Goal: Task Accomplishment & Management: Use online tool/utility

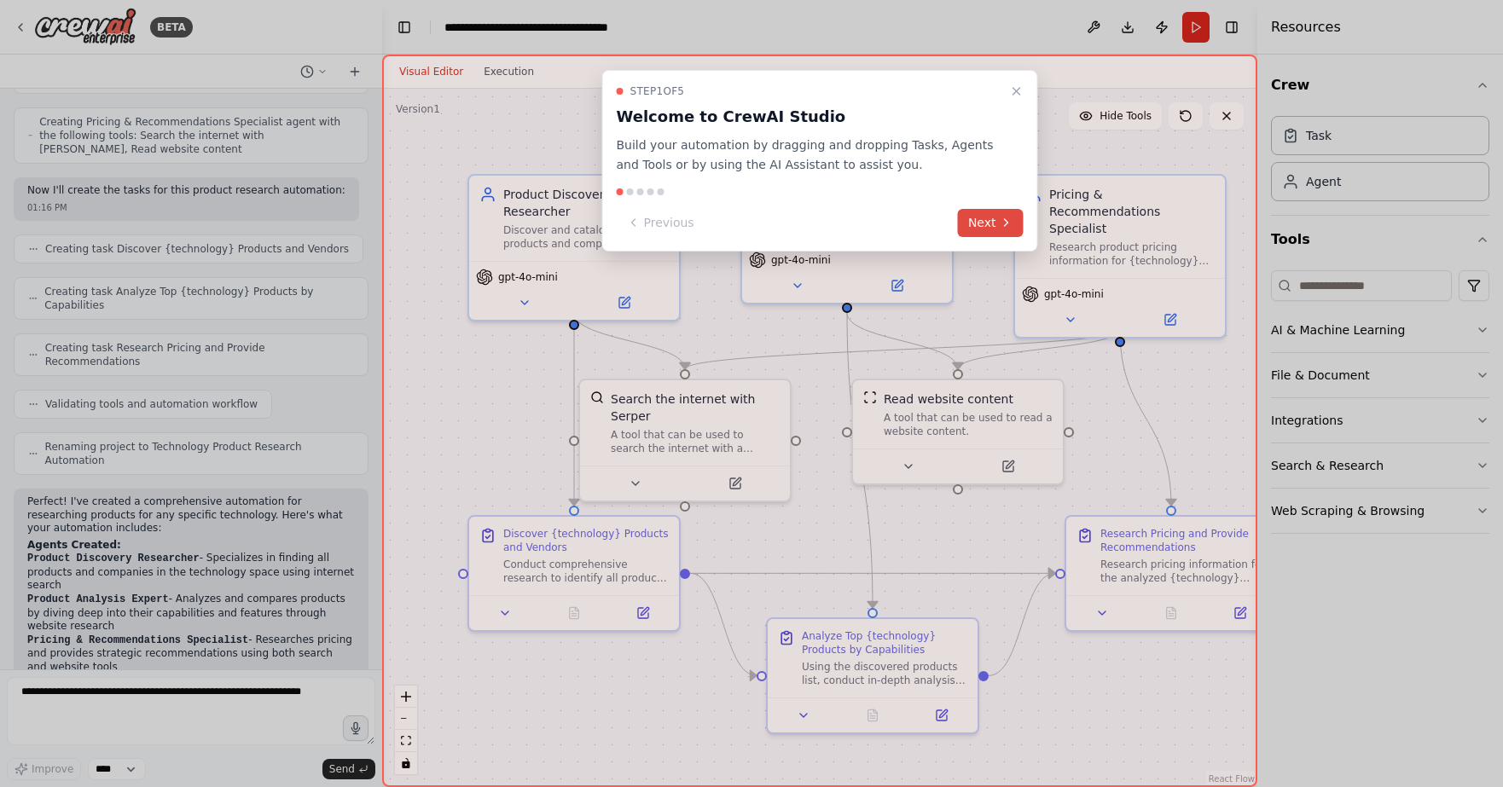
click at [1001, 235] on button "Next" at bounding box center [991, 223] width 66 height 28
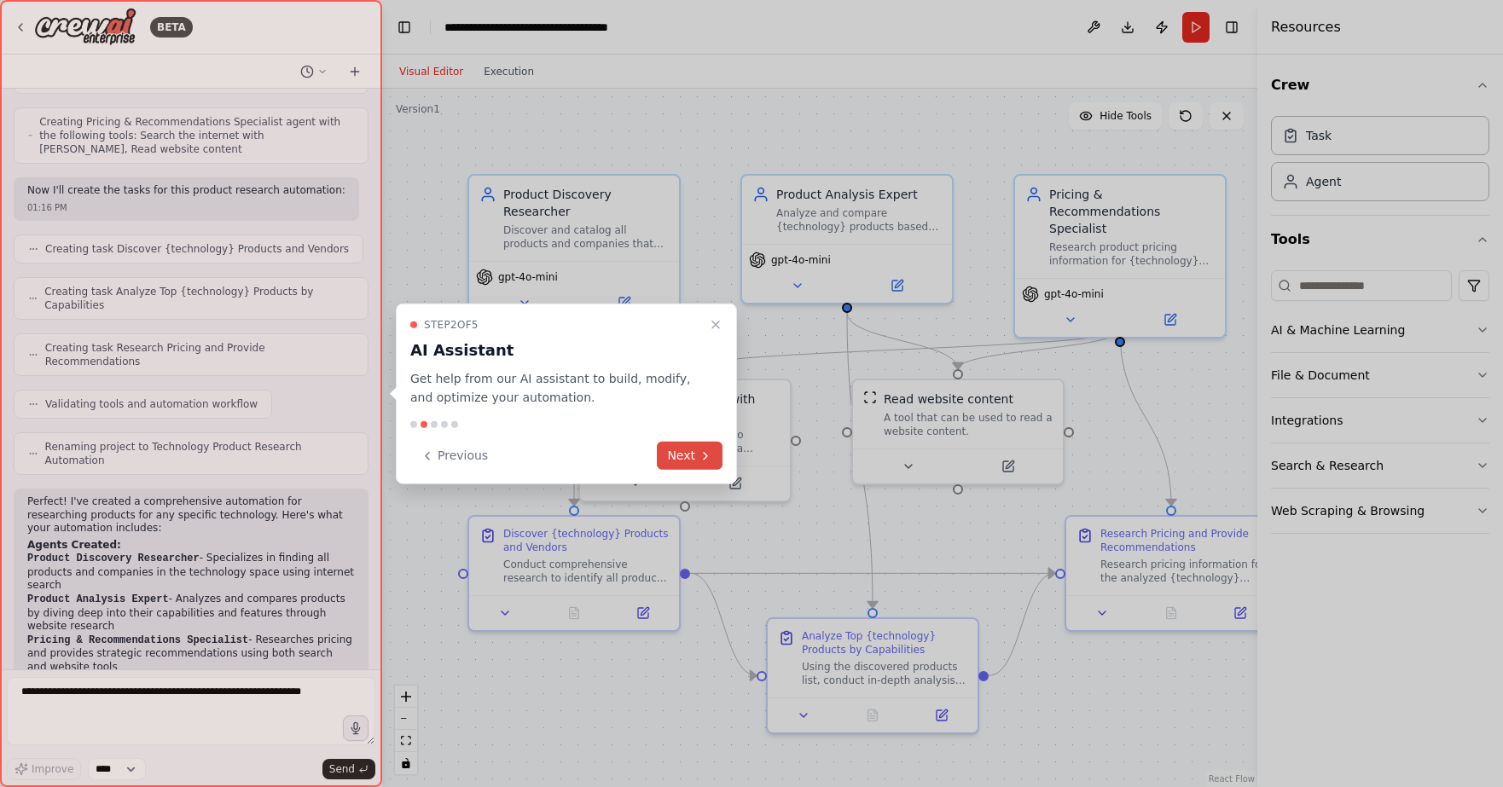
click at [686, 455] on button "Next" at bounding box center [690, 456] width 66 height 28
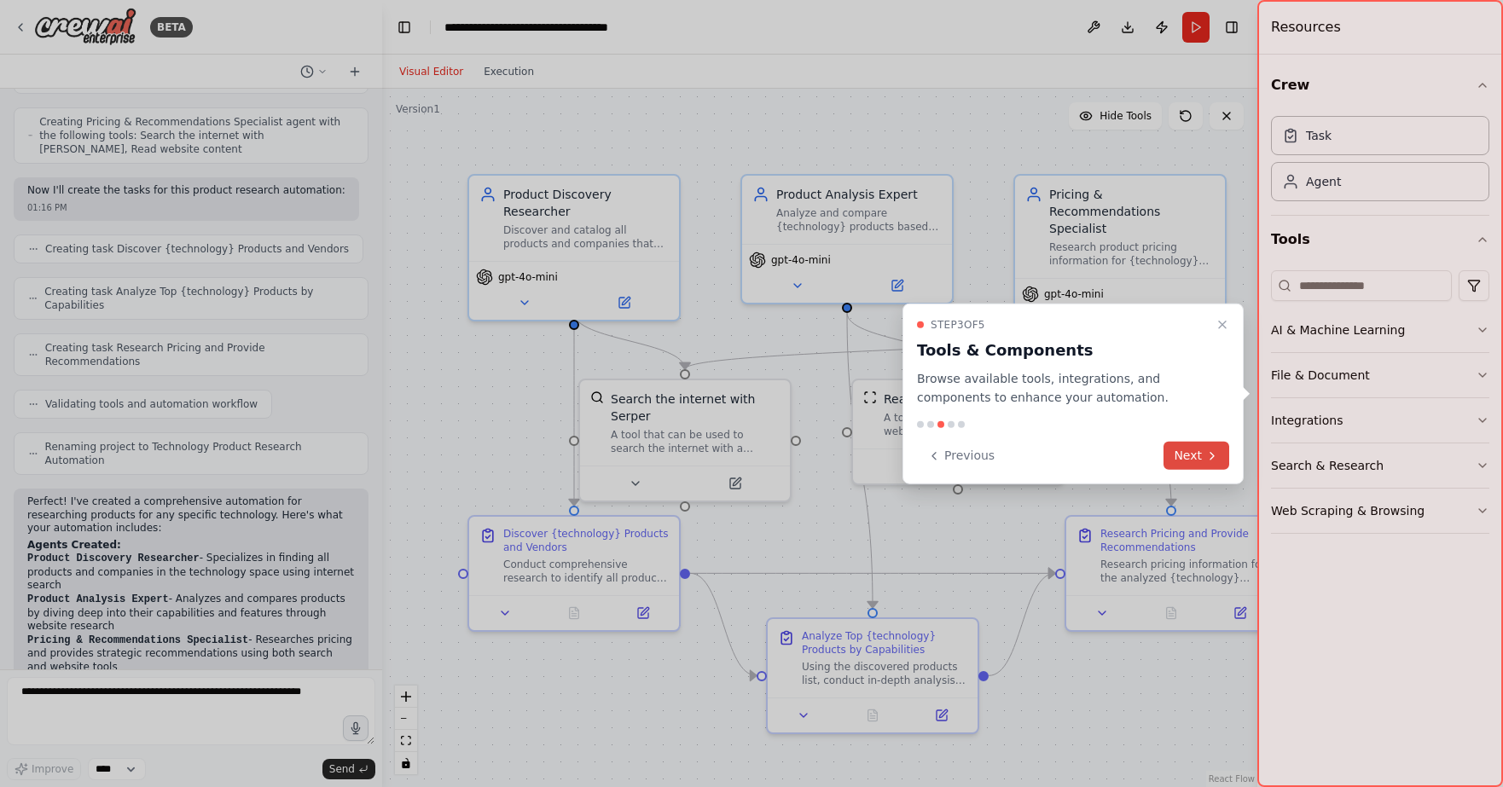
click at [1175, 455] on button "Next" at bounding box center [1196, 456] width 66 height 28
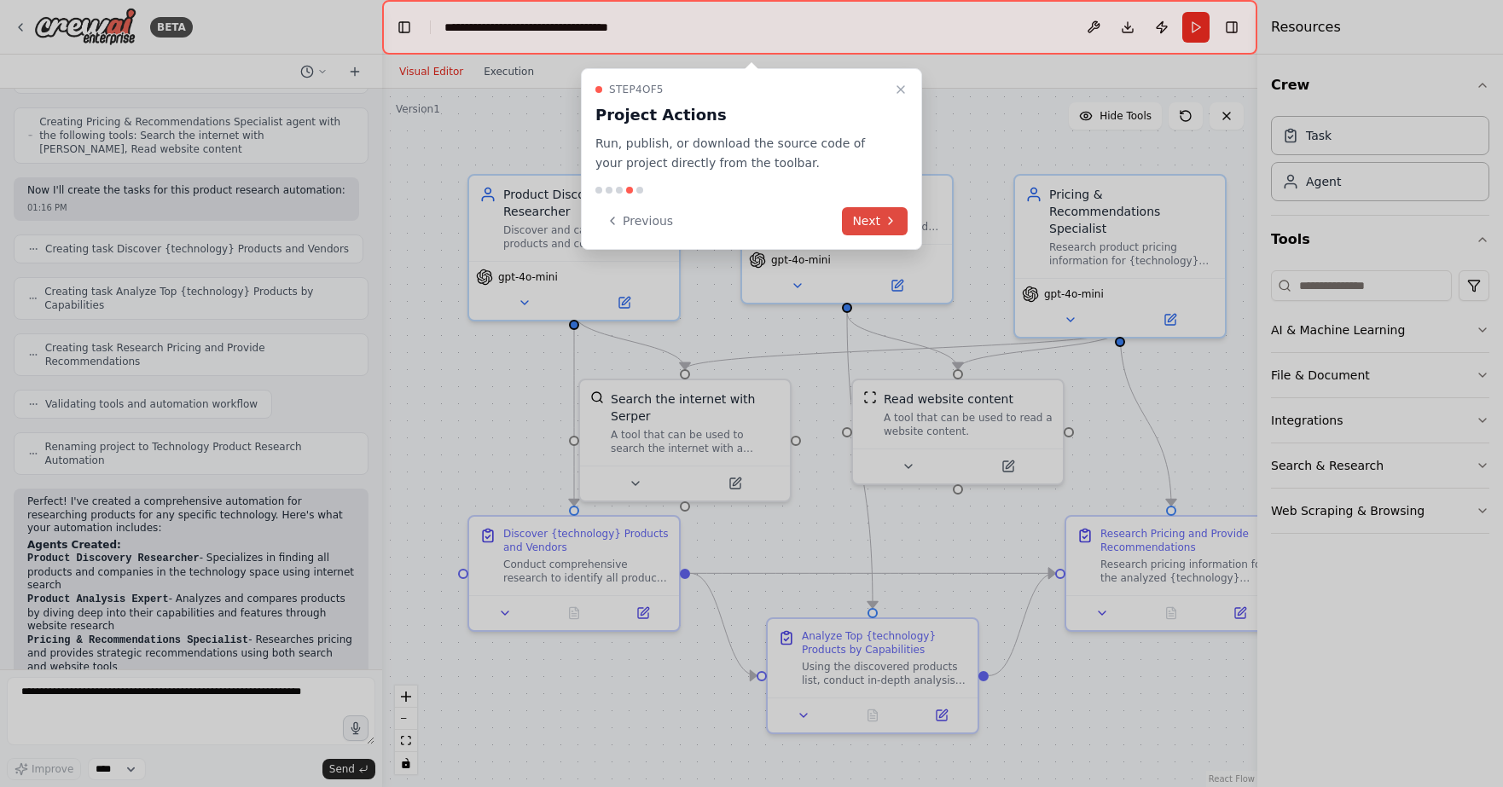
click at [892, 226] on icon at bounding box center [891, 221] width 14 height 14
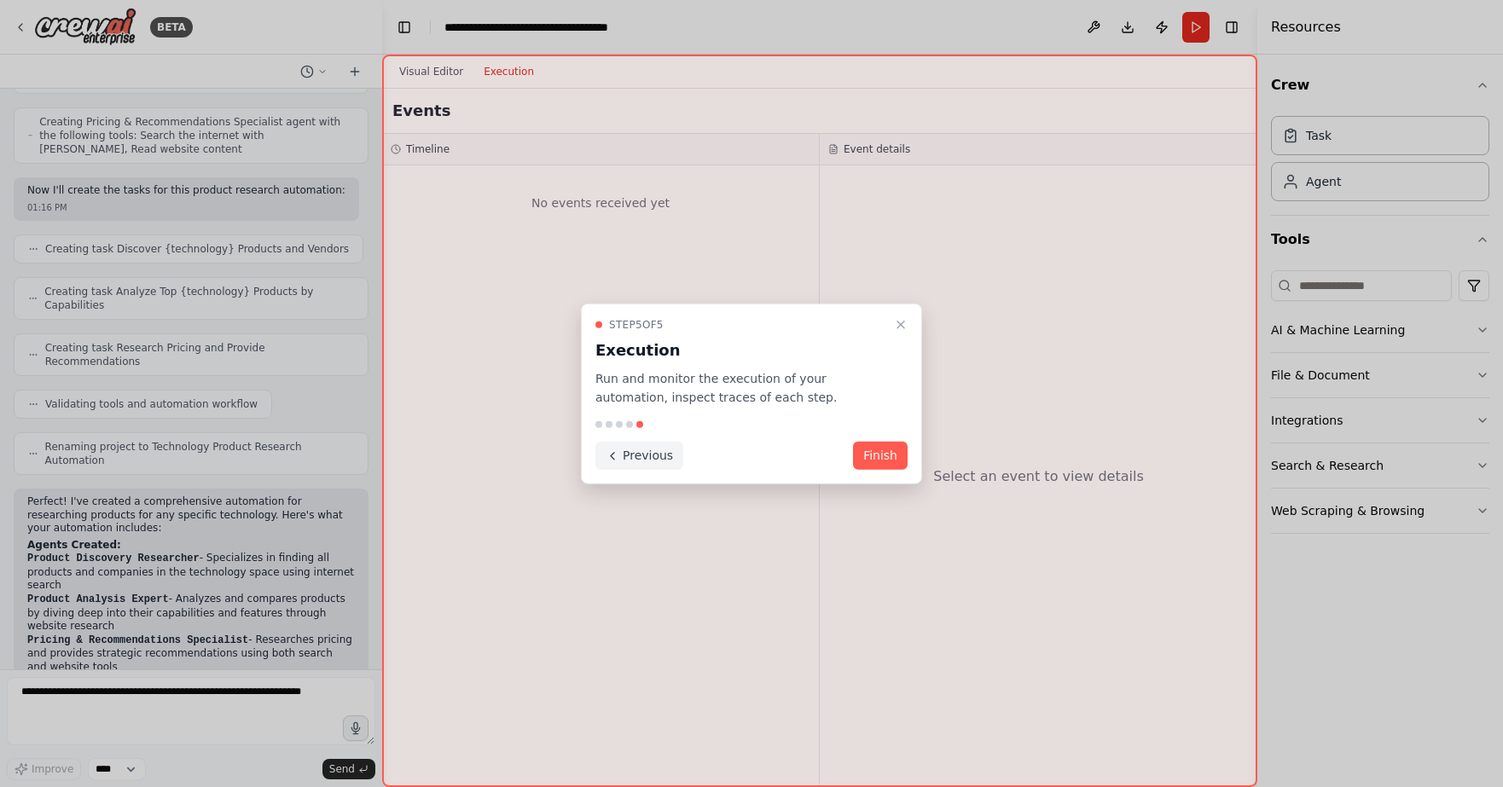
click at [611, 454] on icon at bounding box center [613, 456] width 14 height 14
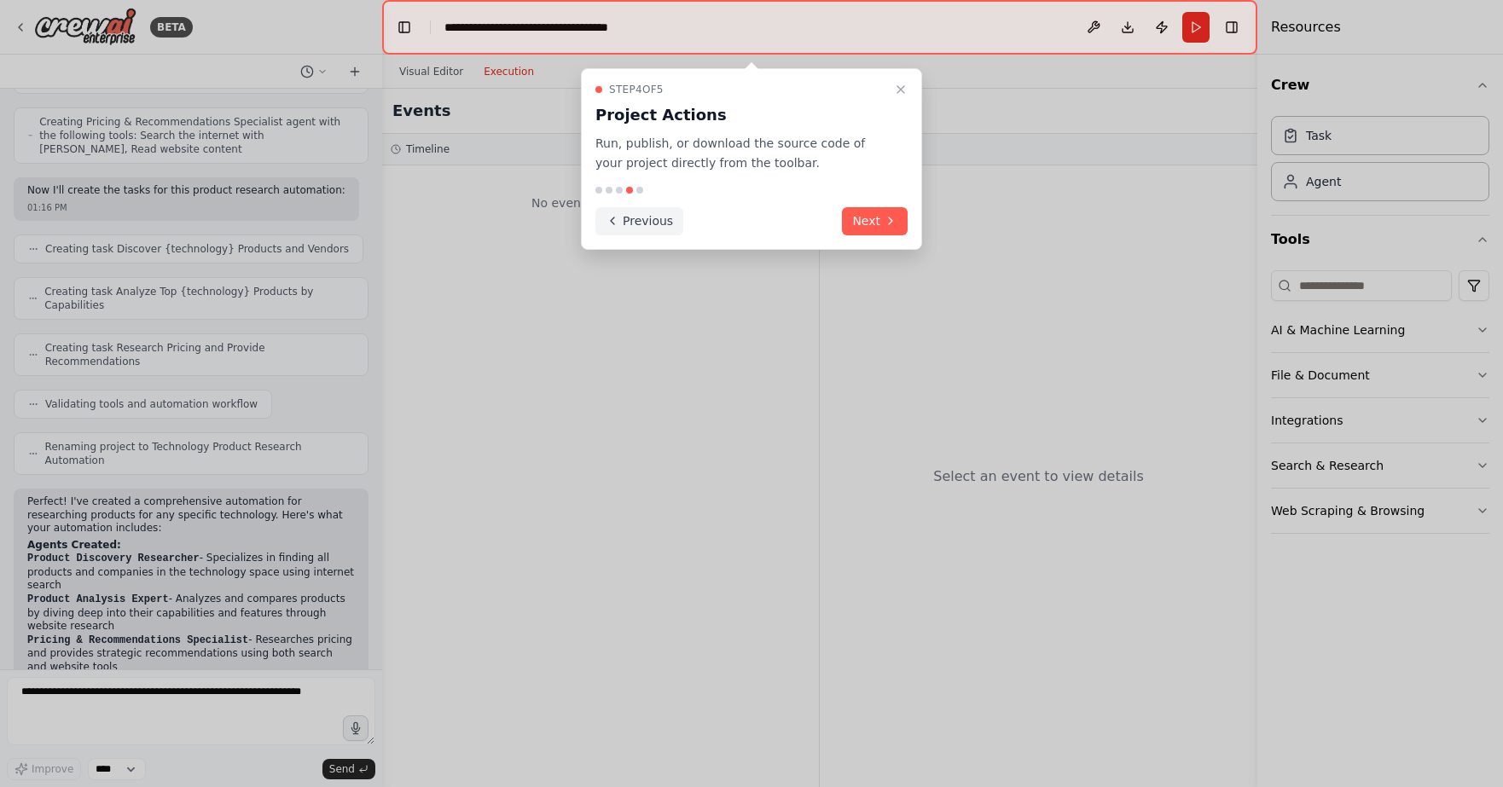
click at [642, 221] on button "Previous" at bounding box center [639, 221] width 88 height 28
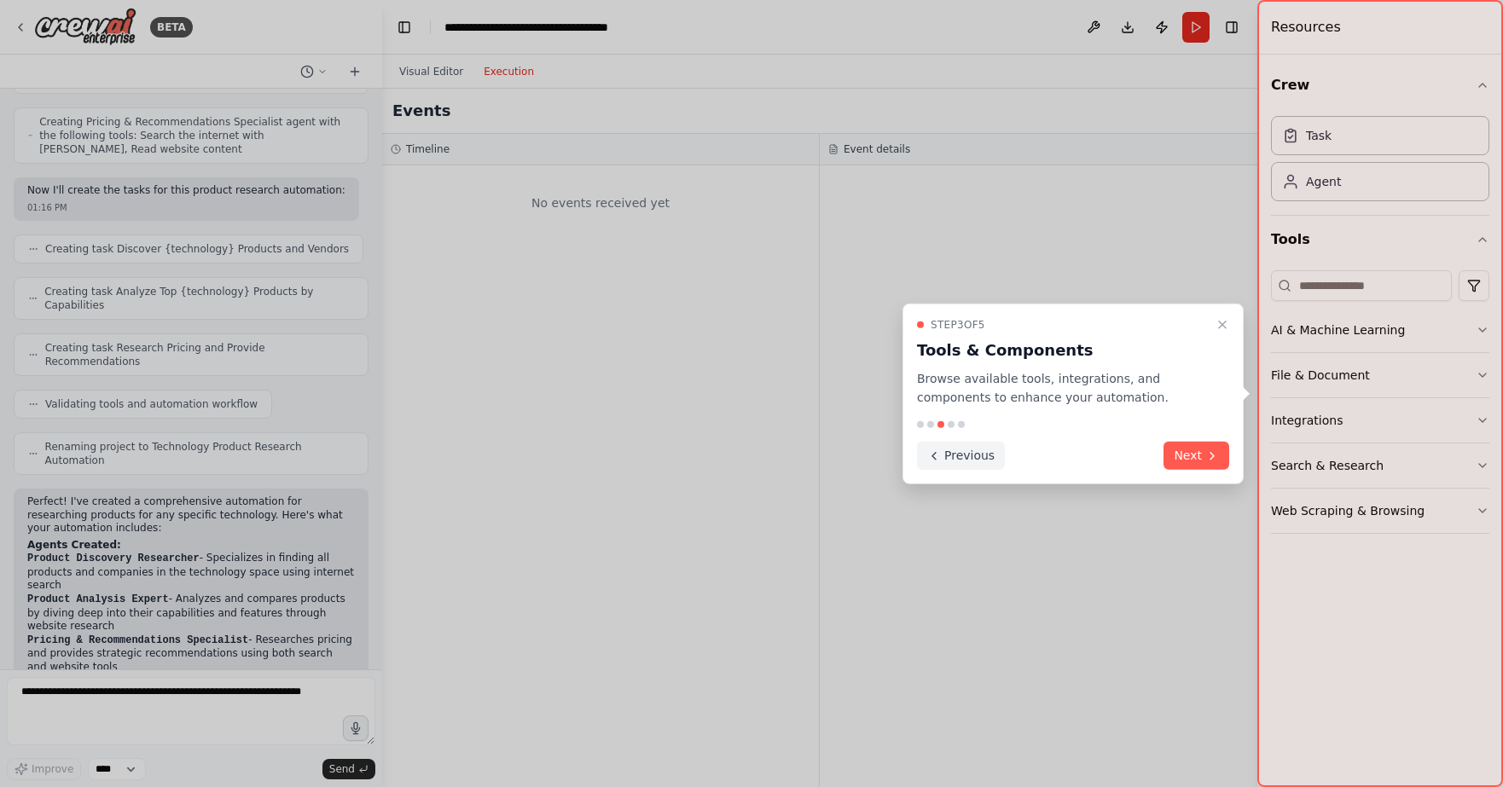
click at [933, 456] on icon at bounding box center [933, 455] width 3 height 7
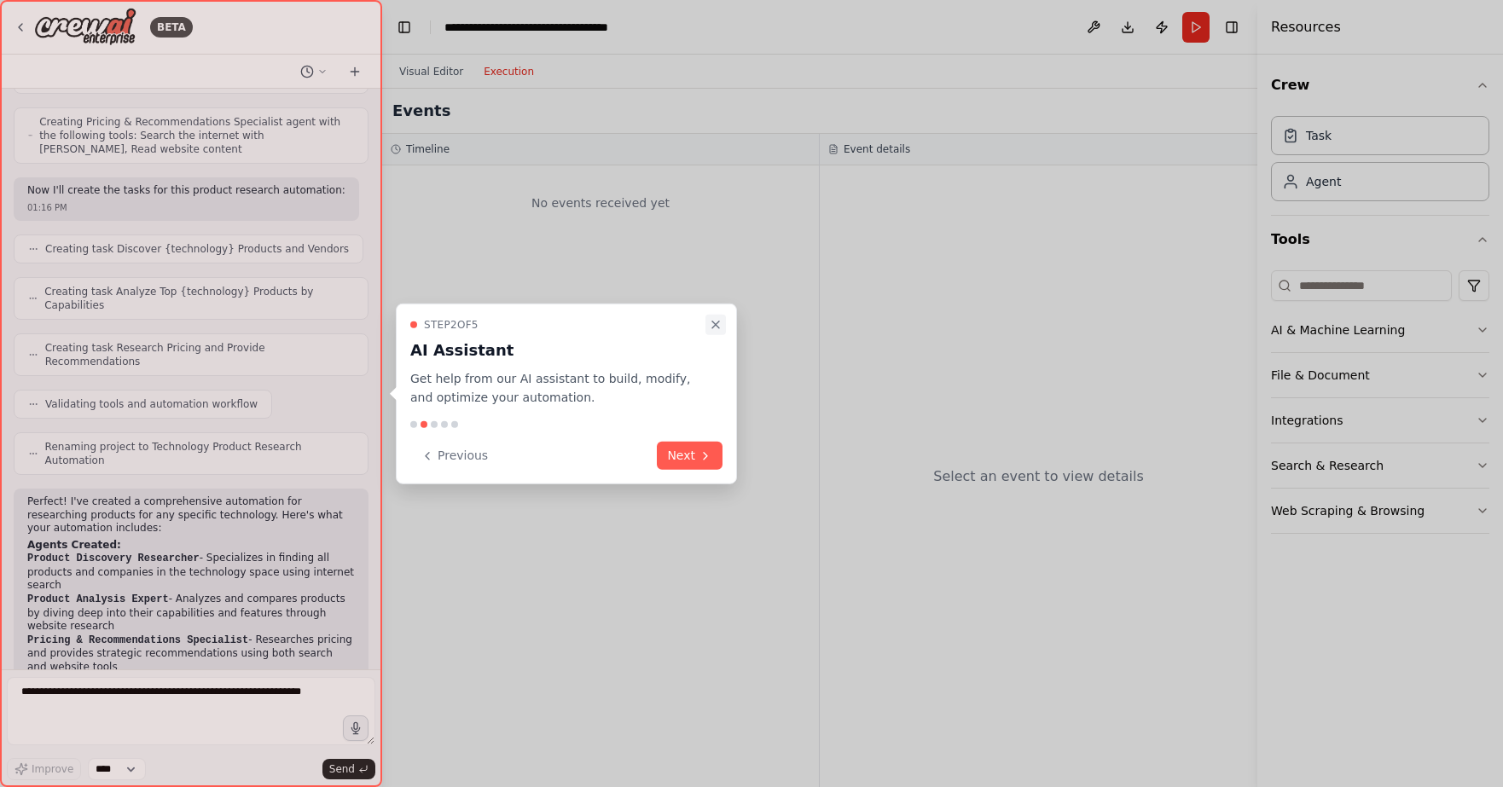
click at [711, 323] on icon "Close walkthrough" at bounding box center [716, 324] width 14 height 14
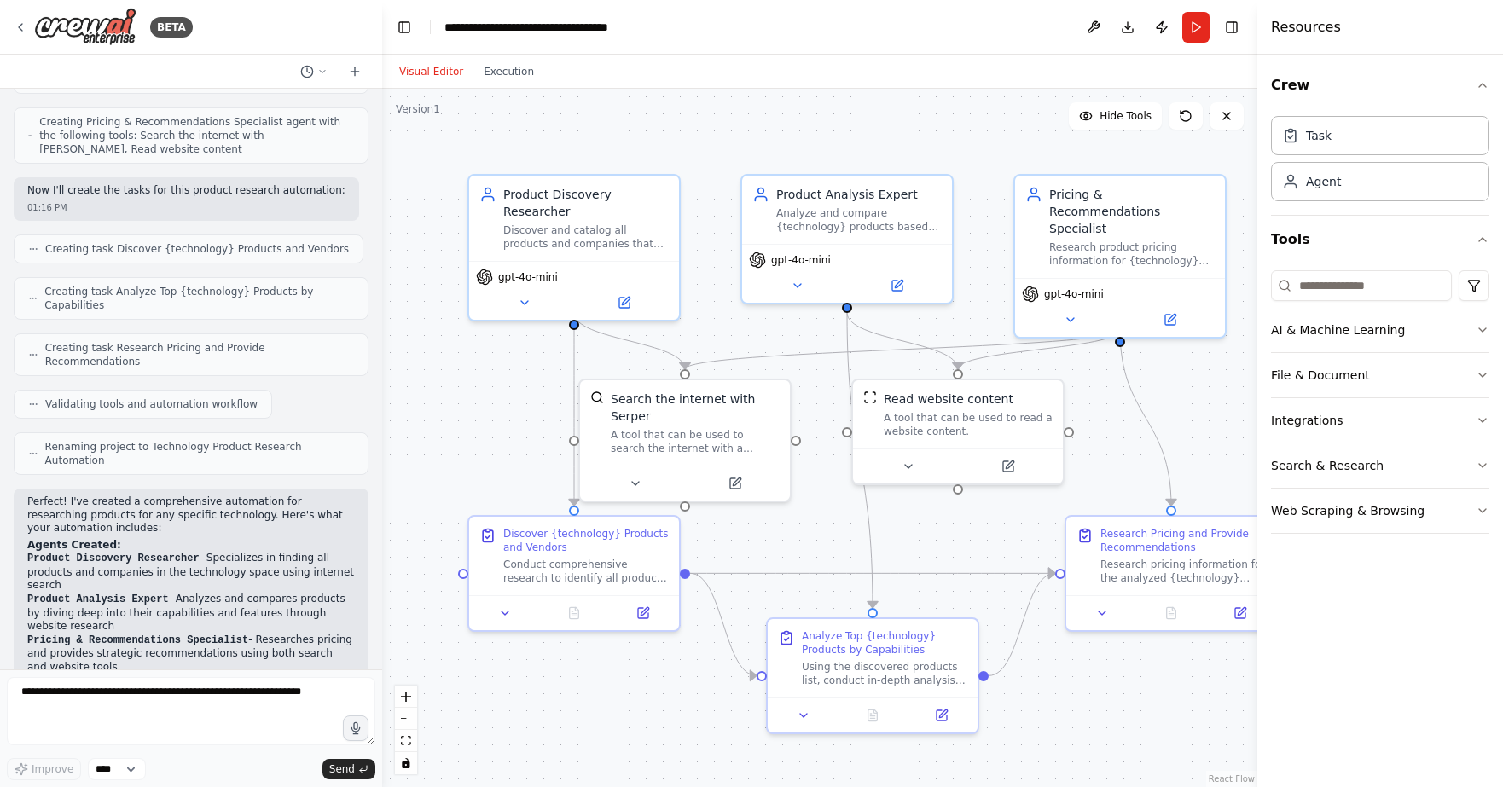
click at [866, 1] on header "**********" at bounding box center [819, 27] width 875 height 55
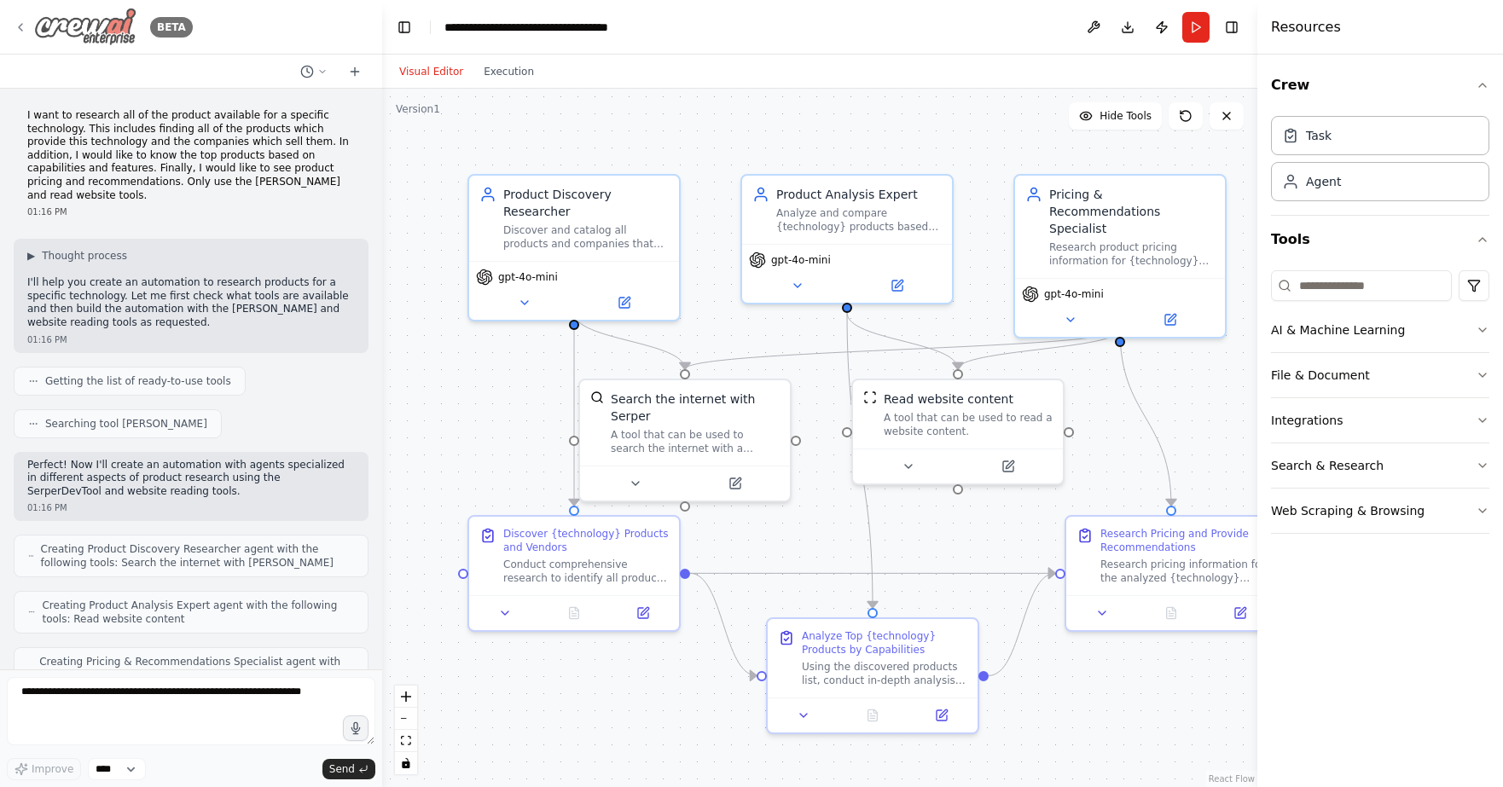
click at [21, 28] on icon at bounding box center [21, 27] width 14 height 14
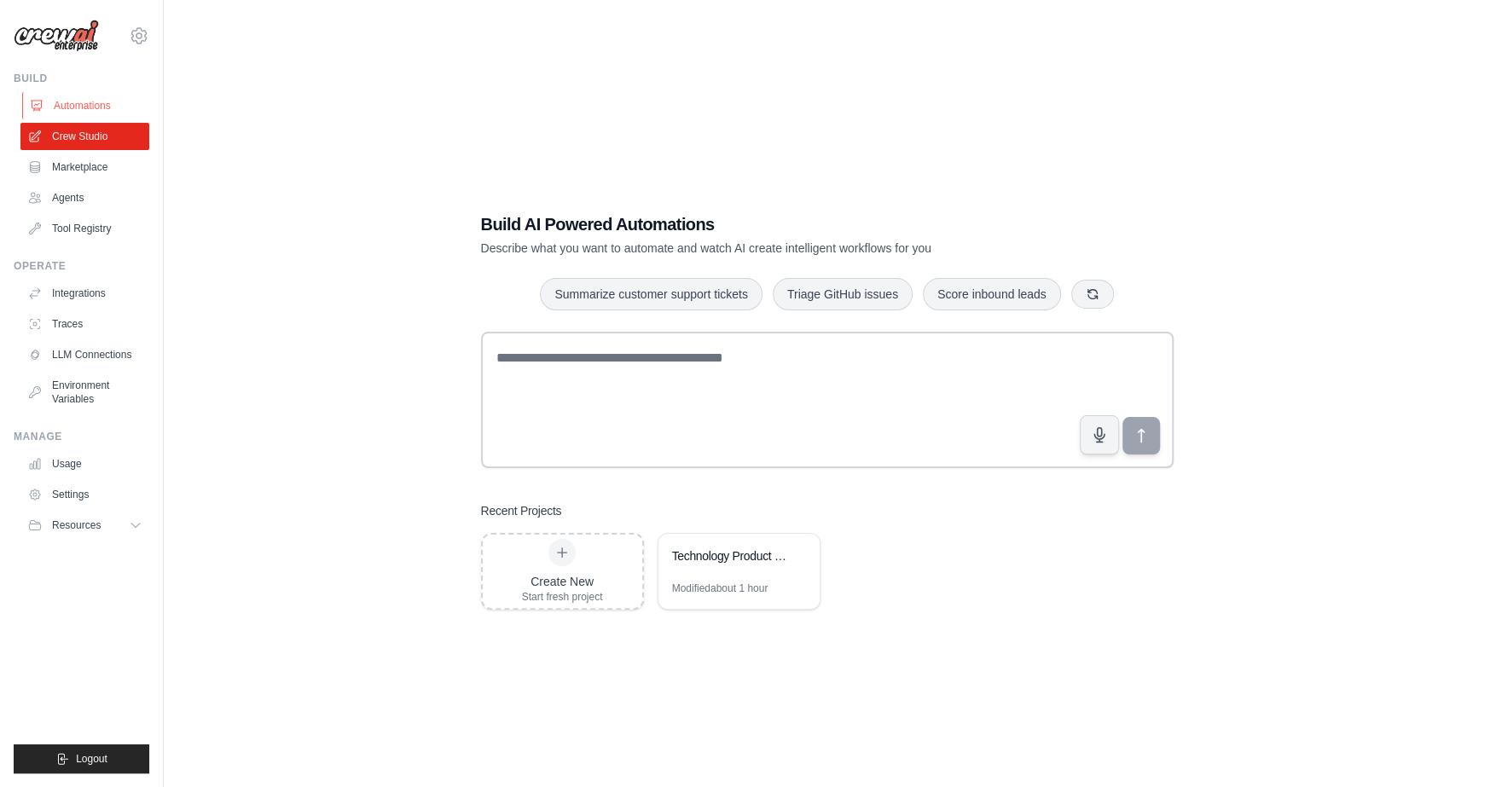
click at [87, 102] on link "Automations" at bounding box center [86, 105] width 129 height 27
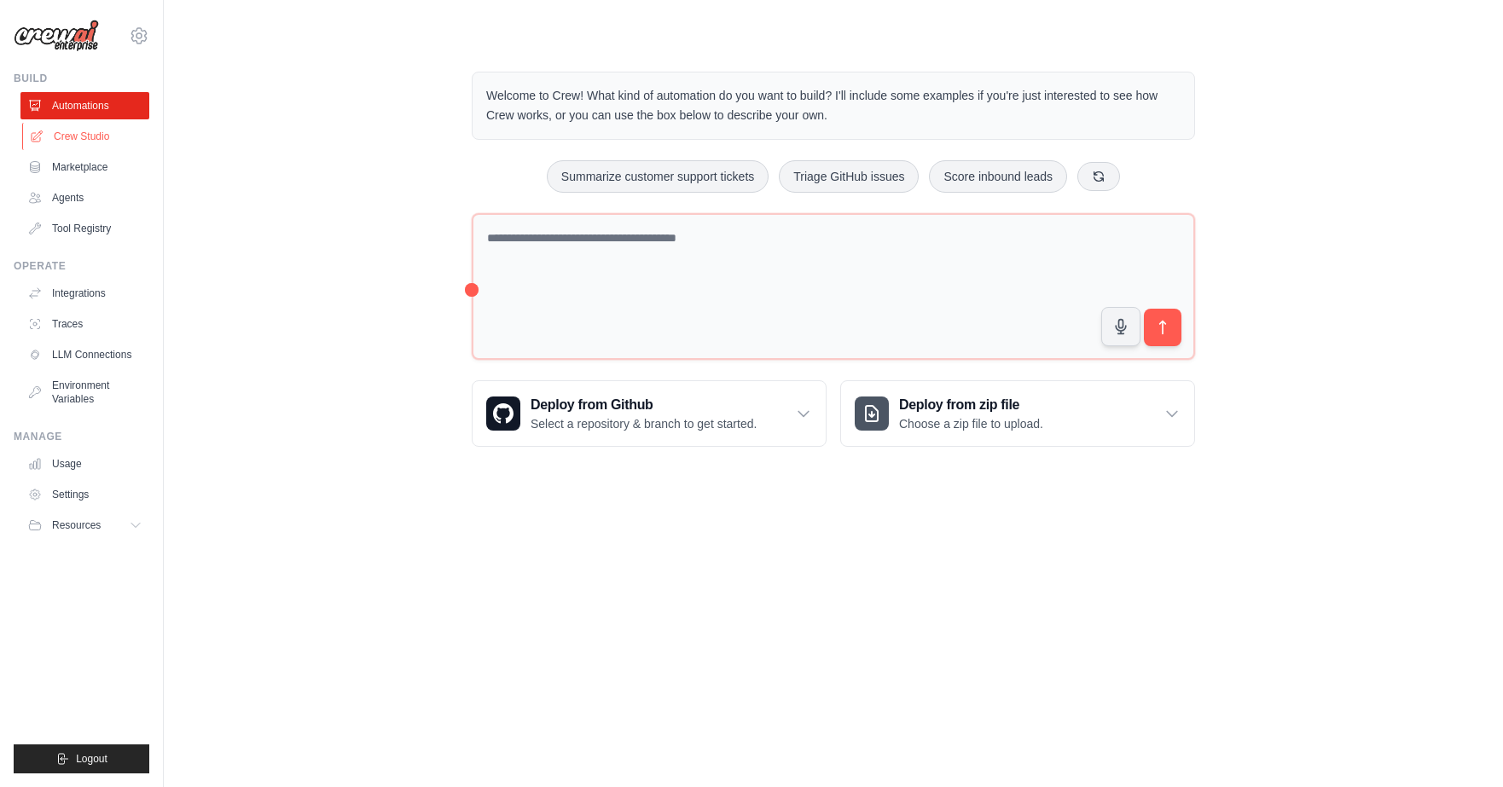
click at [75, 142] on link "Crew Studio" at bounding box center [86, 136] width 129 height 27
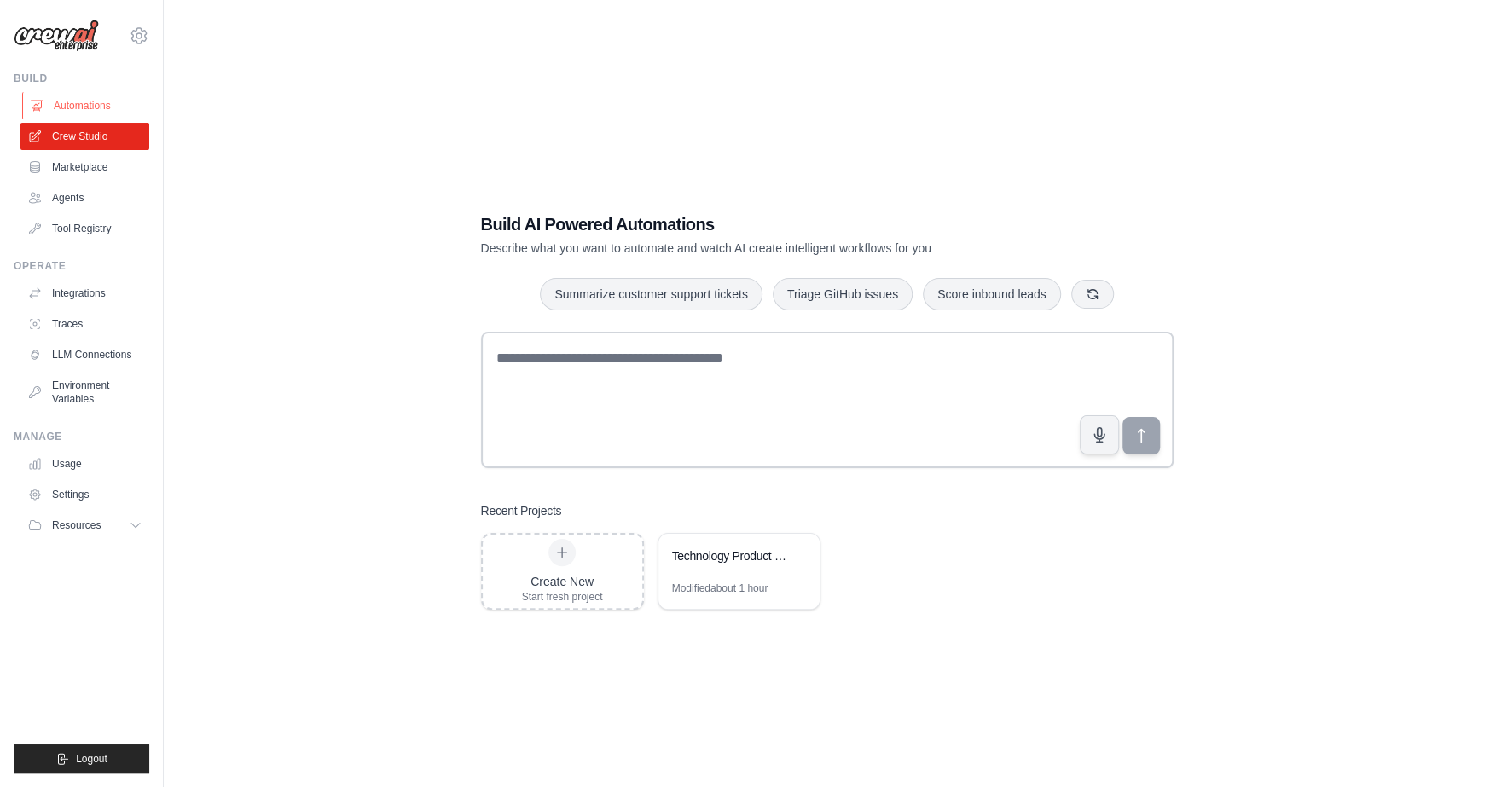
click at [82, 112] on link "Automations" at bounding box center [86, 105] width 129 height 27
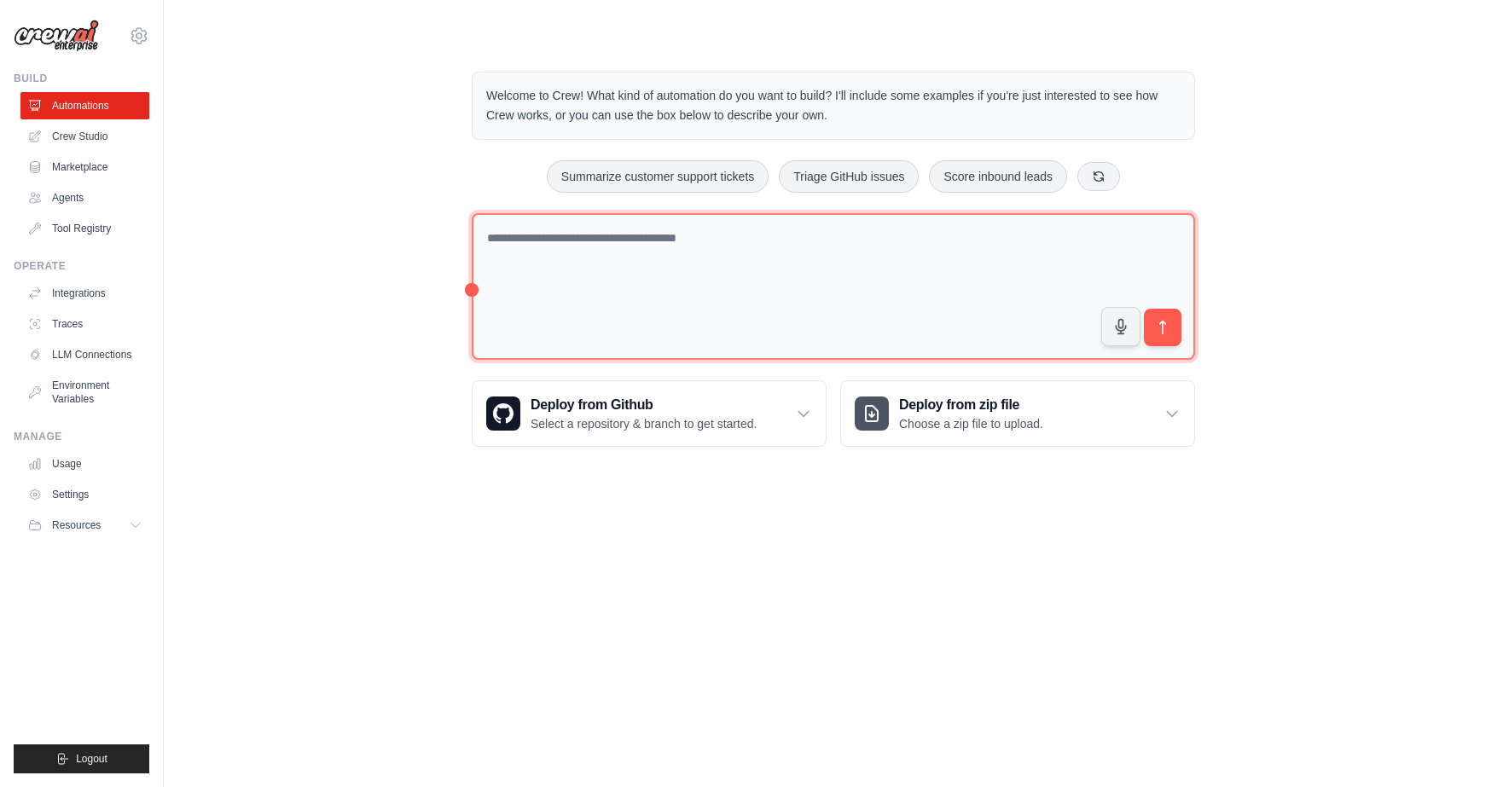
click at [552, 235] on textarea at bounding box center [833, 287] width 723 height 148
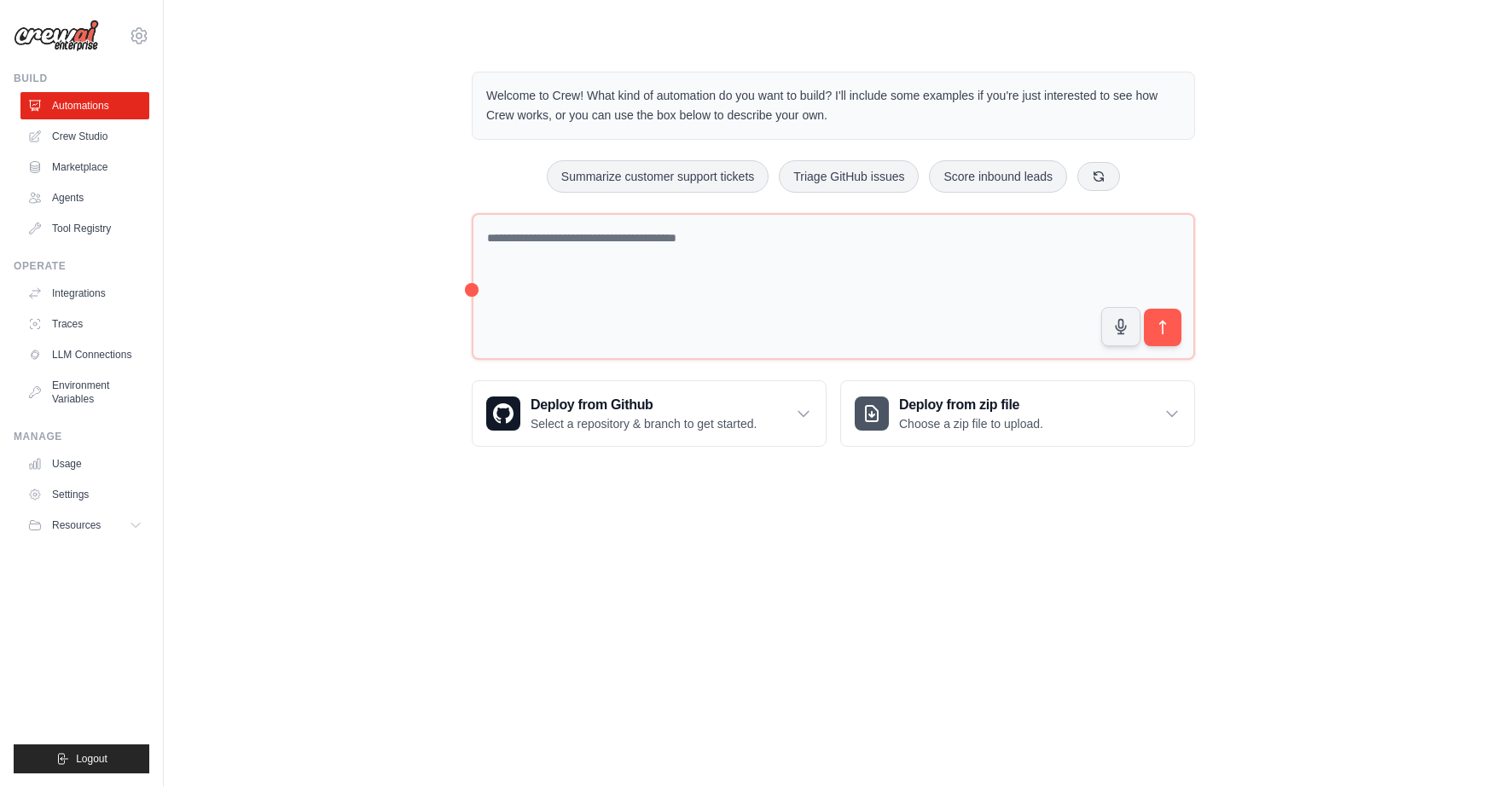
click at [1105, 533] on body "kvijay75k@gmail.com Settings Build Automations Crew Studio" at bounding box center [751, 393] width 1503 height 787
click at [67, 131] on link "Crew Studio" at bounding box center [86, 136] width 129 height 27
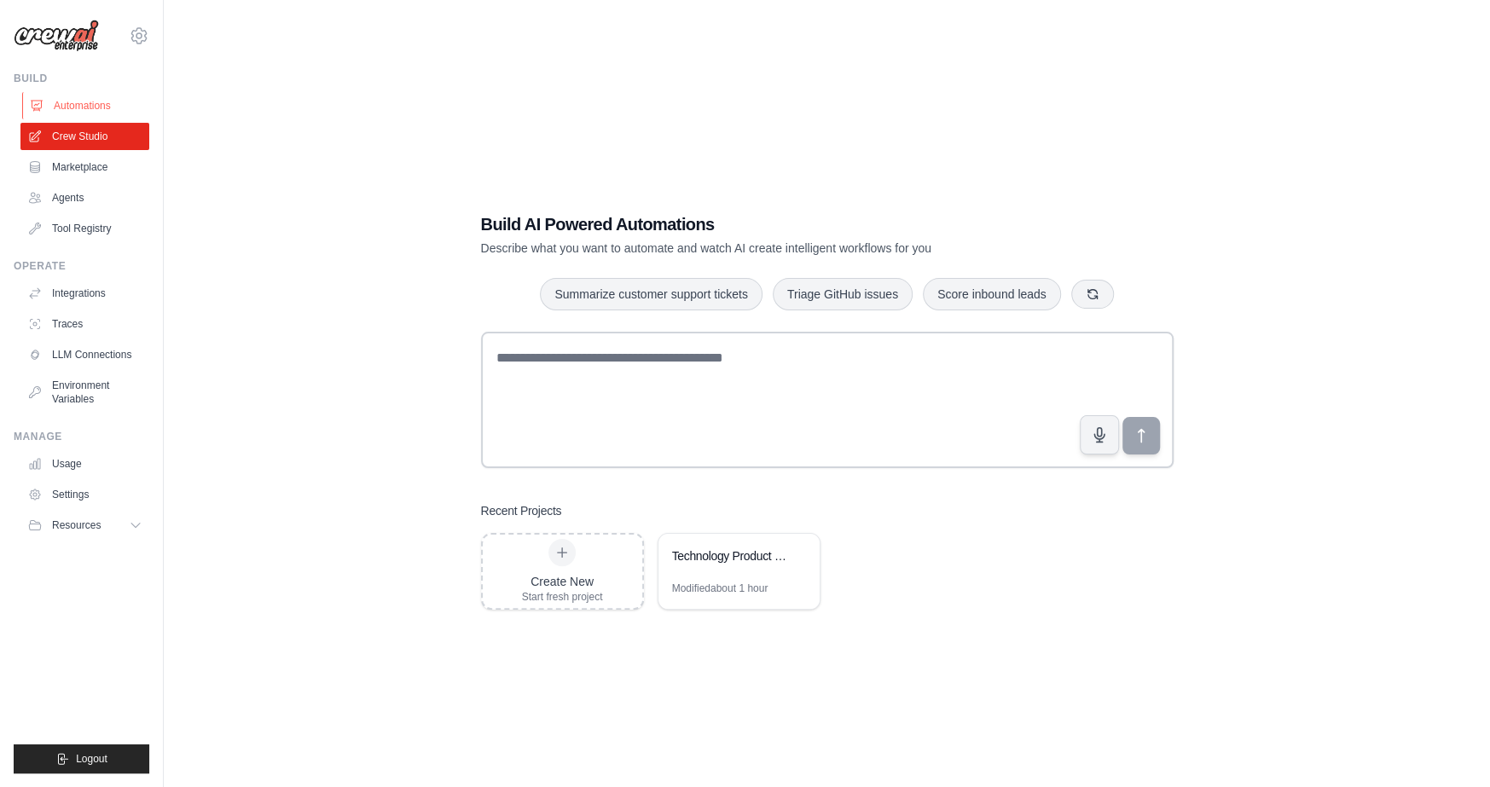
click at [58, 113] on link "Automations" at bounding box center [86, 105] width 129 height 27
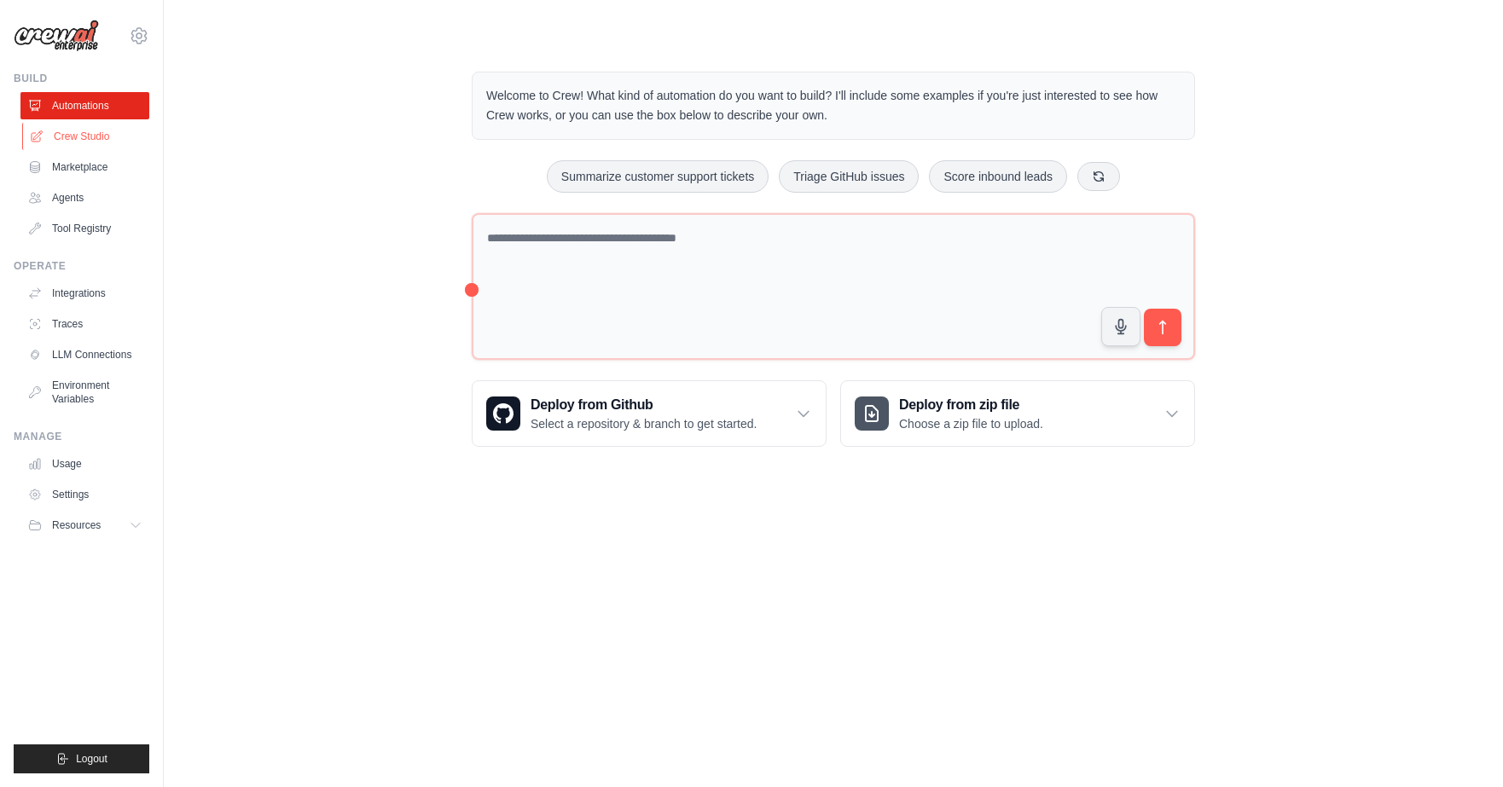
click at [60, 132] on link "Crew Studio" at bounding box center [86, 136] width 129 height 27
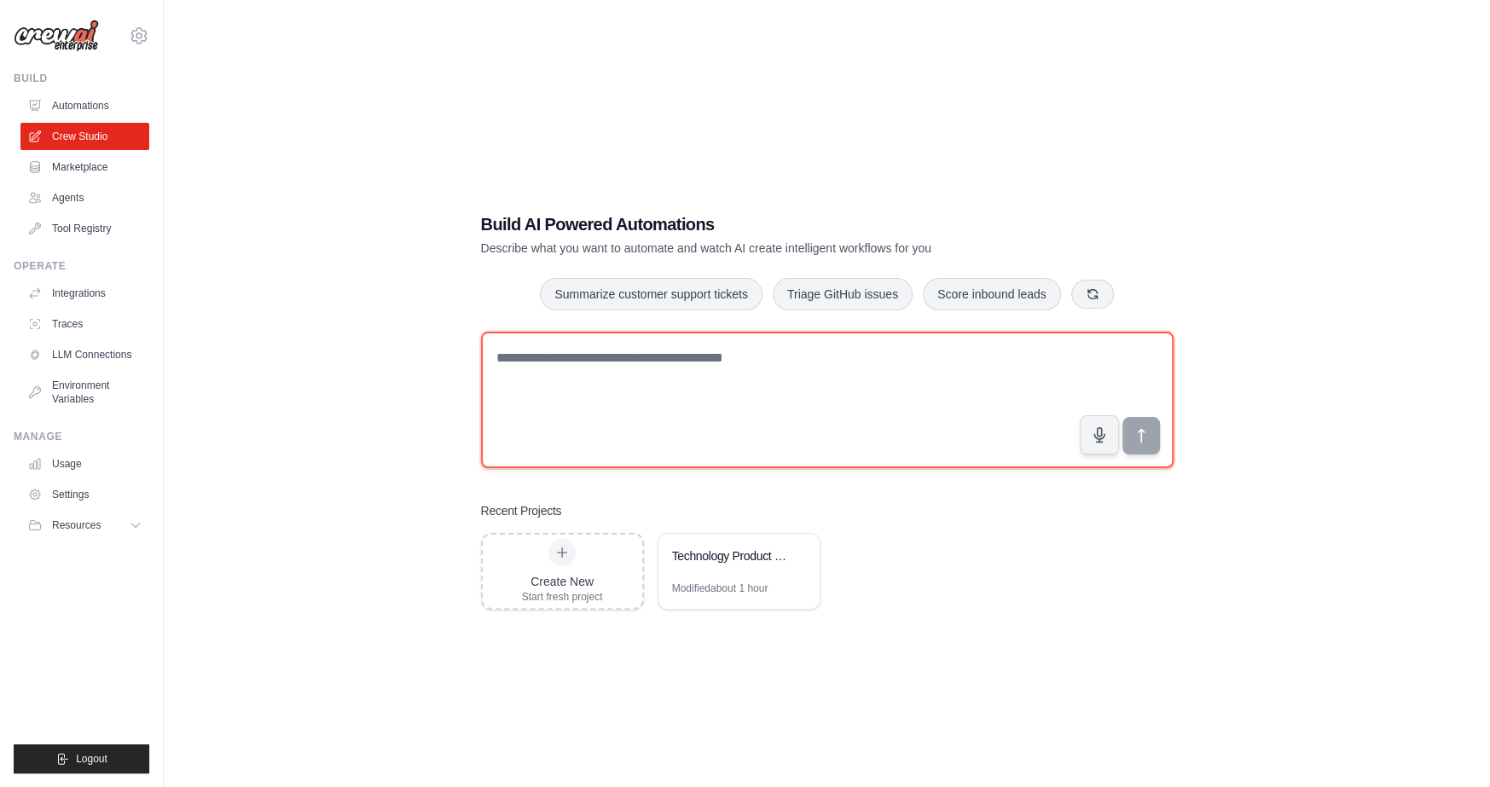
click at [803, 381] on textarea at bounding box center [827, 400] width 693 height 136
paste textarea "**********"
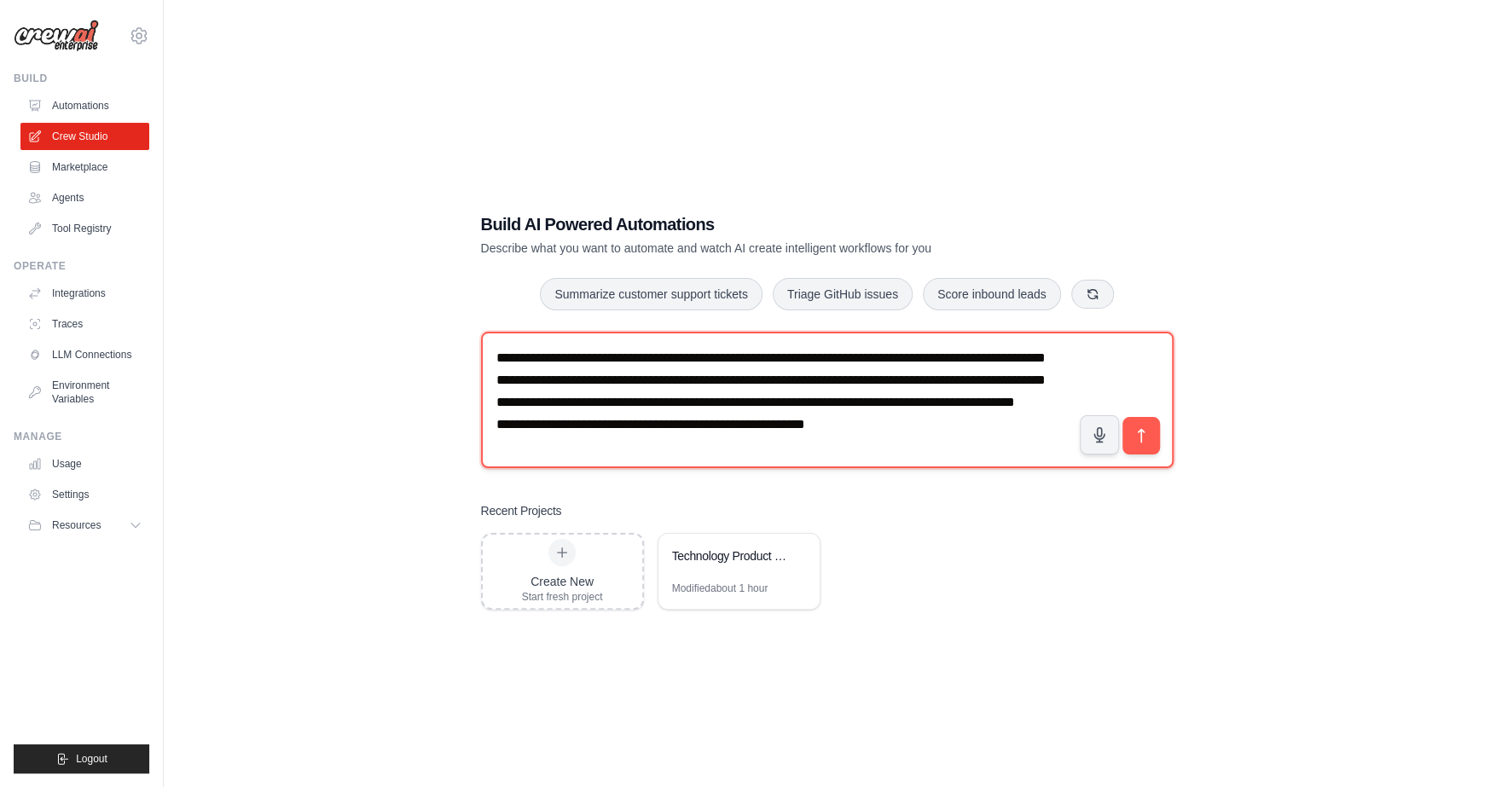
scroll to position [32, 0]
type textarea "**********"
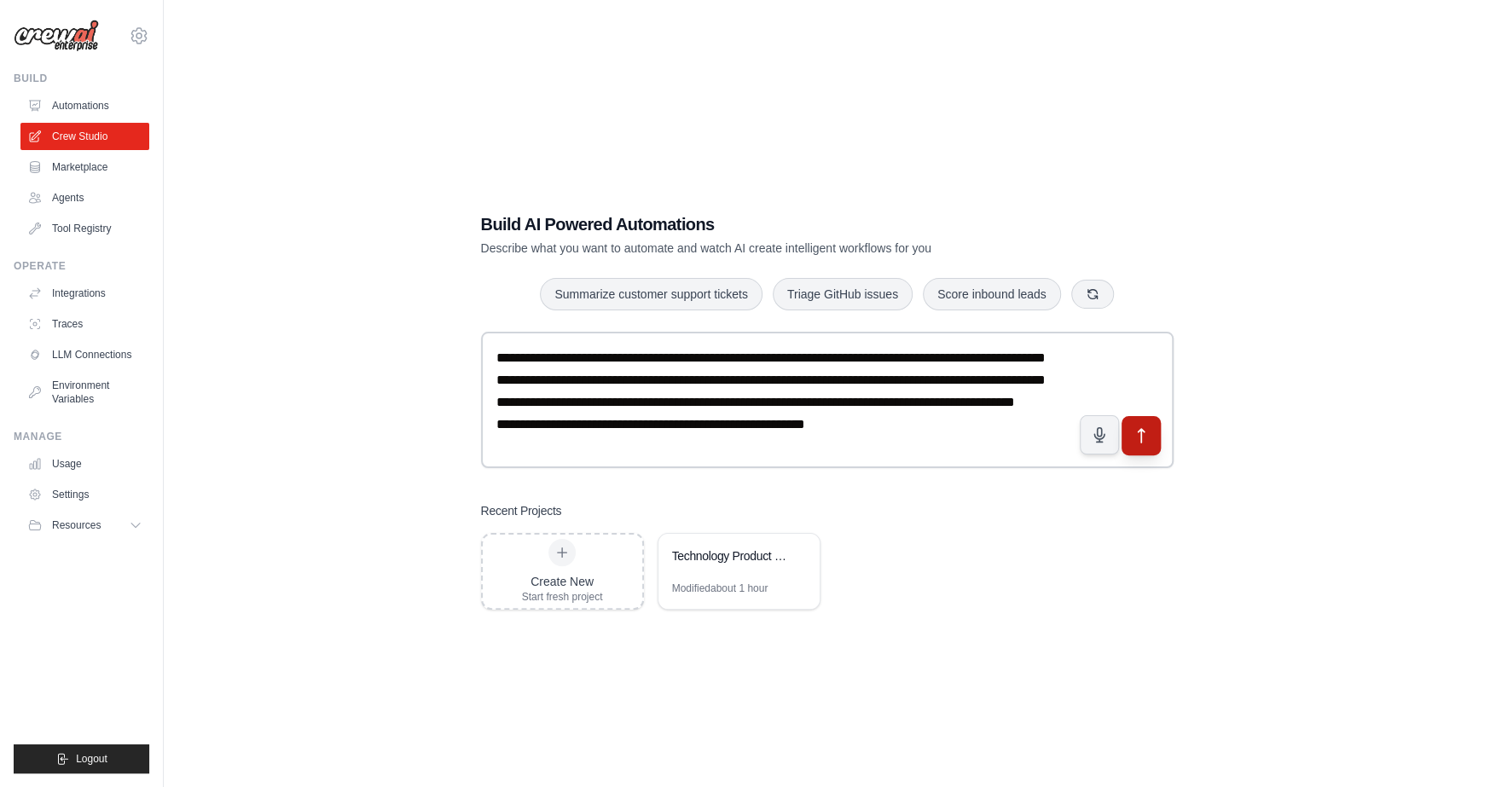
click at [1145, 444] on icon "submit" at bounding box center [1141, 435] width 18 height 18
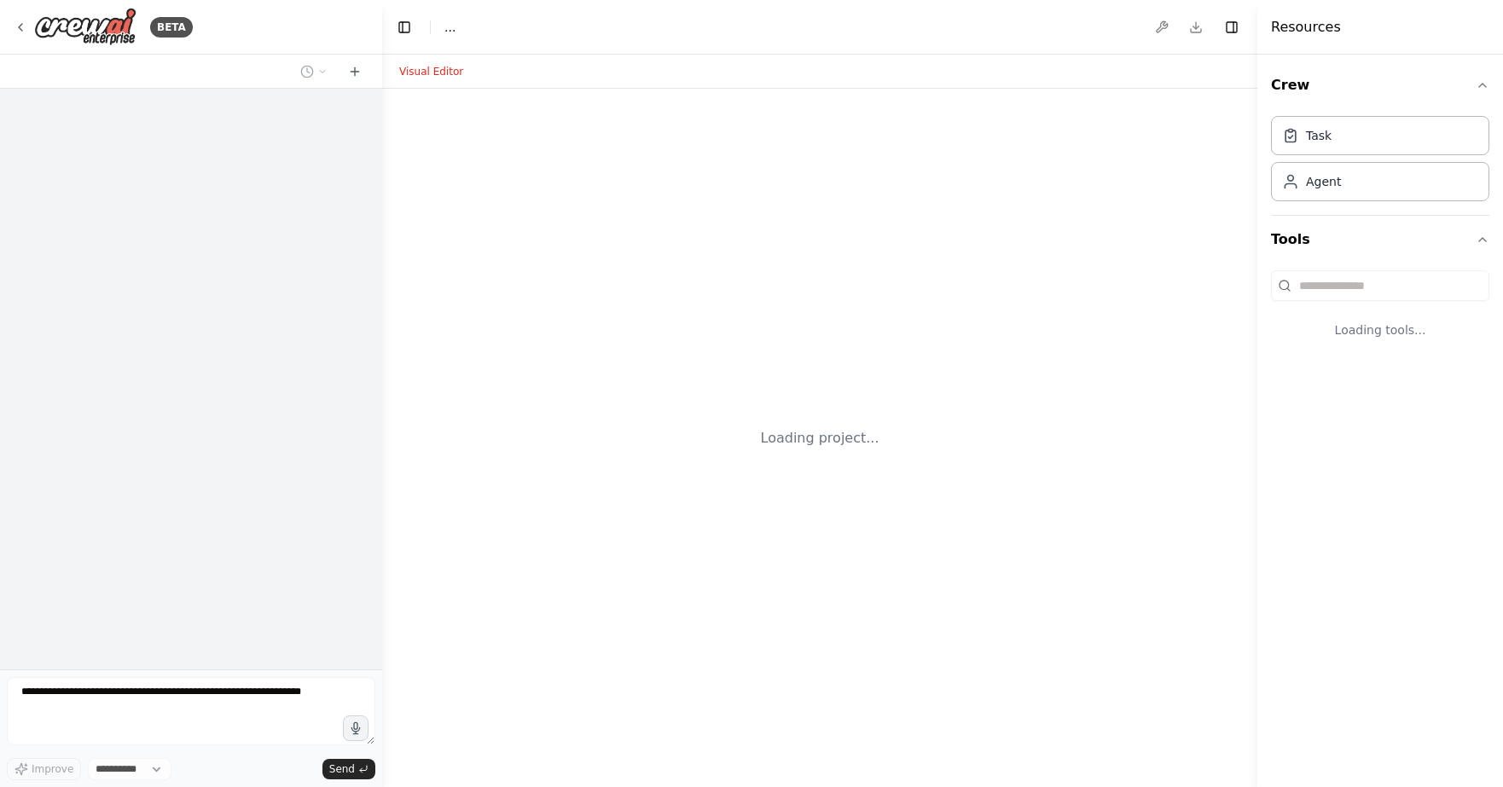
select select "****"
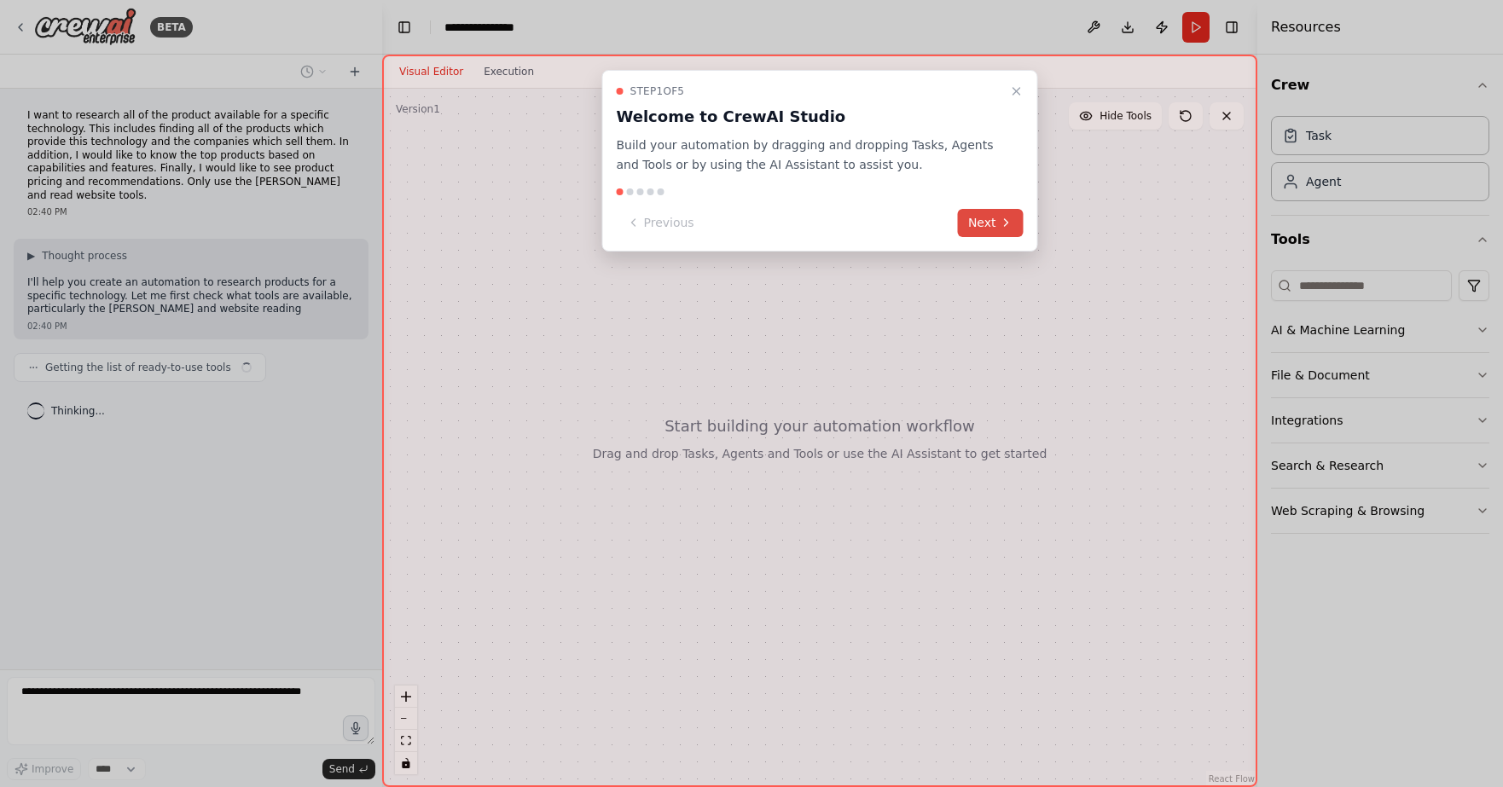
click at [992, 221] on button "Next" at bounding box center [991, 223] width 66 height 28
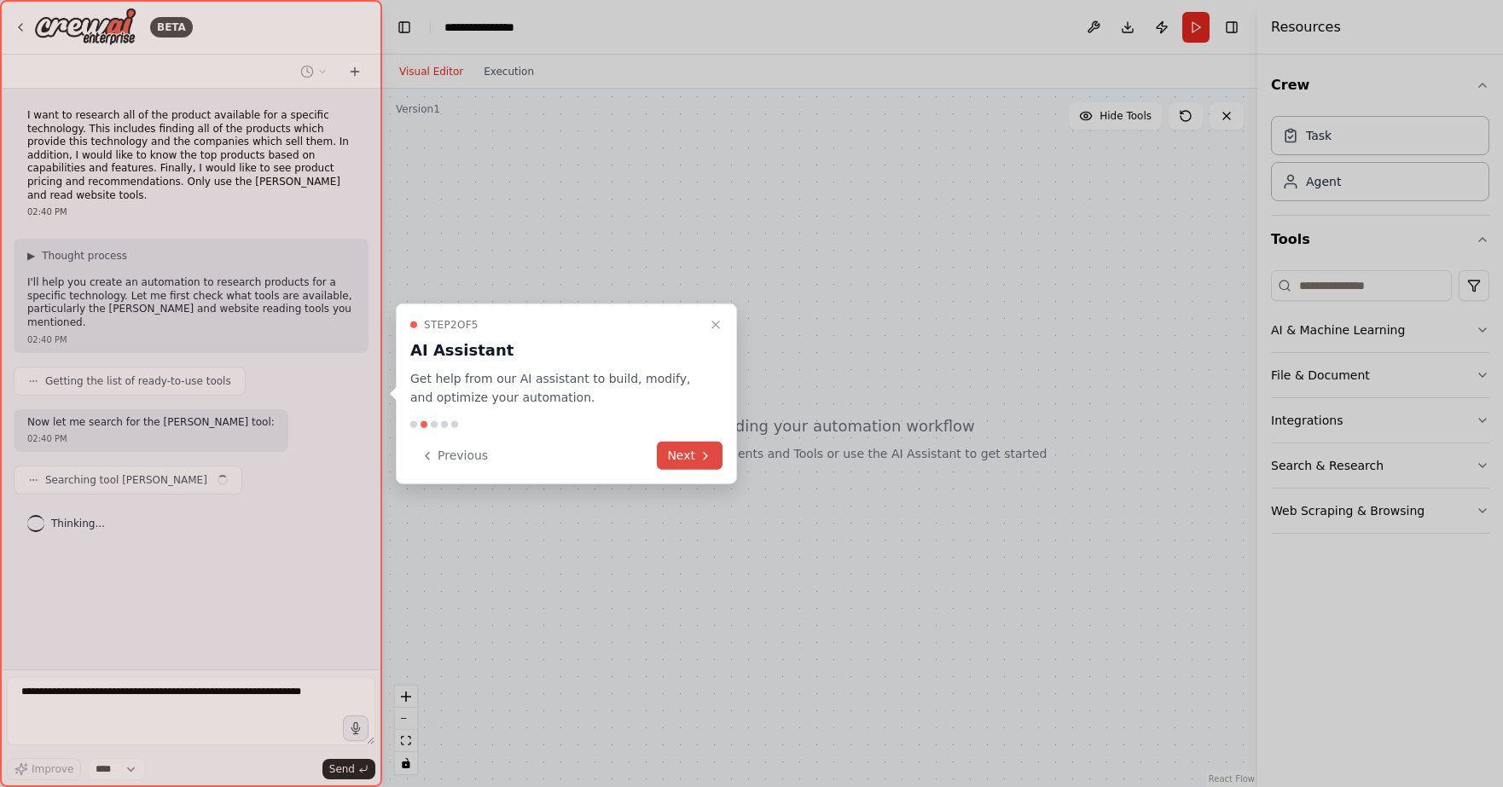
click at [690, 444] on button "Next" at bounding box center [690, 456] width 66 height 28
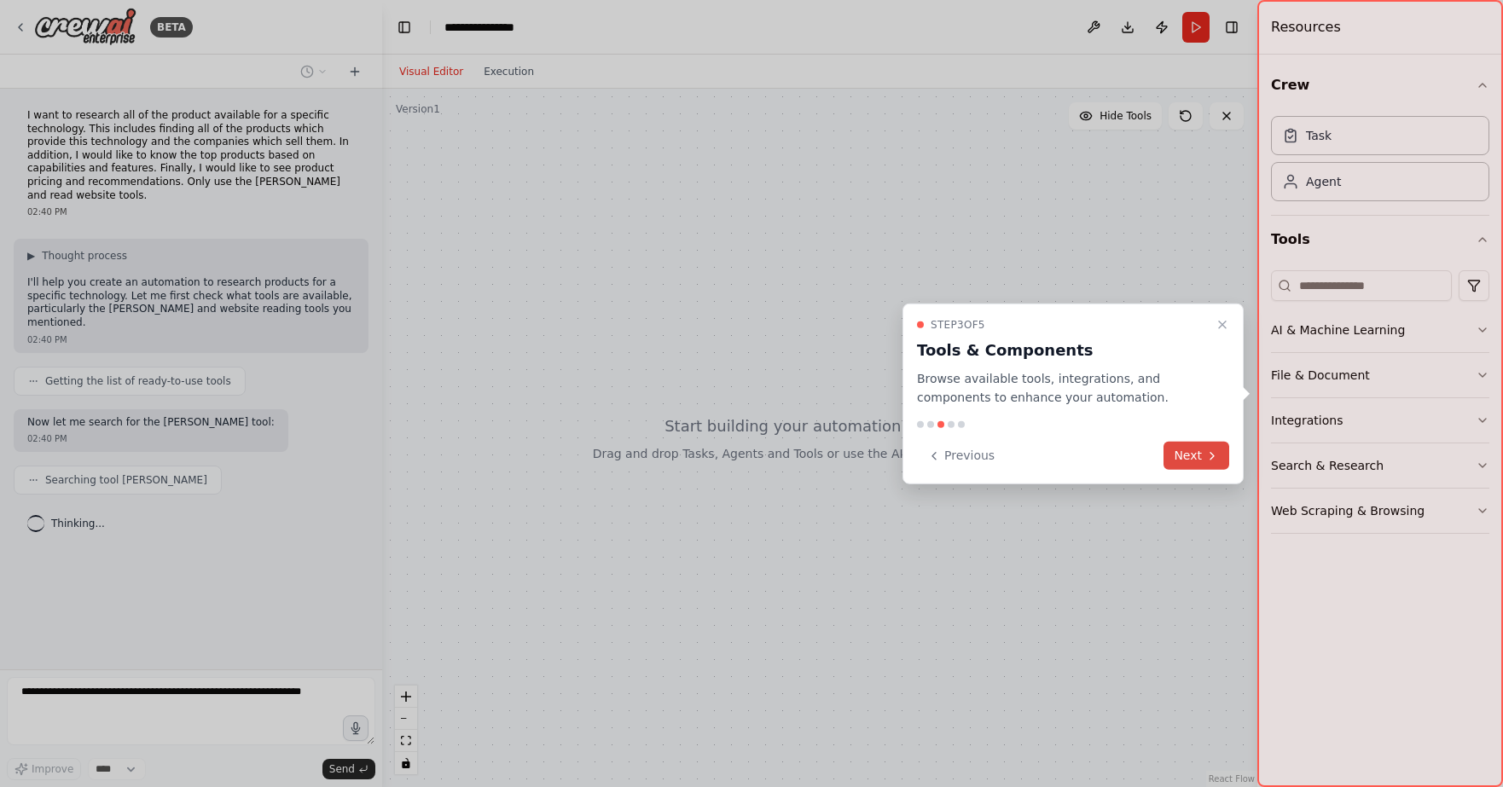
click at [1169, 459] on button "Next" at bounding box center [1196, 456] width 66 height 28
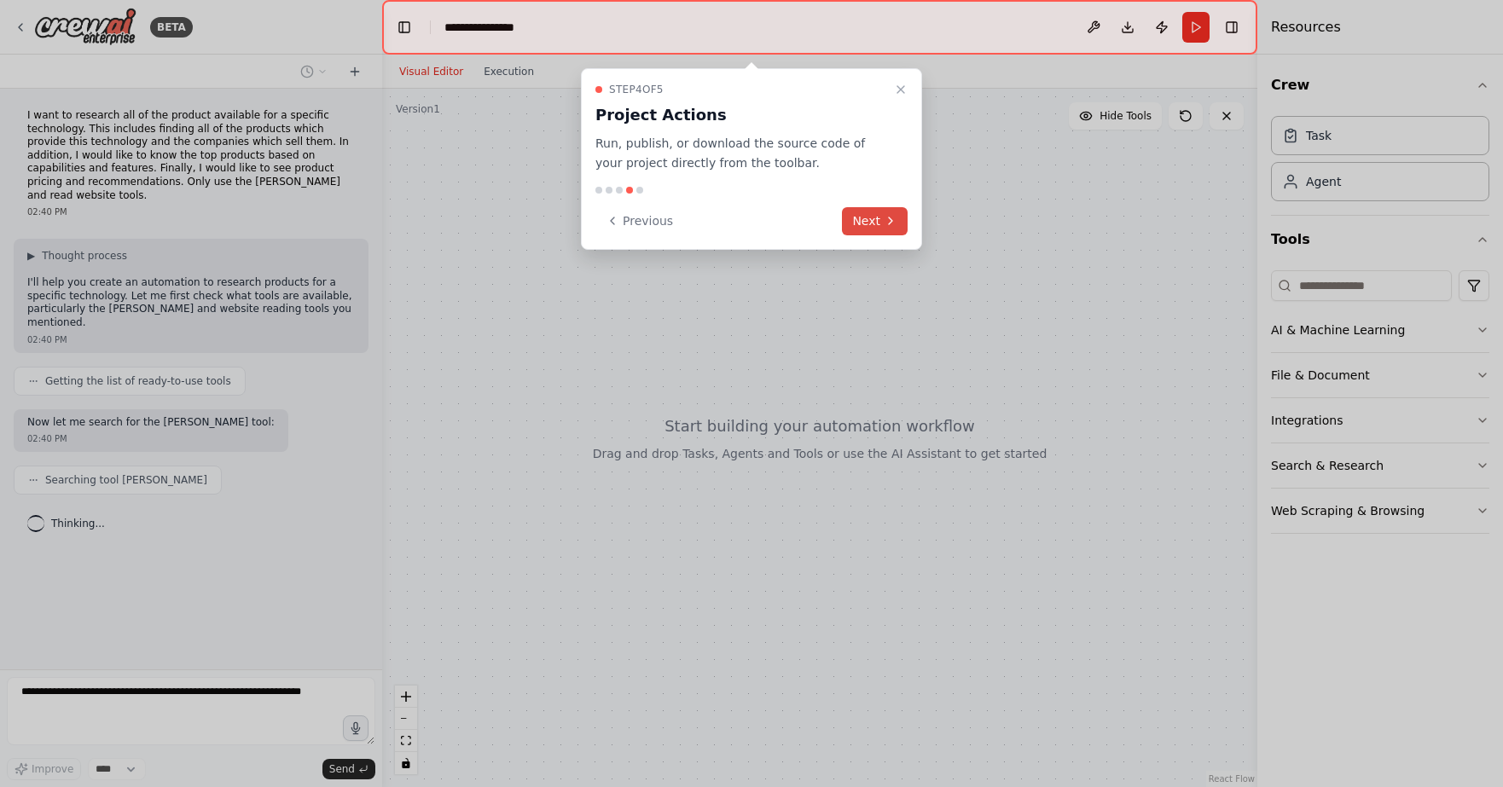
click at [873, 230] on button "Next" at bounding box center [875, 221] width 66 height 28
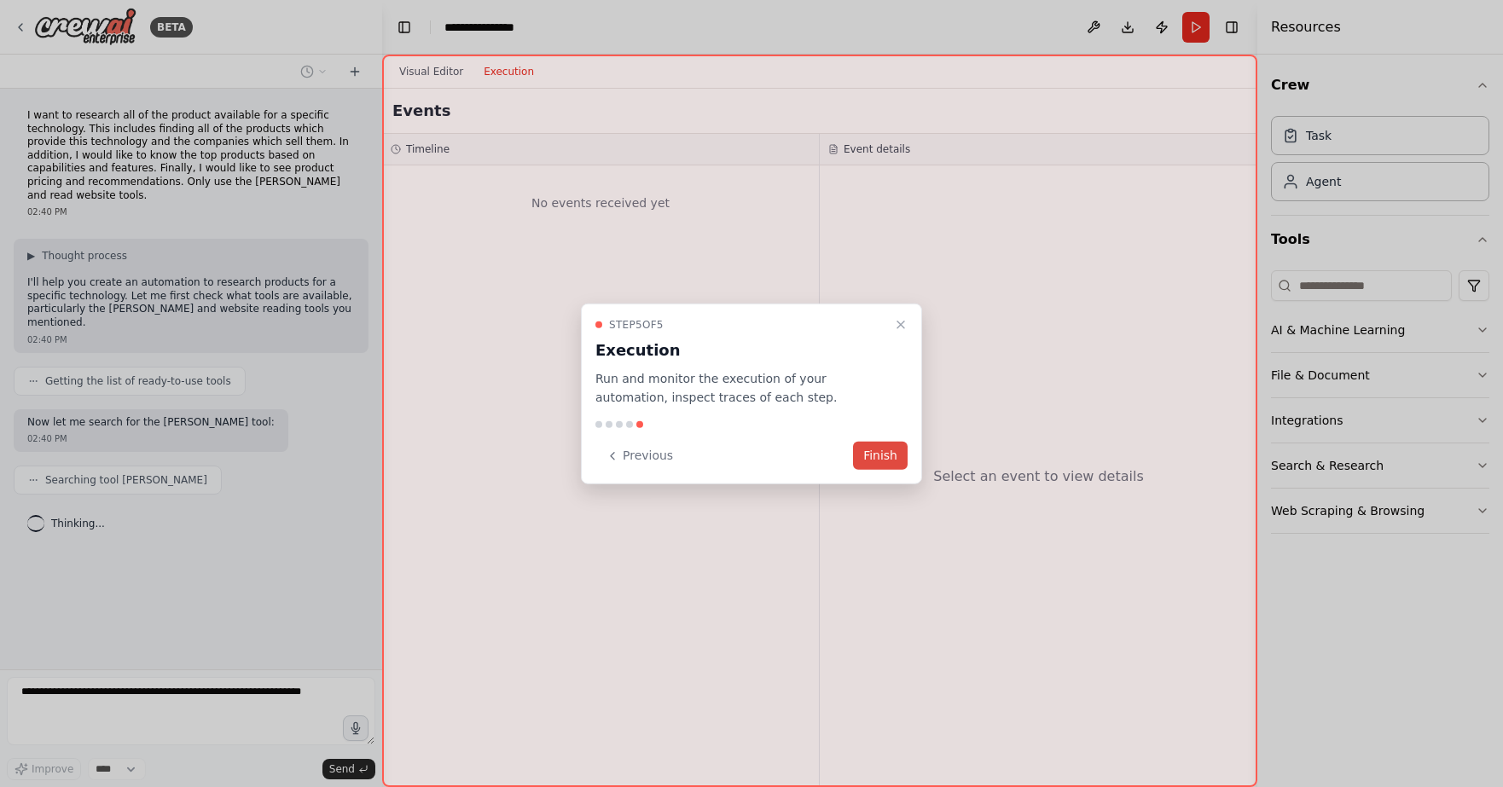
click at [889, 456] on button "Finish" at bounding box center [880, 456] width 55 height 28
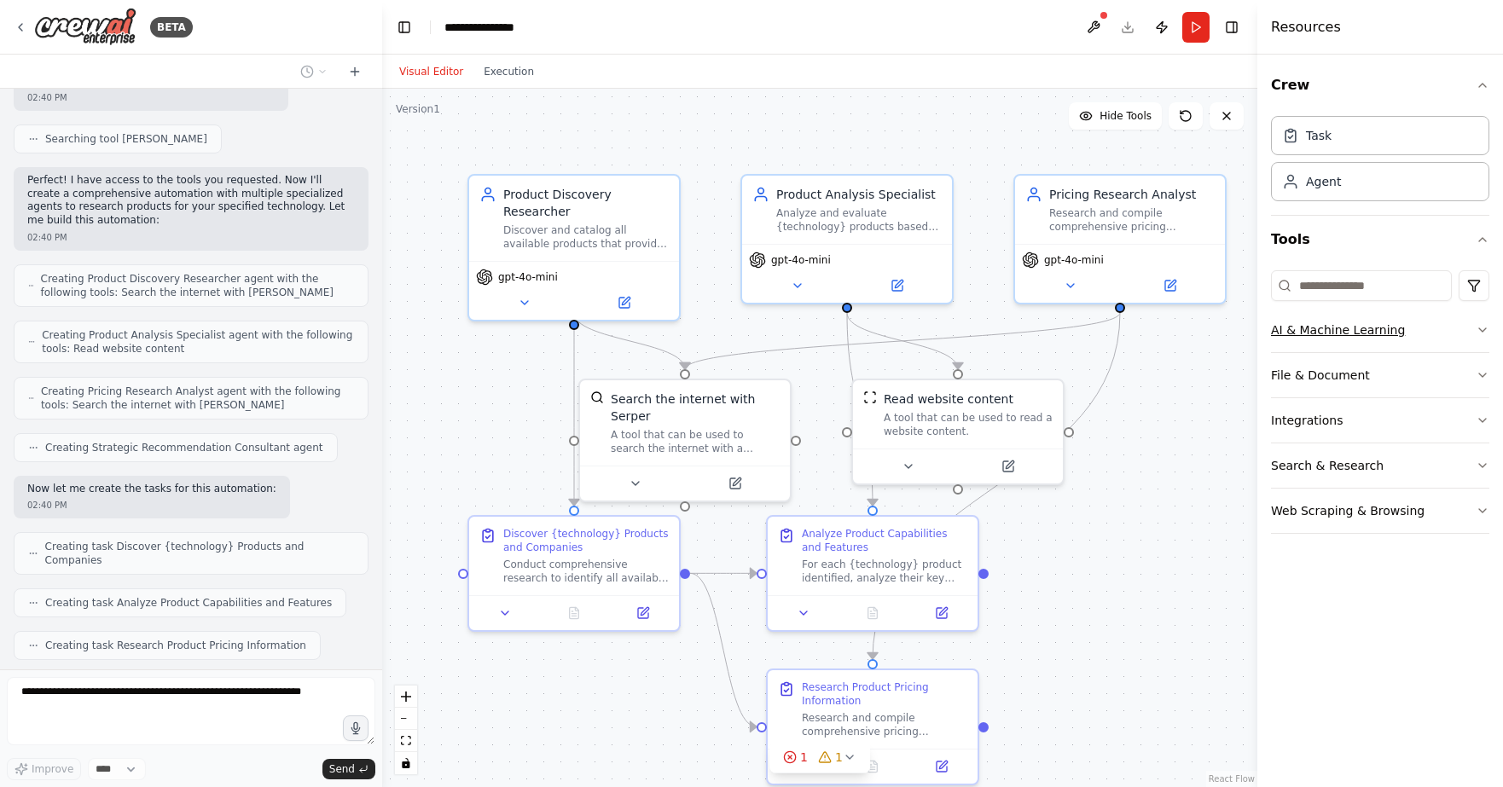
scroll to position [384, 0]
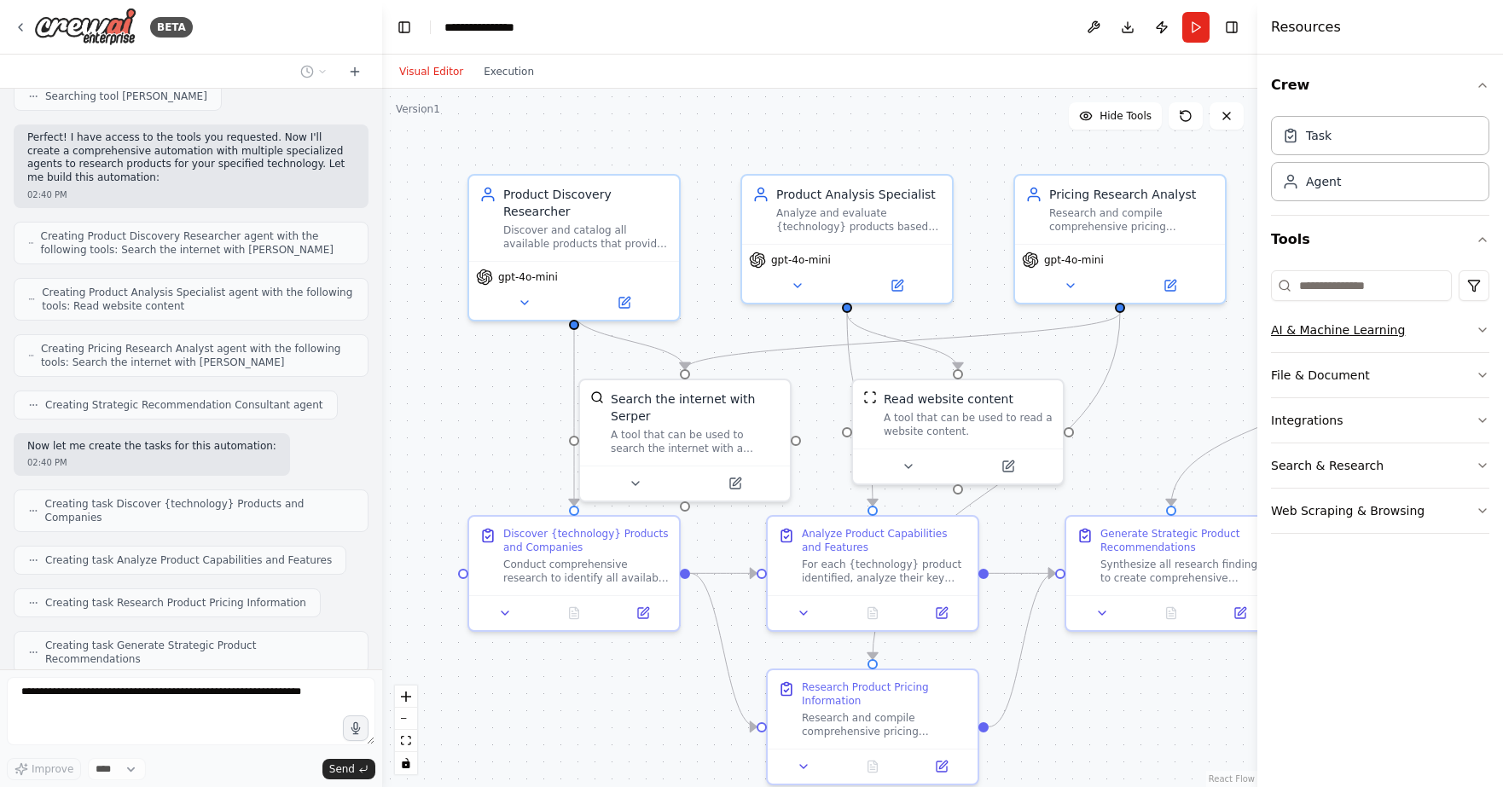
click at [1476, 330] on icon "button" at bounding box center [1483, 330] width 14 height 14
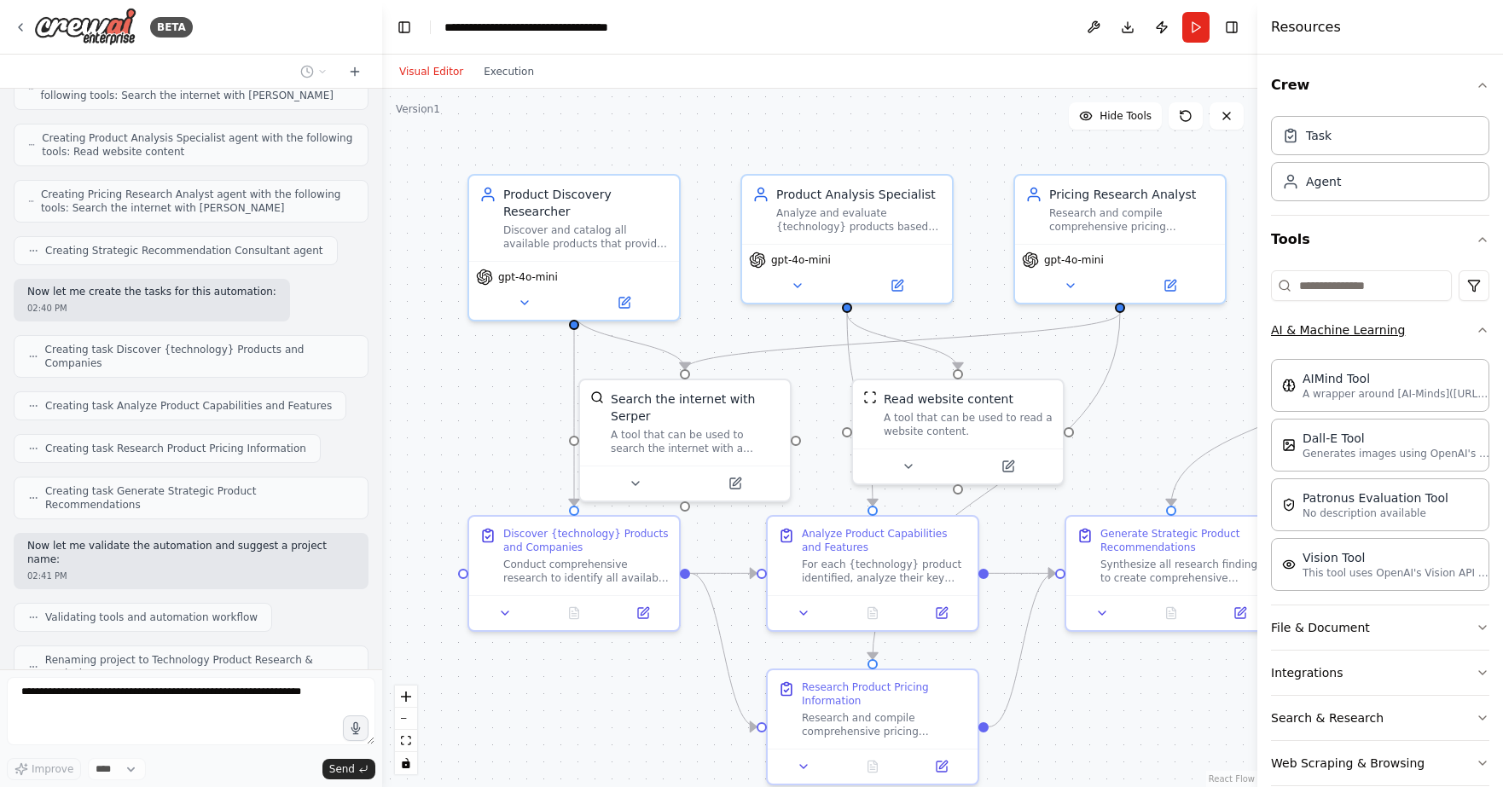
scroll to position [525, 0]
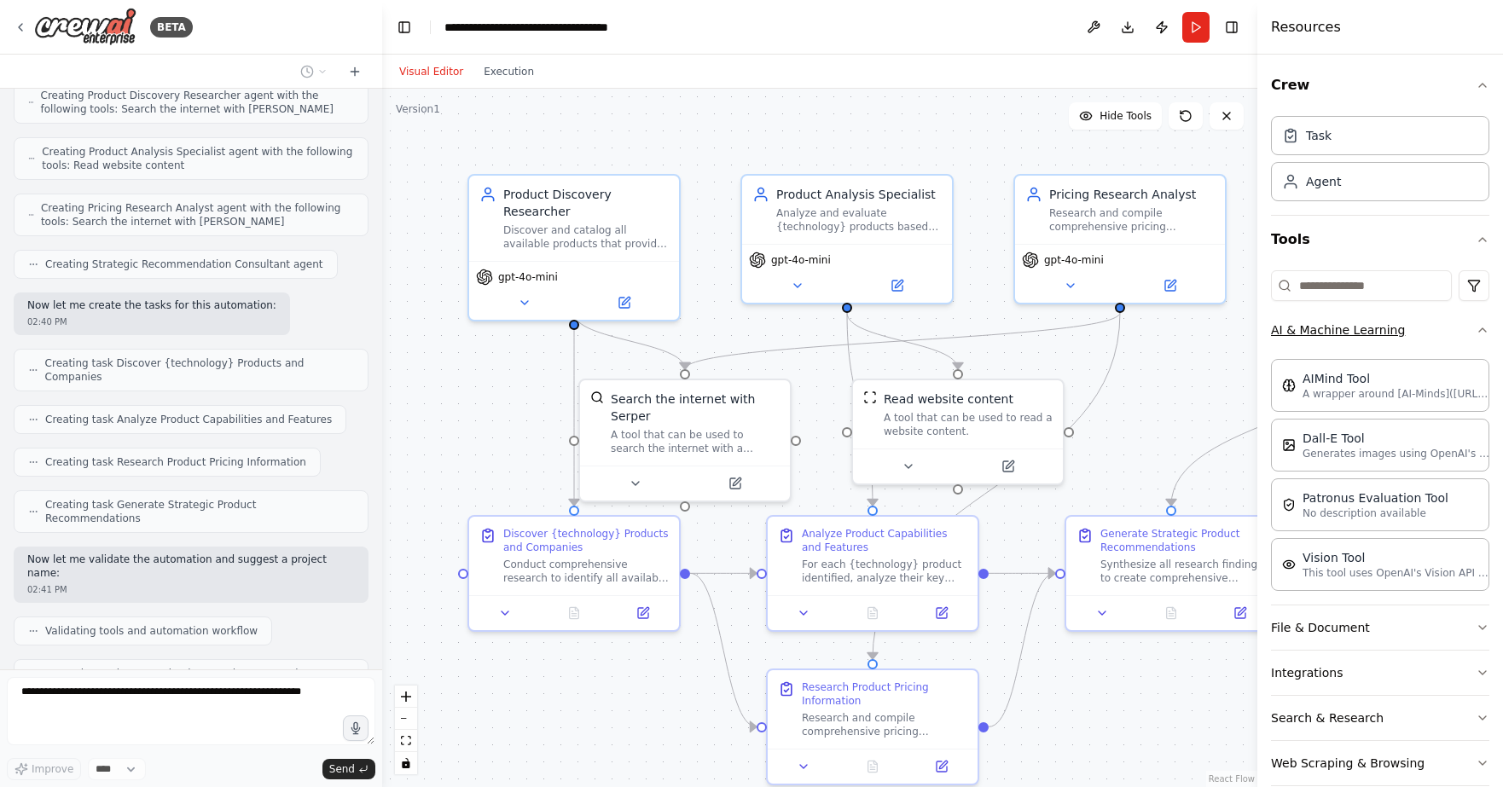
click at [1476, 330] on div "Crew Task Agent Tools AI & Machine Learning AIMind Tool A wrapper around [AI-Mi…" at bounding box center [1380, 421] width 246 height 733
click at [1476, 330] on icon "button" at bounding box center [1483, 330] width 14 height 14
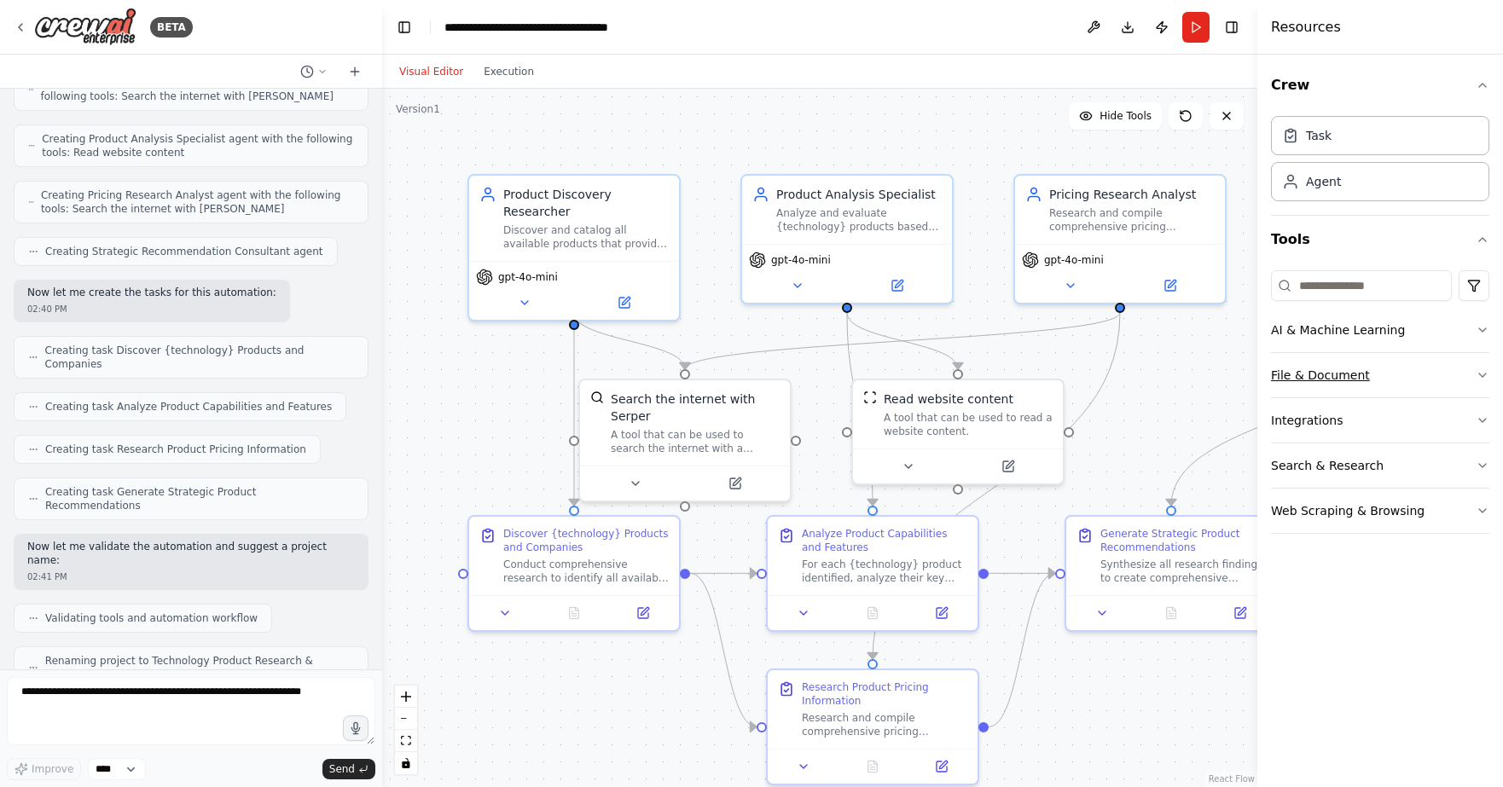
click at [1471, 371] on button "File & Document" at bounding box center [1380, 375] width 218 height 44
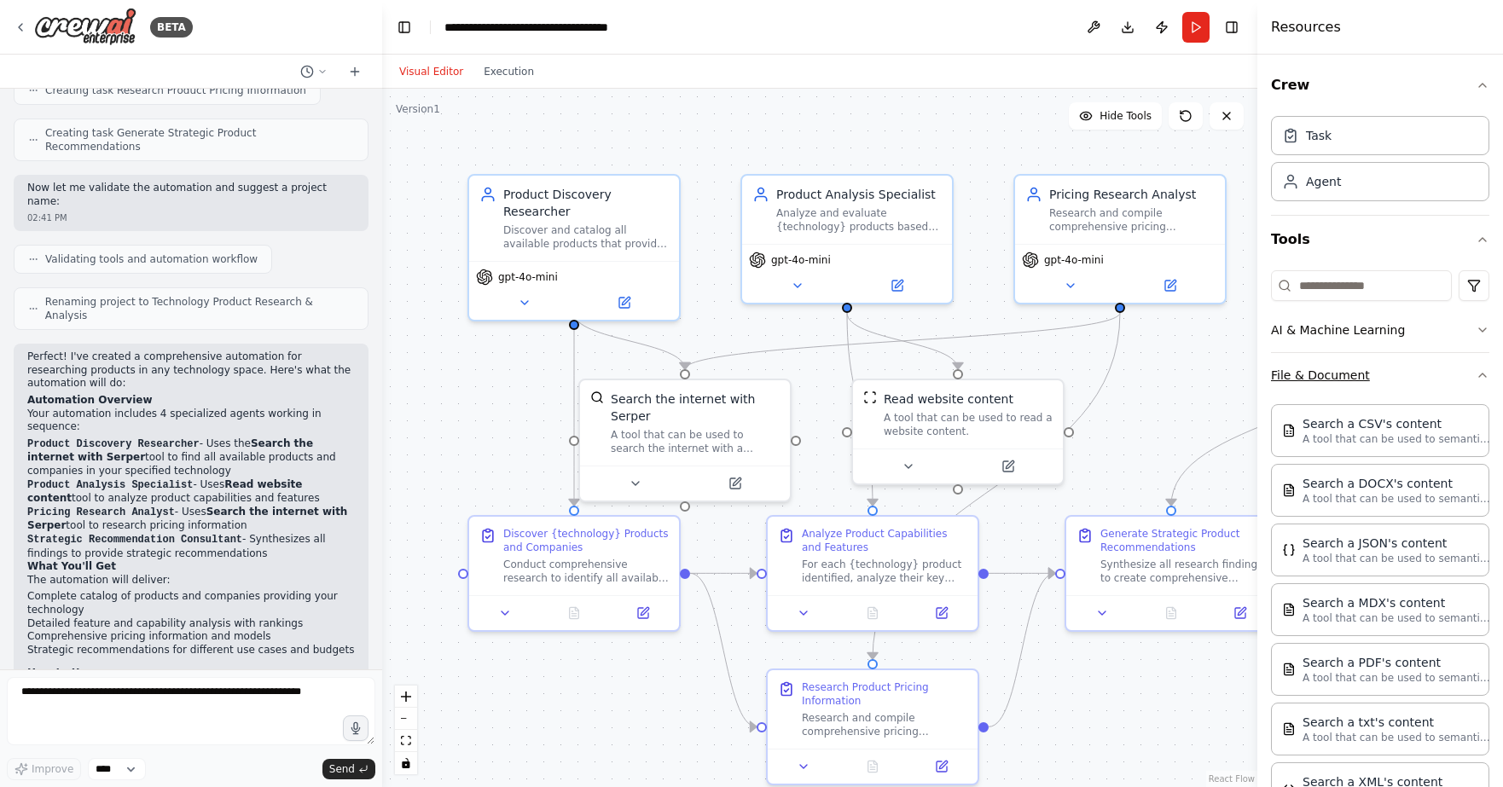
click at [1476, 371] on icon "button" at bounding box center [1483, 375] width 14 height 14
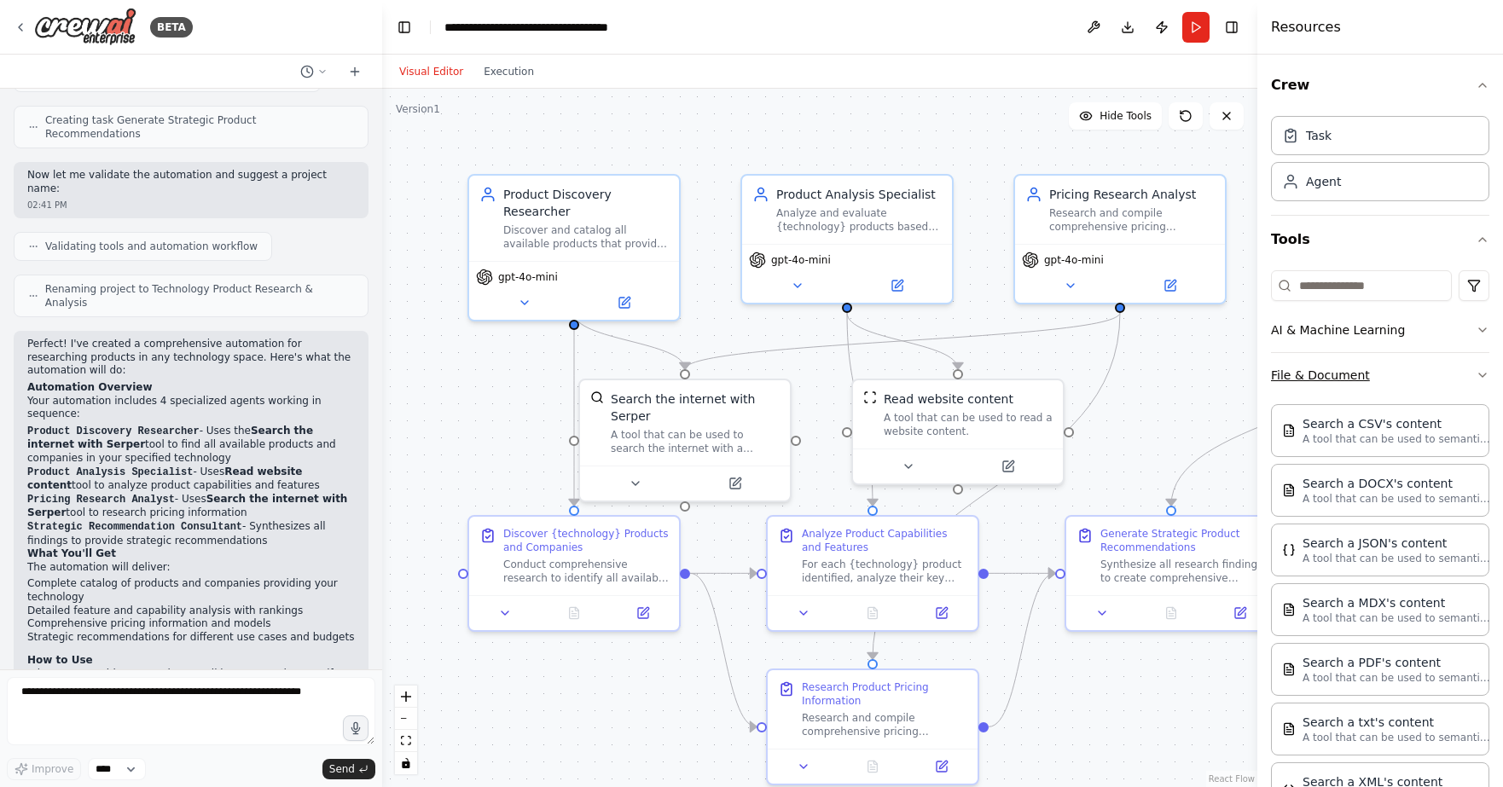
scroll to position [923, 0]
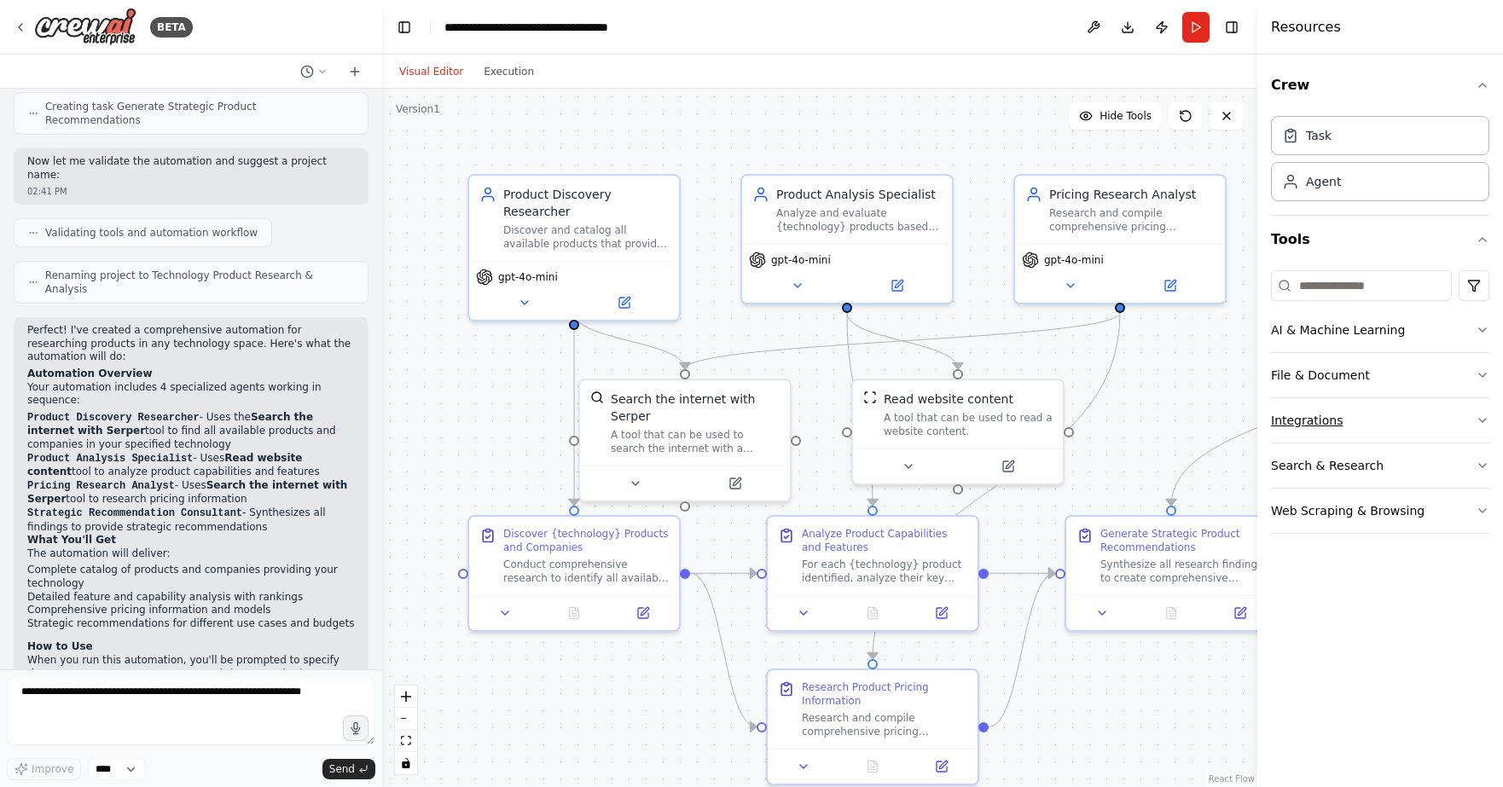
click at [1477, 415] on icon "button" at bounding box center [1483, 421] width 14 height 14
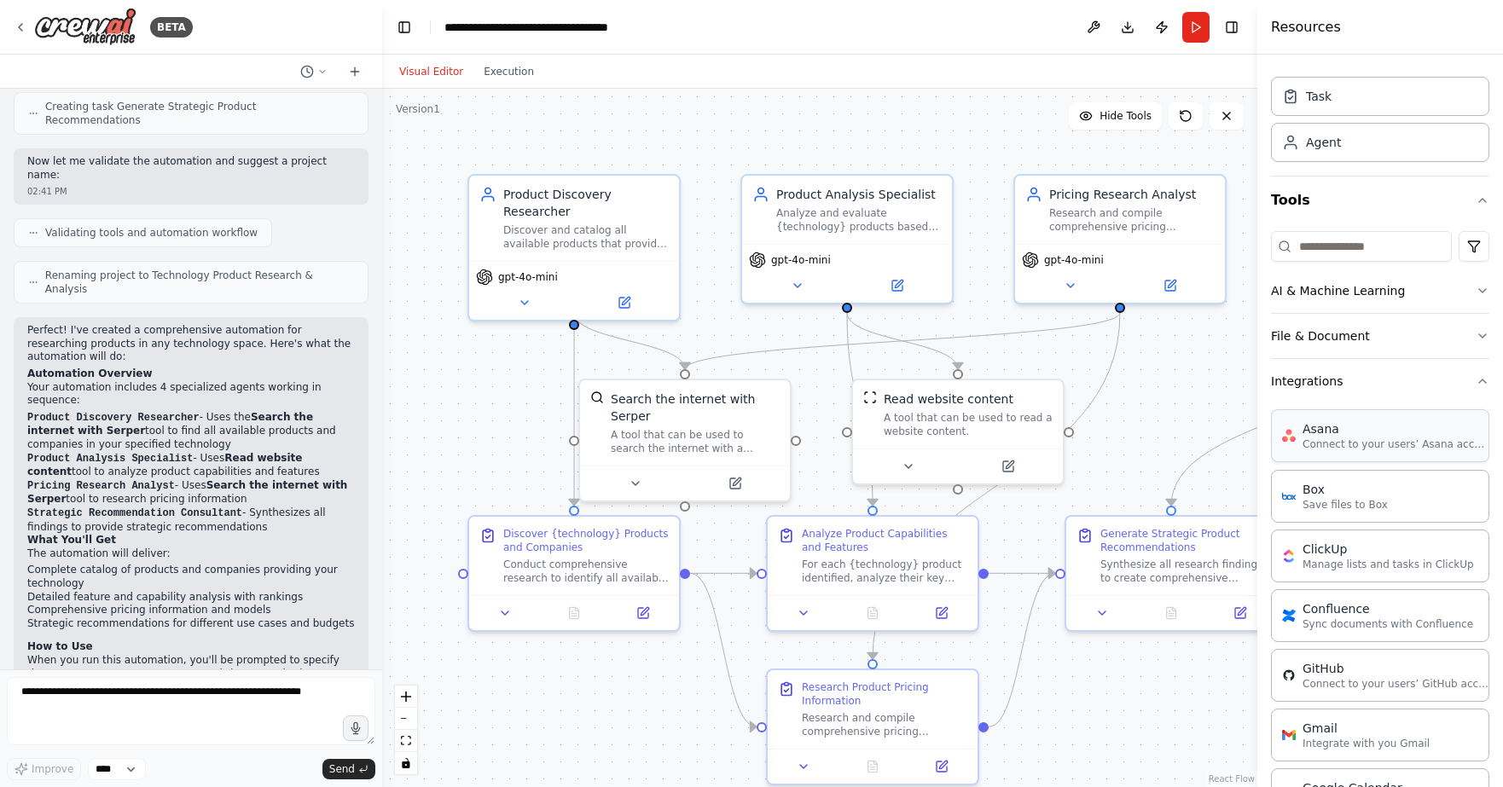
scroll to position [0, 0]
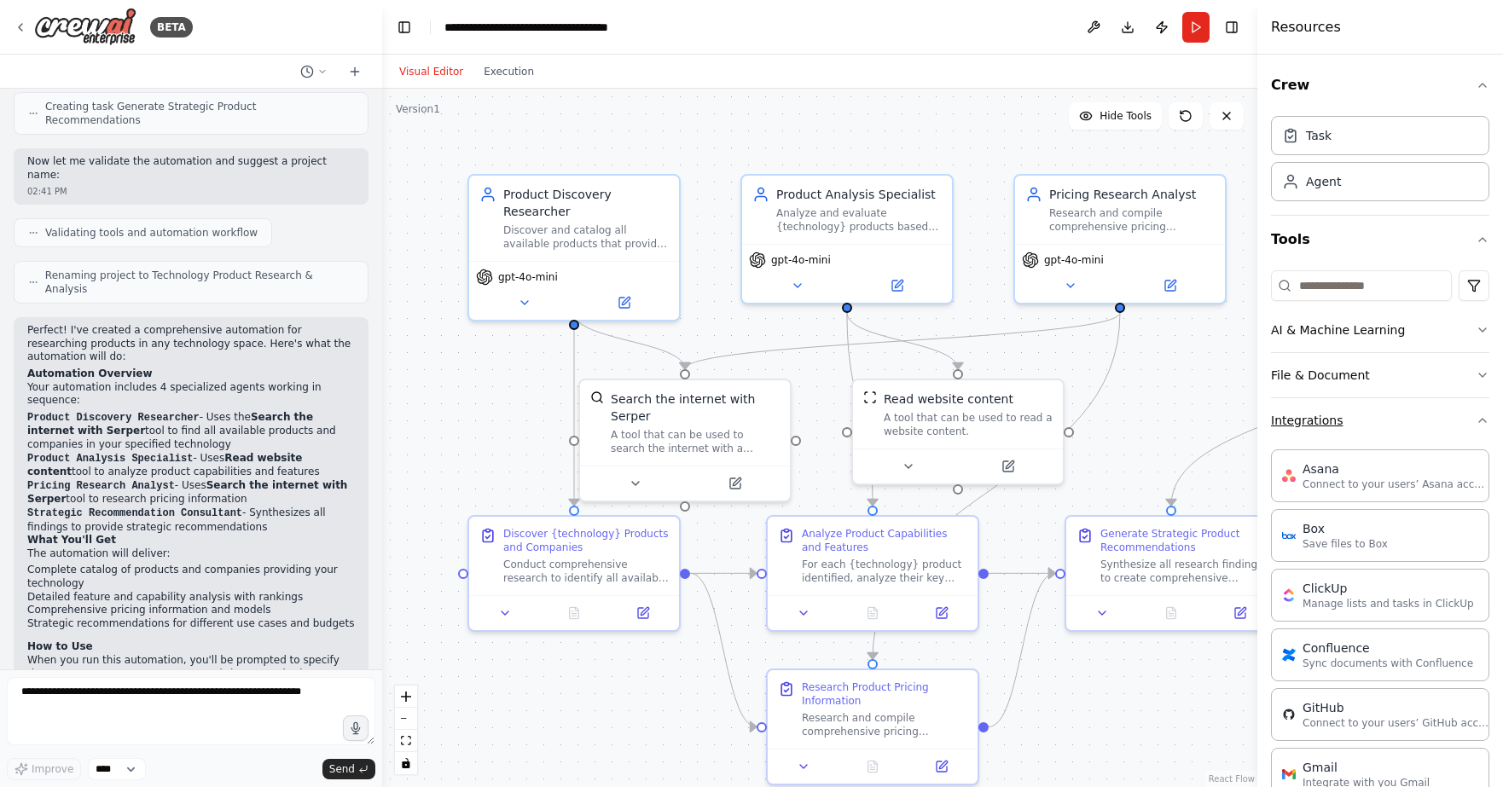
click at [1476, 422] on icon "button" at bounding box center [1483, 421] width 14 height 14
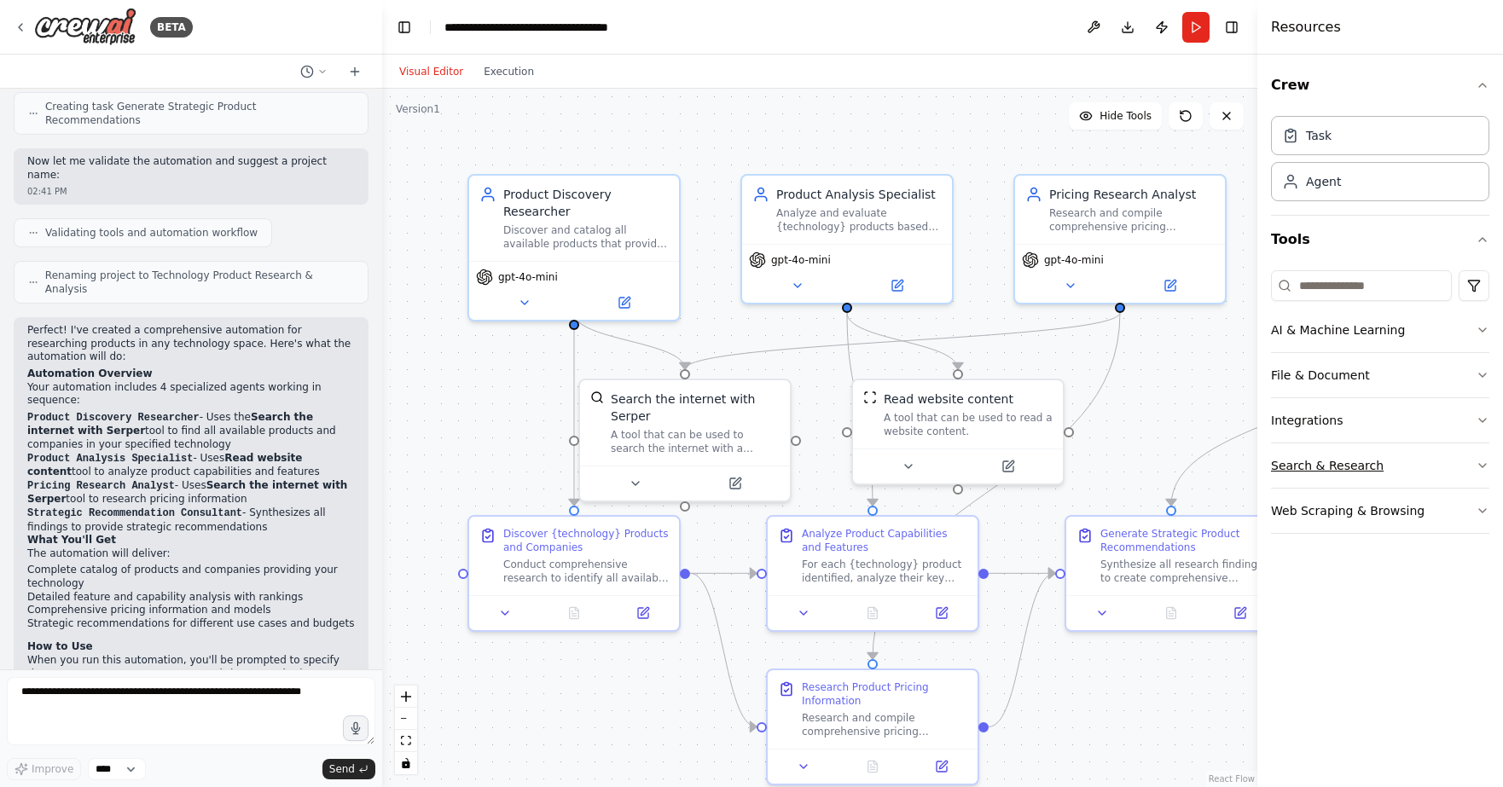
click at [1481, 464] on icon "button" at bounding box center [1482, 465] width 7 height 3
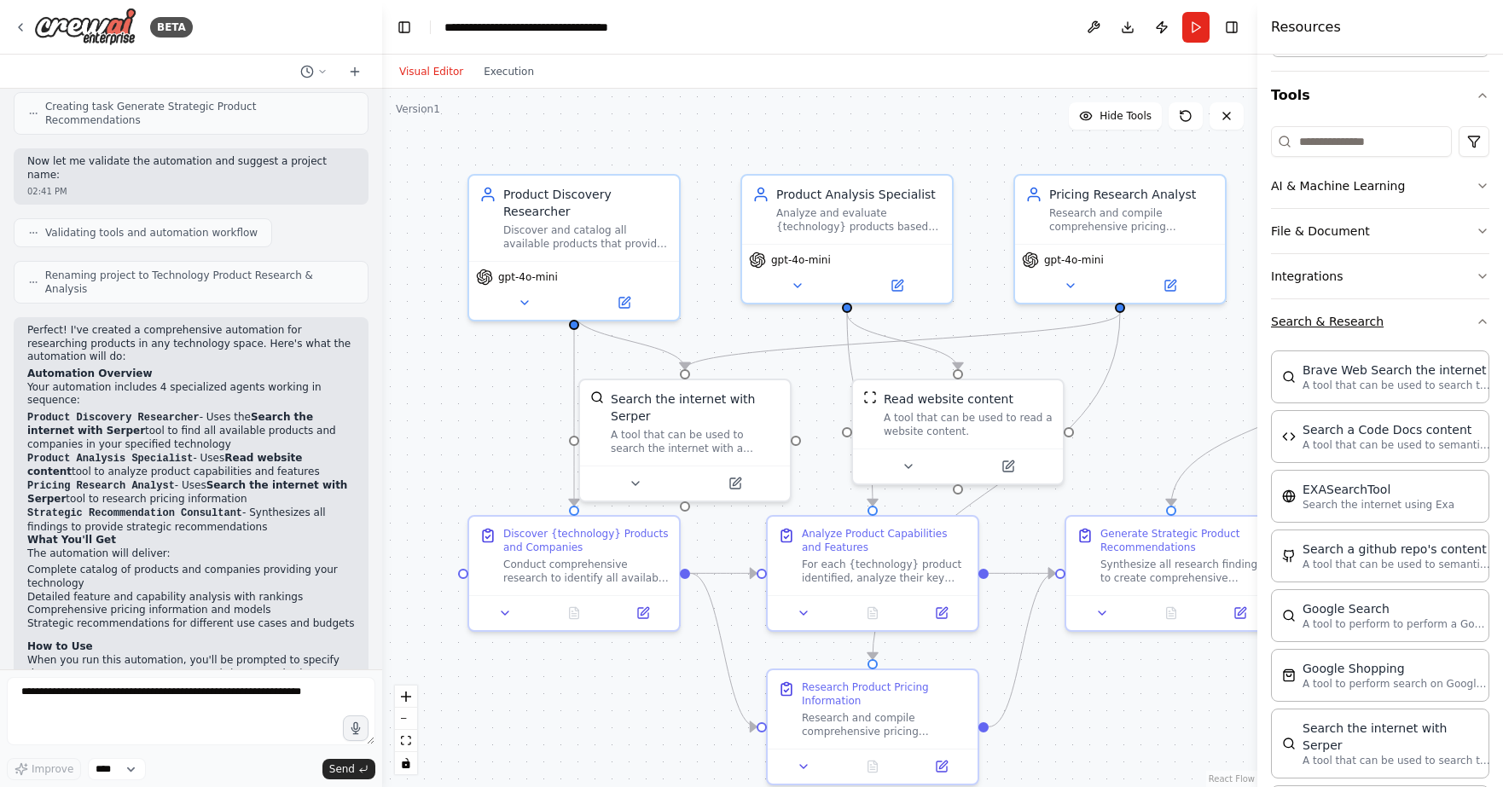
scroll to position [171, 0]
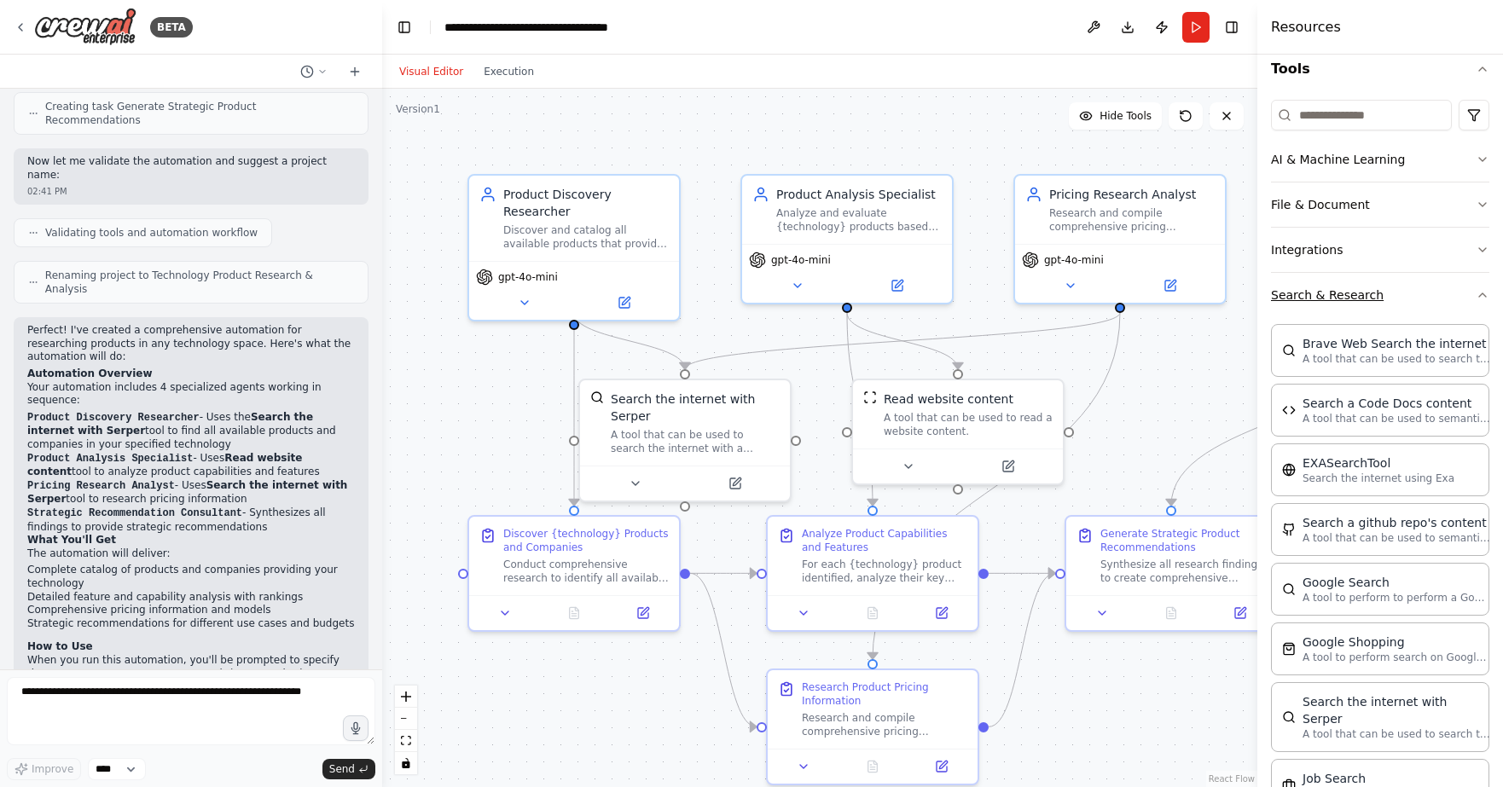
click at [1476, 298] on icon "button" at bounding box center [1483, 295] width 14 height 14
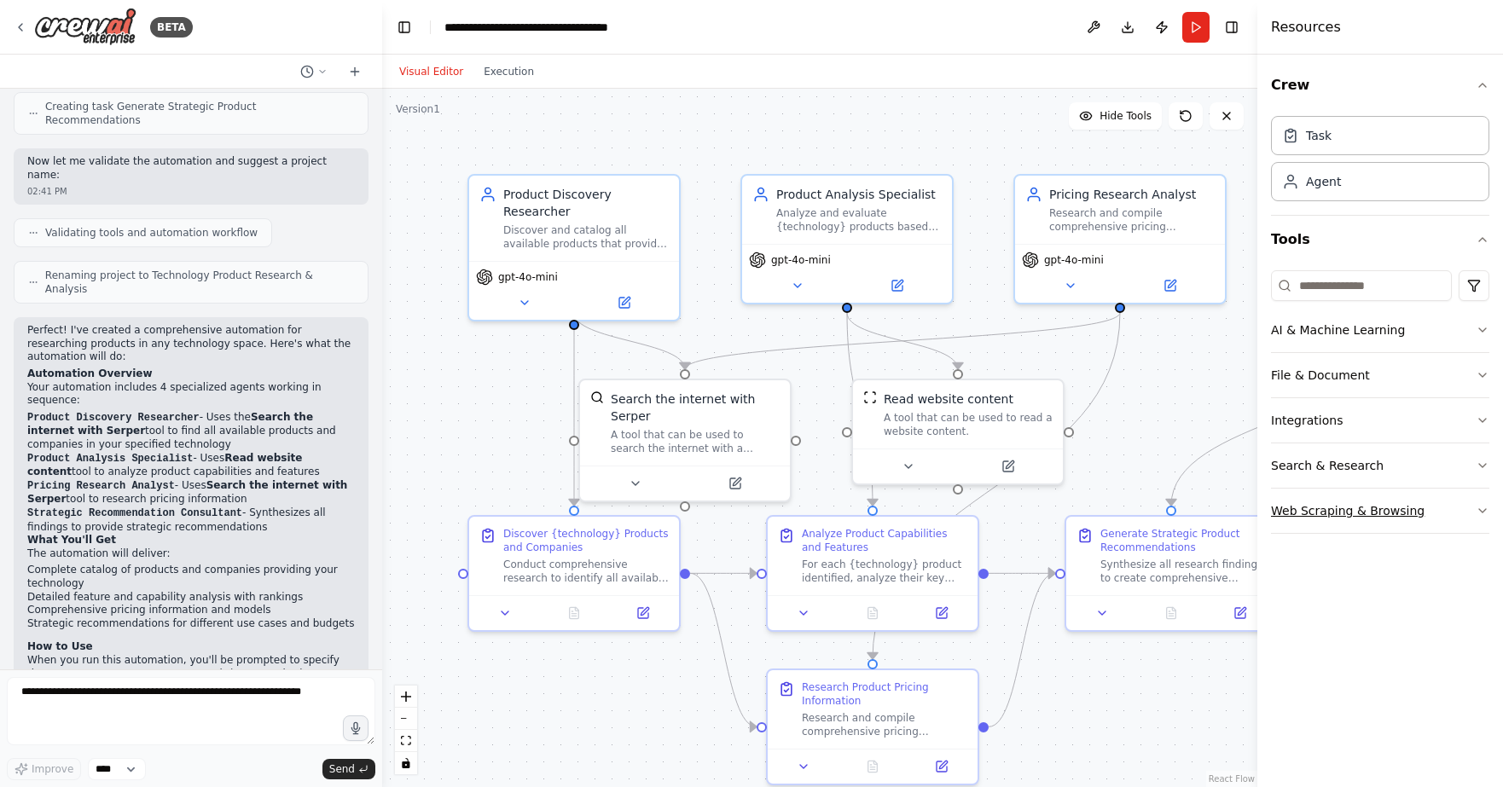
click at [1477, 514] on icon "button" at bounding box center [1483, 511] width 14 height 14
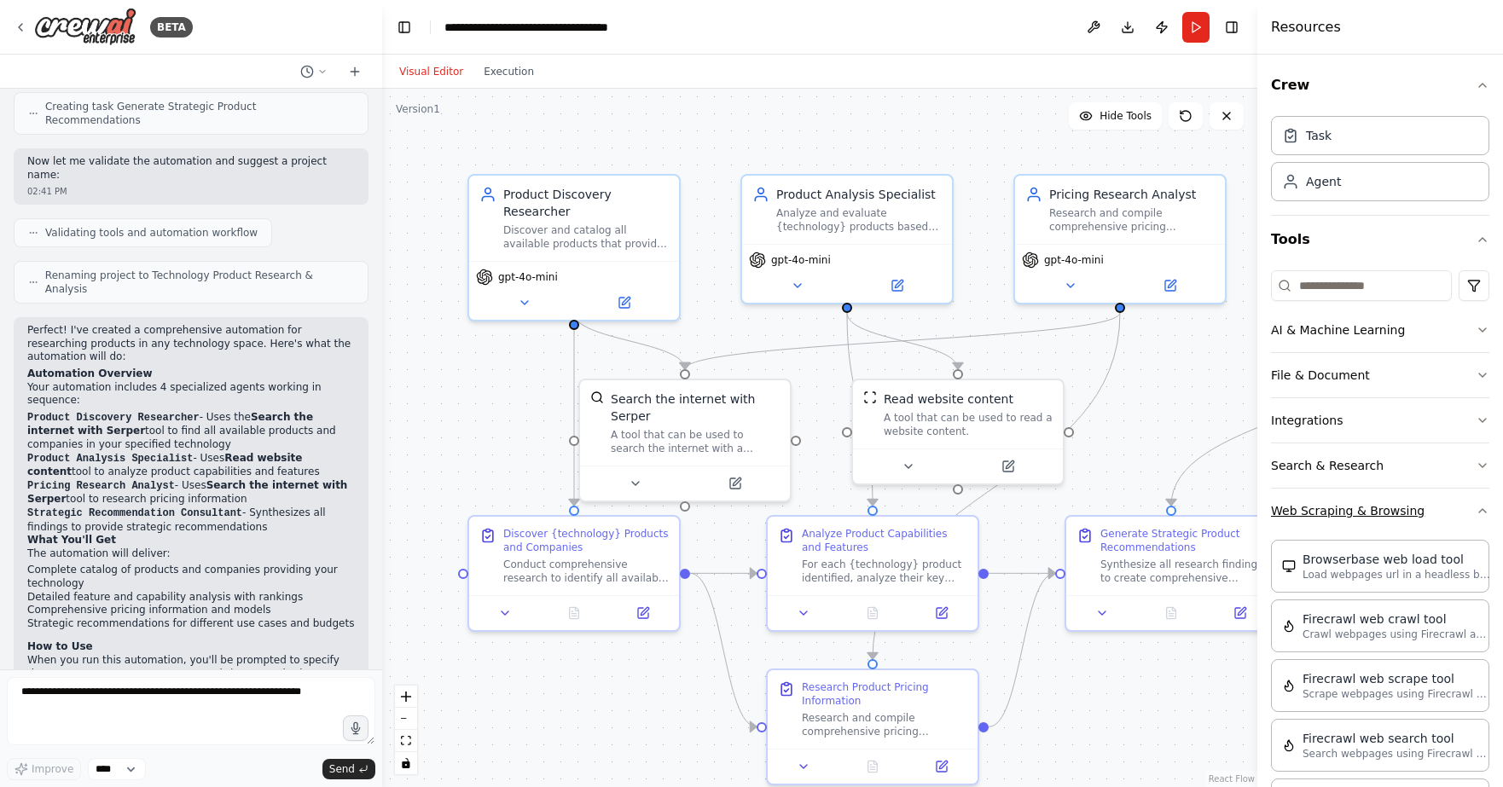
click at [1477, 514] on div "Crew Task Agent Tools AI & Machine Learning File & Document Integrations Search…" at bounding box center [1380, 421] width 246 height 733
click at [1476, 513] on icon "button" at bounding box center [1483, 511] width 14 height 14
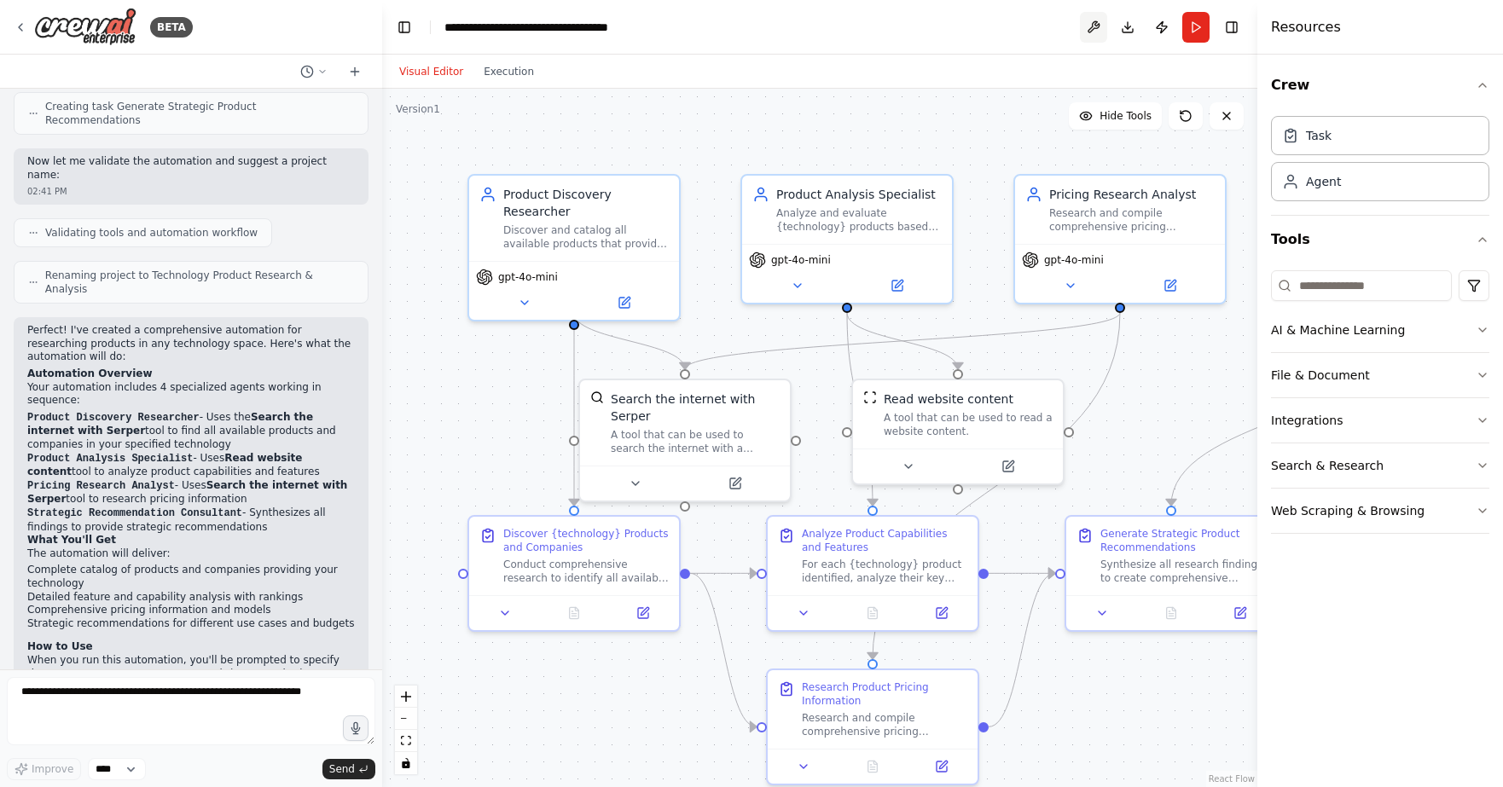
click at [1093, 27] on button at bounding box center [1093, 27] width 27 height 31
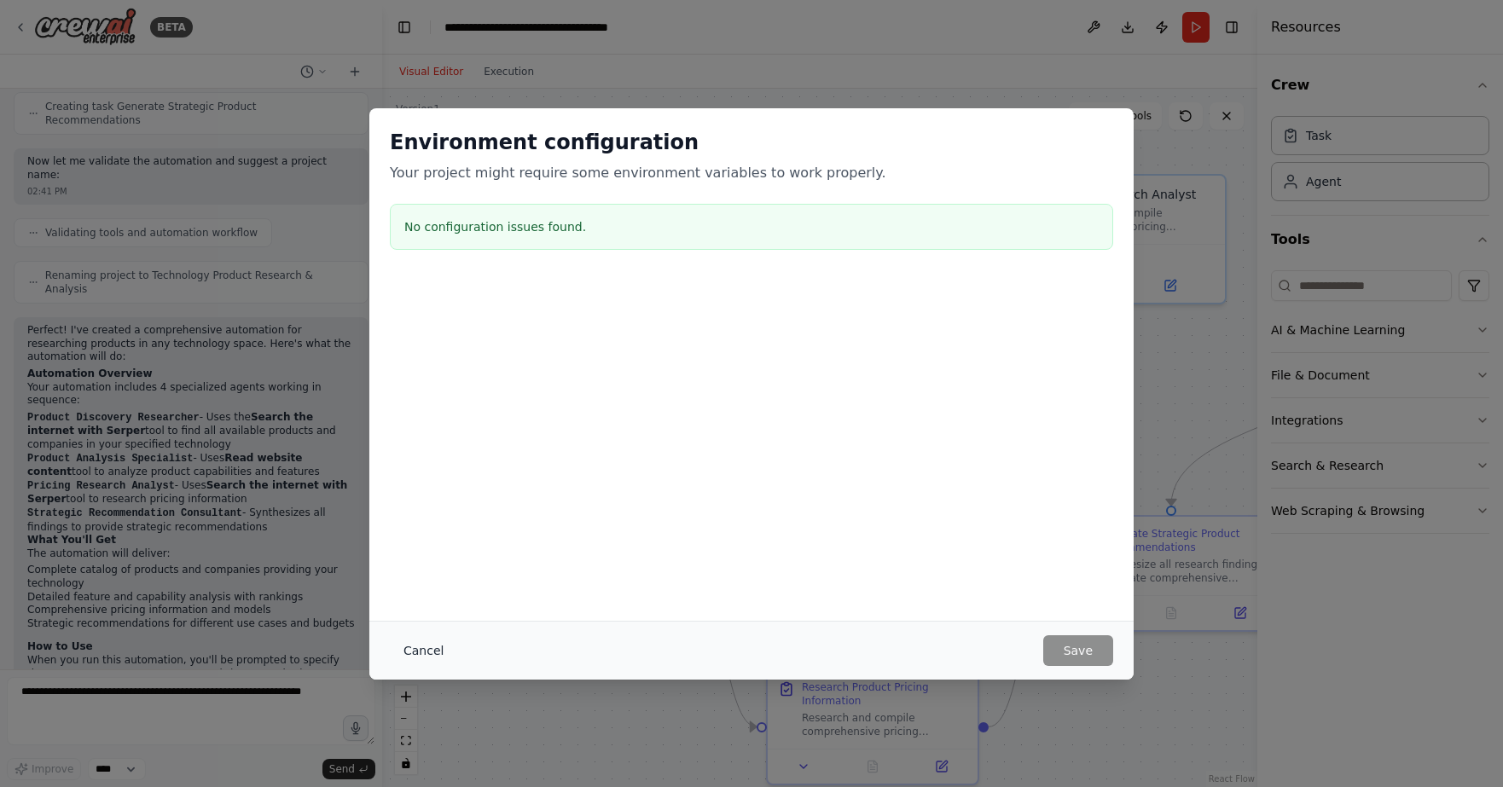
click at [412, 653] on button "Cancel" at bounding box center [423, 650] width 67 height 31
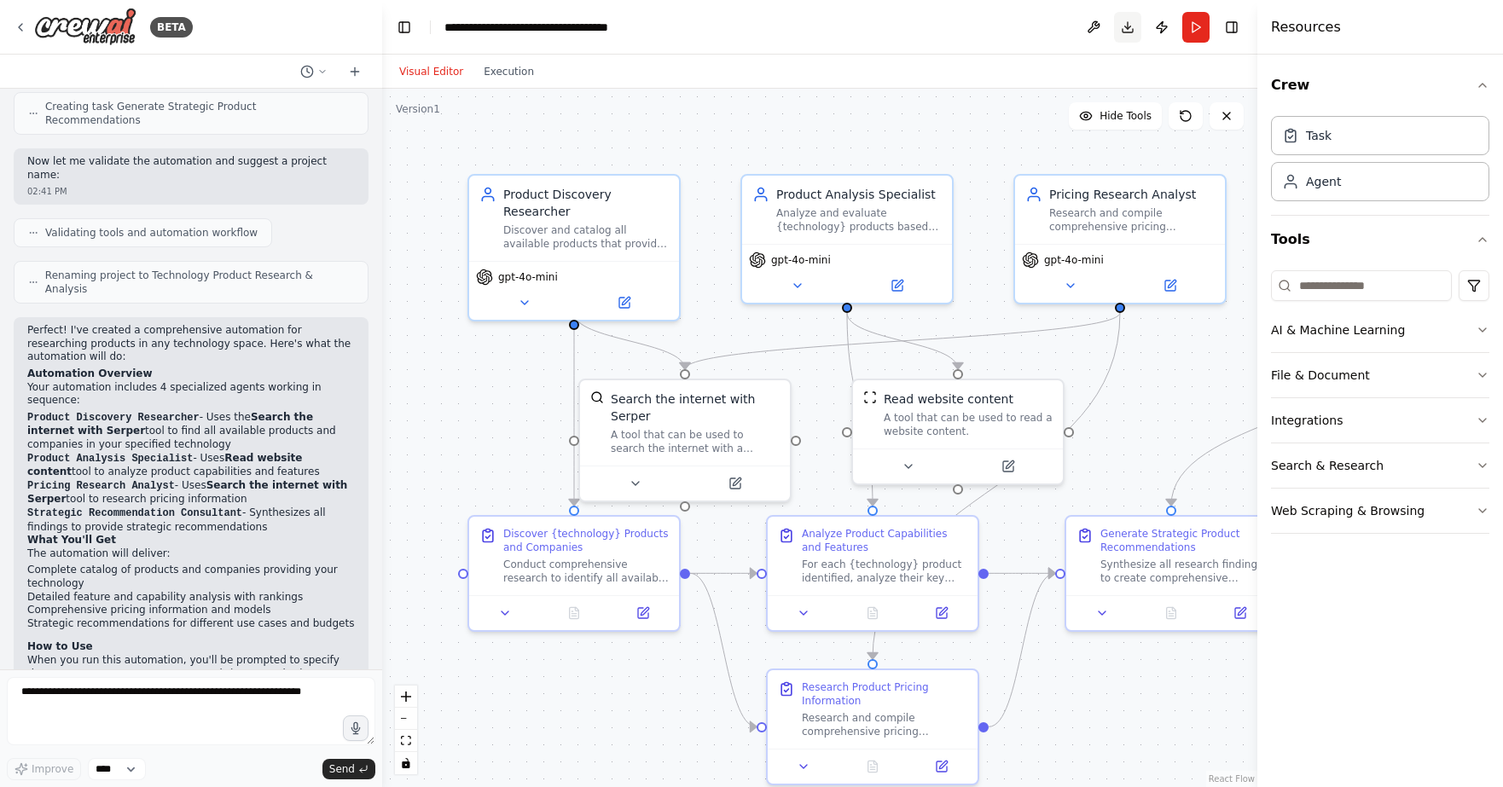
click at [1133, 30] on button "Download" at bounding box center [1127, 27] width 27 height 31
click at [967, 66] on div "Visual Editor Execution" at bounding box center [819, 72] width 875 height 34
click at [1160, 25] on button "Publish" at bounding box center [1161, 27] width 27 height 31
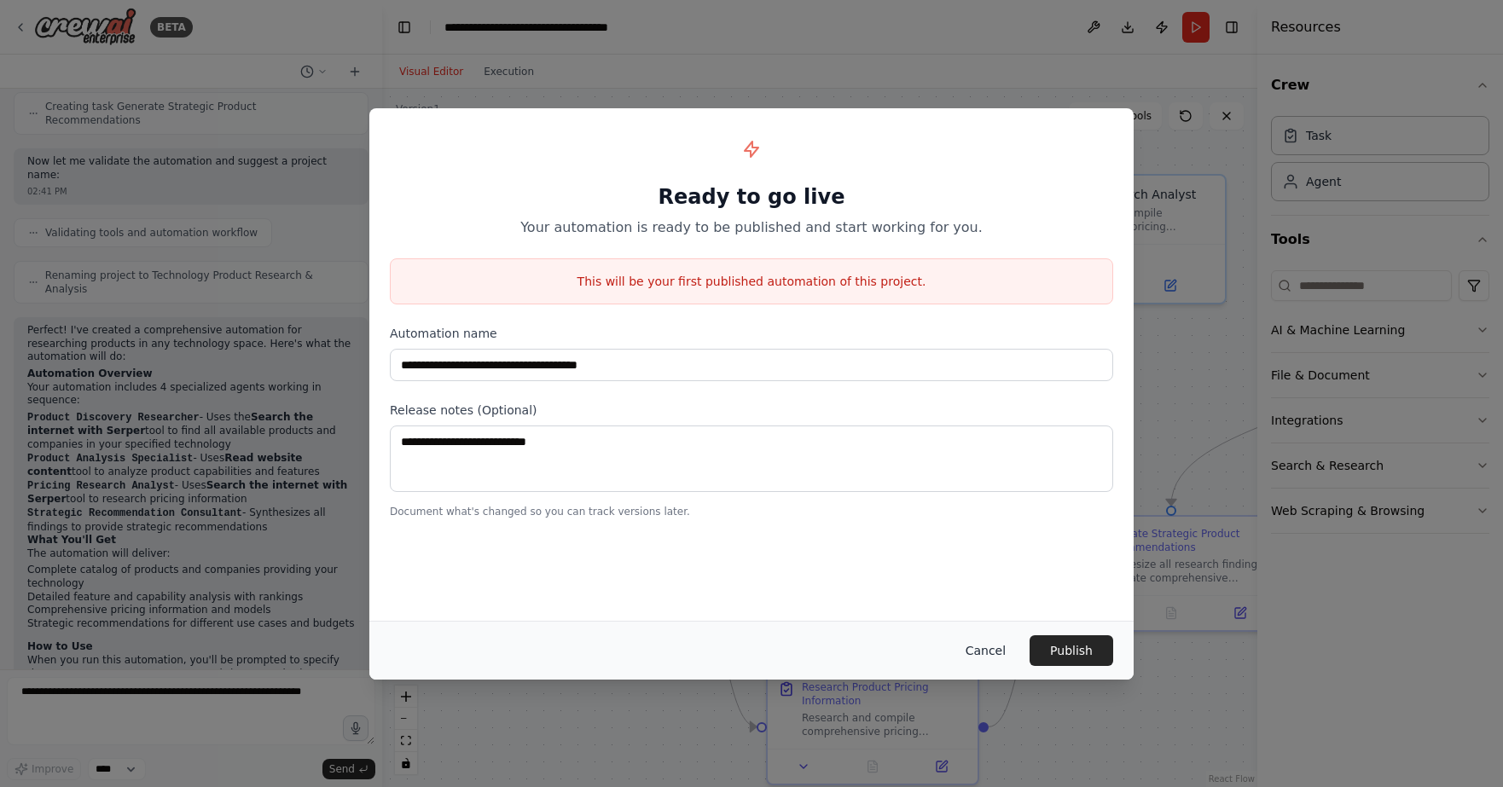
click at [995, 649] on button "Cancel" at bounding box center [985, 650] width 67 height 31
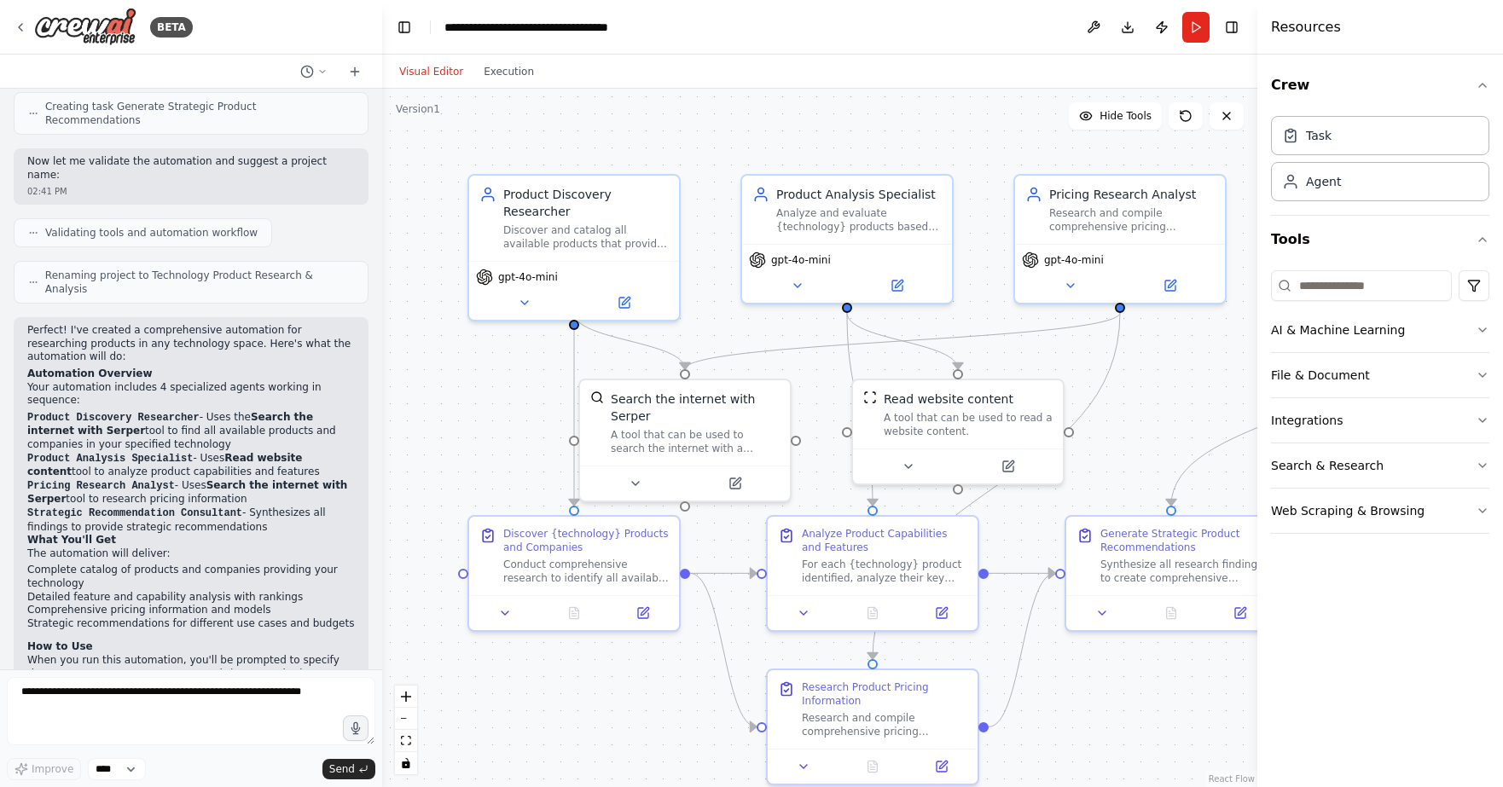
click at [831, 96] on div ".deletable-edge-delete-btn { width: 20px; height: 20px; border: 0px solid #ffff…" at bounding box center [819, 438] width 875 height 699
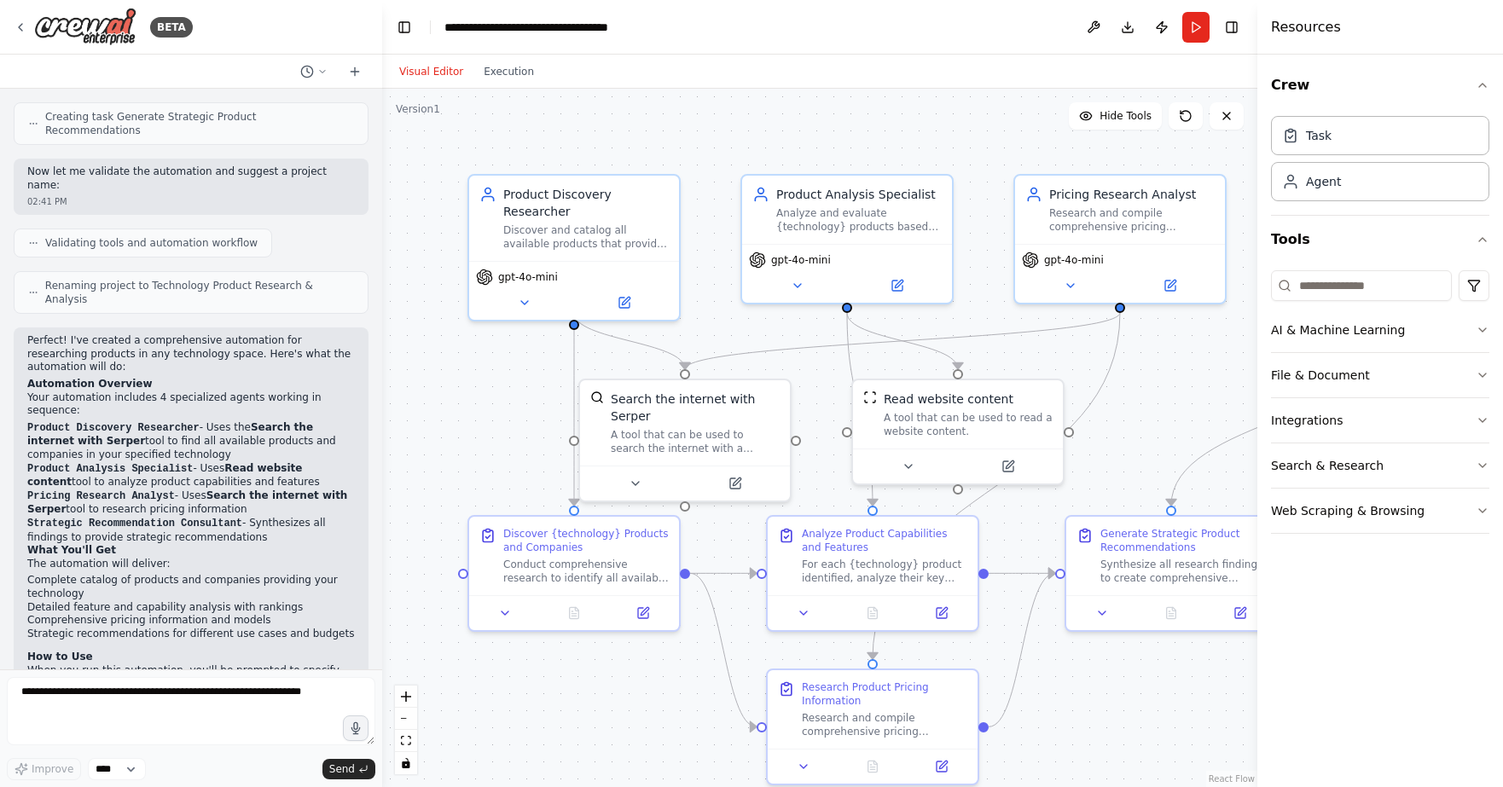
scroll to position [923, 0]
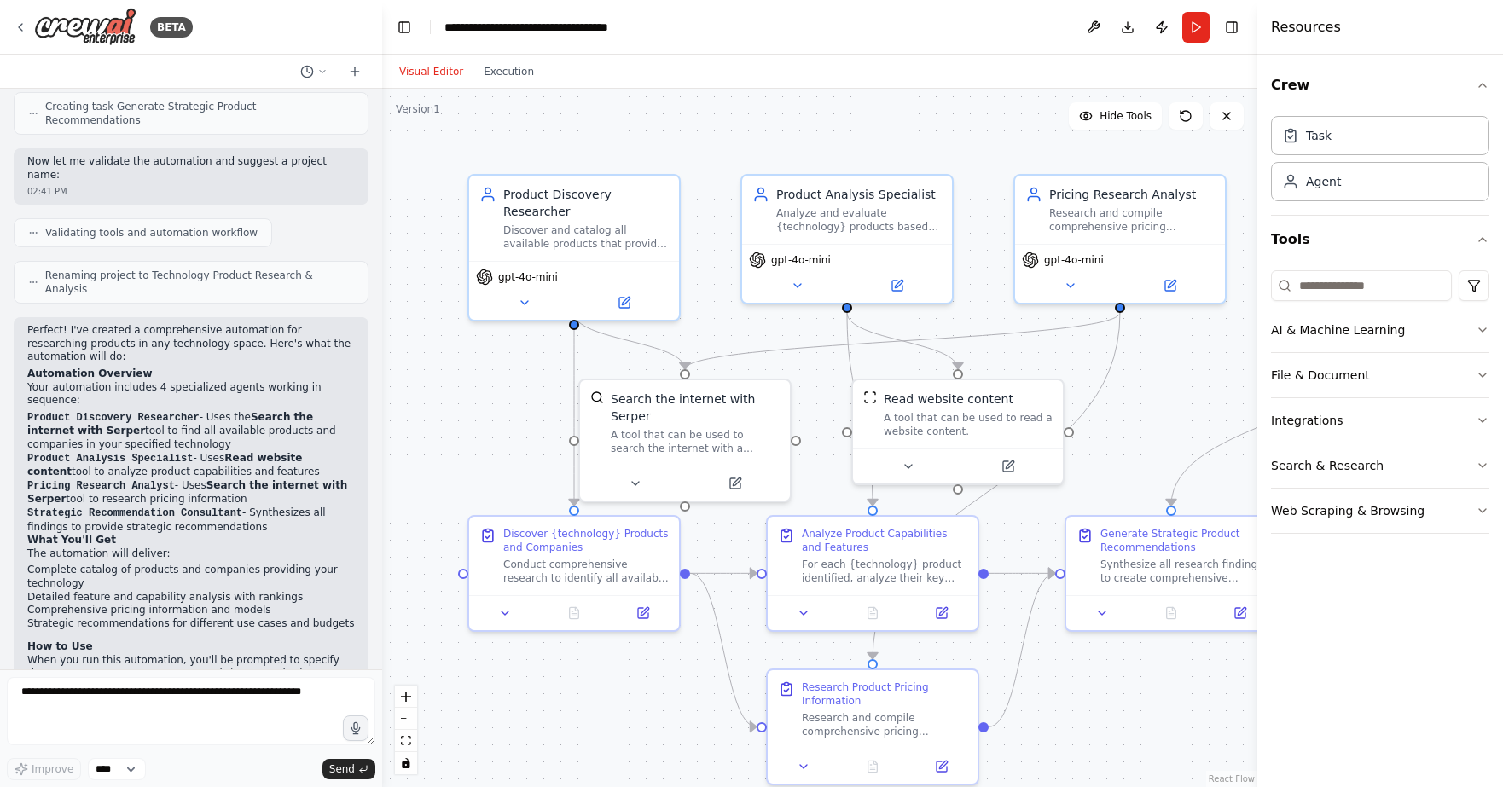
click at [972, 20] on header "**********" at bounding box center [819, 27] width 875 height 55
click at [1195, 32] on button "Run" at bounding box center [1195, 27] width 27 height 31
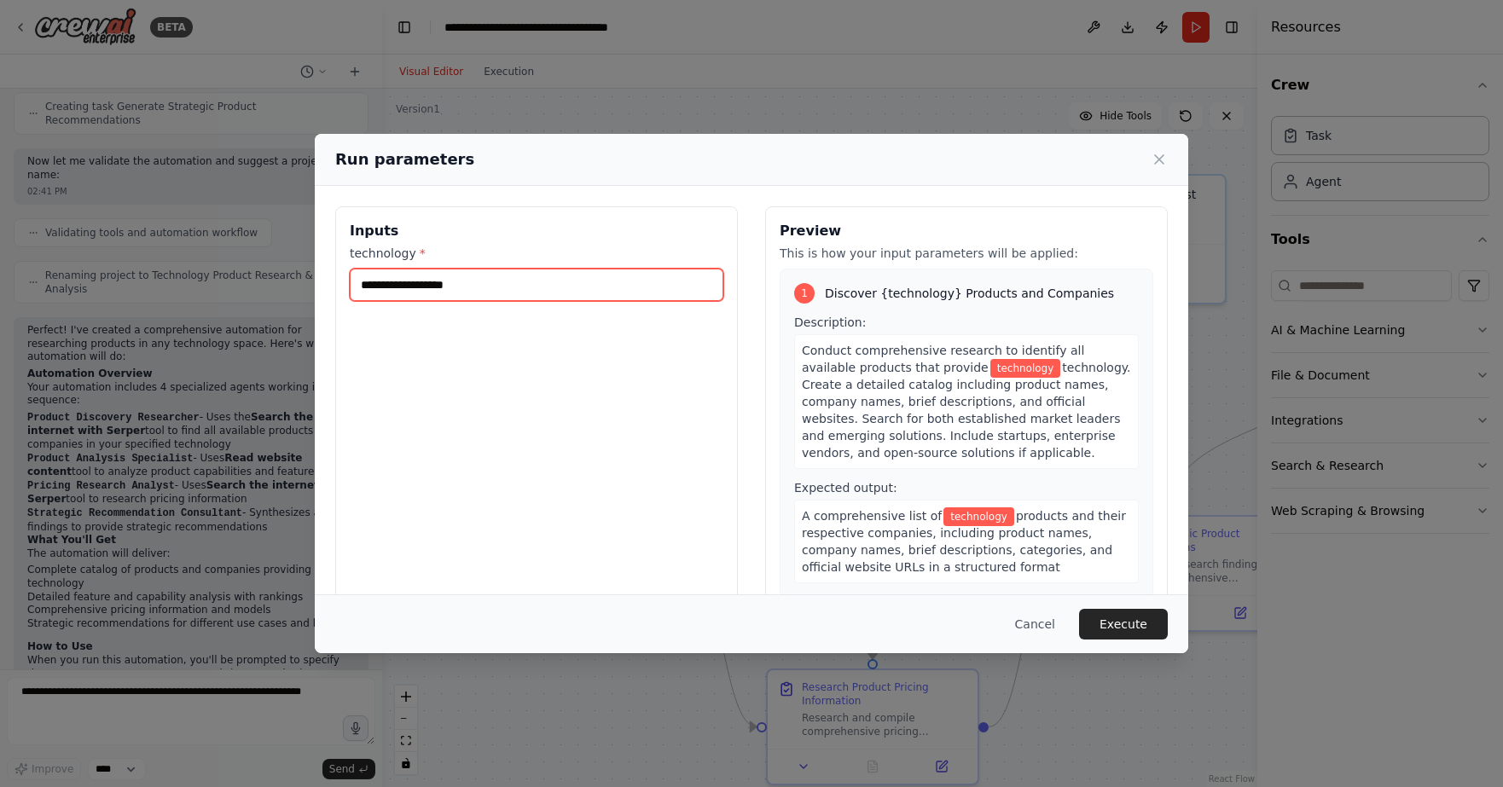
click at [438, 286] on input "technology *" at bounding box center [537, 285] width 374 height 32
type input "*"
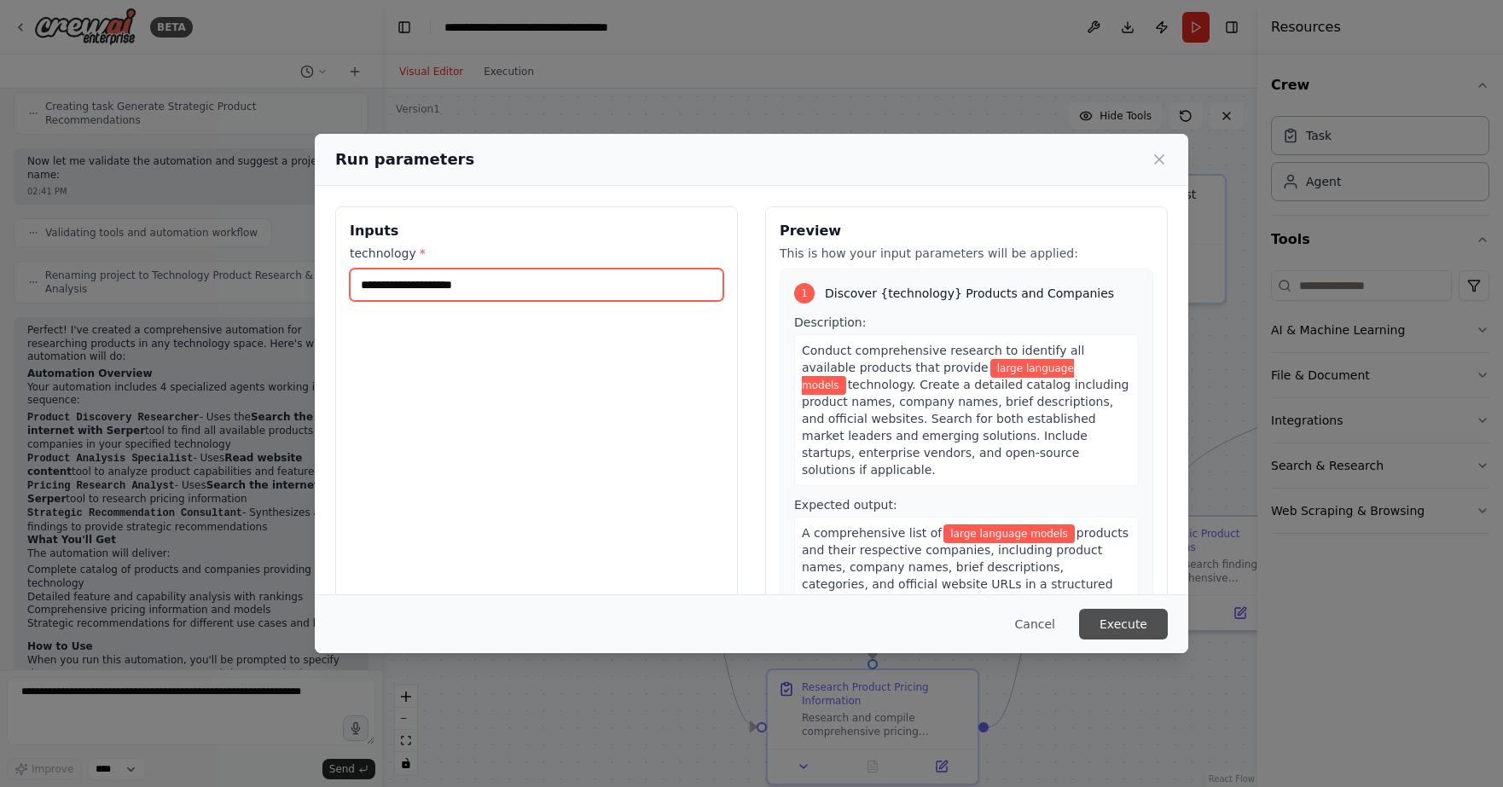
type input "**********"
click at [1139, 613] on button "Execute" at bounding box center [1123, 624] width 89 height 31
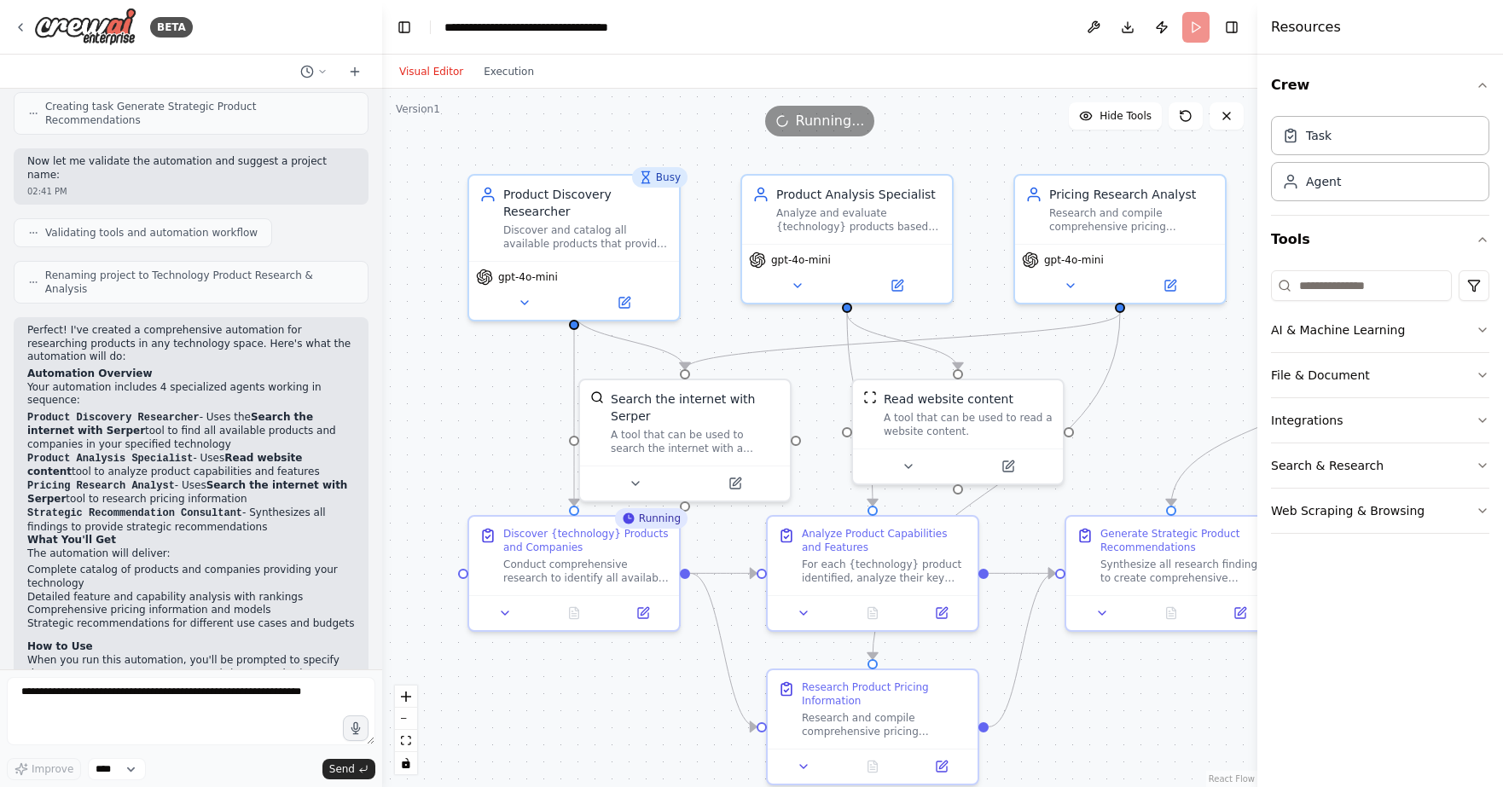
click at [871, 3] on header "**********" at bounding box center [819, 27] width 875 height 55
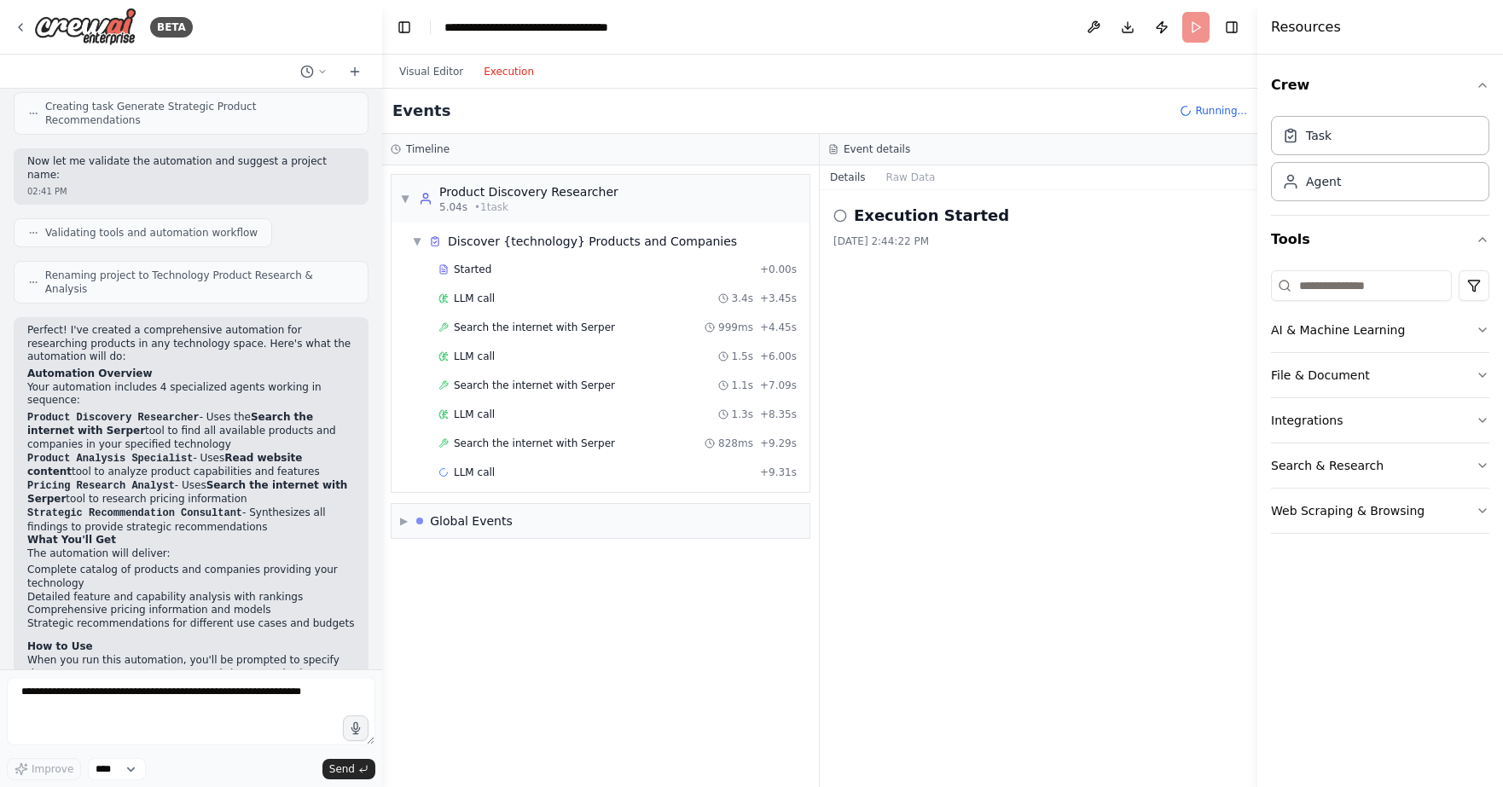
click at [487, 73] on button "Execution" at bounding box center [508, 71] width 71 height 20
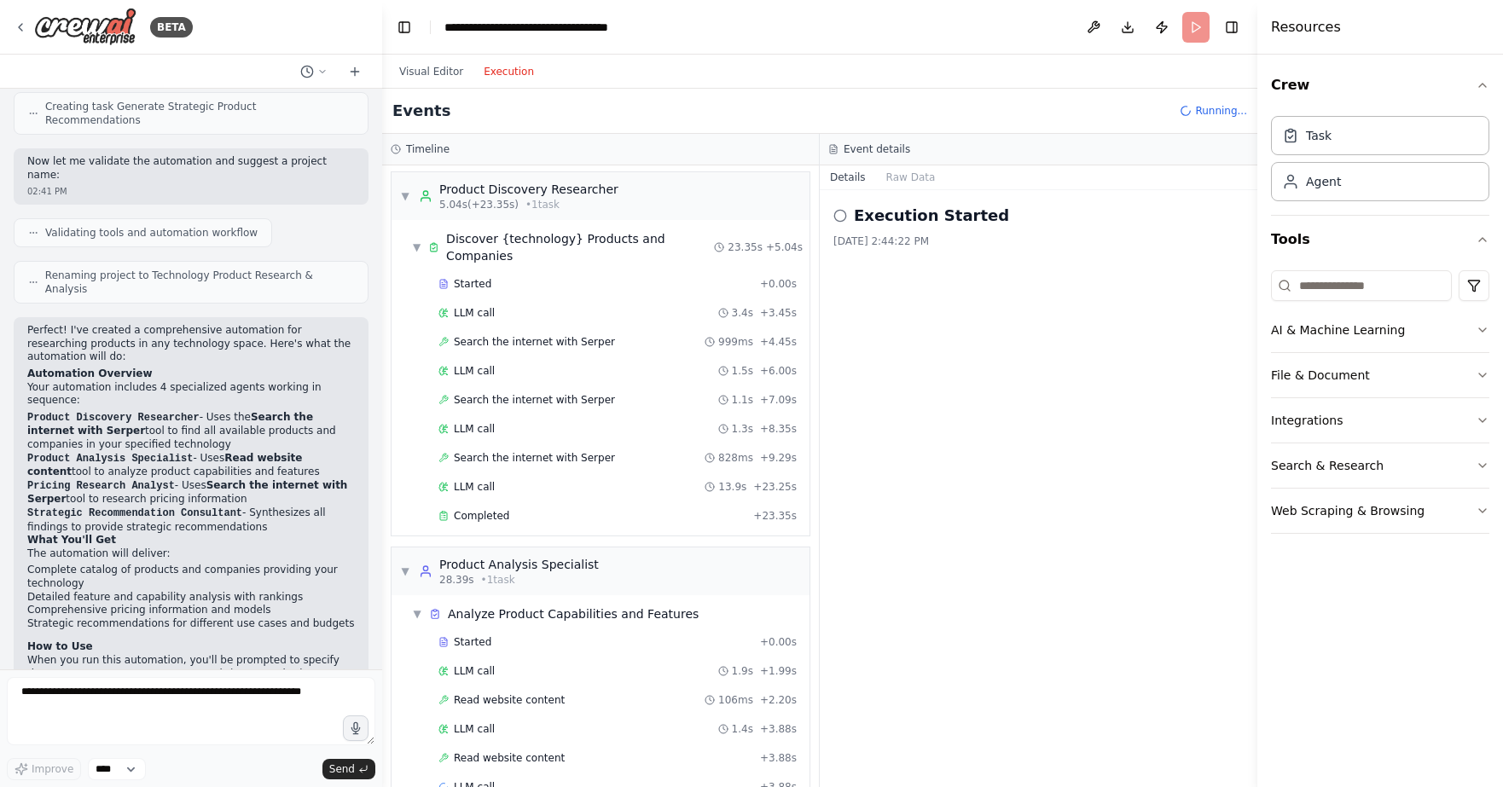
scroll to position [60, 0]
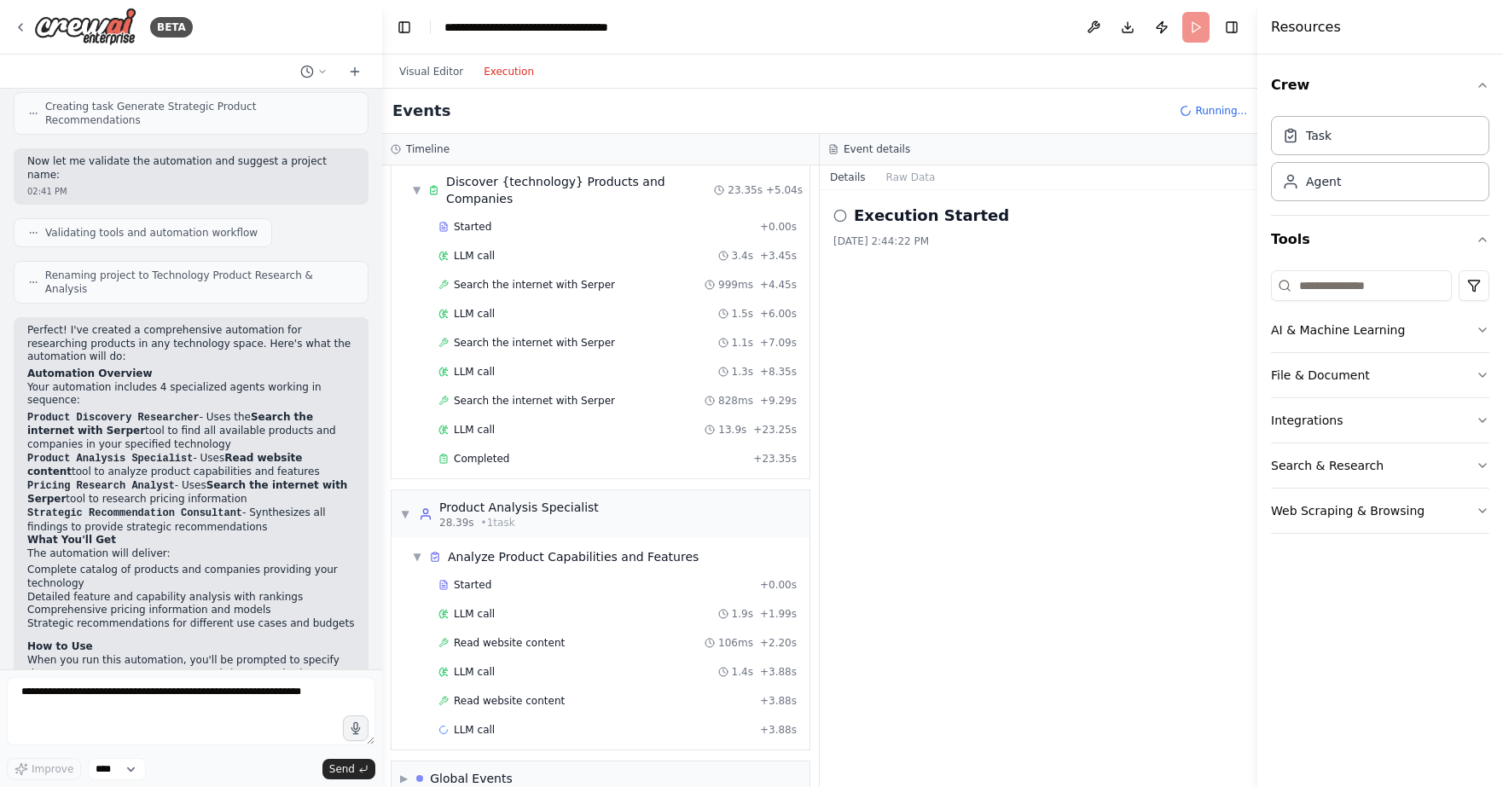
click at [888, 463] on div "Execution Started 8/21/2025, 2:44:22 PM" at bounding box center [1039, 488] width 438 height 597
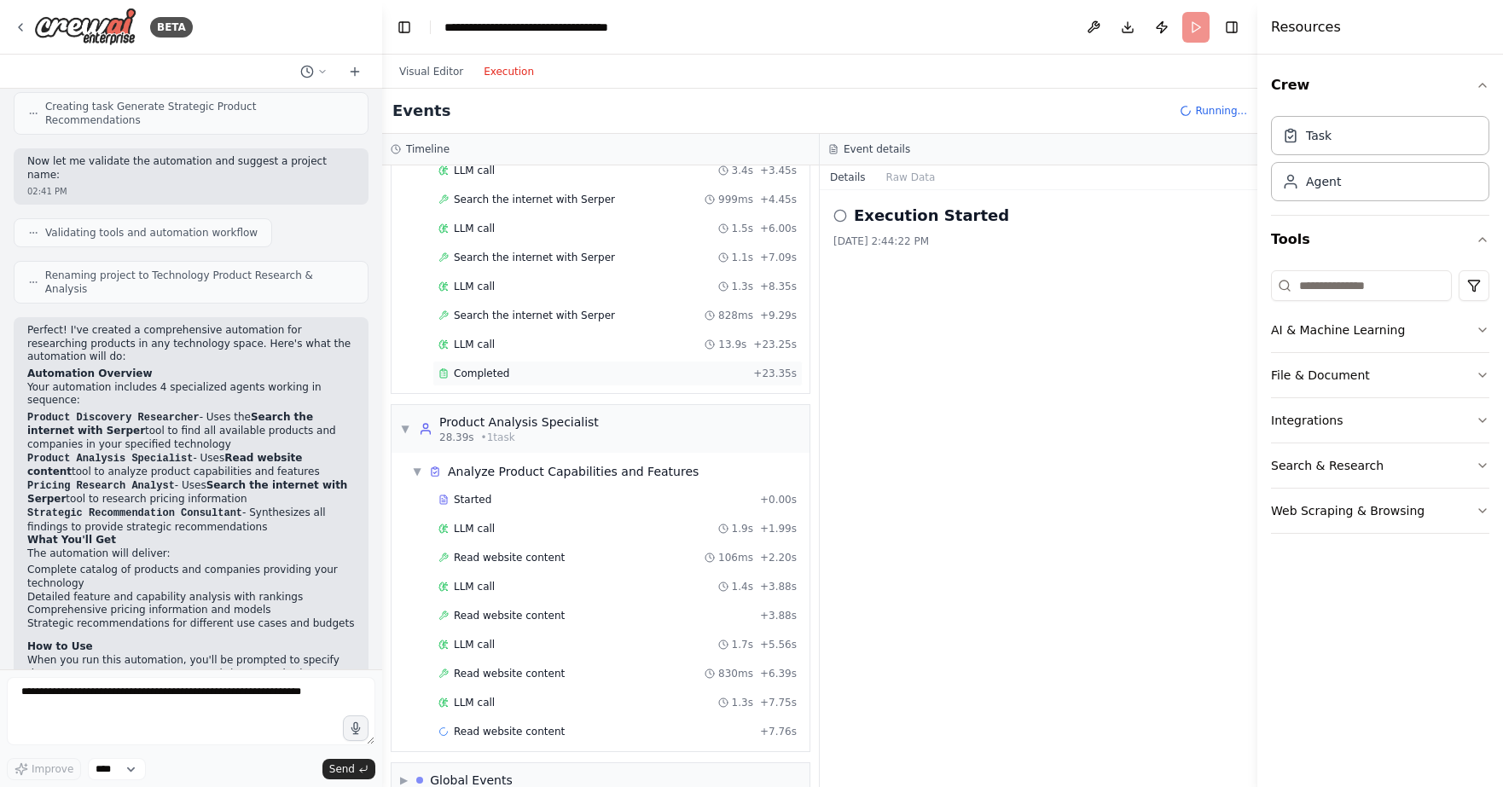
scroll to position [173, 0]
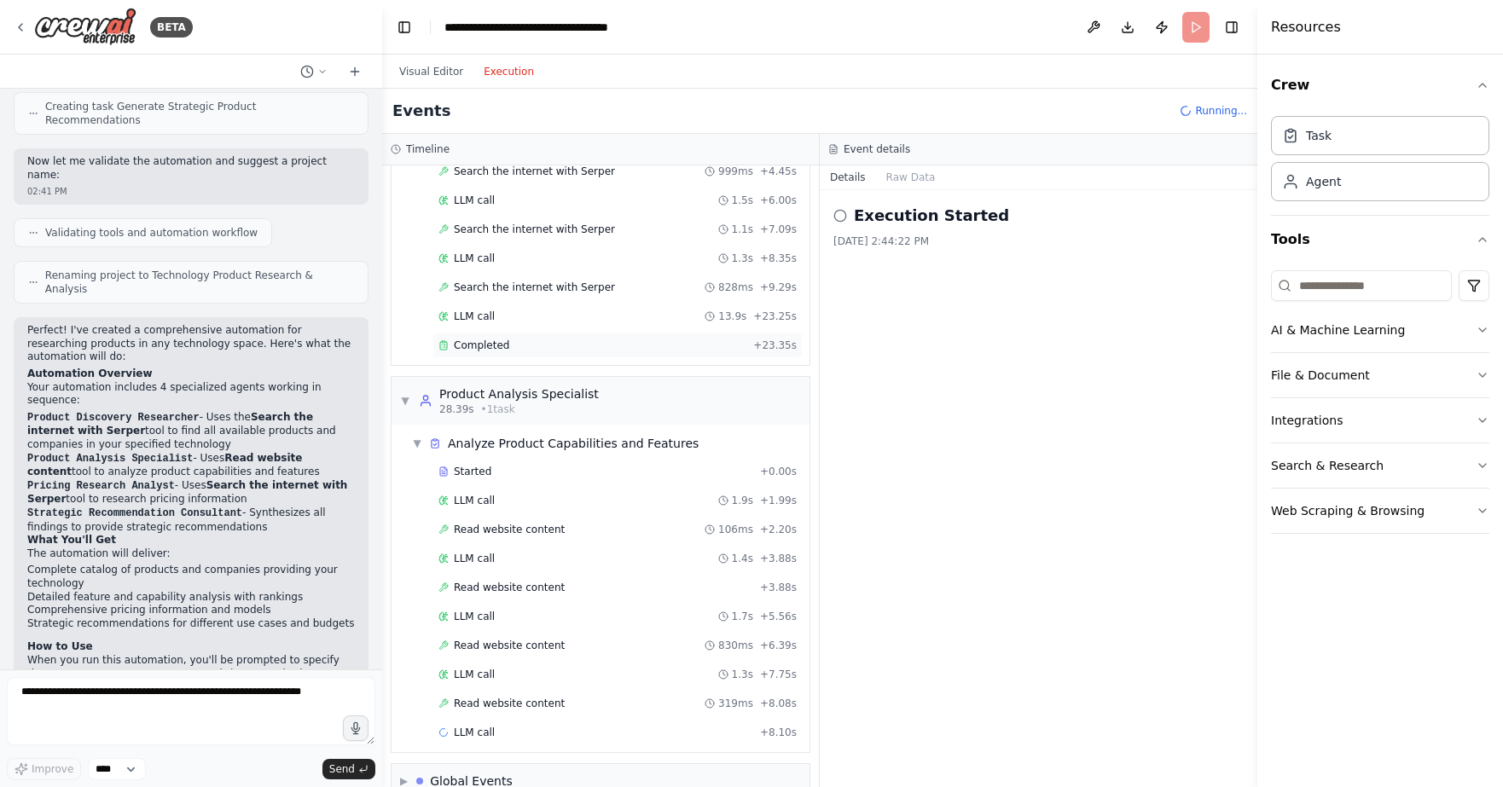
click at [473, 339] on span "Completed" at bounding box center [481, 346] width 55 height 14
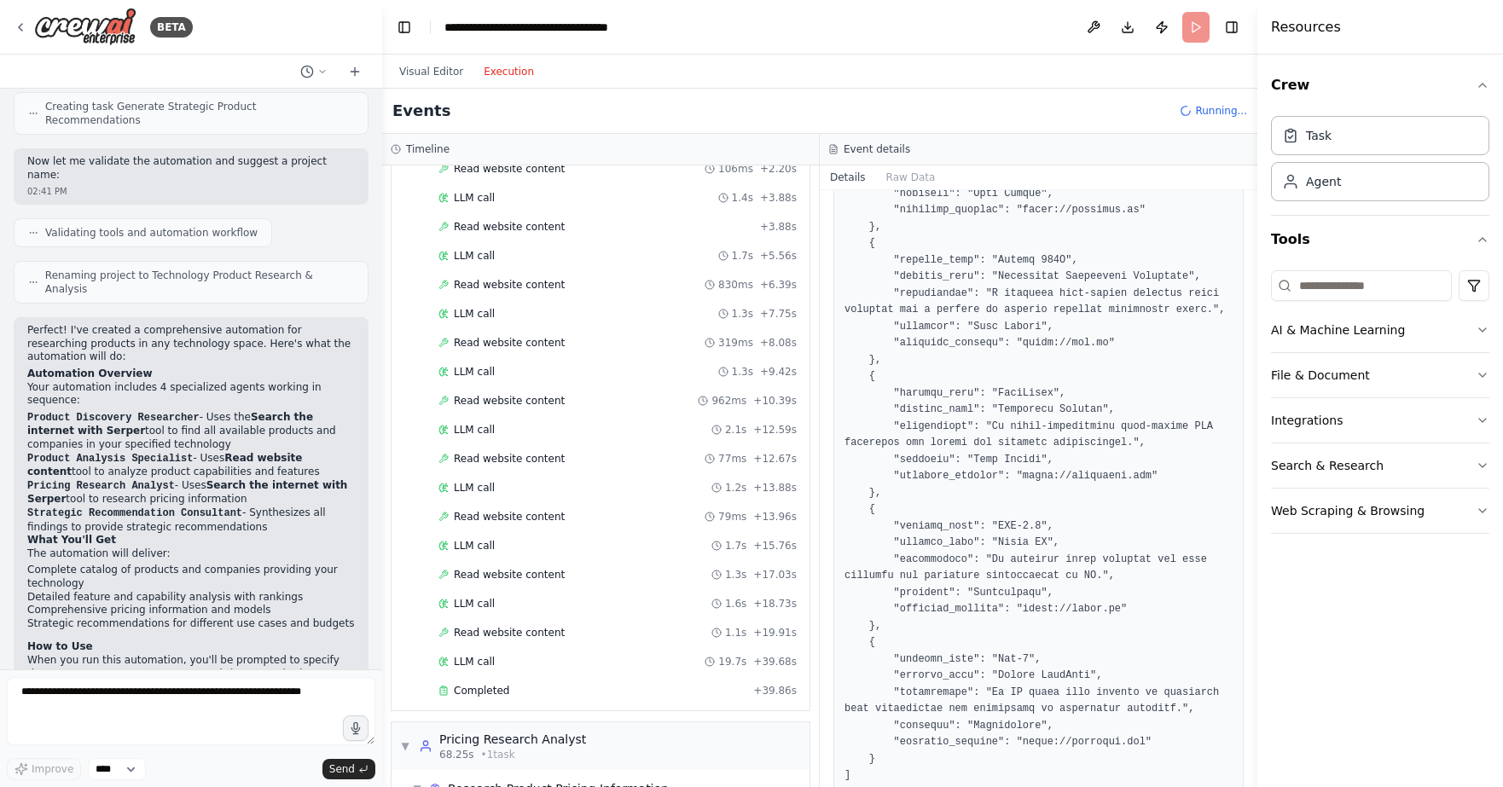
scroll to position [597, 0]
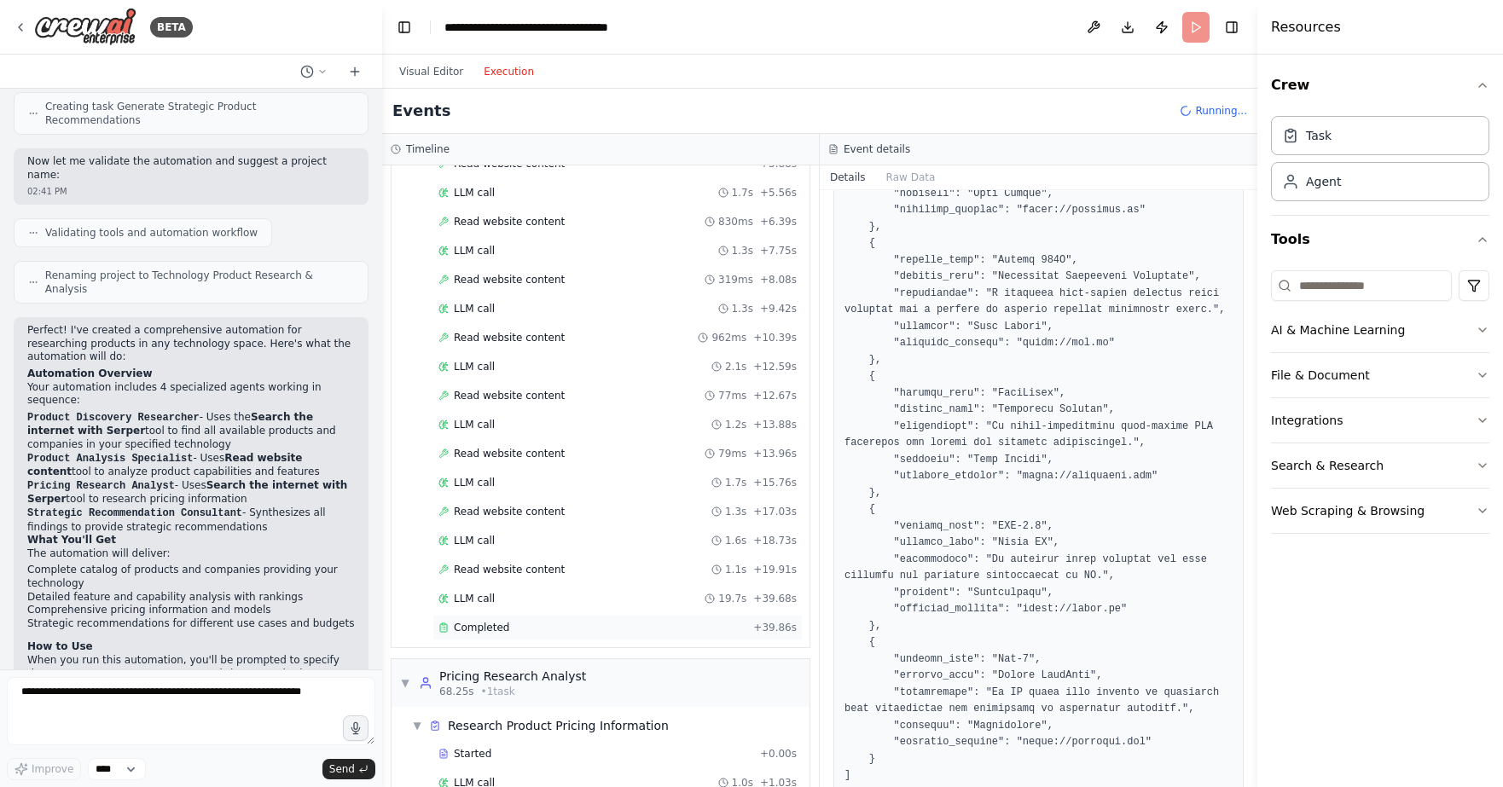
click at [481, 621] on span "Completed" at bounding box center [481, 628] width 55 height 14
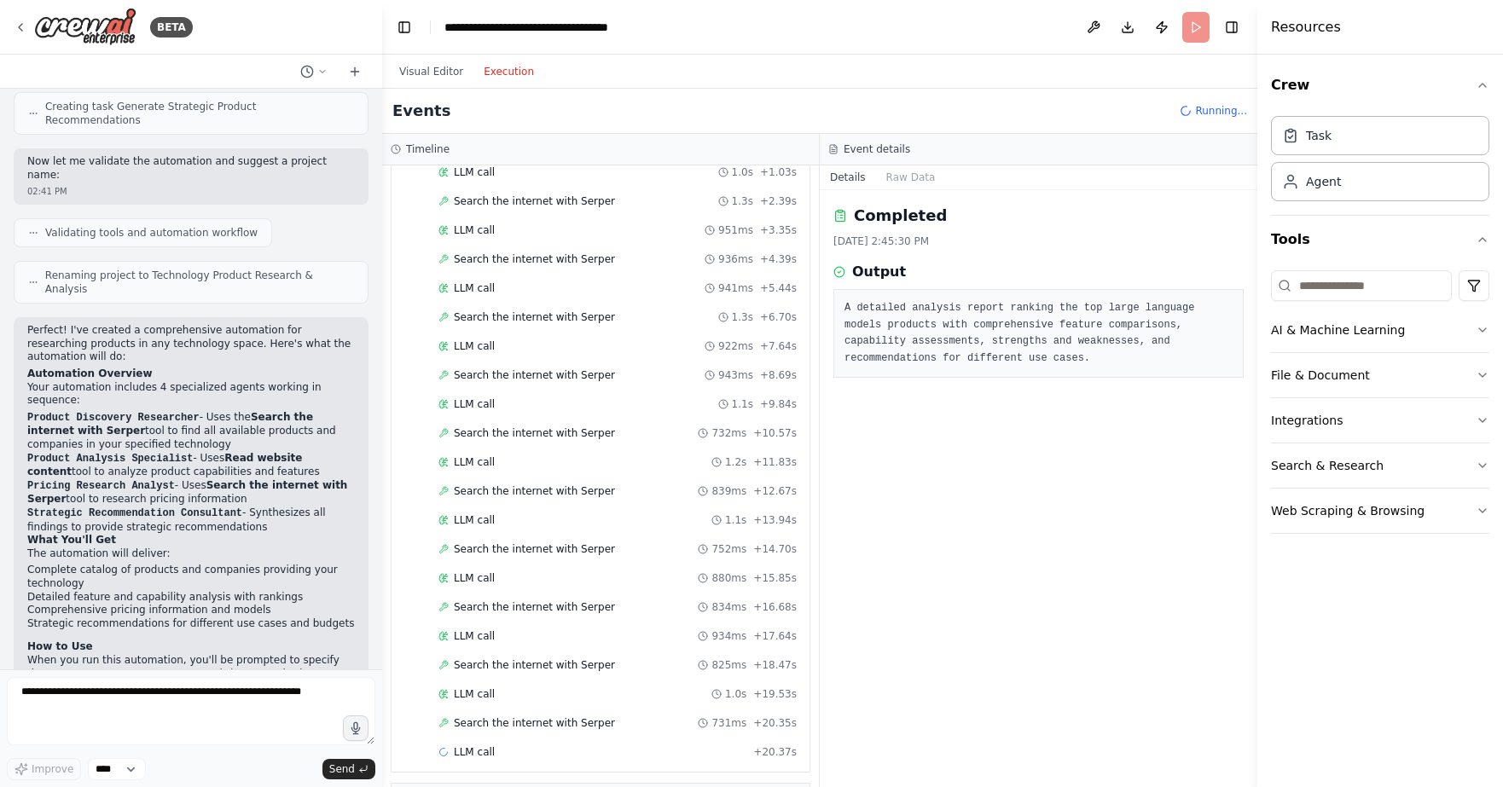
scroll to position [1208, 0]
click at [872, 31] on header "**********" at bounding box center [819, 27] width 875 height 55
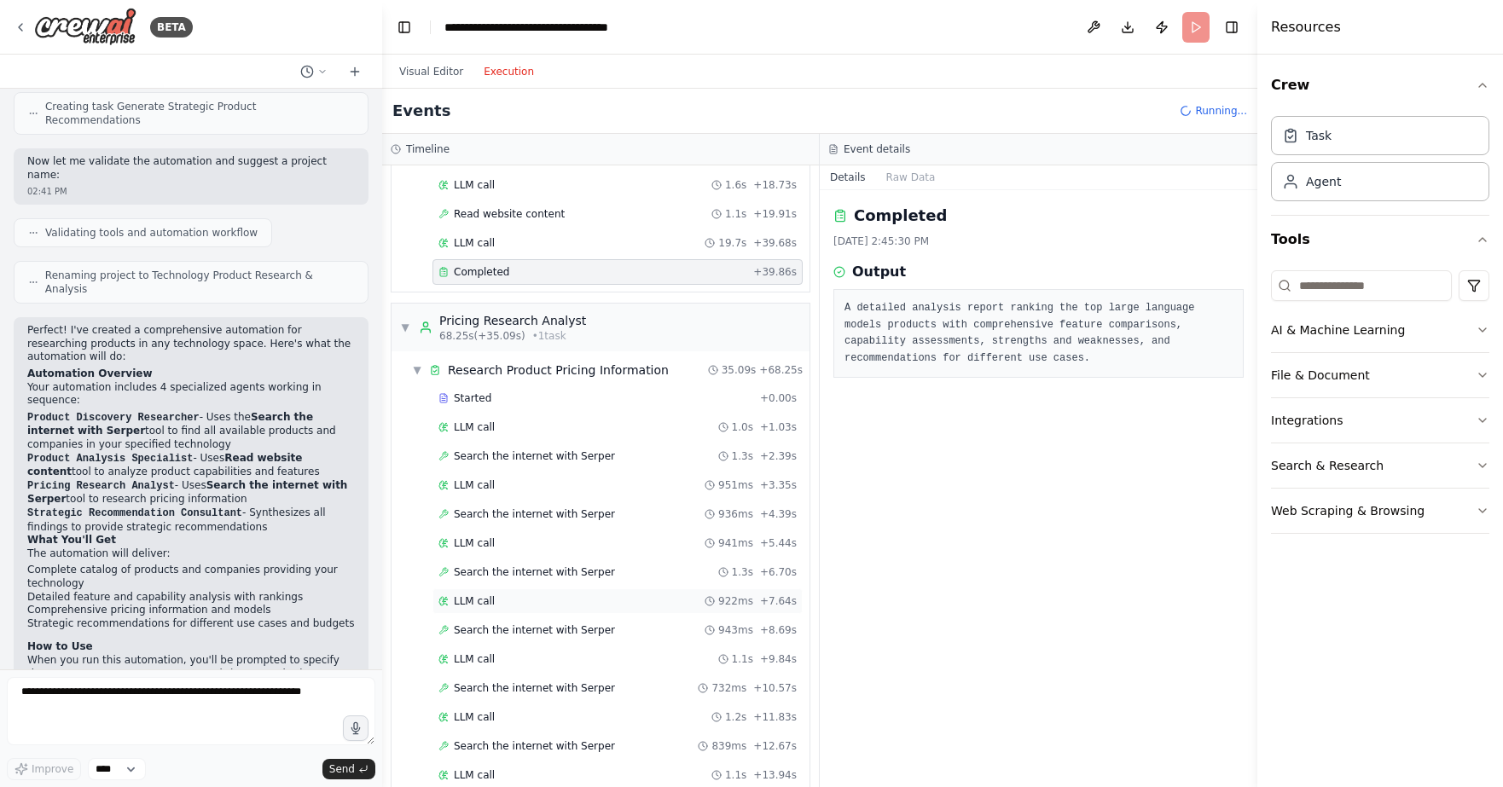
scroll to position [952, 0]
click at [471, 392] on span "Started" at bounding box center [473, 399] width 38 height 14
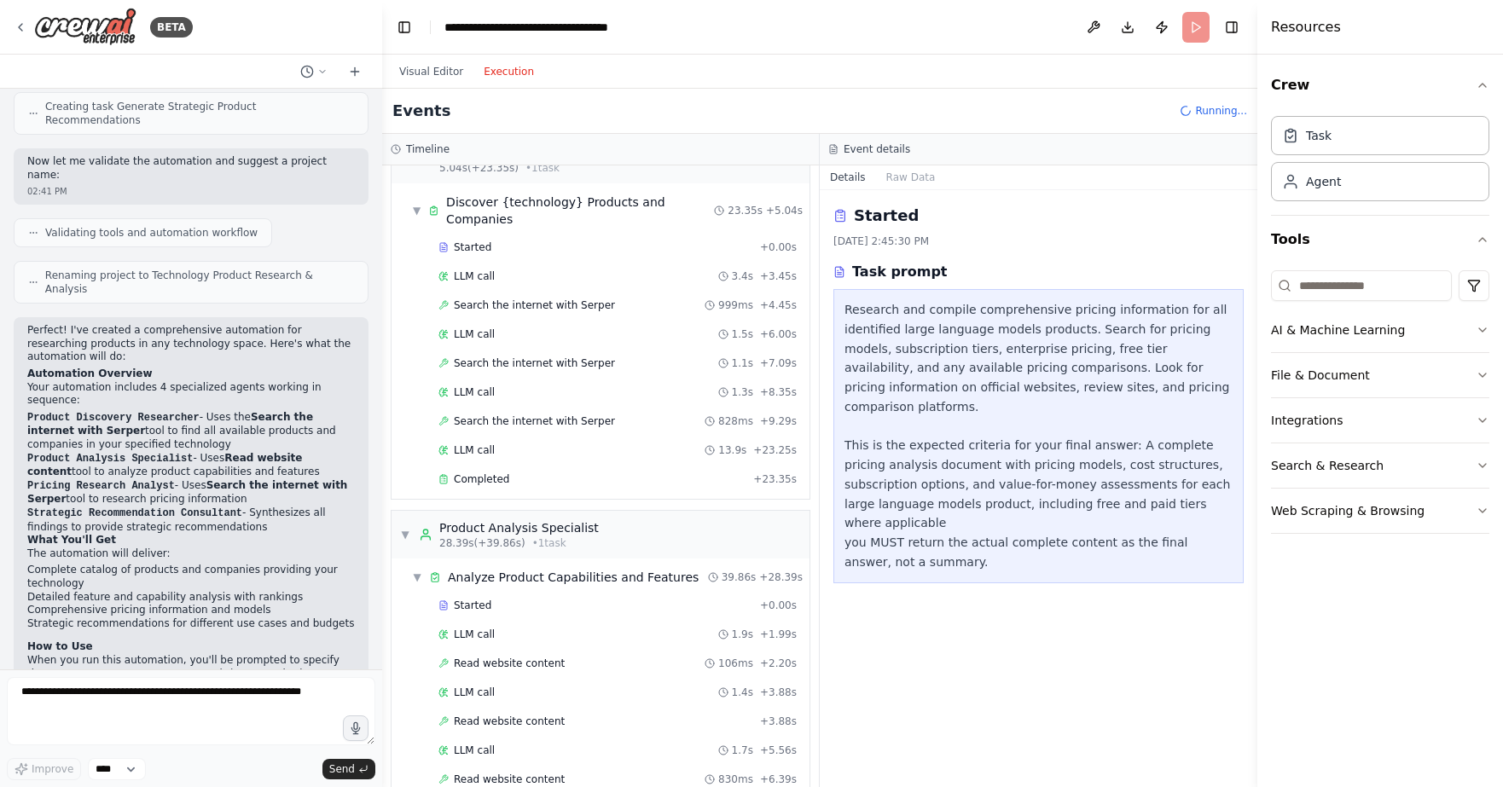
scroll to position [0, 0]
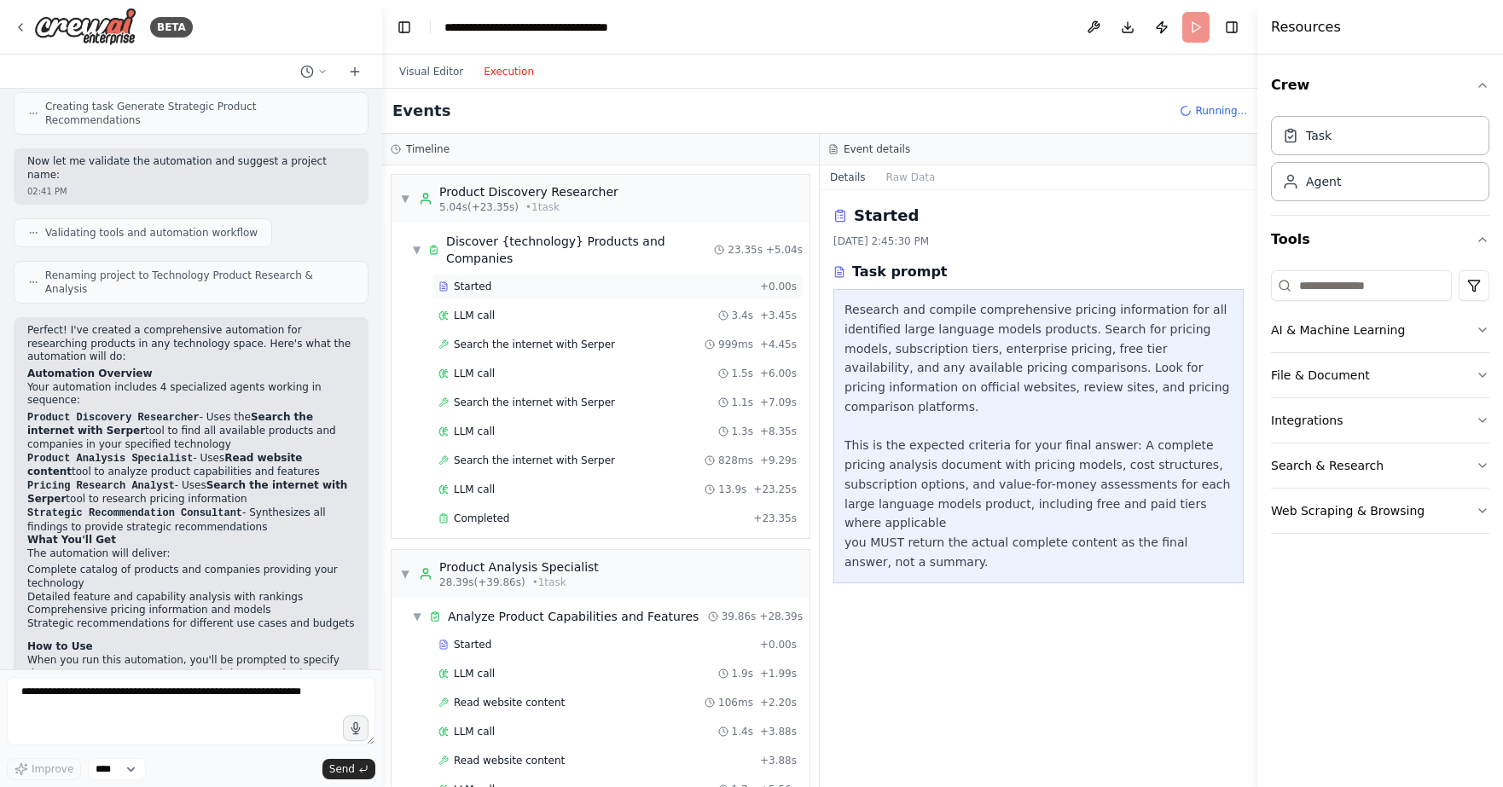
click at [476, 280] on span "Started" at bounding box center [473, 287] width 38 height 14
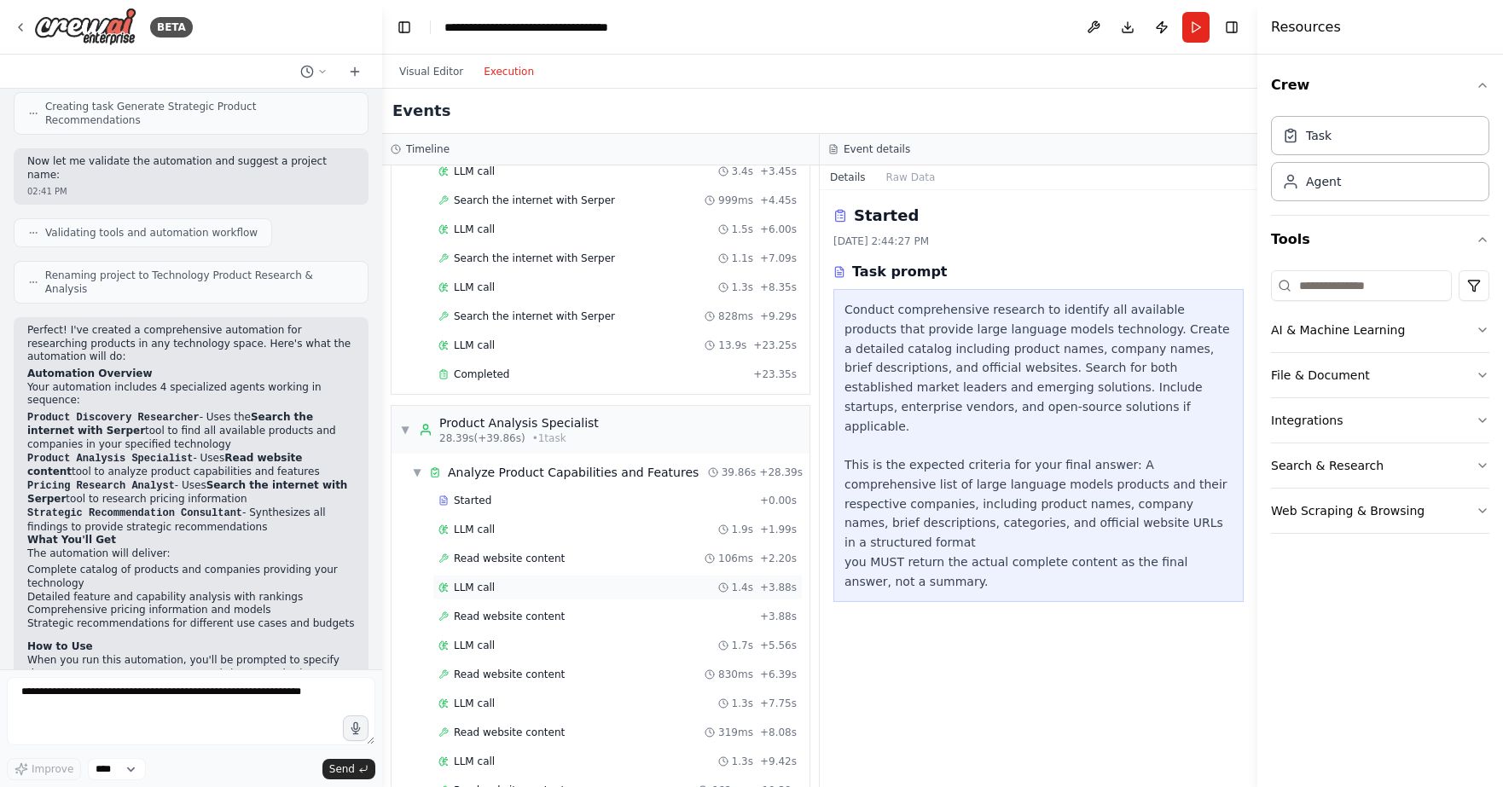
scroll to position [171, 0]
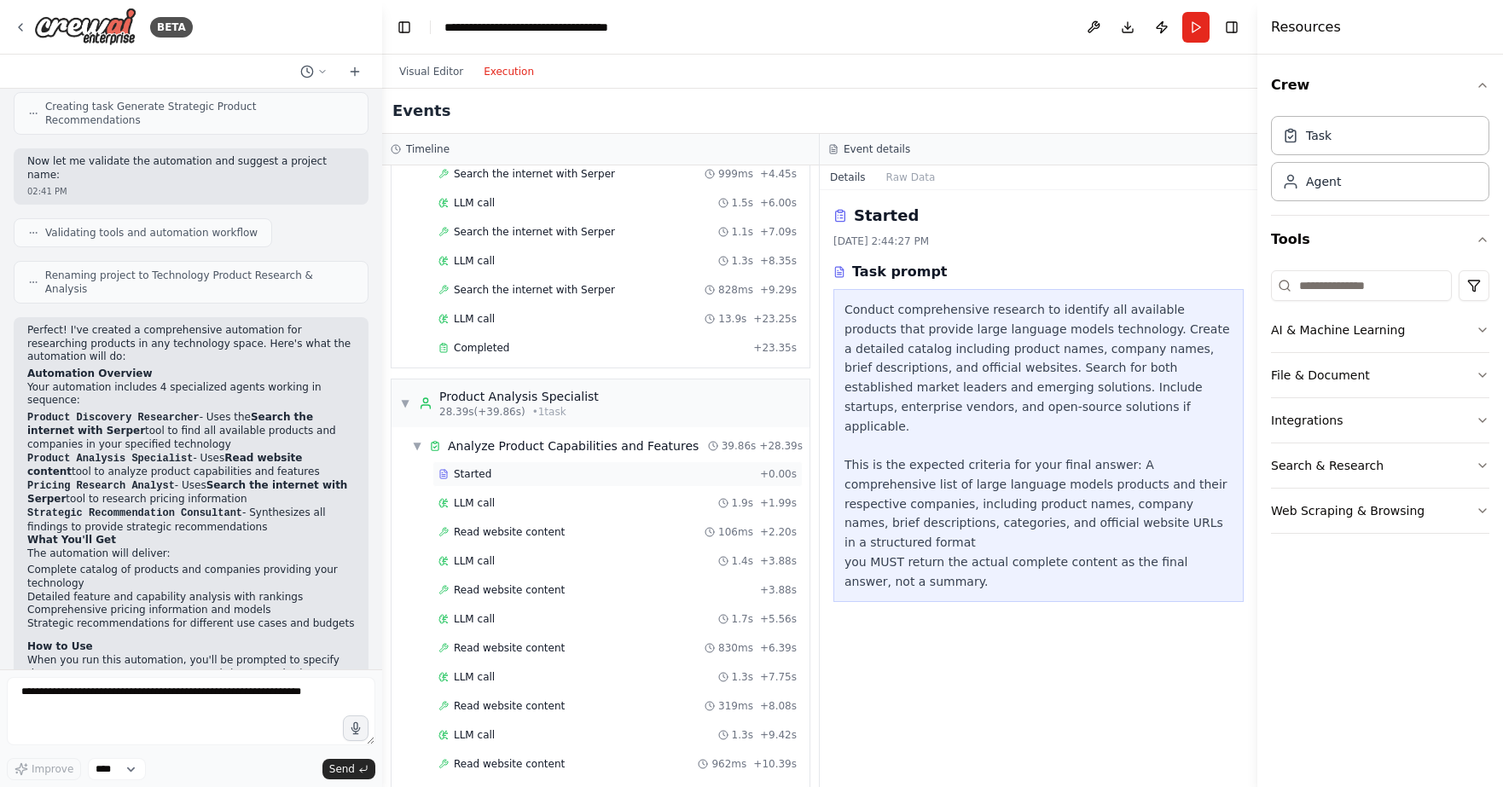
click at [468, 461] on div "Started + 0.00s" at bounding box center [617, 474] width 370 height 26
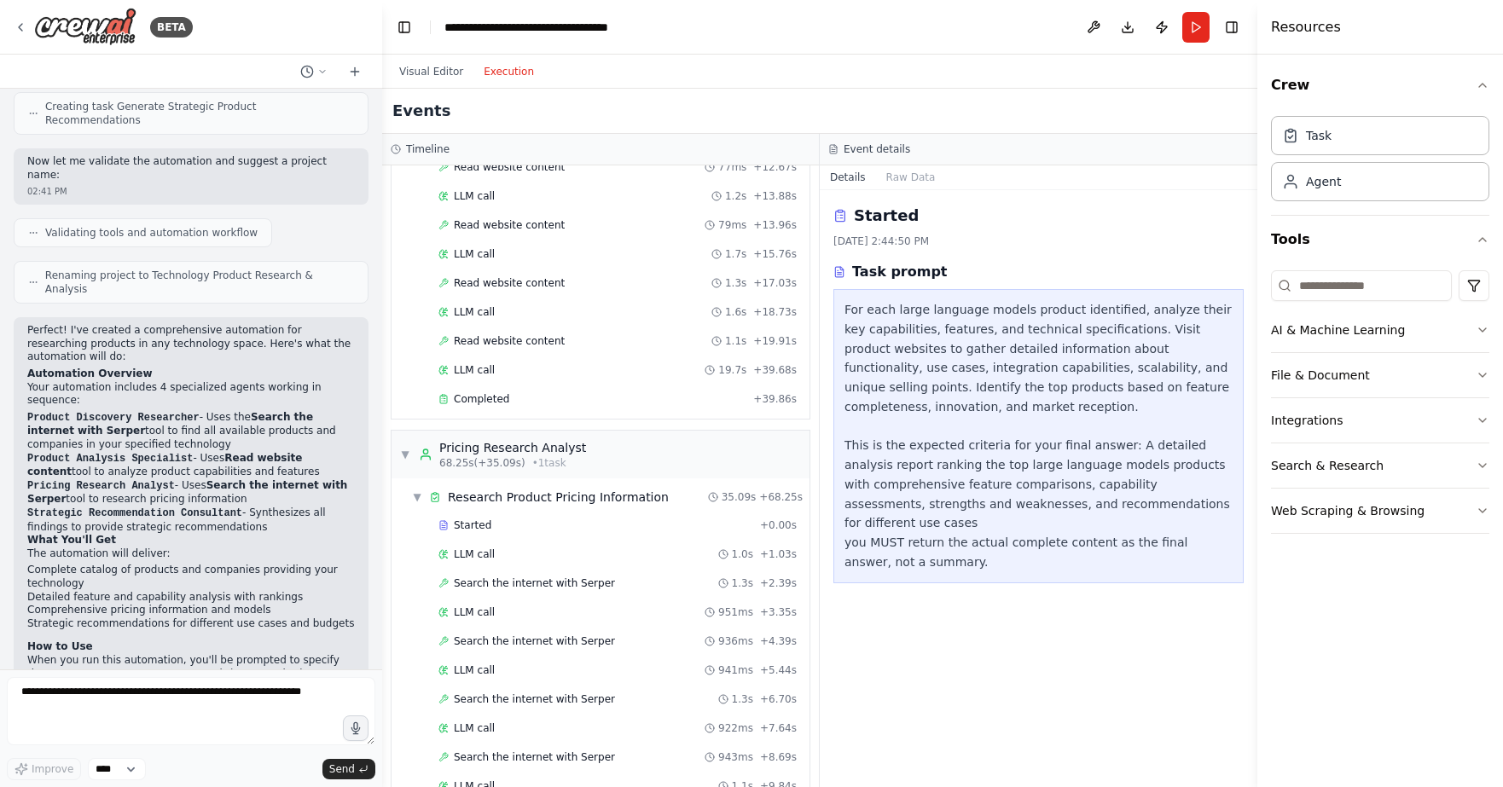
scroll to position [853, 0]
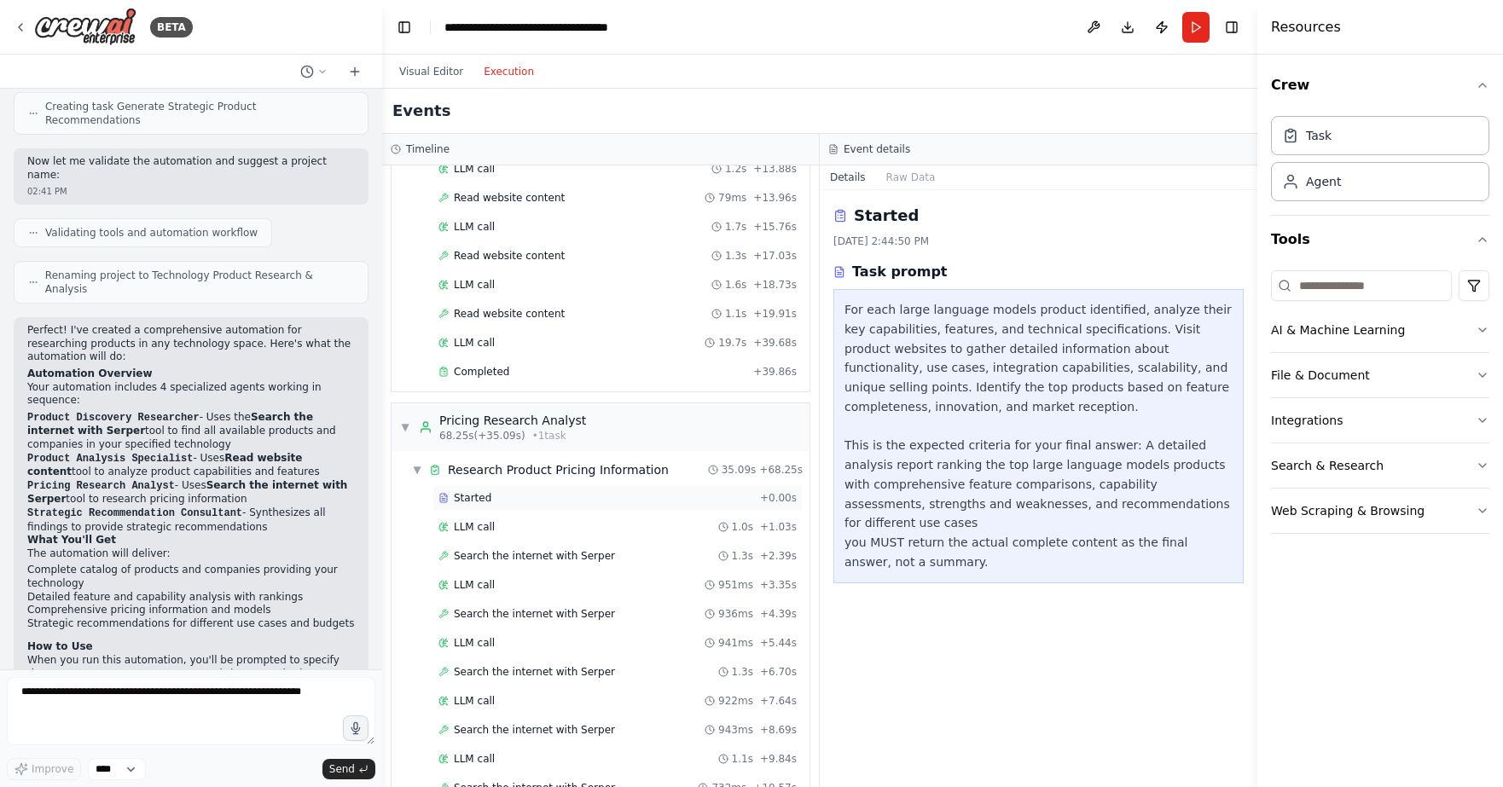
click at [471, 491] on span "Started" at bounding box center [473, 498] width 38 height 14
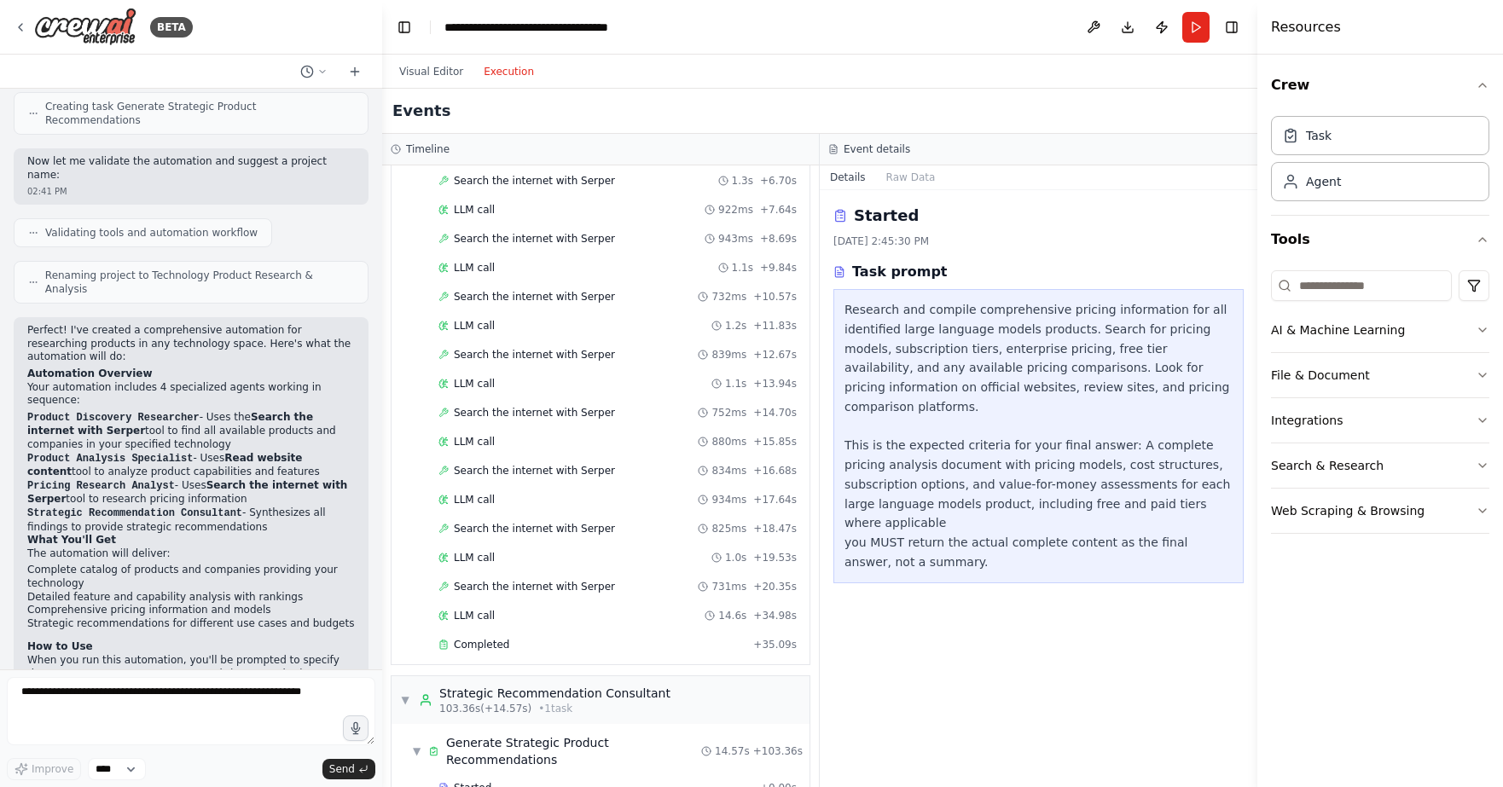
scroll to position [1418, 0]
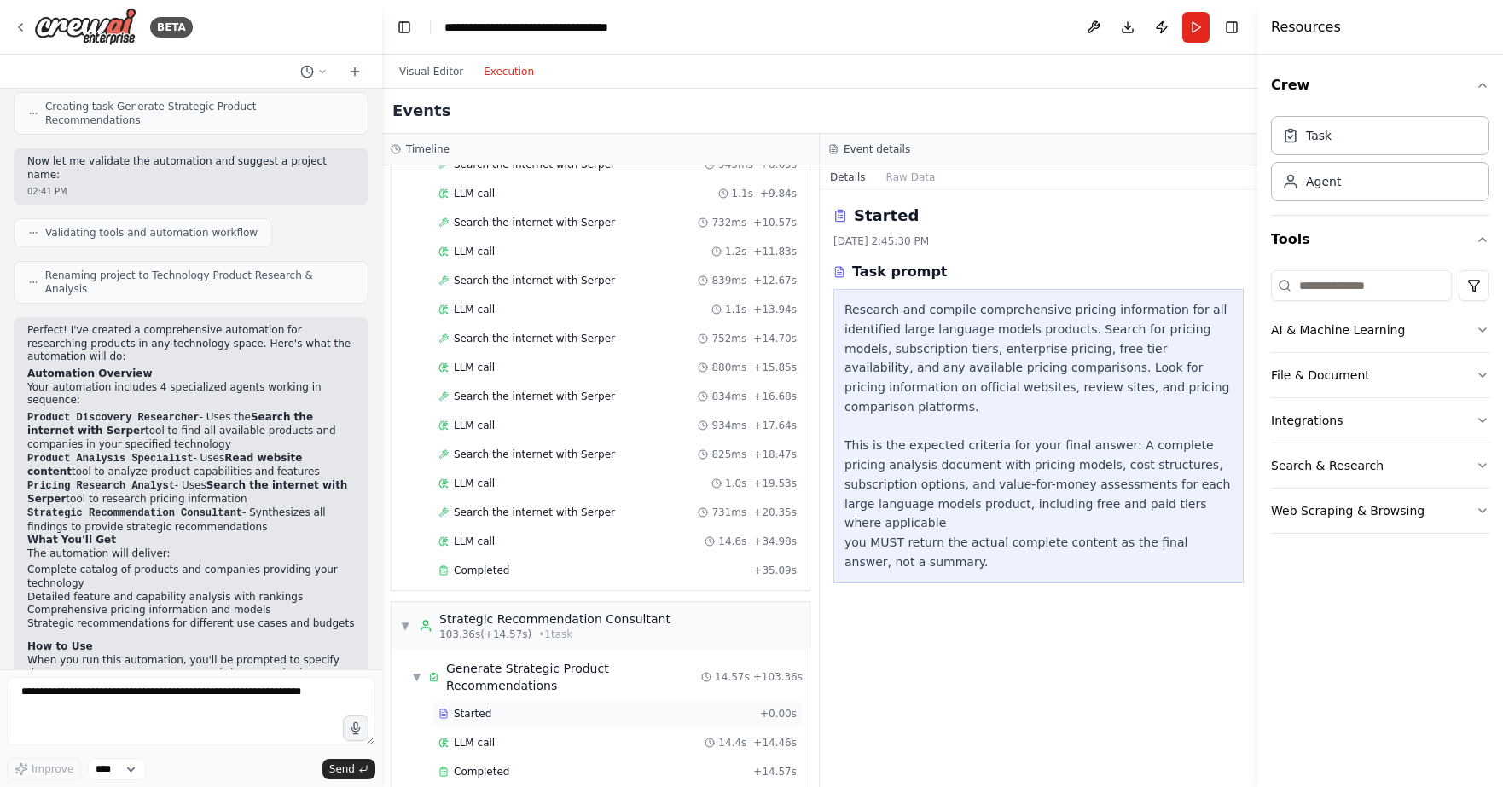
click at [473, 707] on span "Started" at bounding box center [473, 714] width 38 height 14
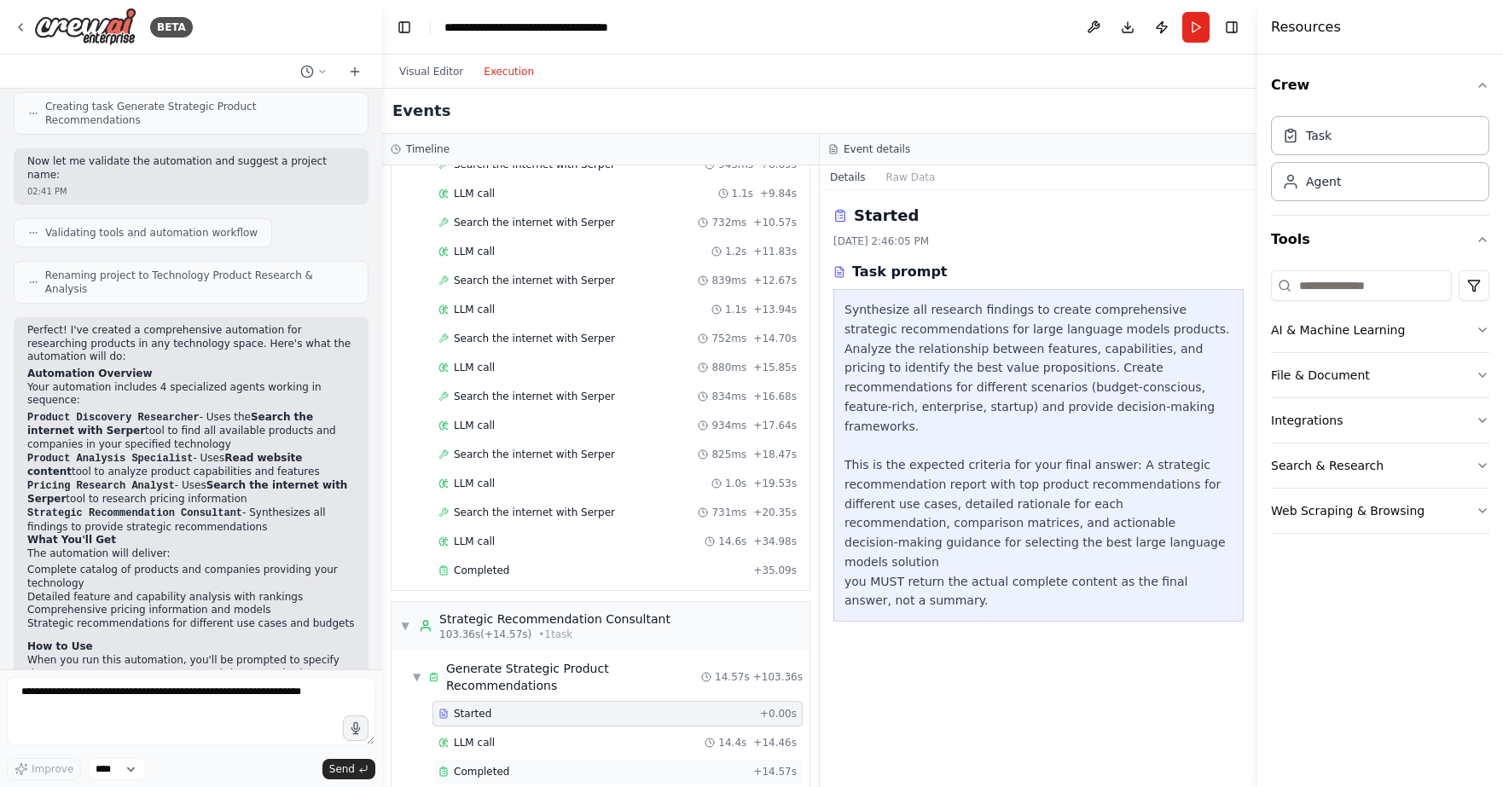
click at [473, 765] on span "Completed" at bounding box center [481, 772] width 55 height 14
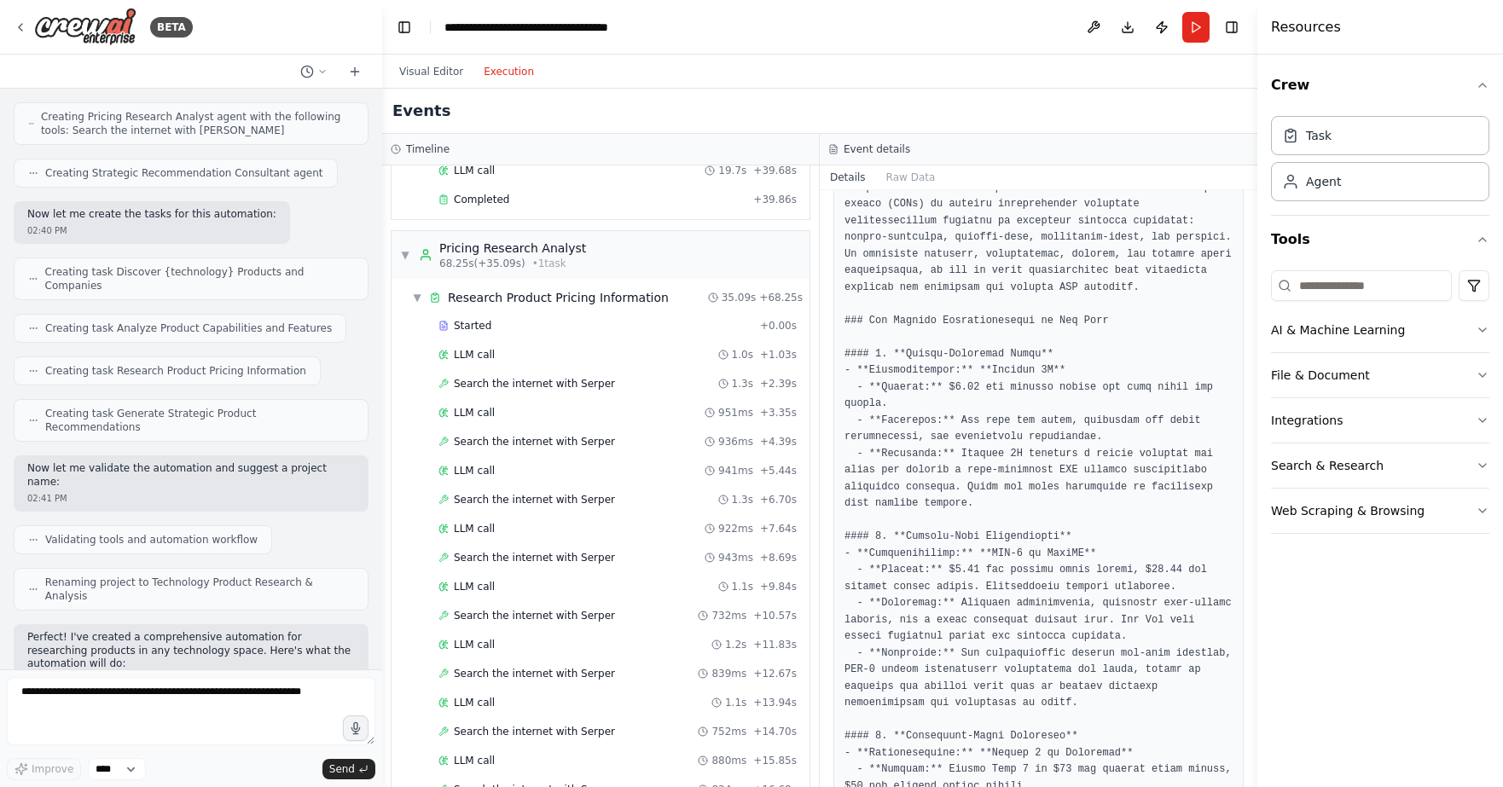
scroll to position [923, 0]
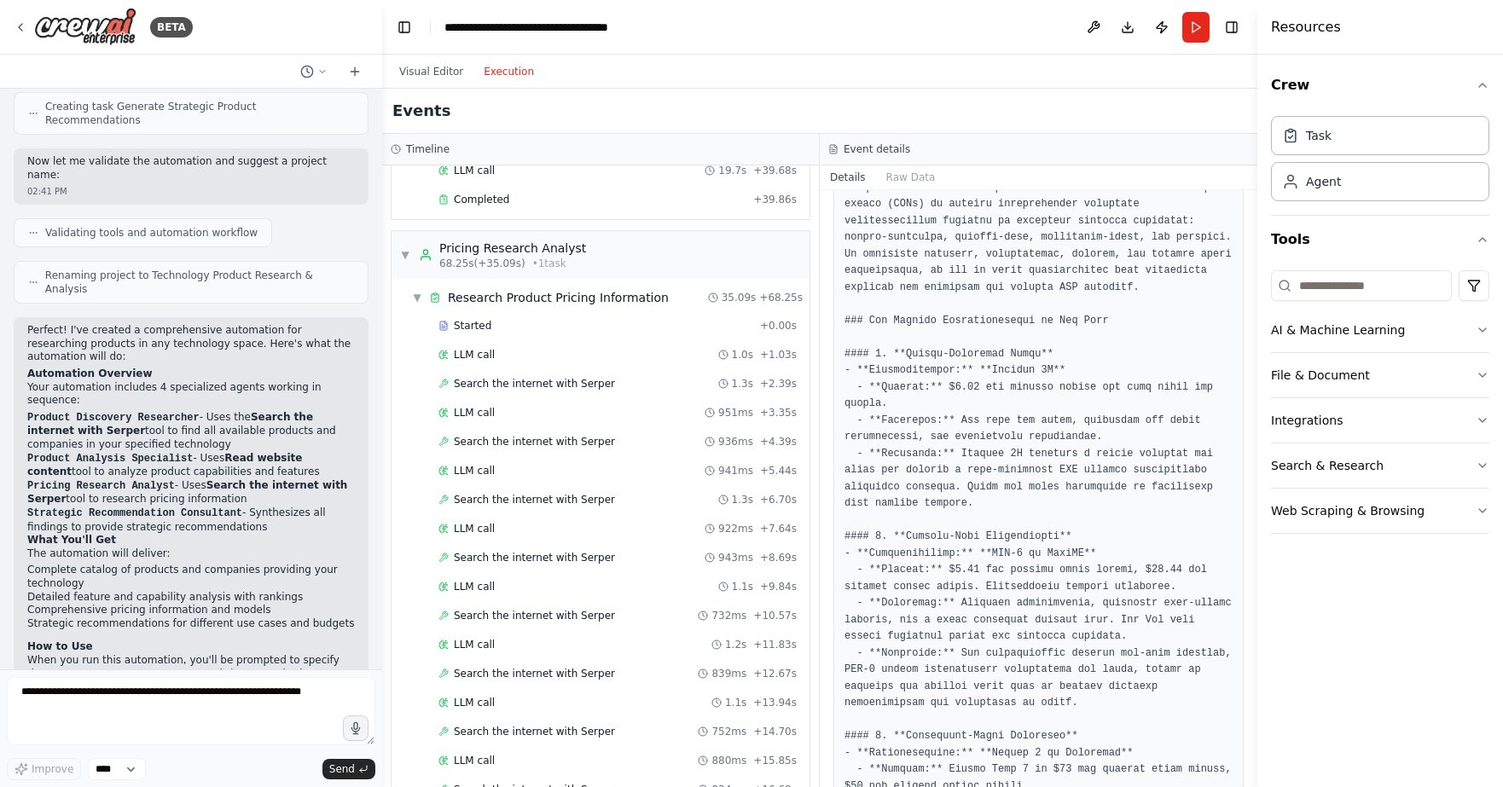
click at [1012, 103] on div "Events" at bounding box center [819, 111] width 875 height 45
click at [475, 348] on span "LLM call" at bounding box center [474, 355] width 41 height 14
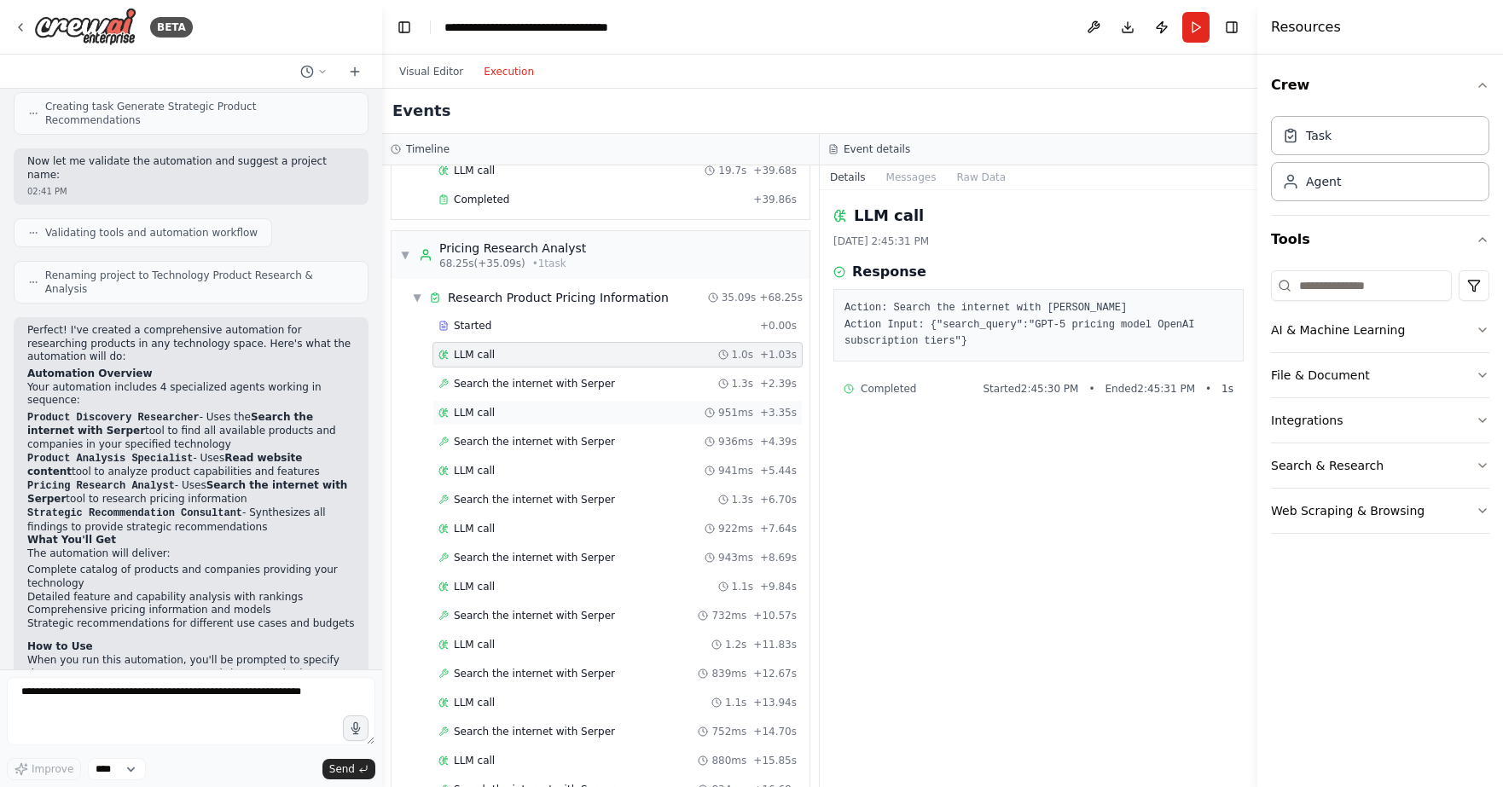
click at [469, 406] on span "LLM call" at bounding box center [474, 413] width 41 height 14
click at [491, 464] on div "LLM call 941ms + 5.44s" at bounding box center [617, 471] width 358 height 14
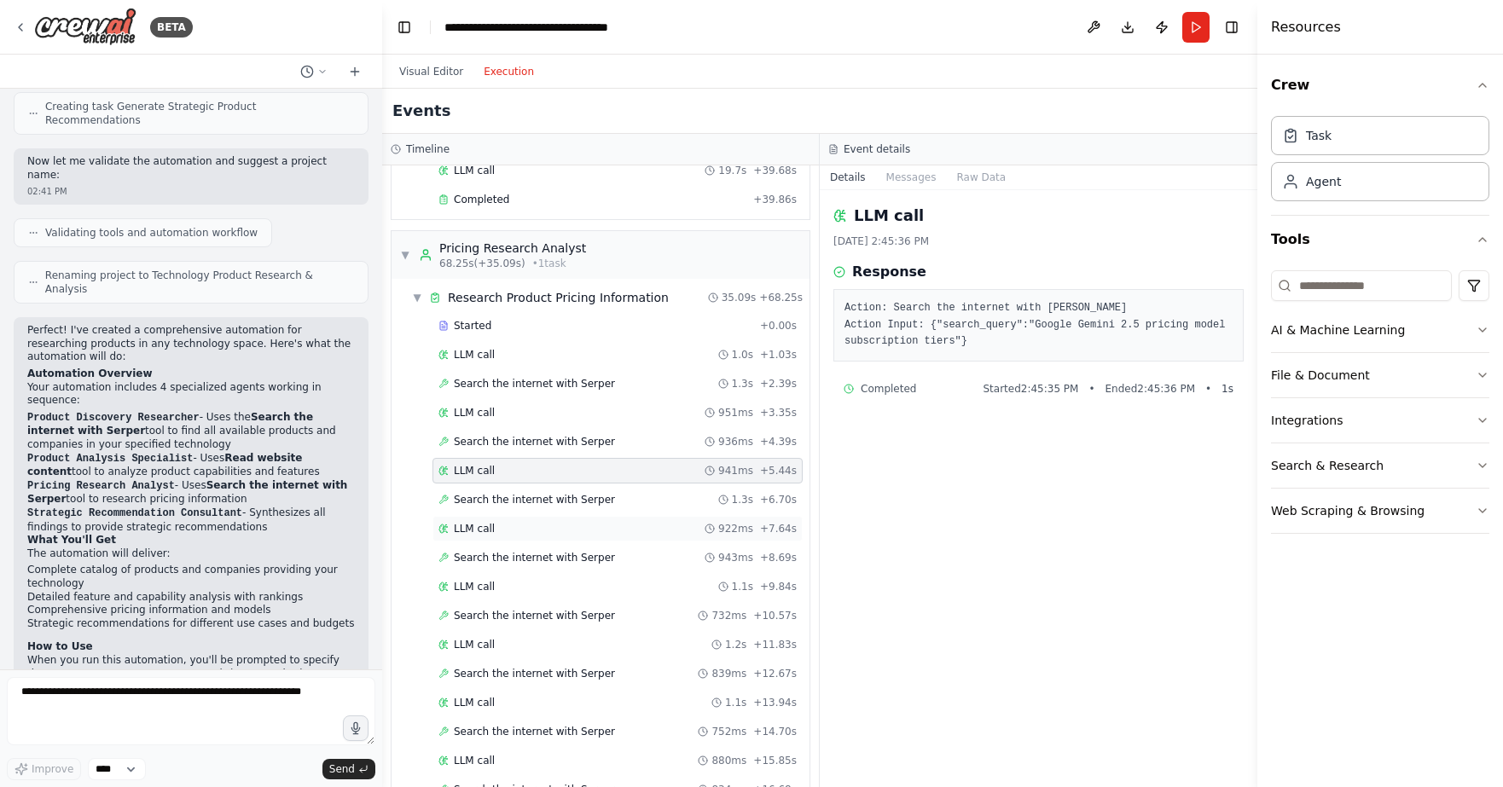
click at [491, 522] on div "LLM call 922ms + 7.64s" at bounding box center [617, 529] width 358 height 14
click at [484, 580] on span "LLM call" at bounding box center [474, 587] width 41 height 14
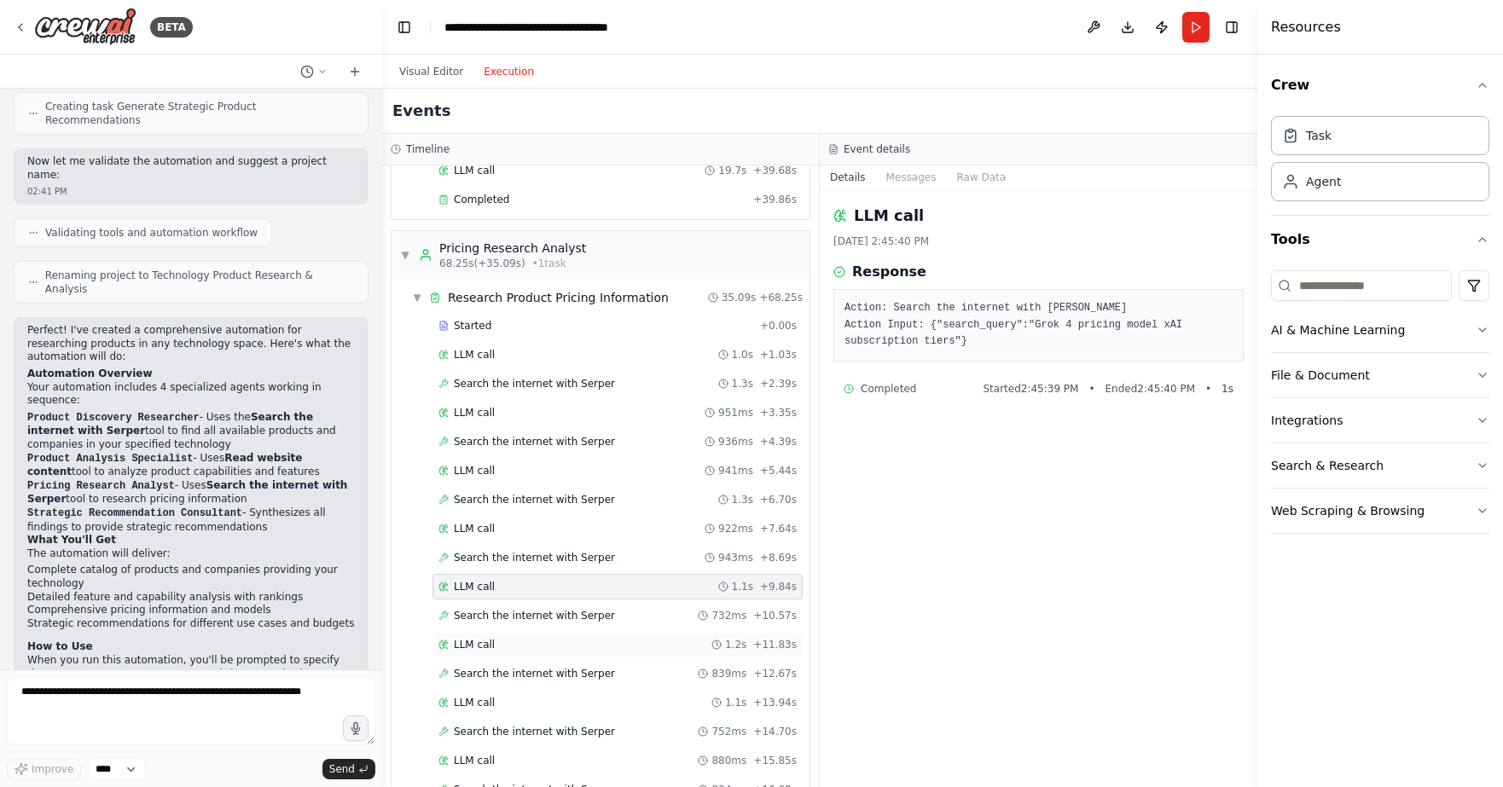
click at [480, 638] on span "LLM call" at bounding box center [474, 645] width 41 height 14
click at [470, 696] on span "LLM call" at bounding box center [474, 703] width 41 height 14
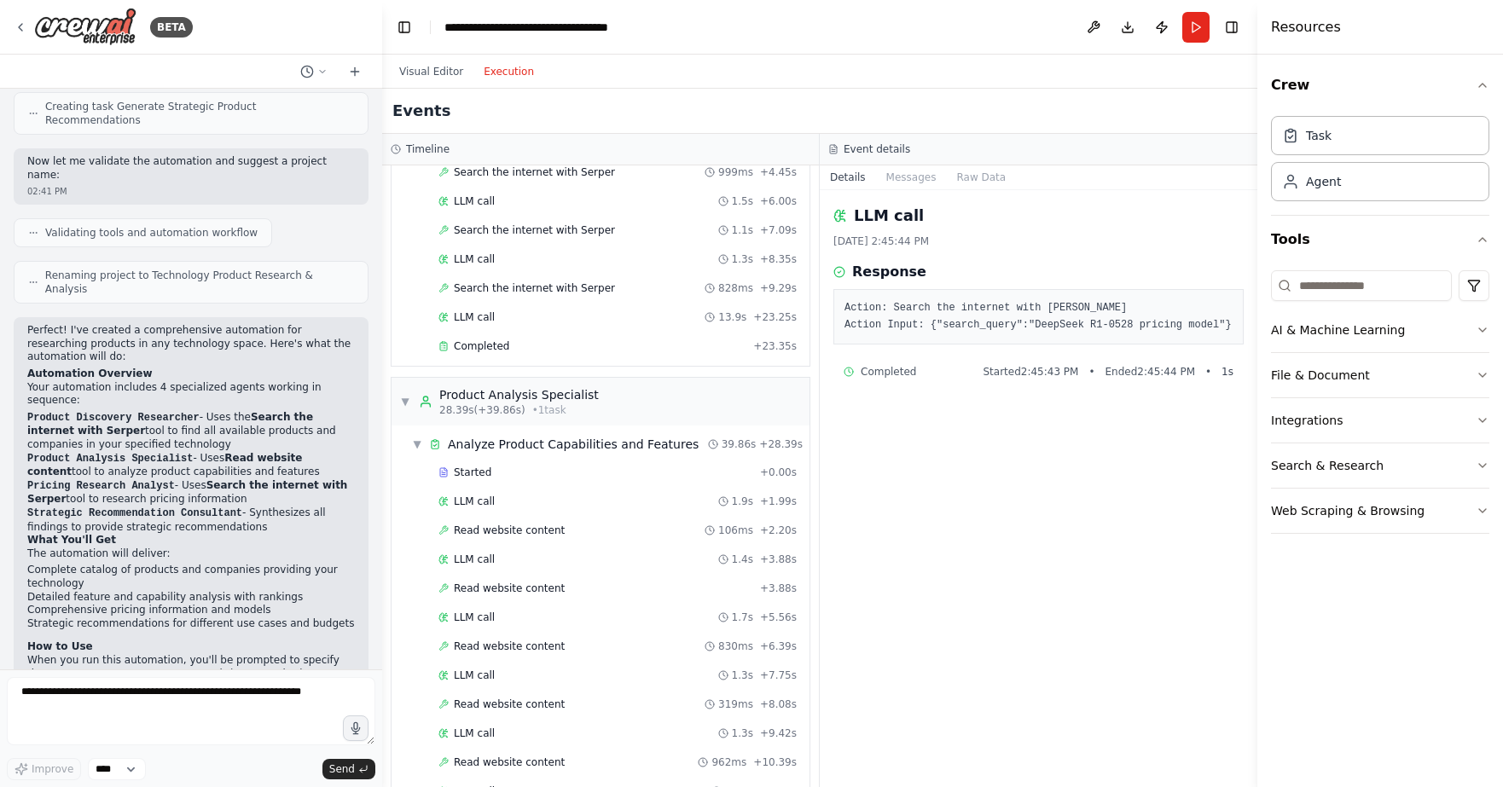
scroll to position [258, 0]
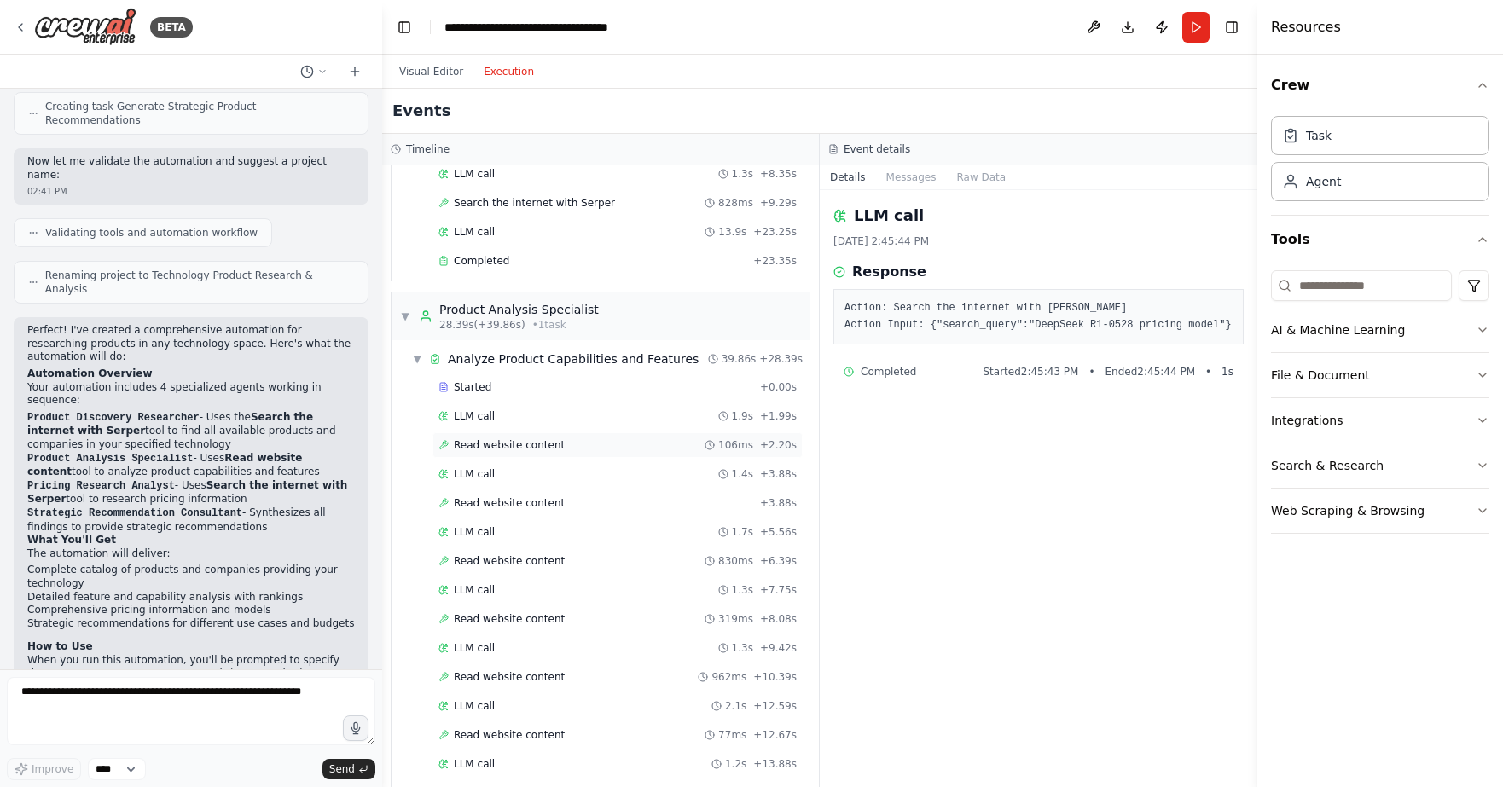
click at [478, 438] on span "Read website content" at bounding box center [509, 445] width 111 height 14
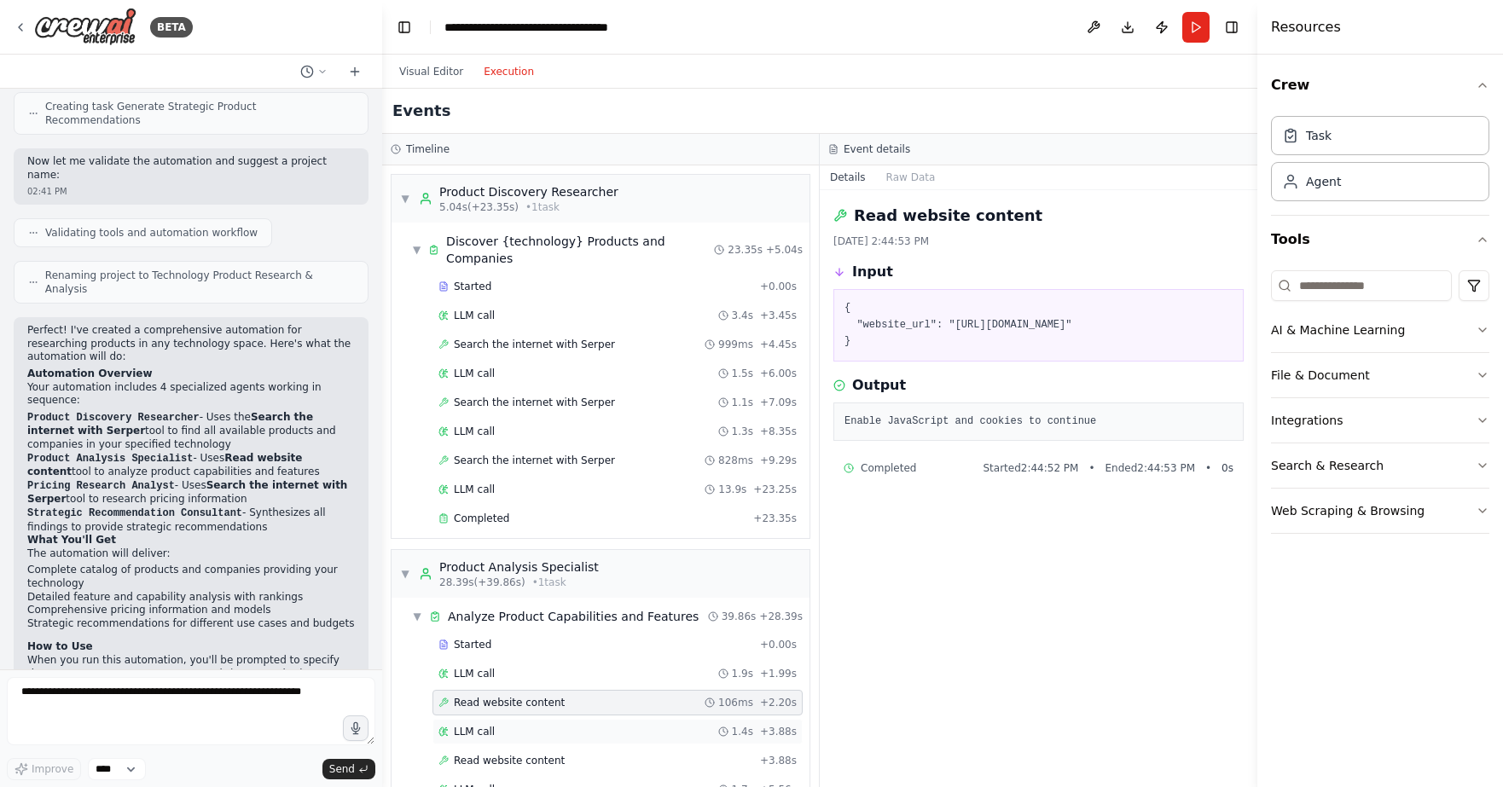
scroll to position [0, 0]
click at [465, 280] on span "Started" at bounding box center [473, 287] width 38 height 14
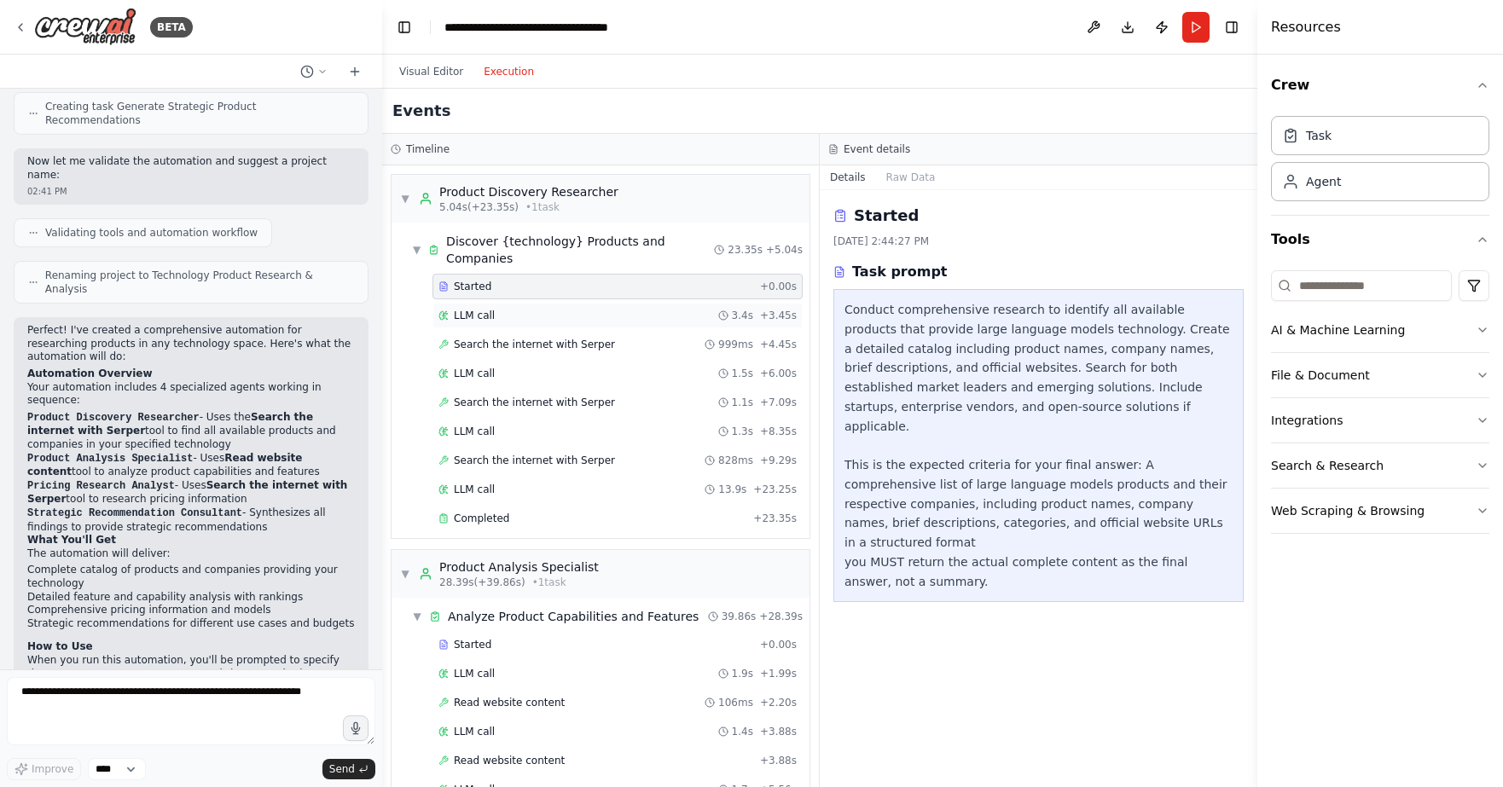
click at [467, 309] on span "LLM call" at bounding box center [474, 316] width 41 height 14
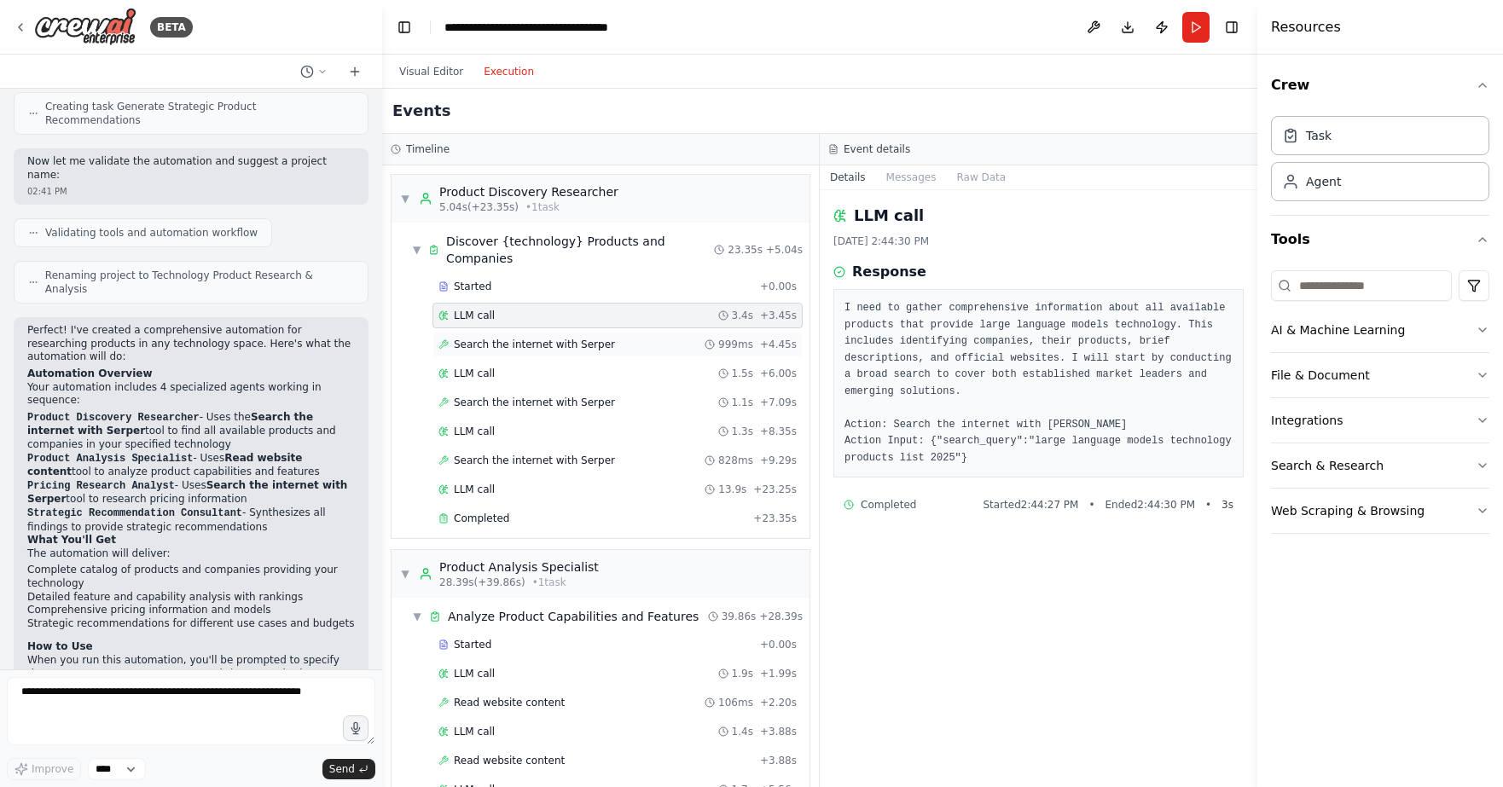
click at [481, 338] on span "Search the internet with Serper" at bounding box center [534, 345] width 161 height 14
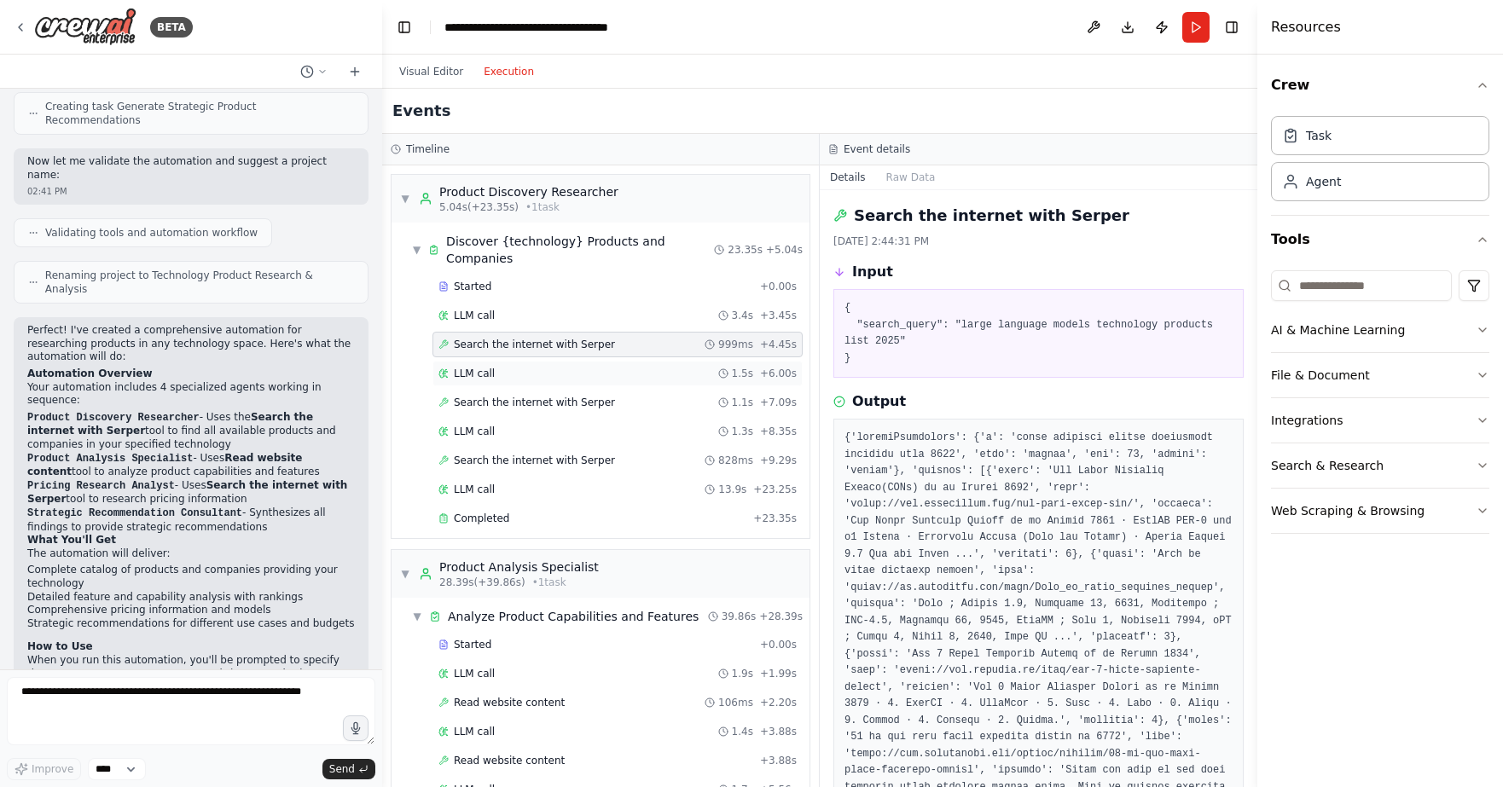
click at [476, 367] on span "LLM call" at bounding box center [474, 374] width 41 height 14
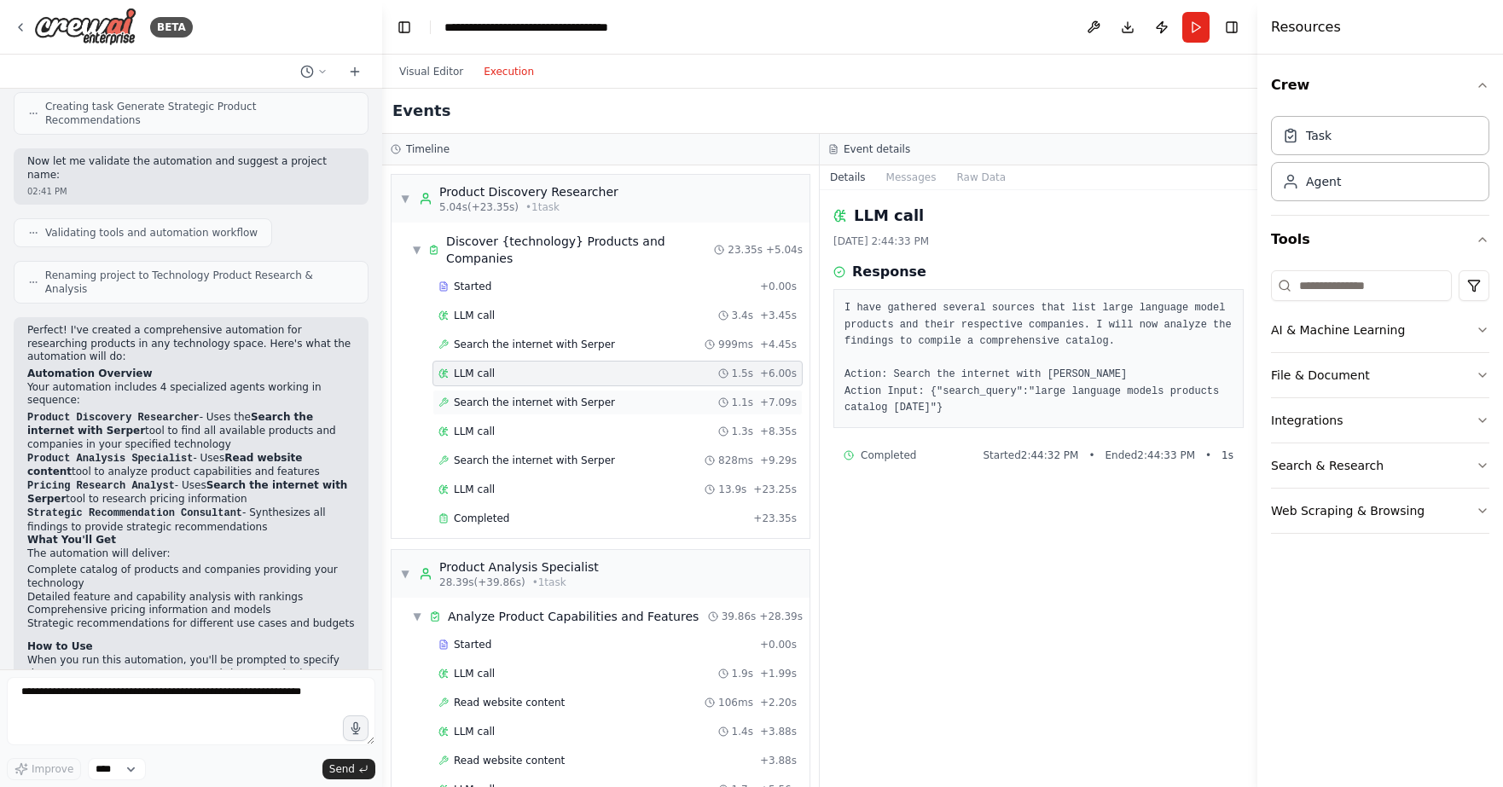
click at [498, 396] on span "Search the internet with Serper" at bounding box center [534, 403] width 161 height 14
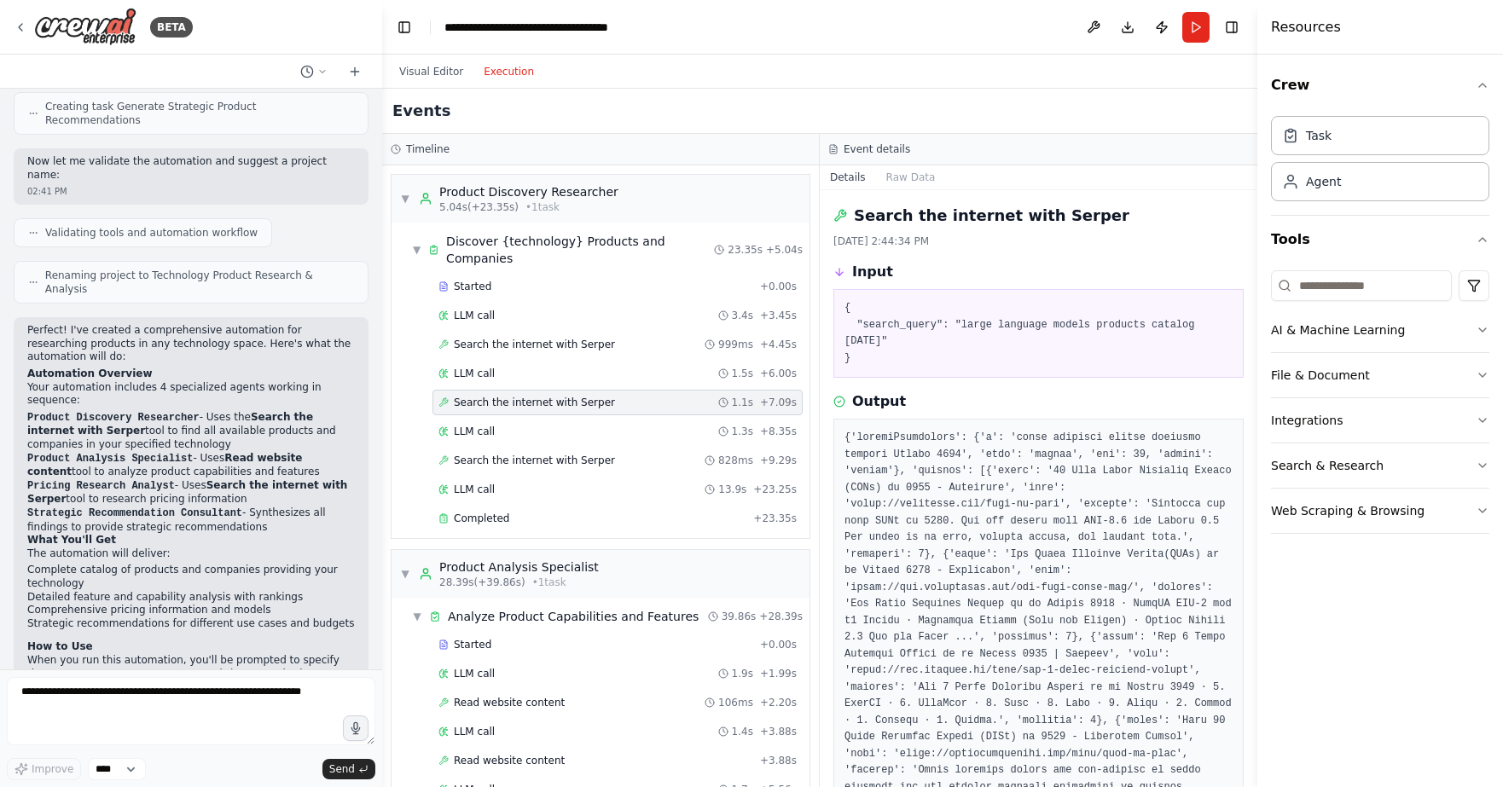
click at [483, 395] on div "Started + 0.00s LLM call 3.4s + 3.45s Search the internet with Serper 999ms + 4…" at bounding box center [607, 404] width 404 height 261
click at [478, 425] on span "LLM call" at bounding box center [474, 432] width 41 height 14
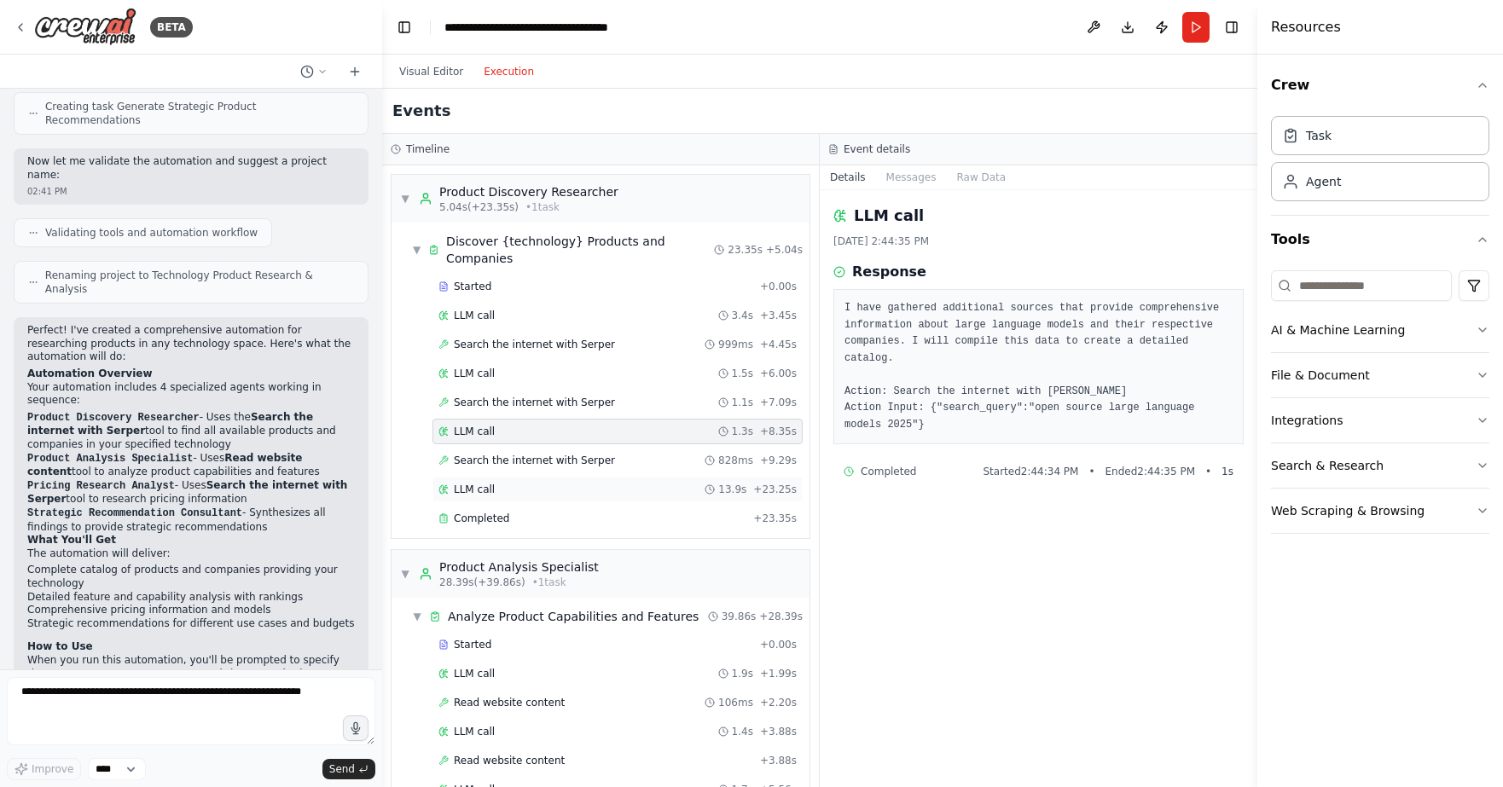
click at [478, 483] on span "LLM call" at bounding box center [474, 490] width 41 height 14
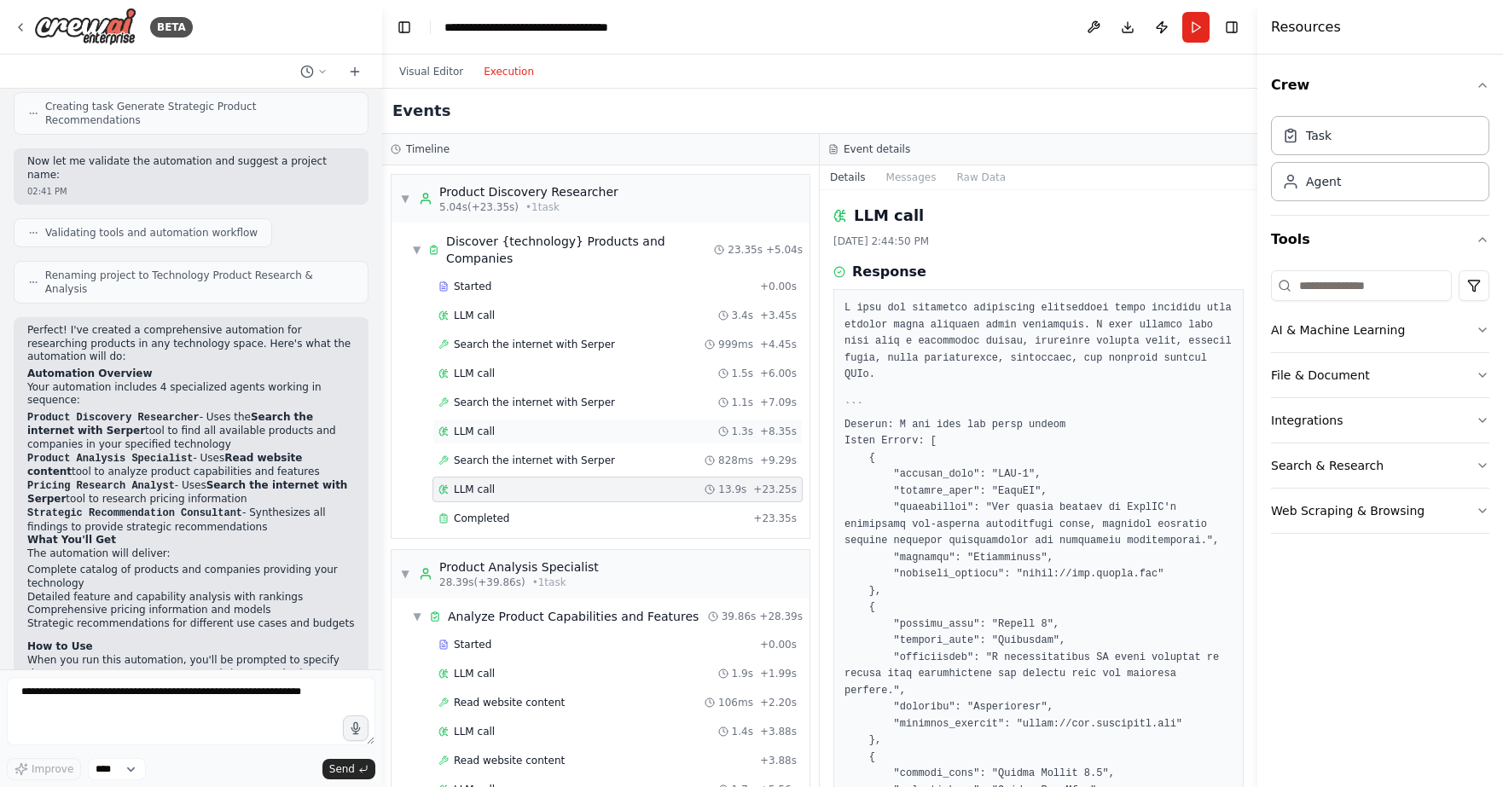
click at [485, 425] on span "LLM call" at bounding box center [474, 432] width 41 height 14
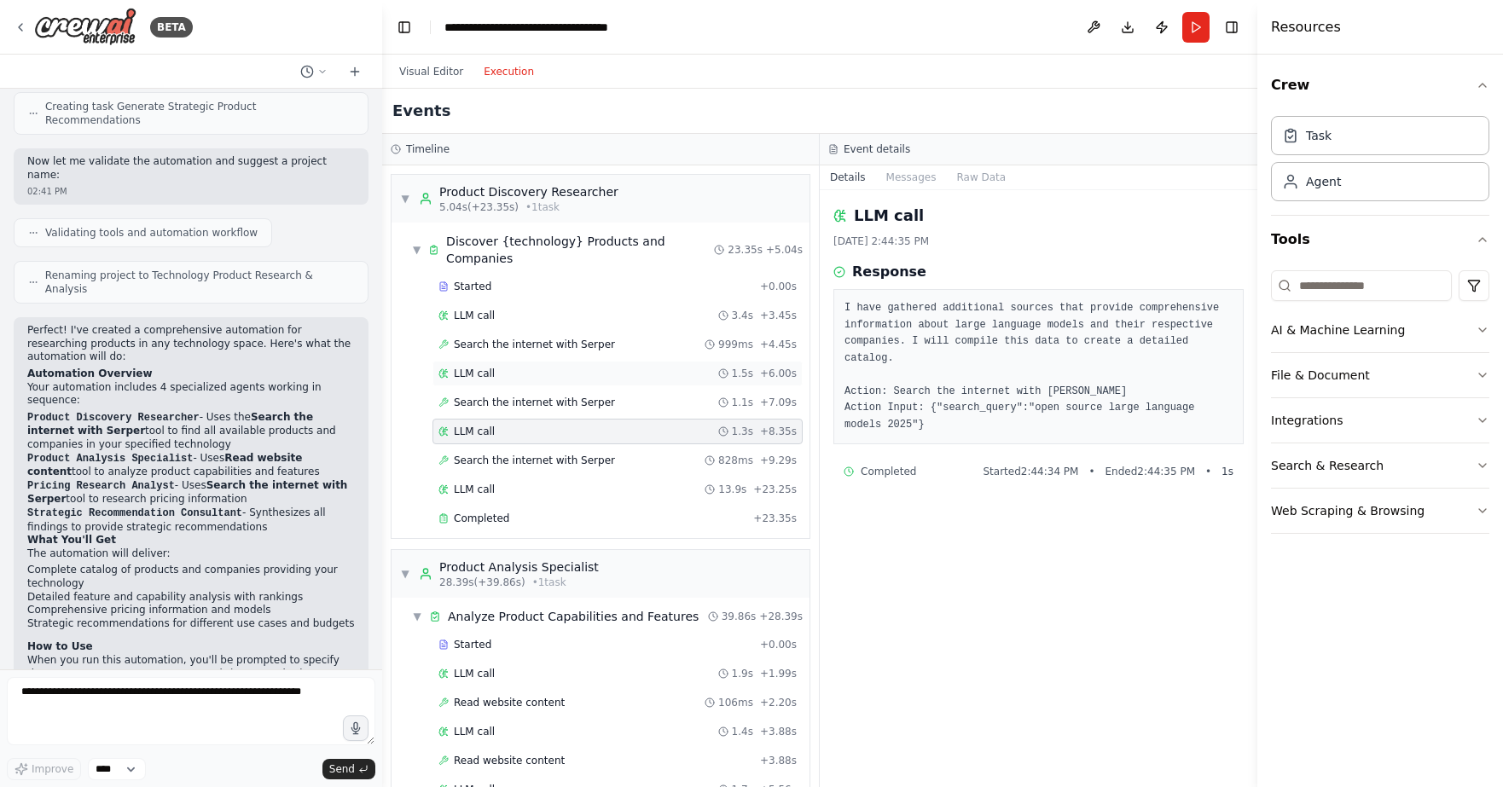
click at [481, 367] on span "LLM call" at bounding box center [474, 374] width 41 height 14
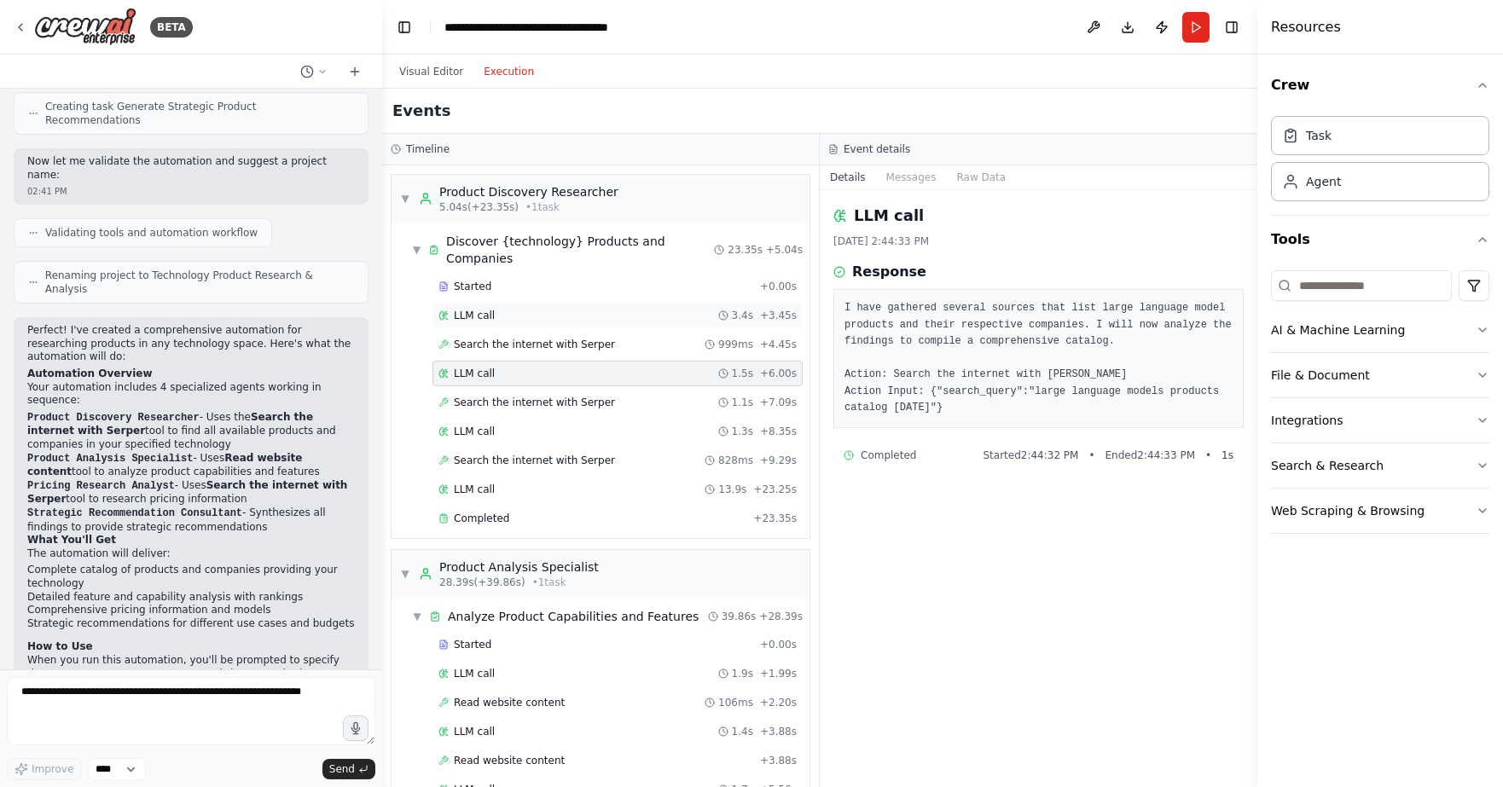
click at [478, 309] on span "LLM call" at bounding box center [474, 316] width 41 height 14
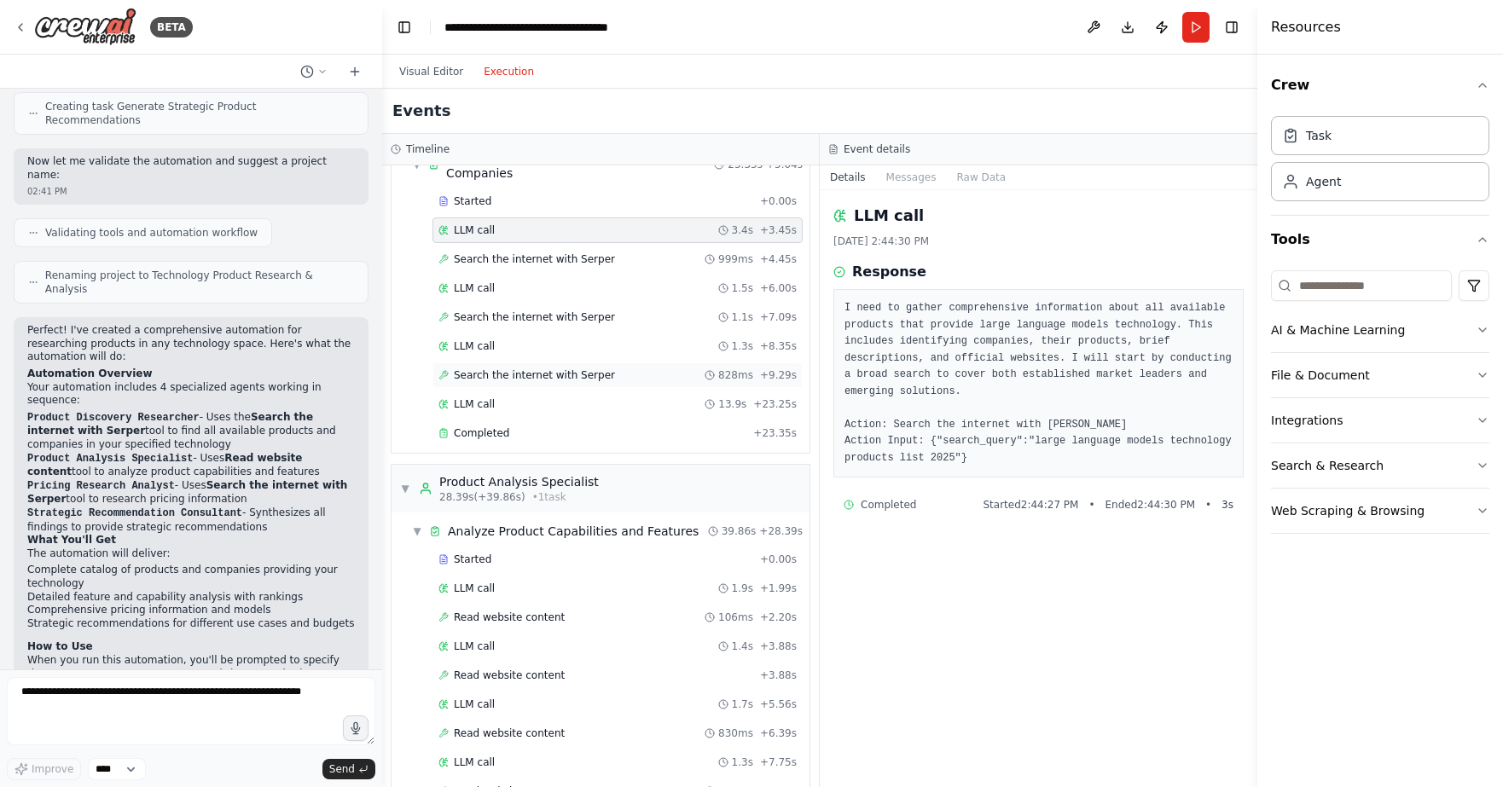
scroll to position [171, 0]
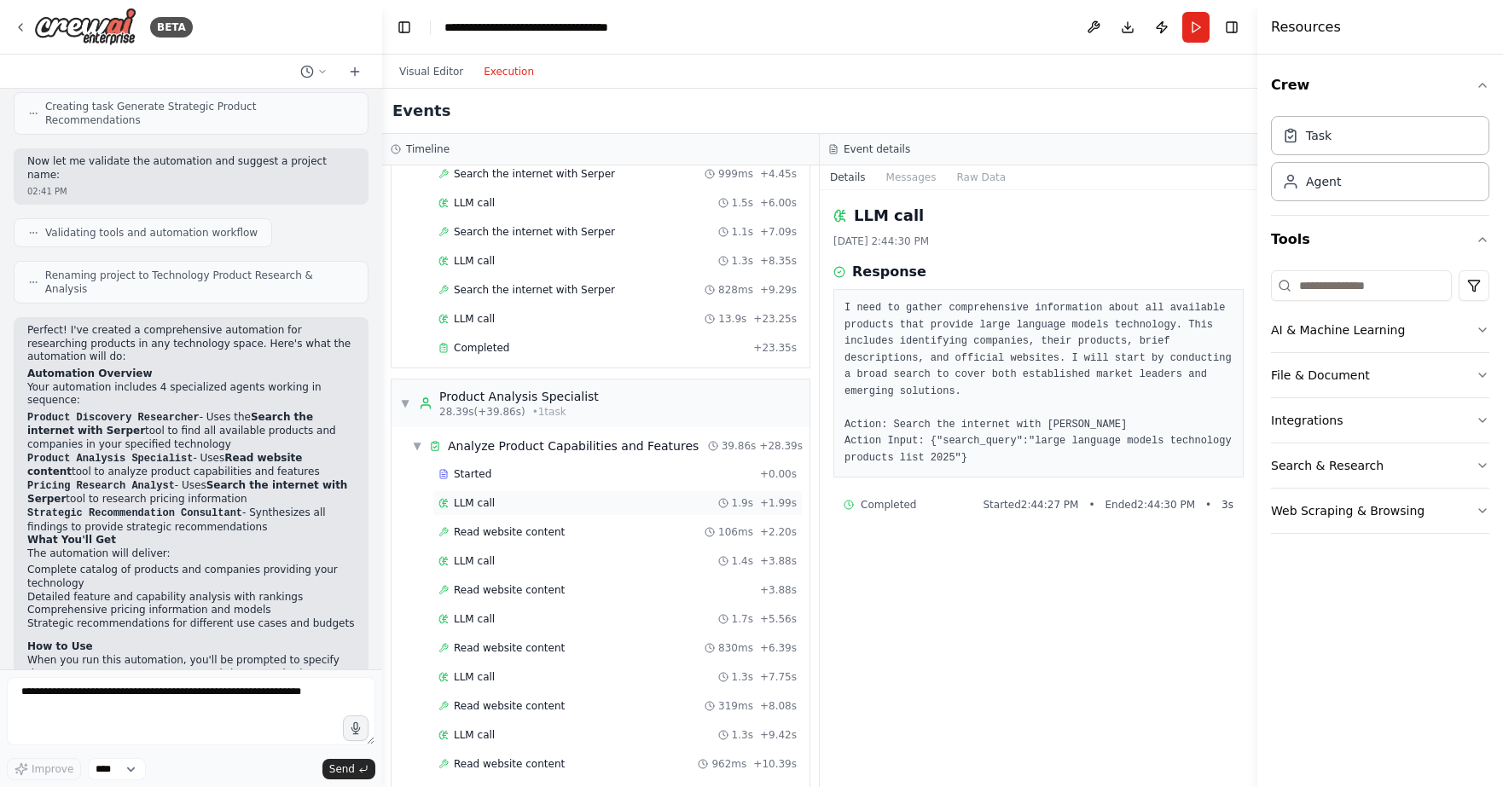
click at [484, 496] on span "LLM call" at bounding box center [474, 503] width 41 height 14
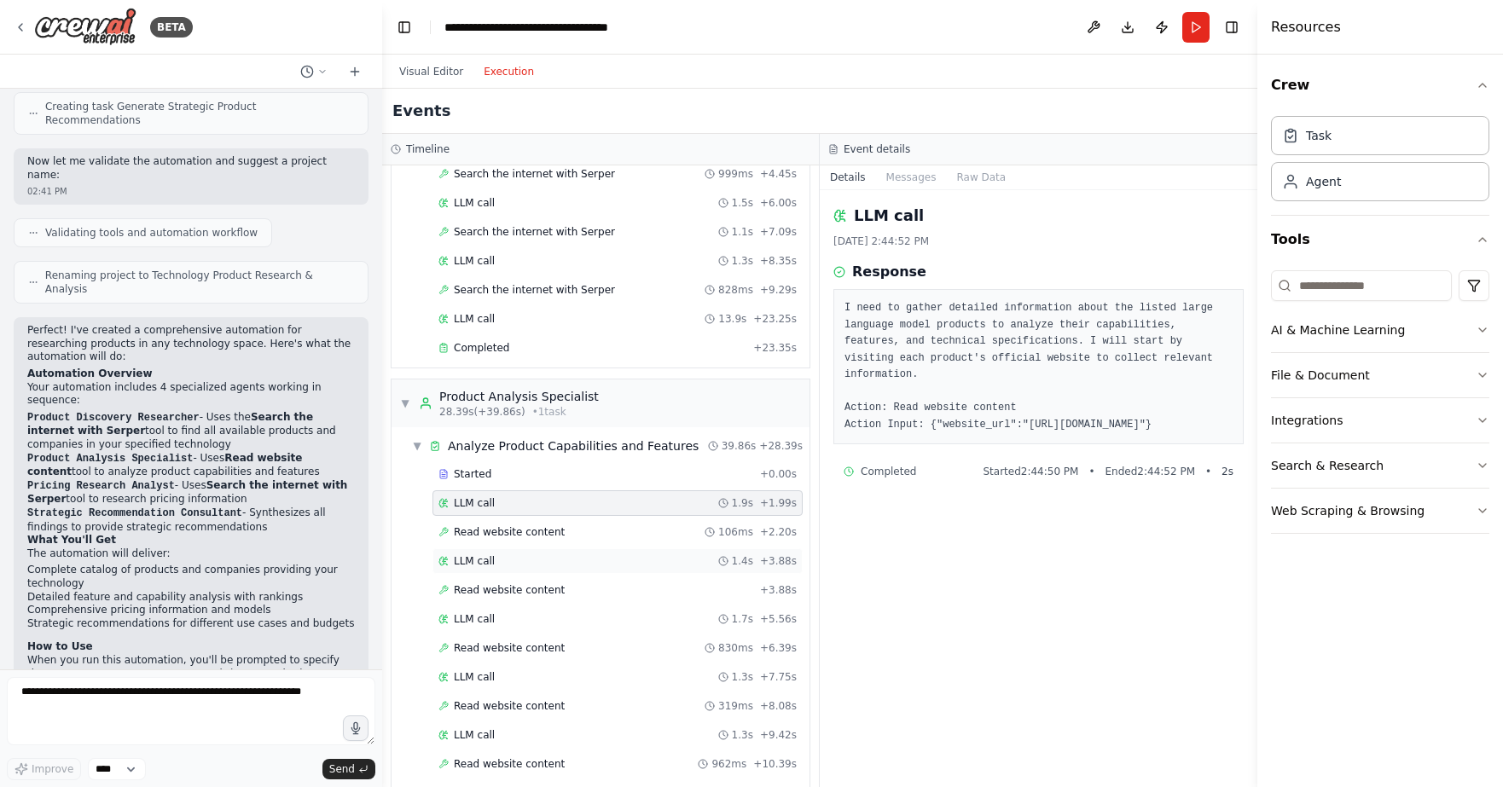
click at [482, 554] on span "LLM call" at bounding box center [474, 561] width 41 height 14
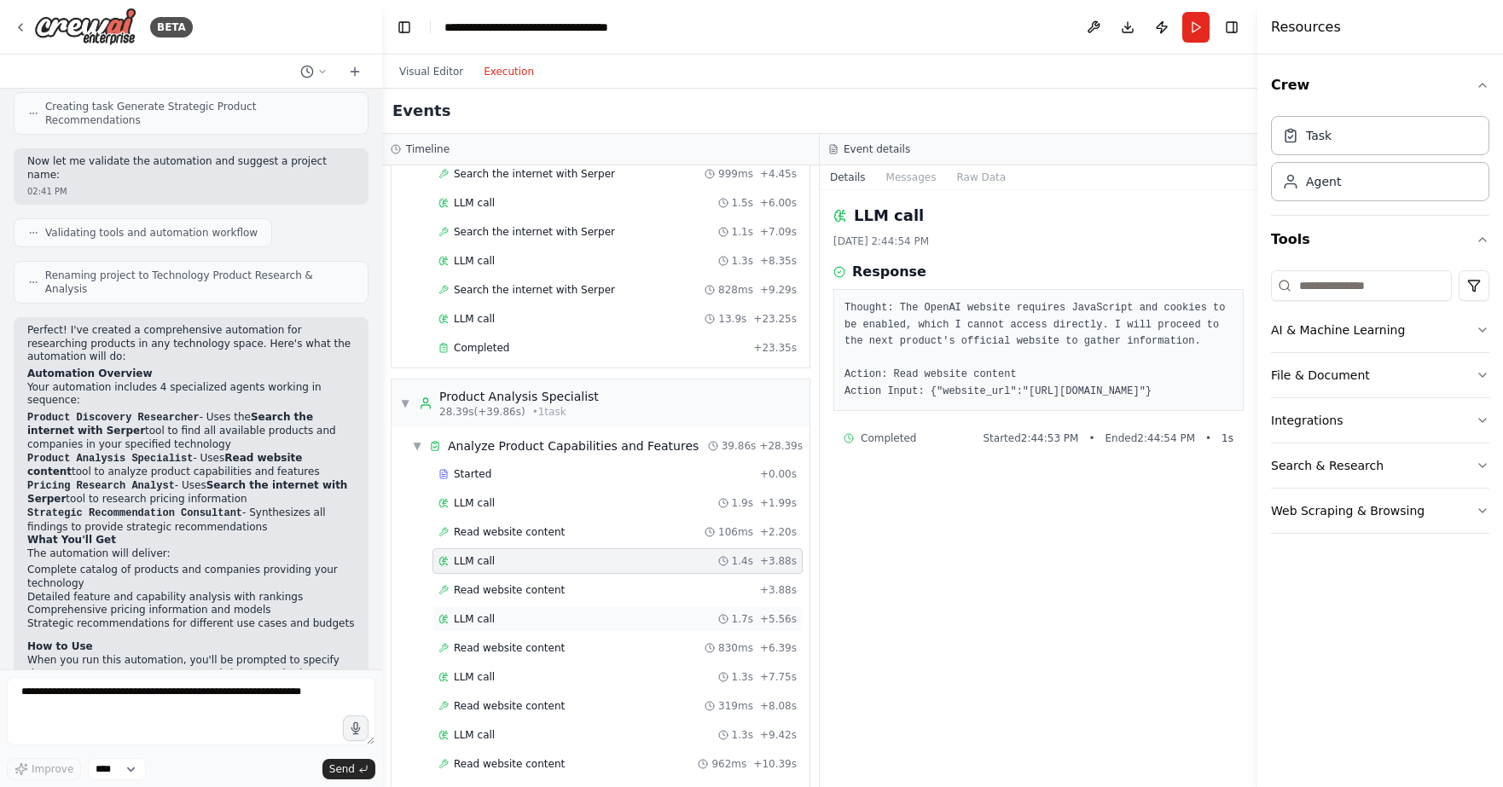
click at [487, 612] on span "LLM call" at bounding box center [474, 619] width 41 height 14
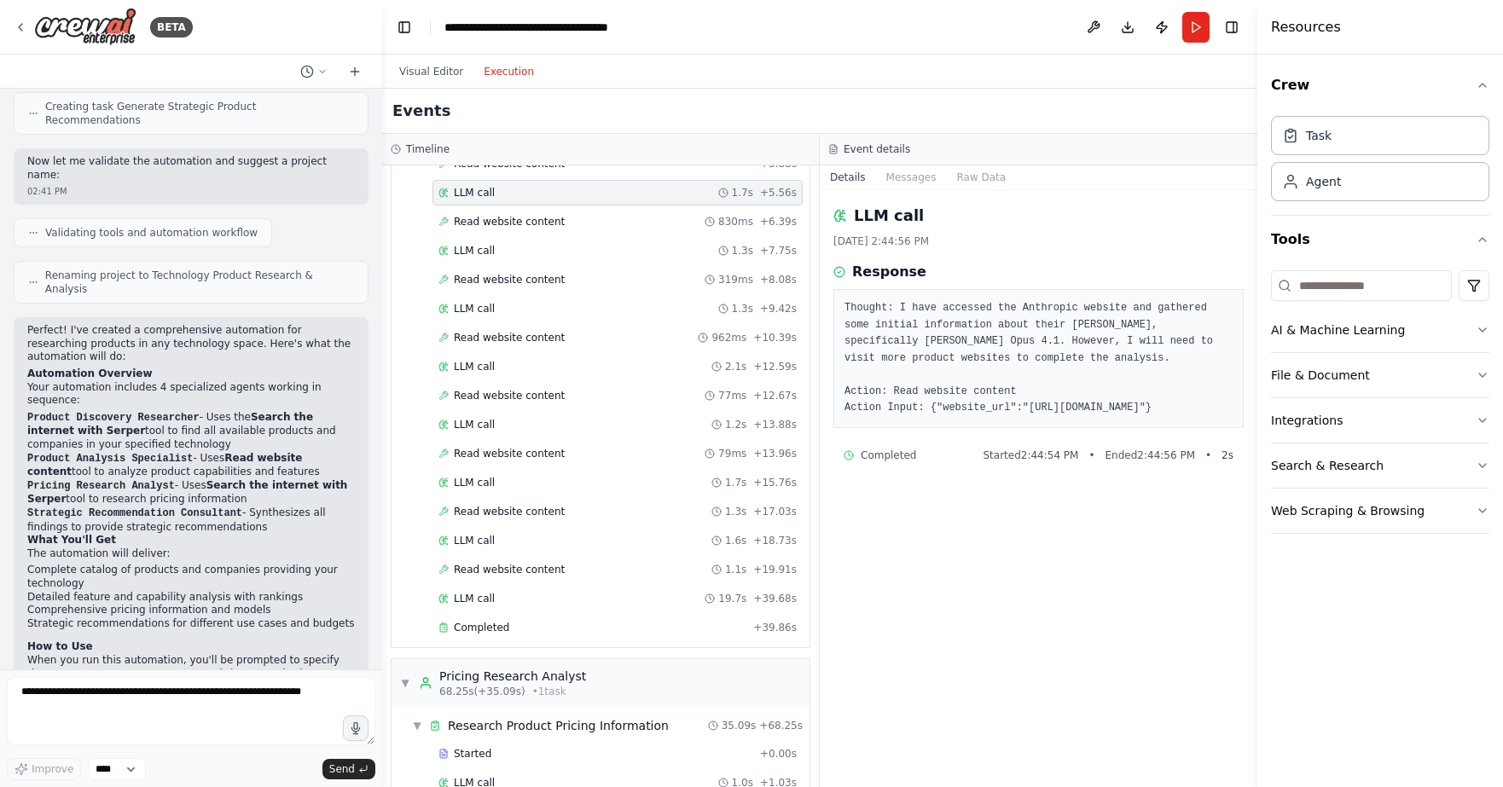
scroll to position [768, 0]
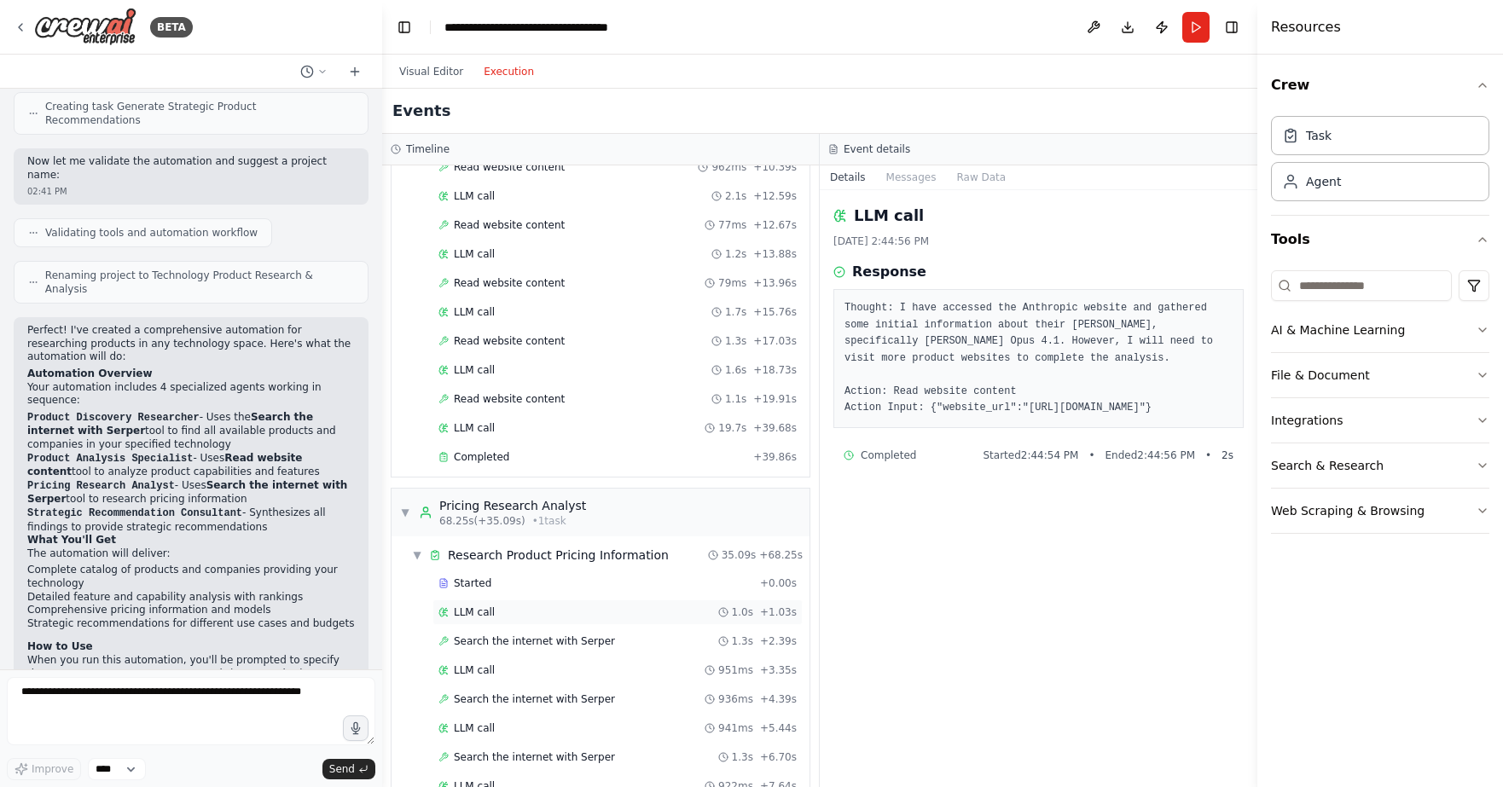
click at [483, 606] on span "LLM call" at bounding box center [474, 613] width 41 height 14
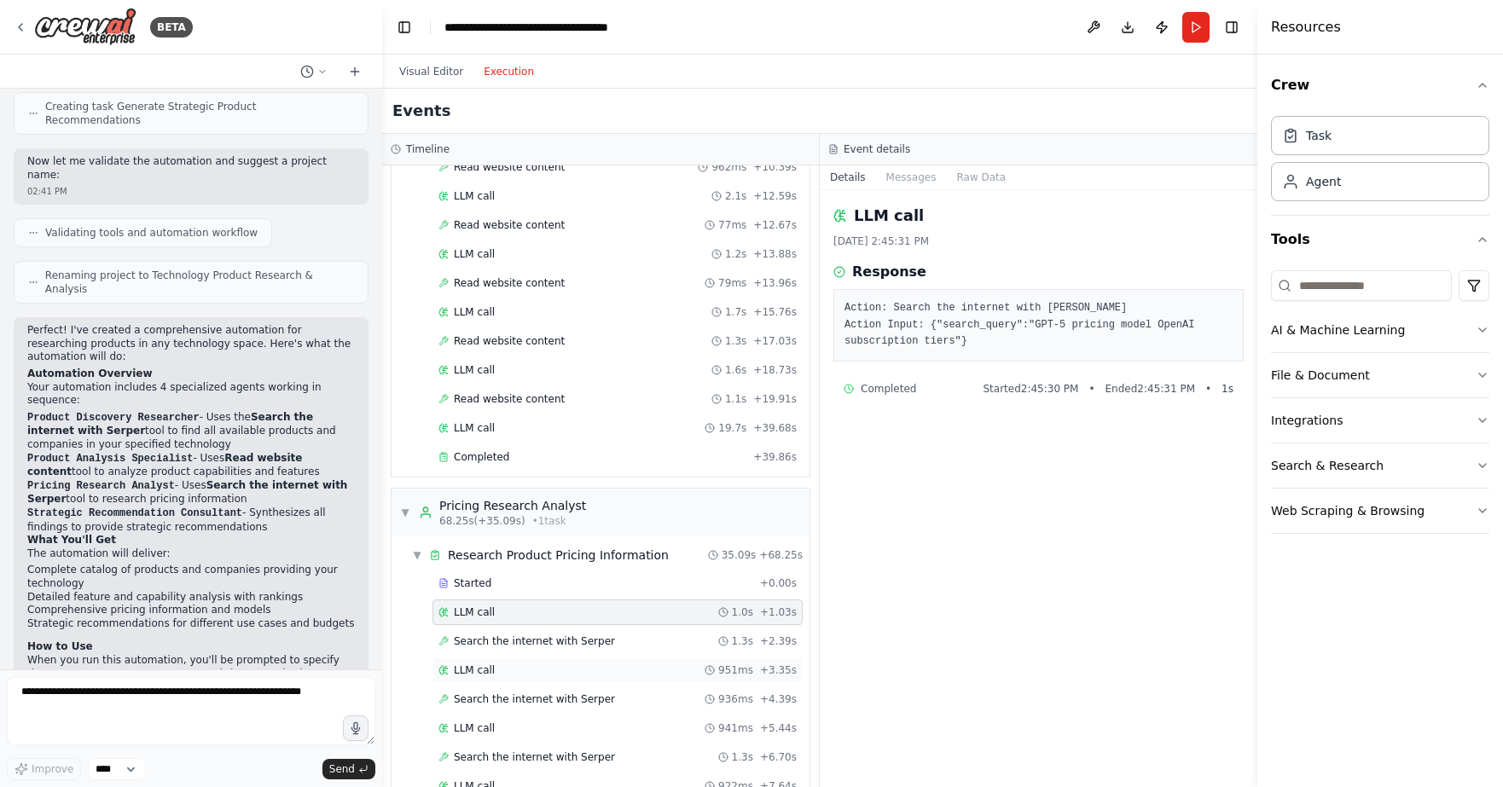
click at [478, 664] on span "LLM call" at bounding box center [474, 671] width 41 height 14
click at [1011, 485] on div "LLM call 8/21/2025, 2:45:34 PM Response Action: Search the internet with Serper…" at bounding box center [1039, 488] width 438 height 597
click at [467, 328] on div "Read website content 1.3s + 17.03s" at bounding box center [617, 341] width 370 height 26
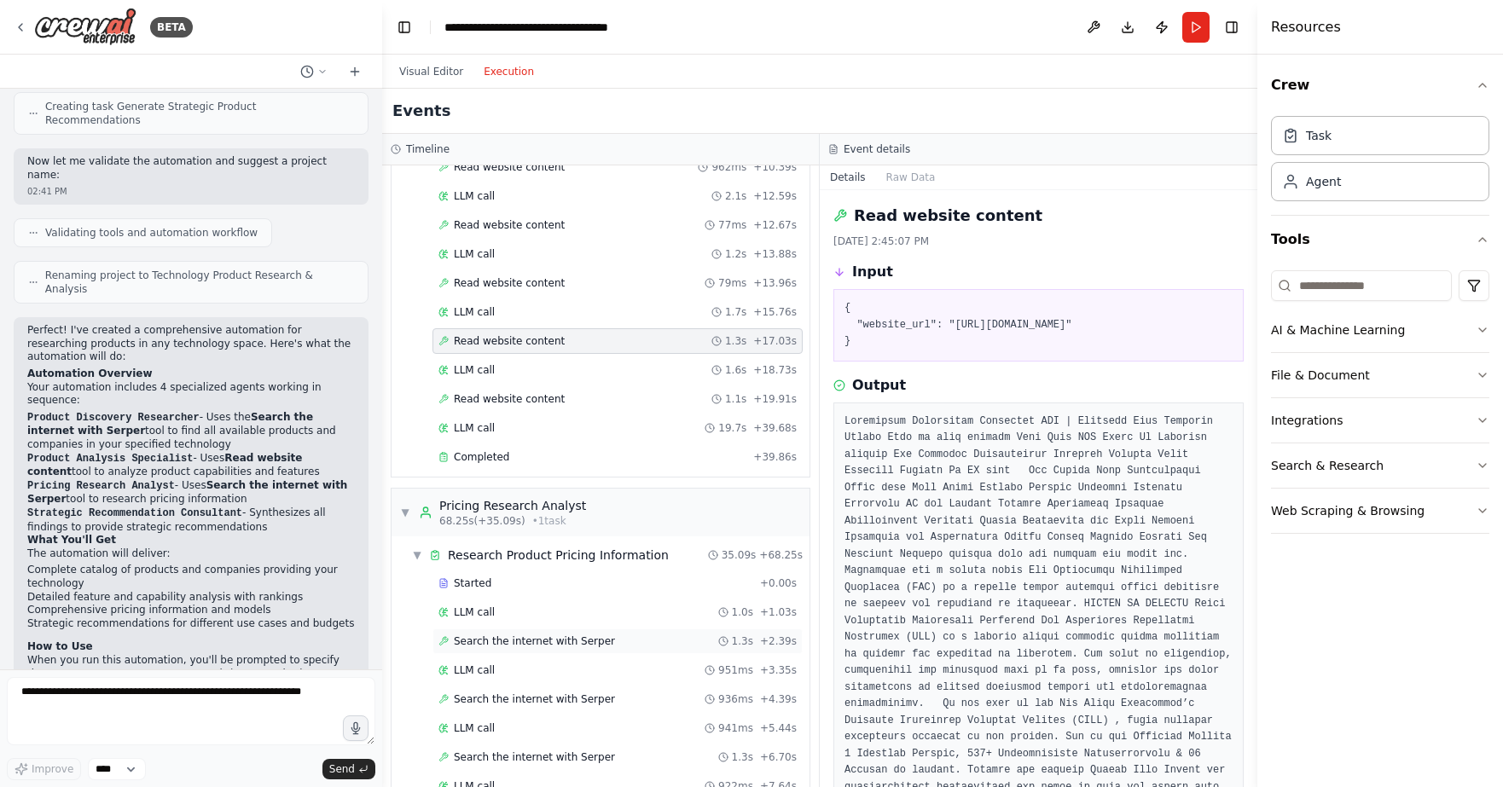
click at [541, 635] on span "Search the internet with Serper" at bounding box center [534, 642] width 161 height 14
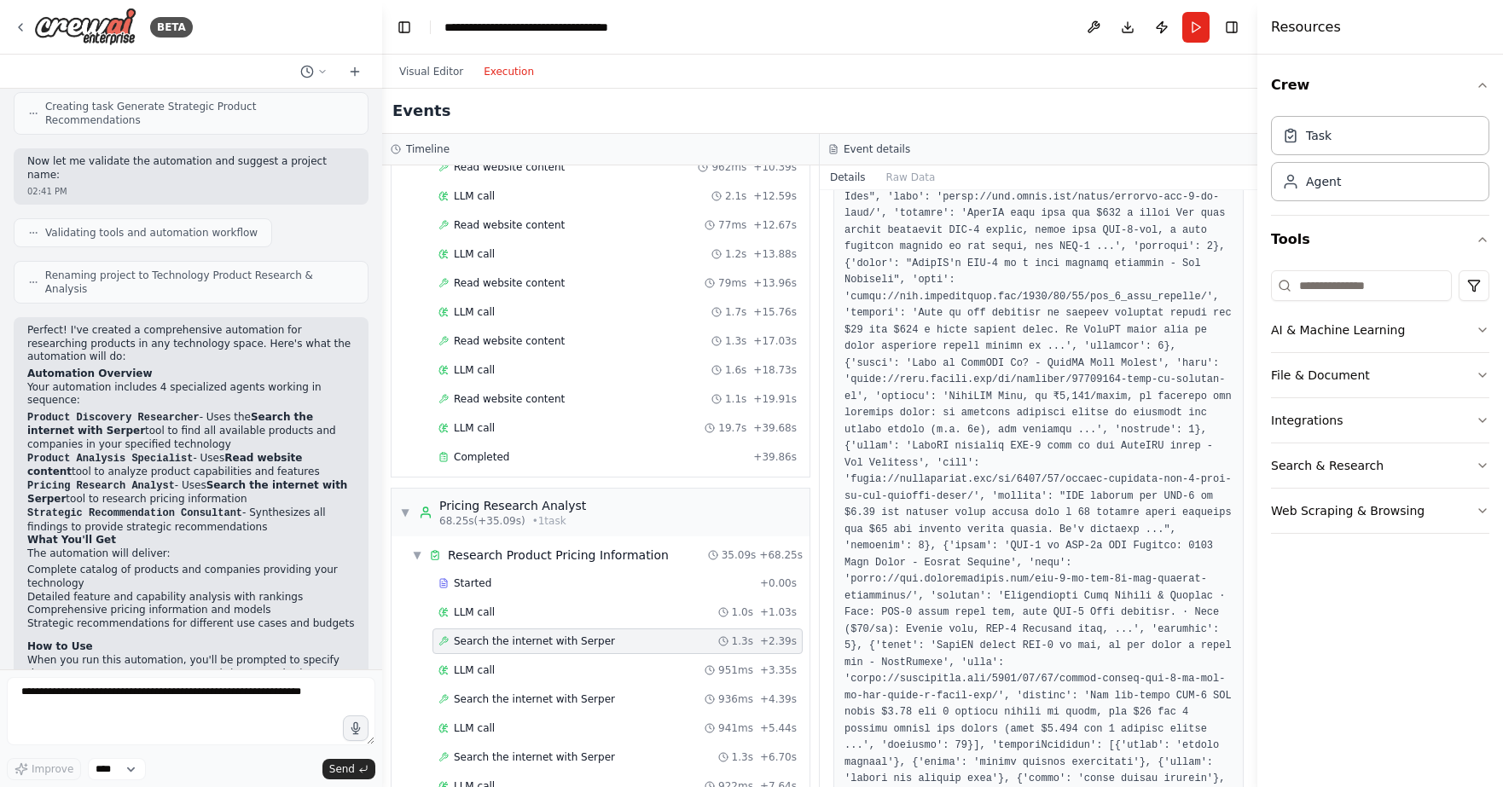
scroll to position [730, 0]
click at [884, 81] on div "Visual Editor Execution" at bounding box center [819, 72] width 875 height 34
click at [413, 78] on button "Visual Editor" at bounding box center [431, 71] width 84 height 20
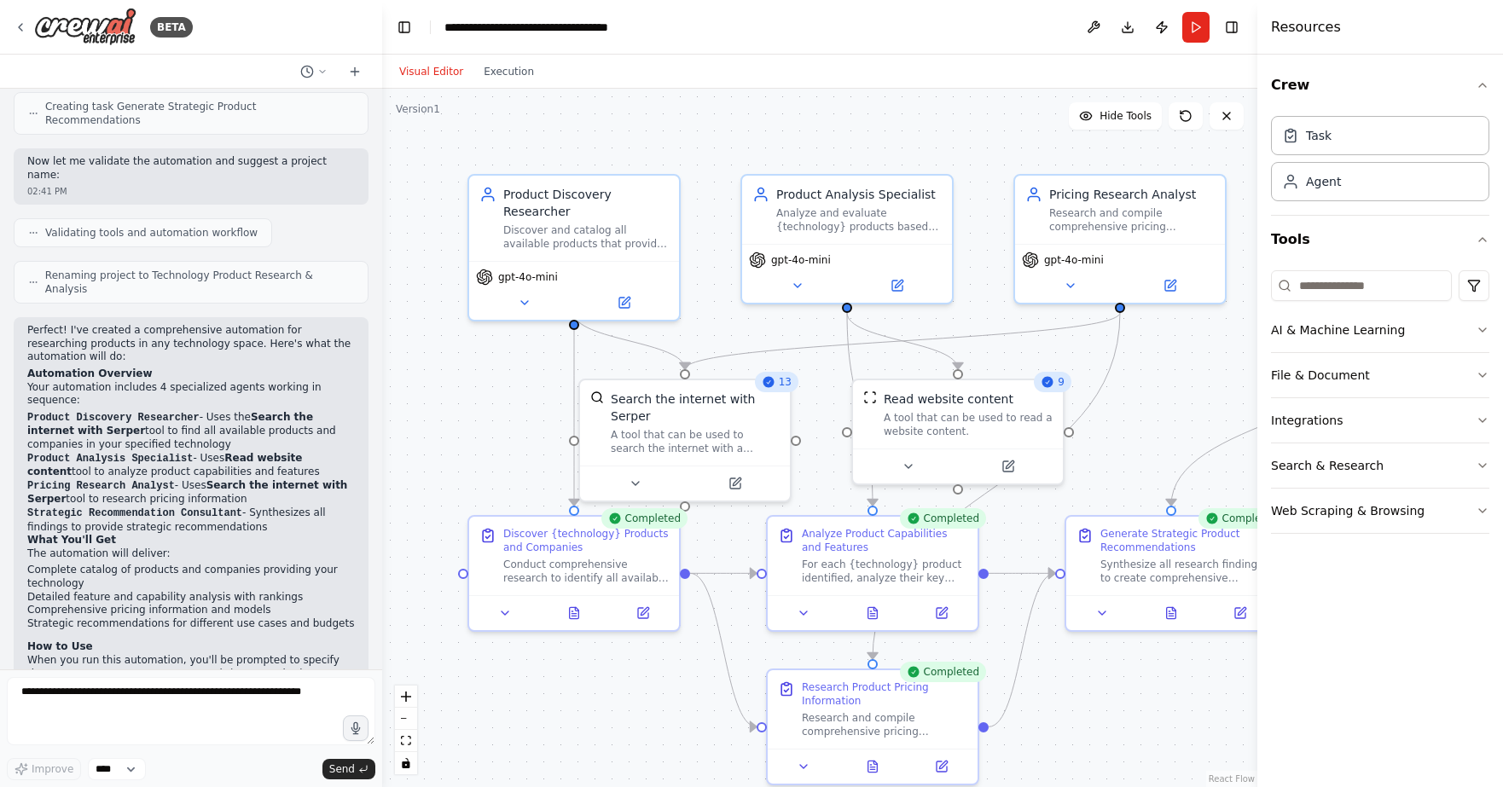
click at [973, 131] on div ".deletable-edge-delete-btn { width: 20px; height: 20px; border: 0px solid #ffff…" at bounding box center [819, 438] width 875 height 699
click at [628, 294] on icon at bounding box center [624, 299] width 10 height 10
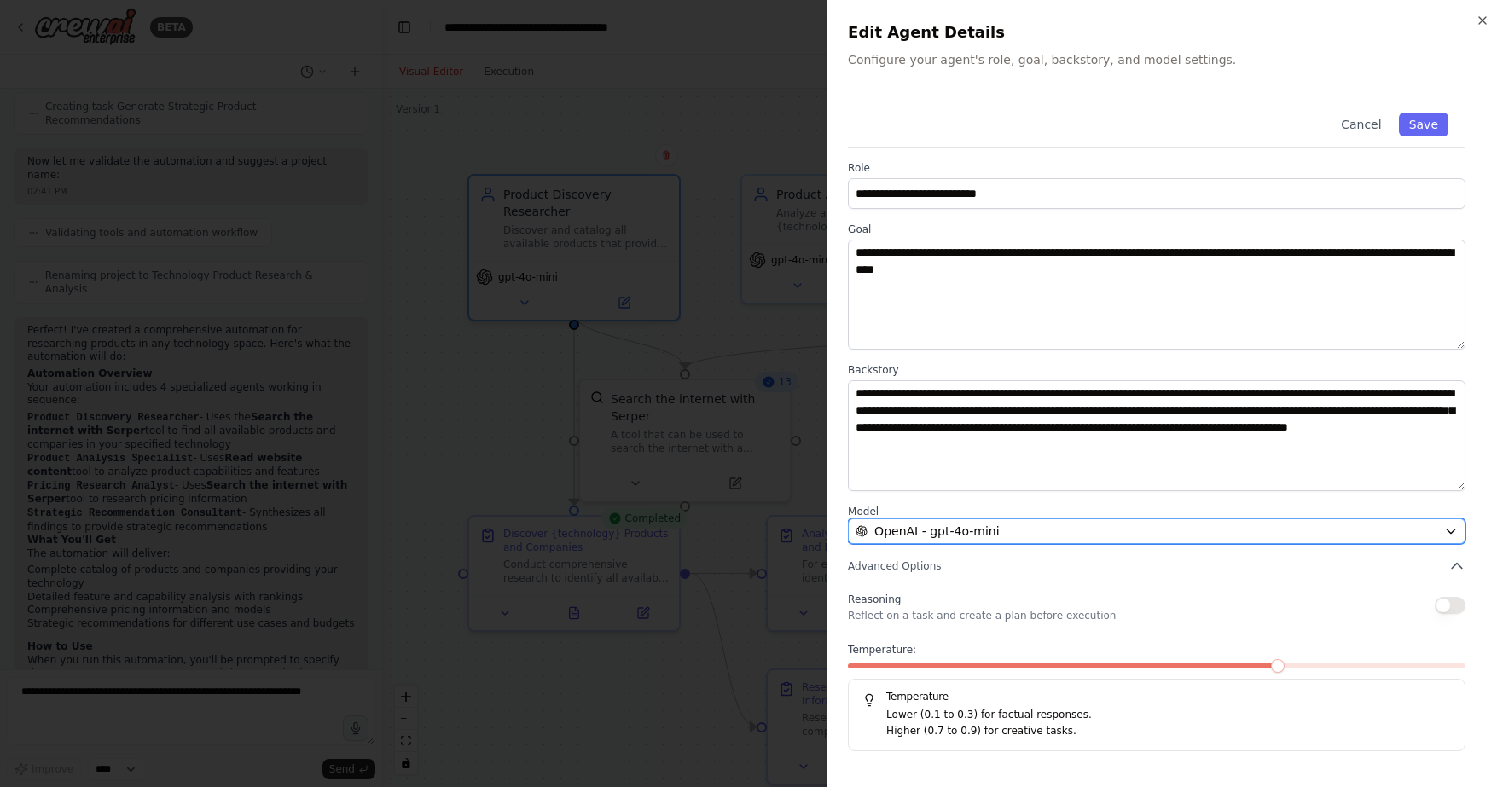
click at [1065, 531] on div "OpenAI - gpt-4o-mini" at bounding box center [1147, 531] width 582 height 17
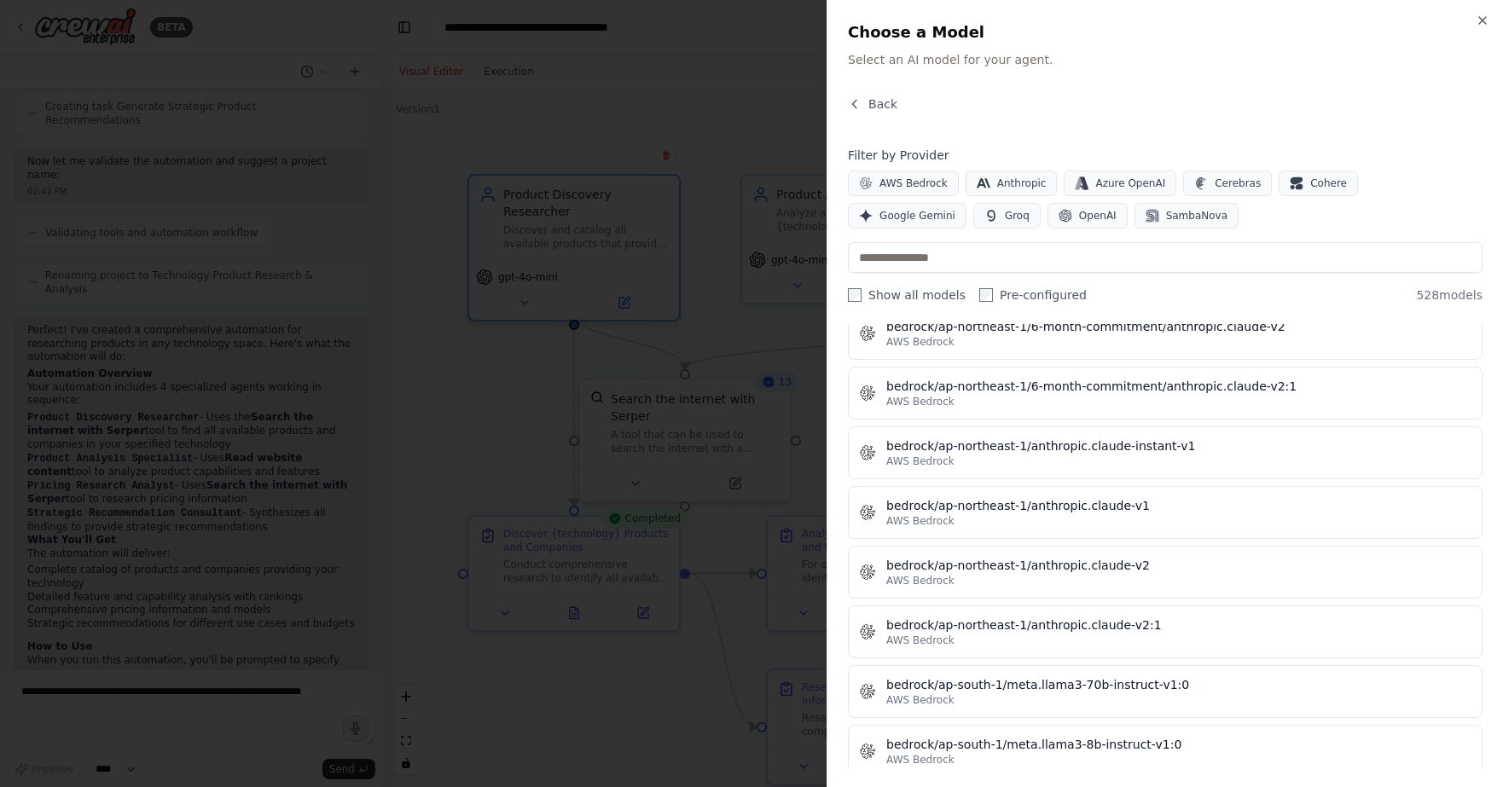
scroll to position [2815, 0]
click at [763, 509] on div at bounding box center [751, 393] width 1503 height 787
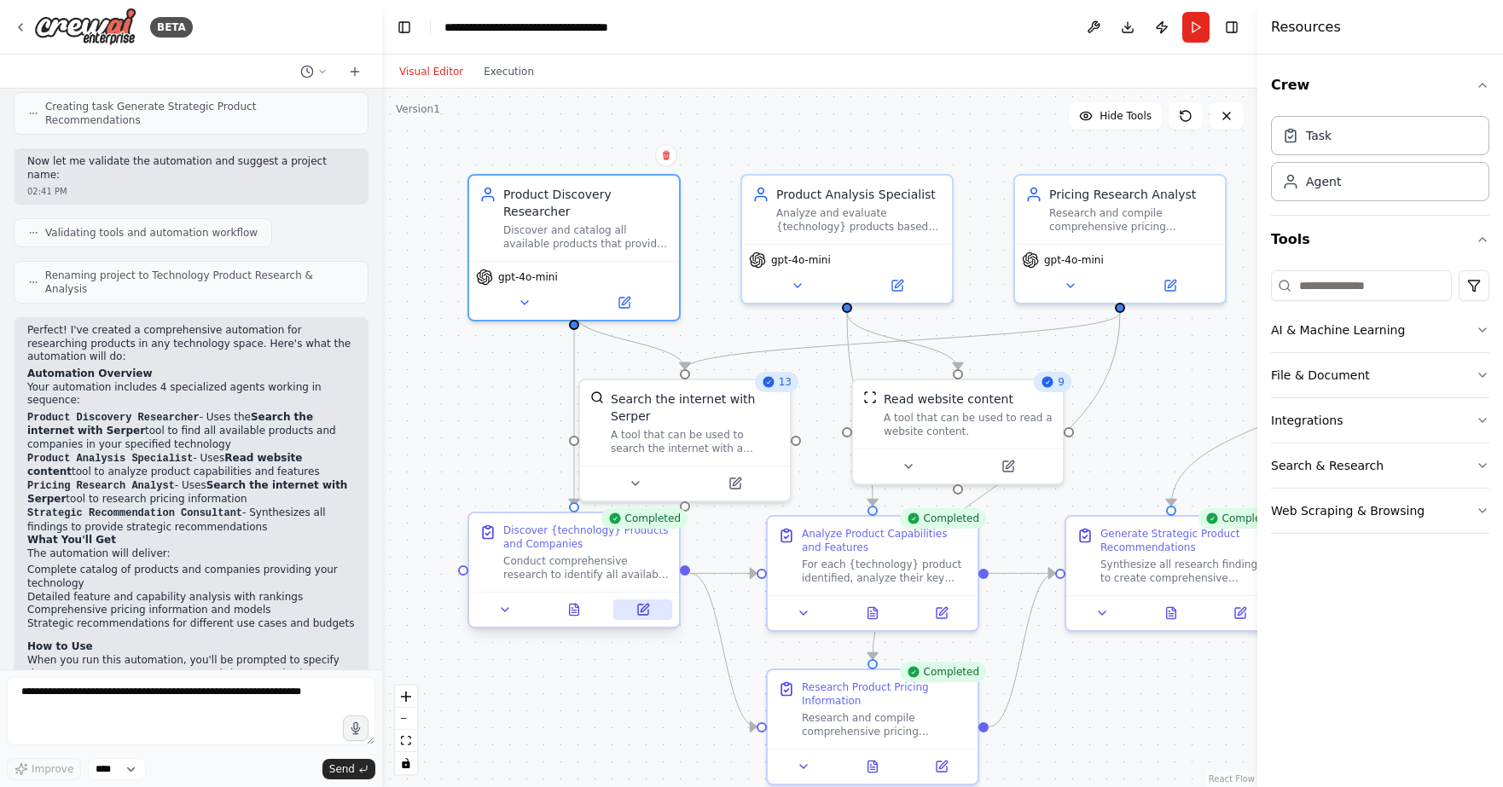
click at [641, 612] on icon at bounding box center [645, 608] width 8 height 8
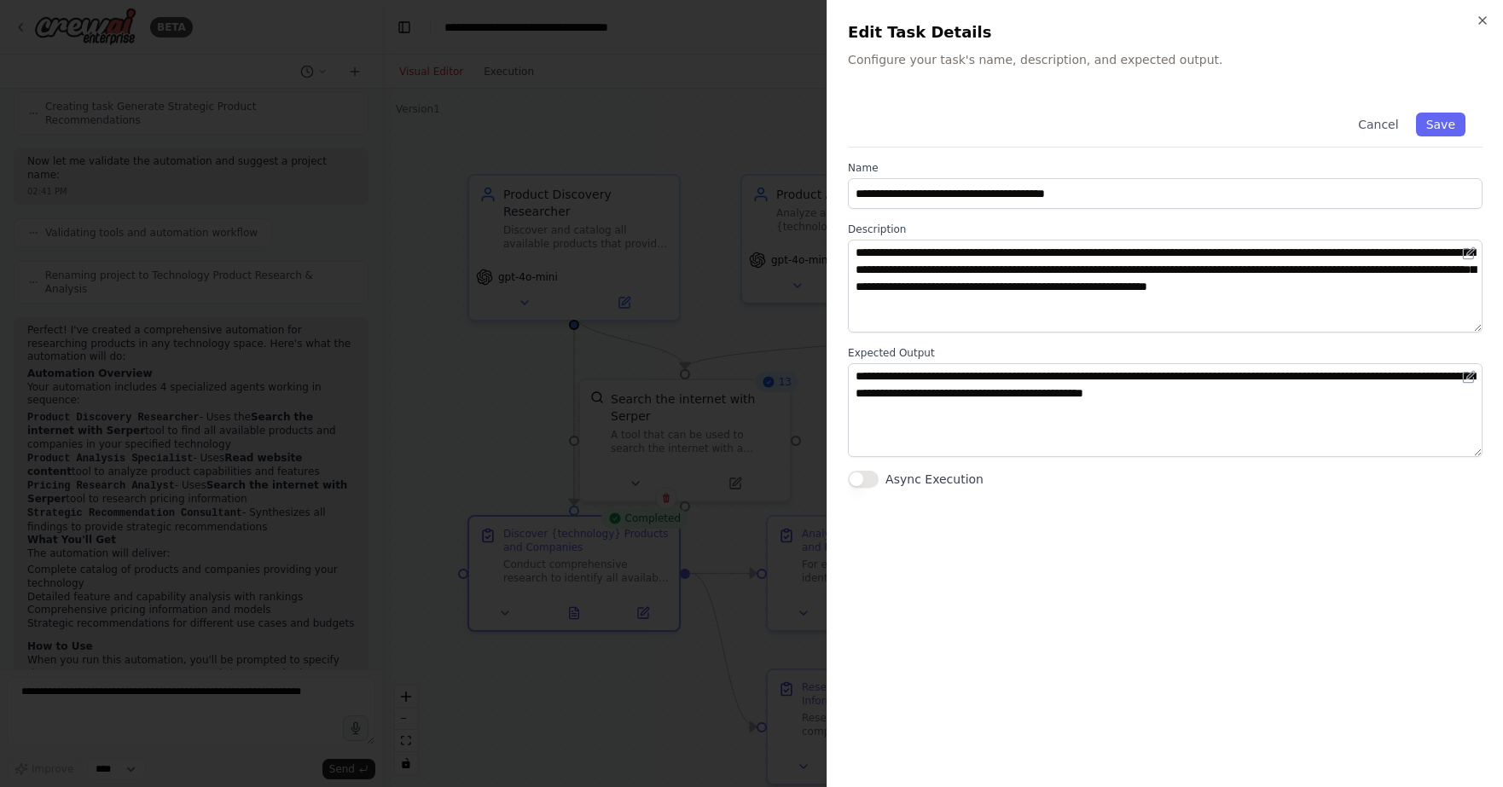
click at [740, 107] on div at bounding box center [751, 393] width 1503 height 787
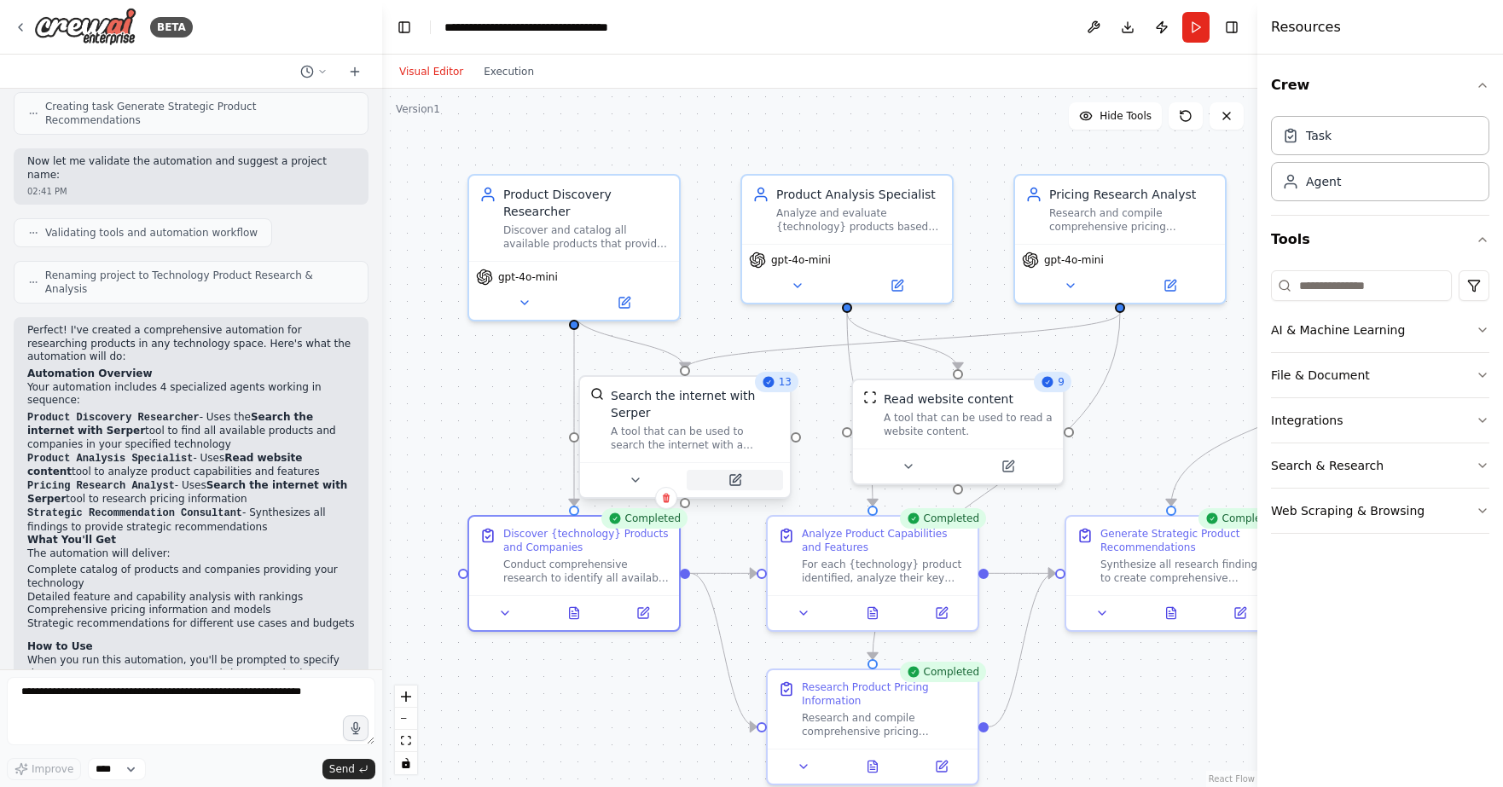
click at [734, 475] on icon at bounding box center [735, 480] width 10 height 10
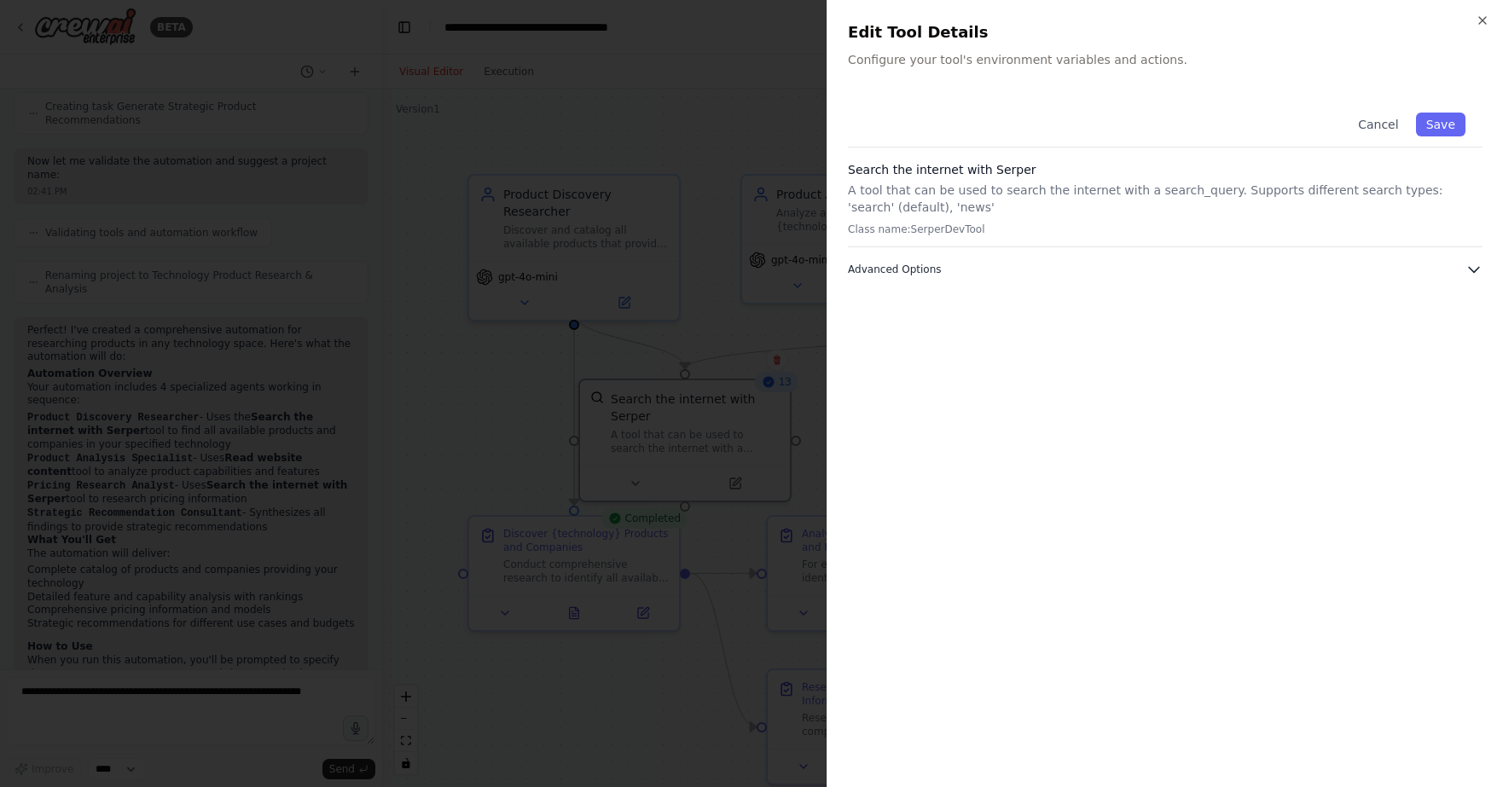
click at [921, 265] on span "Advanced Options" at bounding box center [894, 270] width 93 height 14
click at [1480, 15] on icon "button" at bounding box center [1483, 21] width 14 height 14
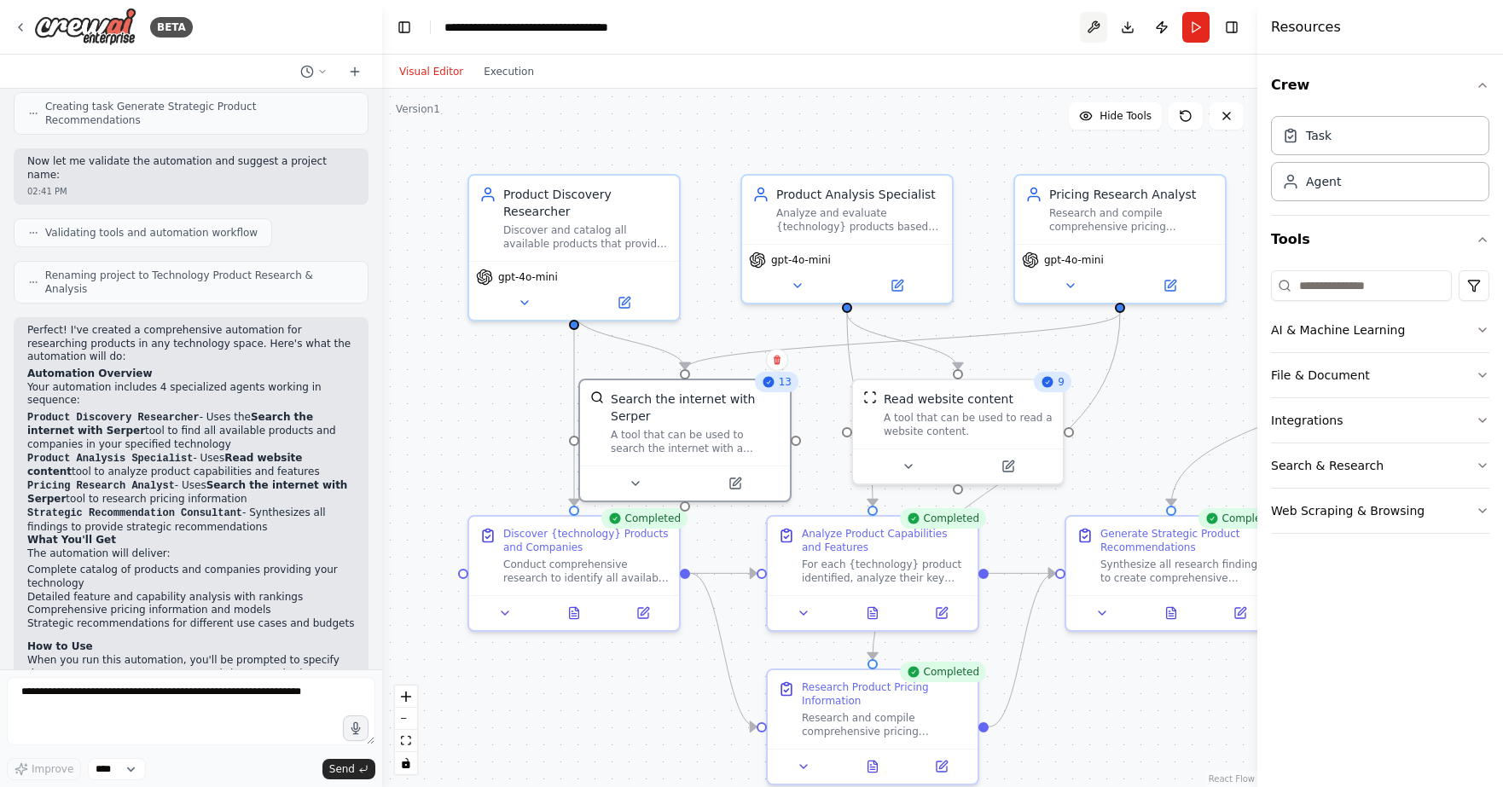
click at [1088, 26] on button at bounding box center [1093, 27] width 27 height 31
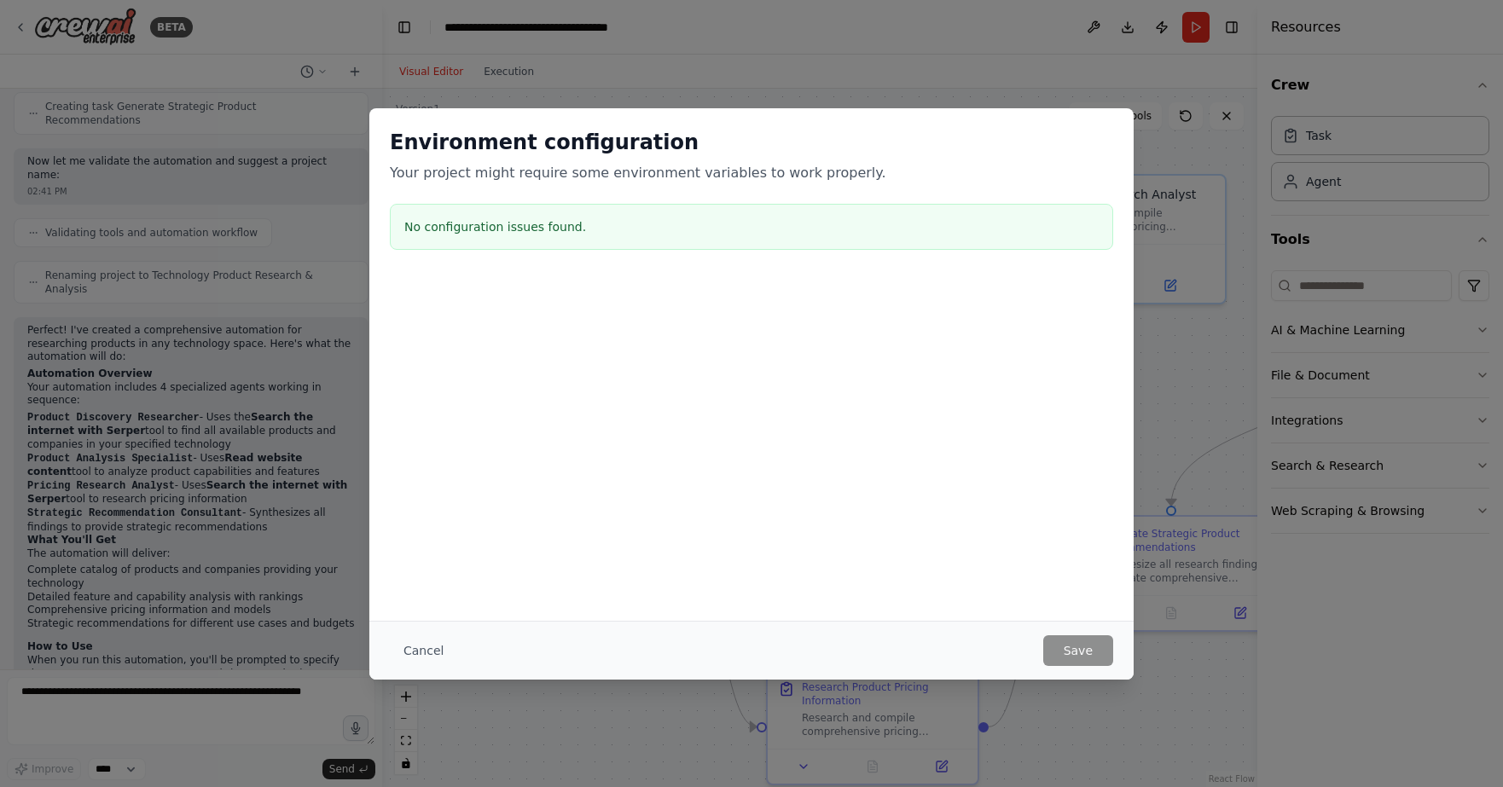
click at [880, 468] on div "Environment configuration Your project might require some environment variables…" at bounding box center [751, 364] width 764 height 513
click at [1099, 124] on div "Environment configuration Your project might require some environment variables…" at bounding box center [751, 192] width 764 height 169
click at [984, 42] on div "Environment configuration Your project might require some environment variables…" at bounding box center [751, 393] width 1503 height 787
click at [964, 61] on div "Environment configuration Your project might require some environment variables…" at bounding box center [751, 393] width 1503 height 787
click at [401, 644] on button "Cancel" at bounding box center [423, 650] width 67 height 31
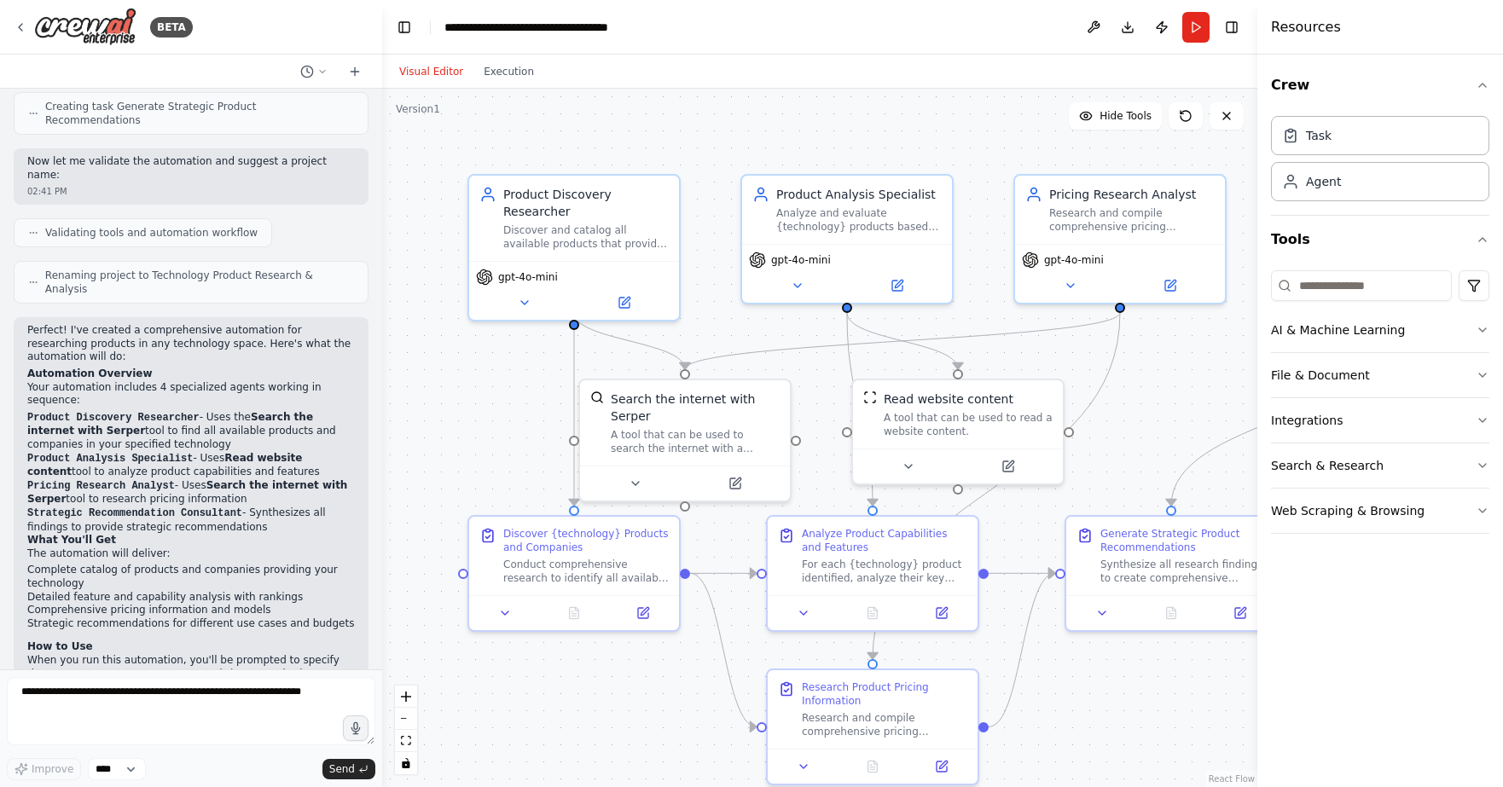
click at [445, 407] on div ".deletable-edge-delete-btn { width: 20px; height: 20px; border: 0px solid #ffff…" at bounding box center [819, 438] width 875 height 699
click at [1087, 32] on button at bounding box center [1093, 27] width 27 height 31
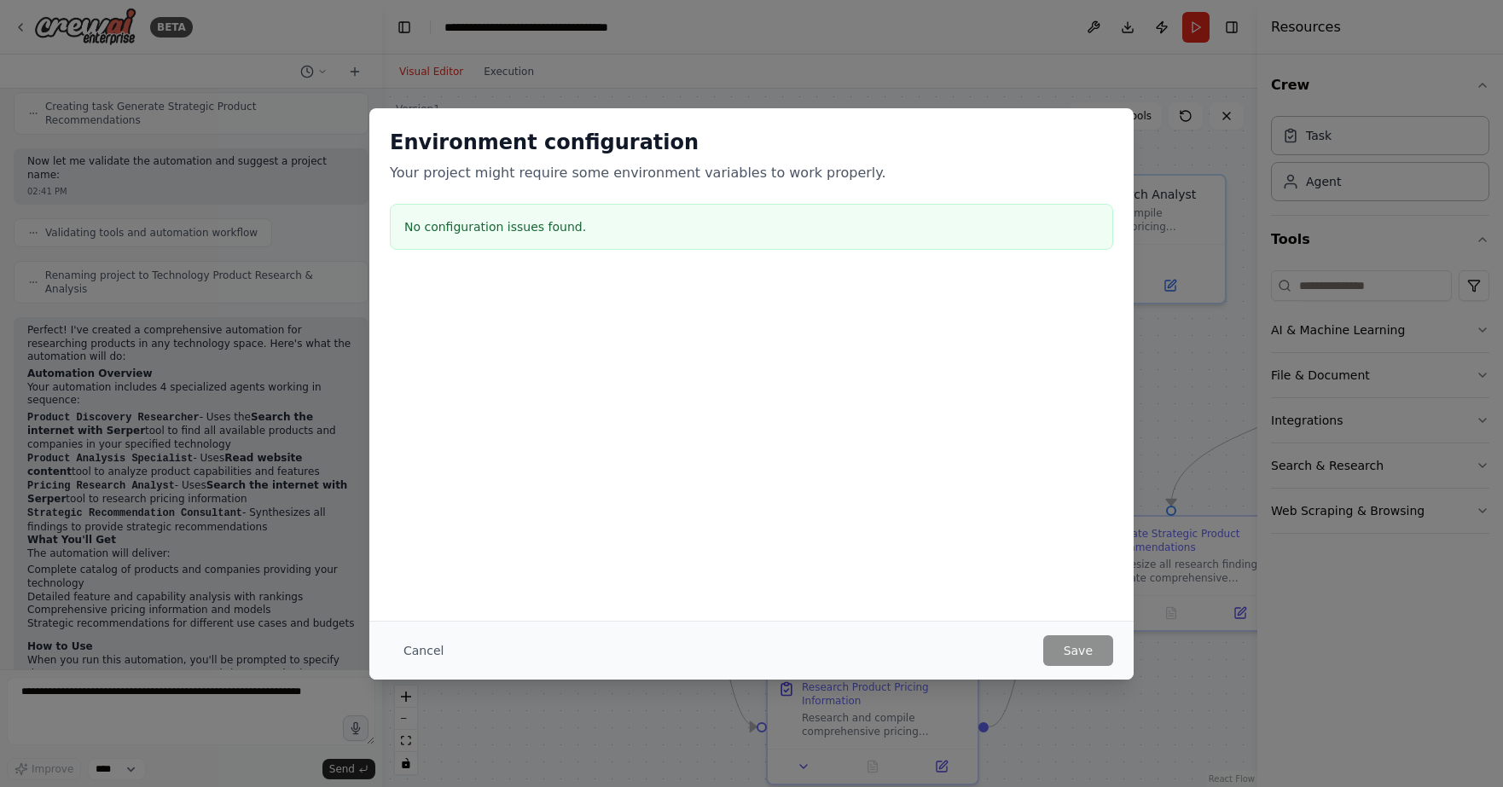
click at [846, 411] on div at bounding box center [751, 362] width 764 height 171
click at [428, 658] on button "Cancel" at bounding box center [423, 650] width 67 height 31
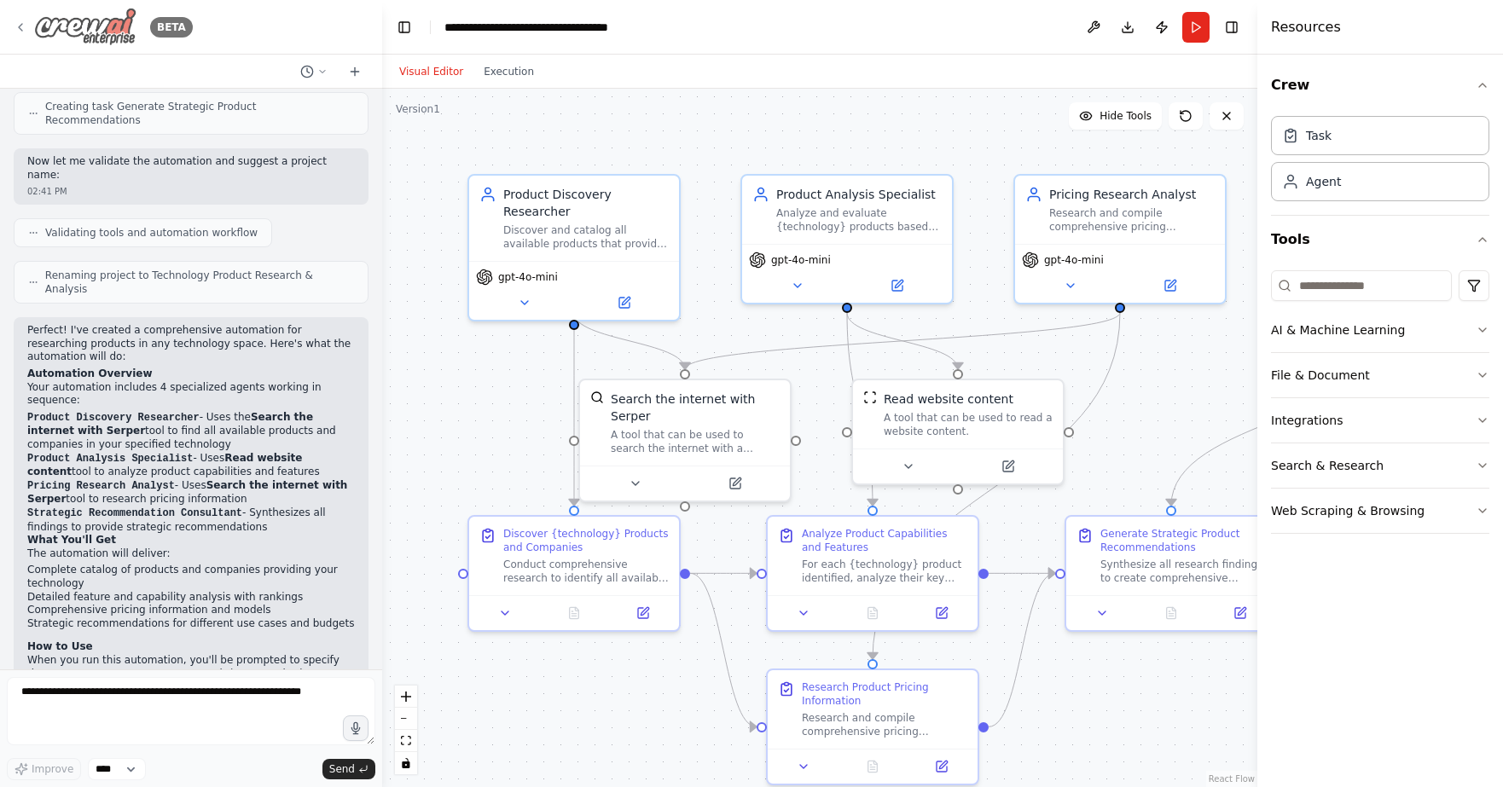
click at [21, 31] on icon at bounding box center [21, 27] width 14 height 14
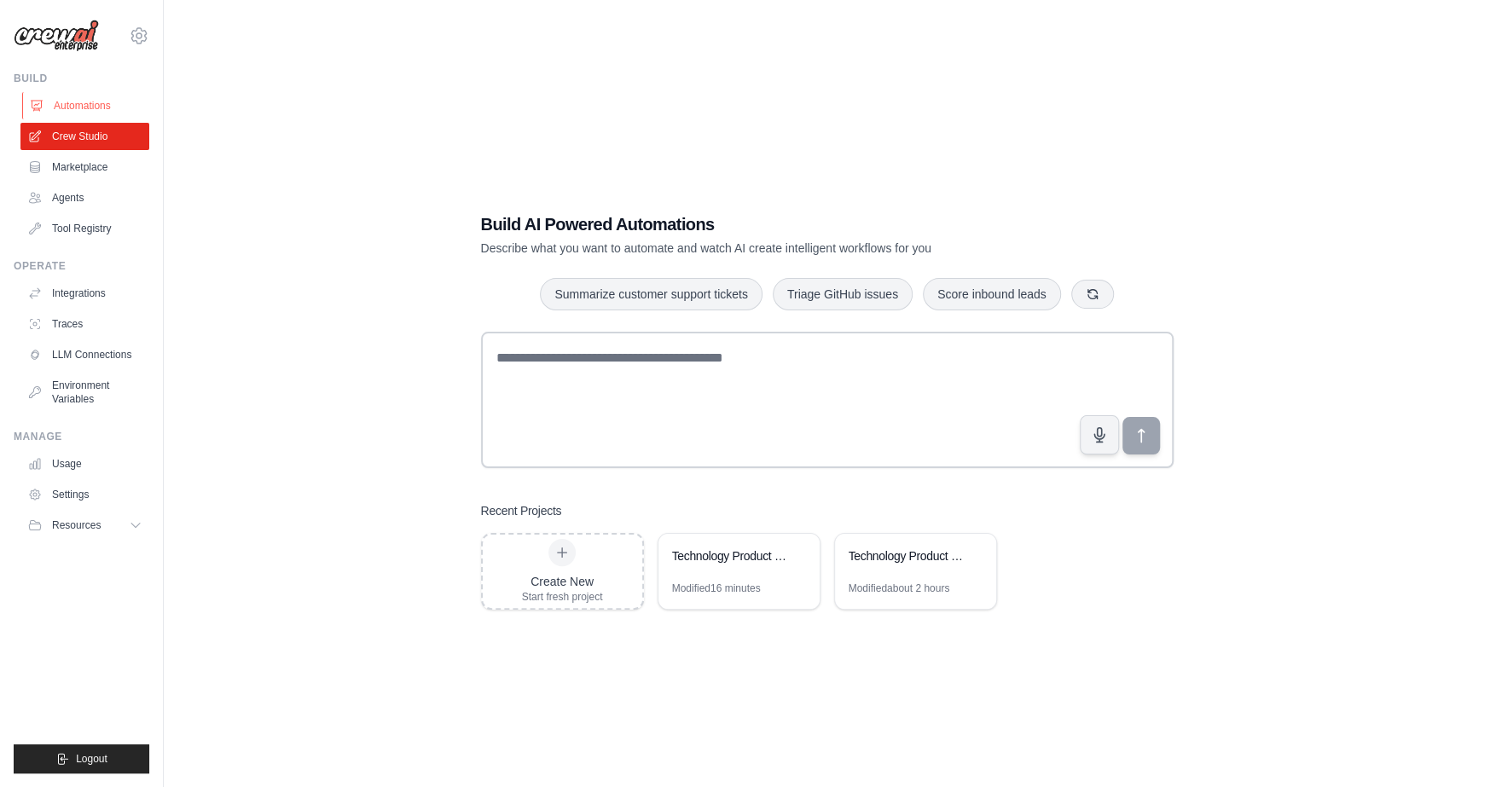
drag, startPoint x: 0, startPoint y: 0, endPoint x: 60, endPoint y: 102, distance: 117.8
click at [60, 102] on link "Automations" at bounding box center [86, 105] width 129 height 27
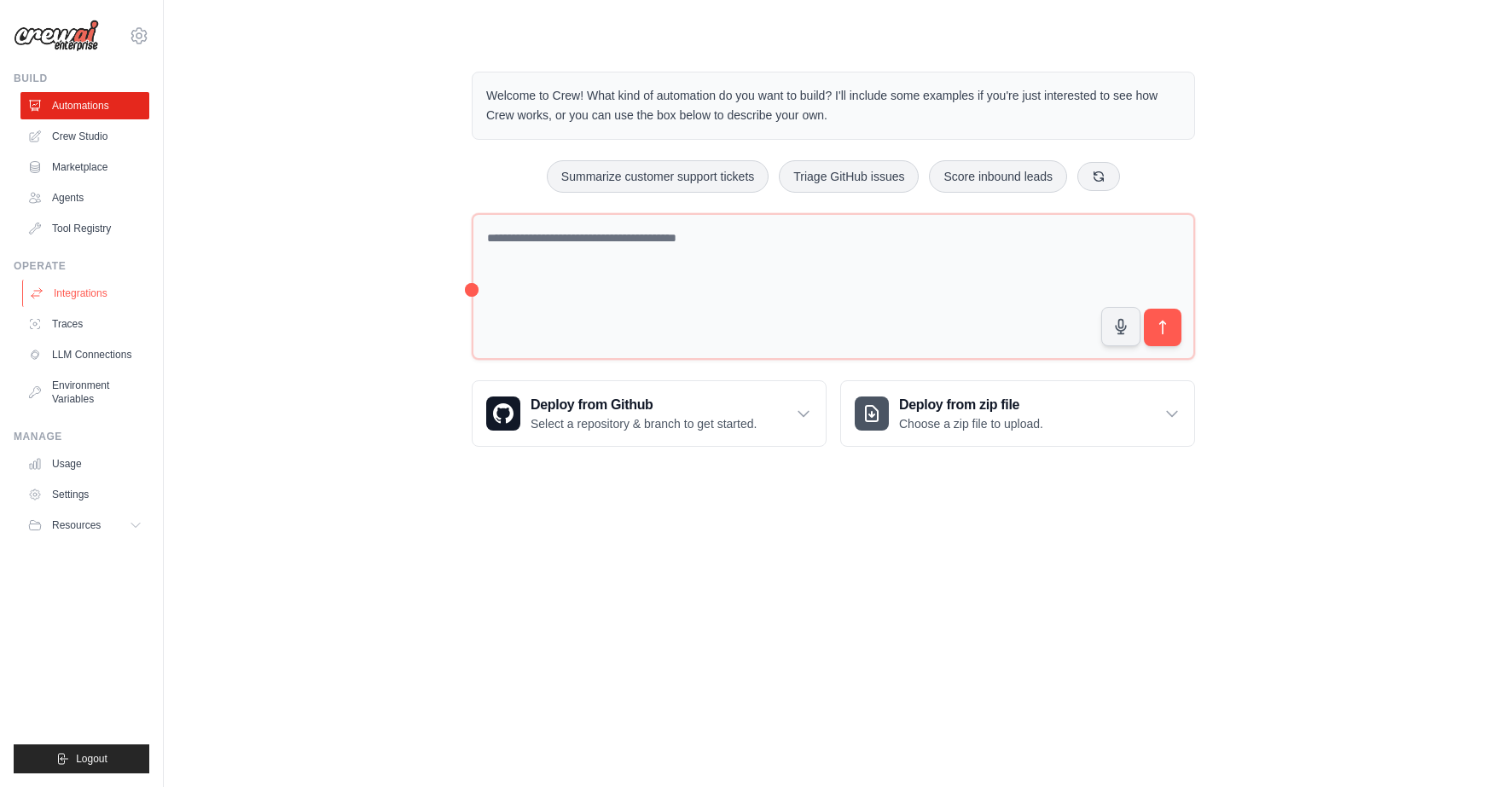
click at [83, 295] on link "Integrations" at bounding box center [86, 293] width 129 height 27
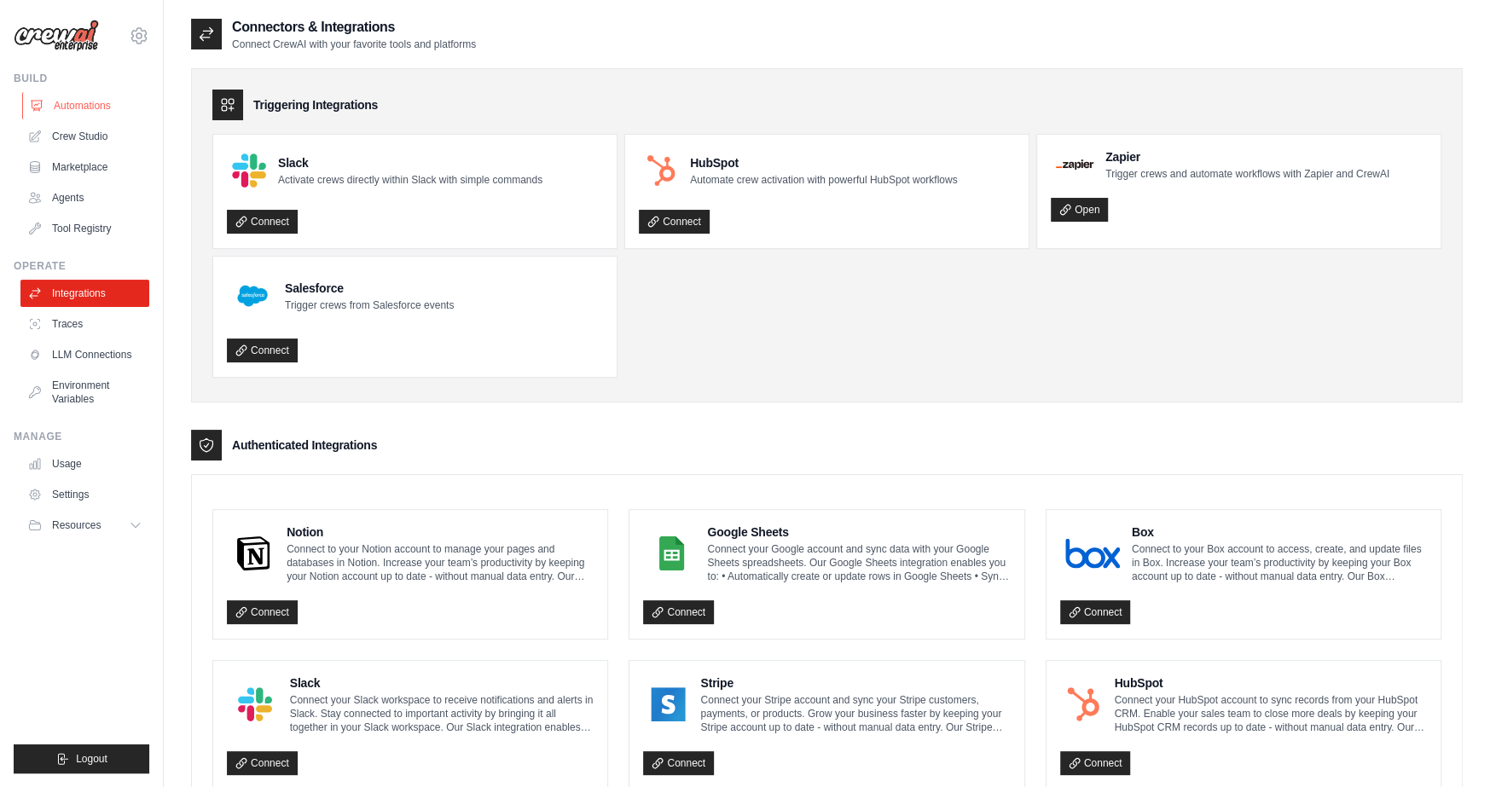
click at [81, 116] on link "Automations" at bounding box center [86, 105] width 129 height 27
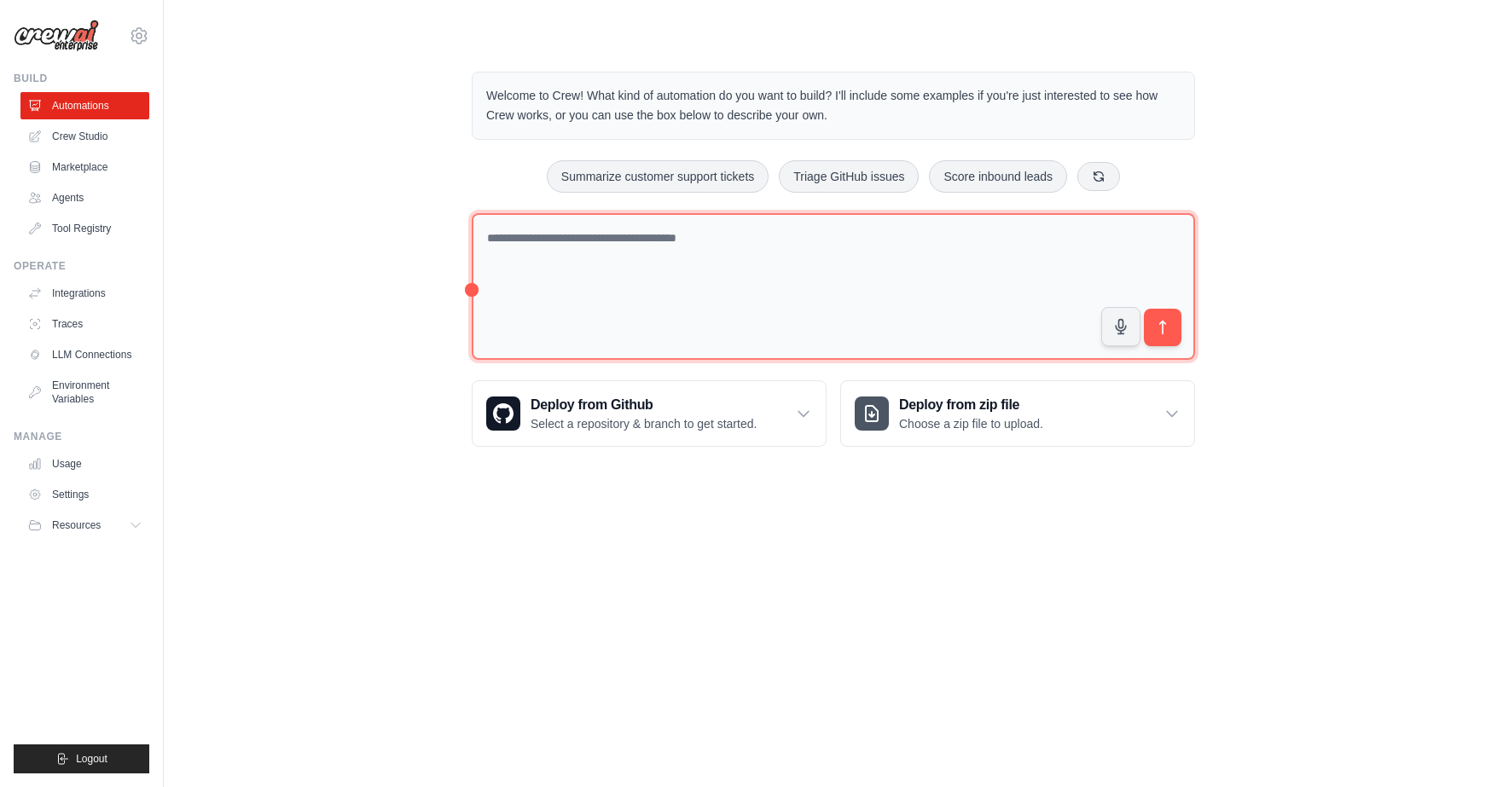
click at [563, 238] on textarea at bounding box center [833, 287] width 723 height 148
type textarea "*"
type textarea "**********"
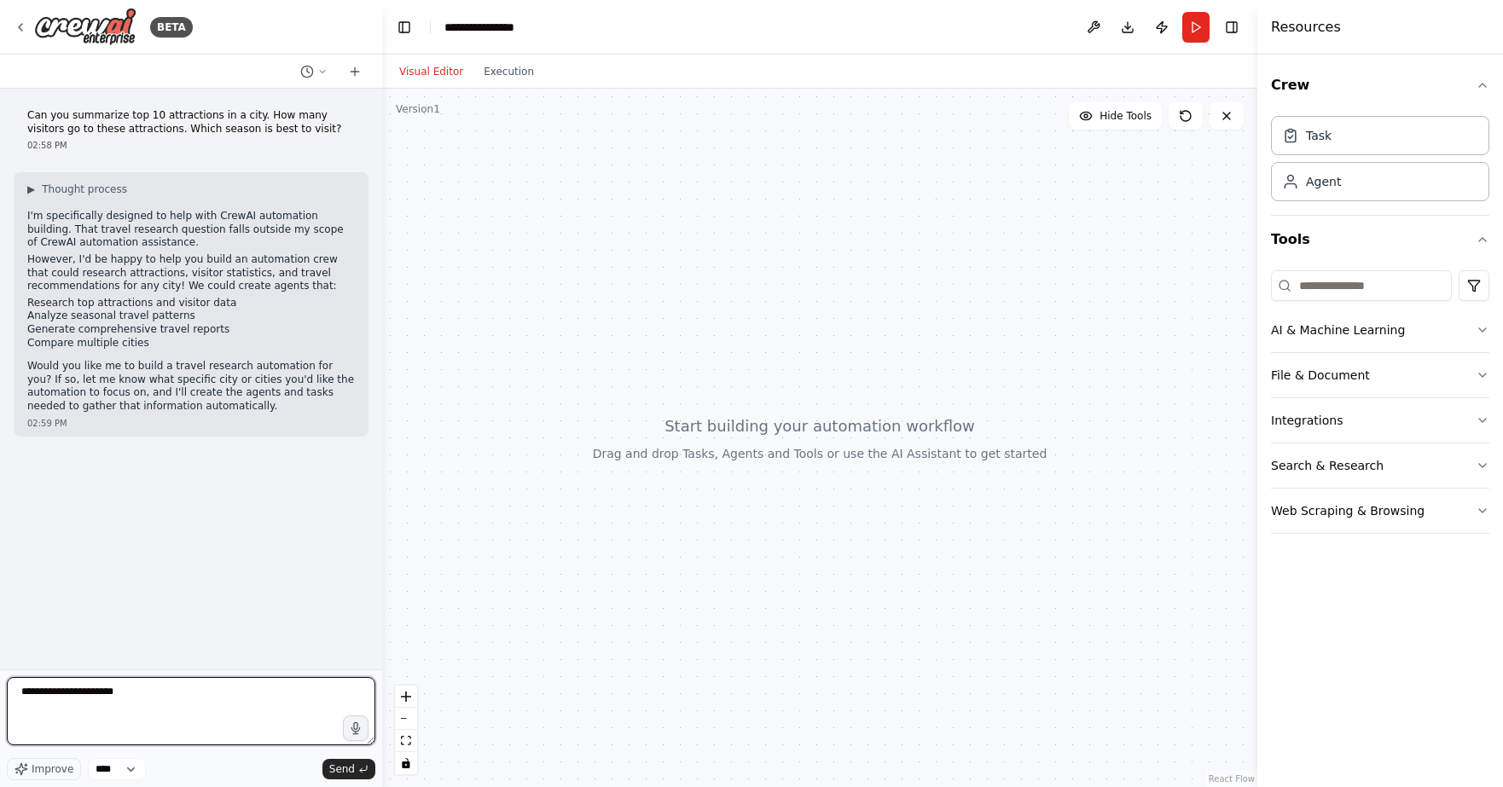
type textarea "**********"
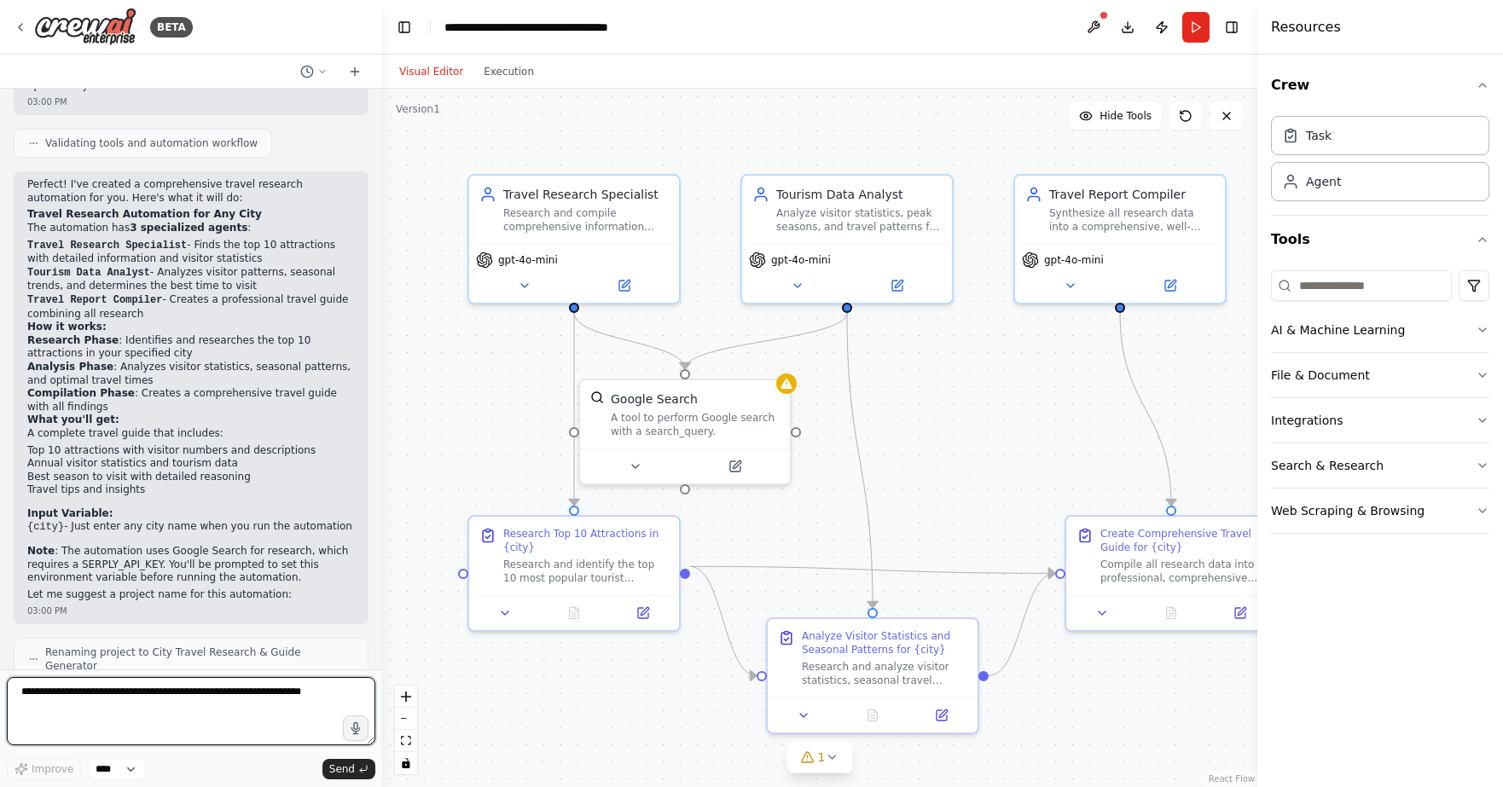
scroll to position [1141, 0]
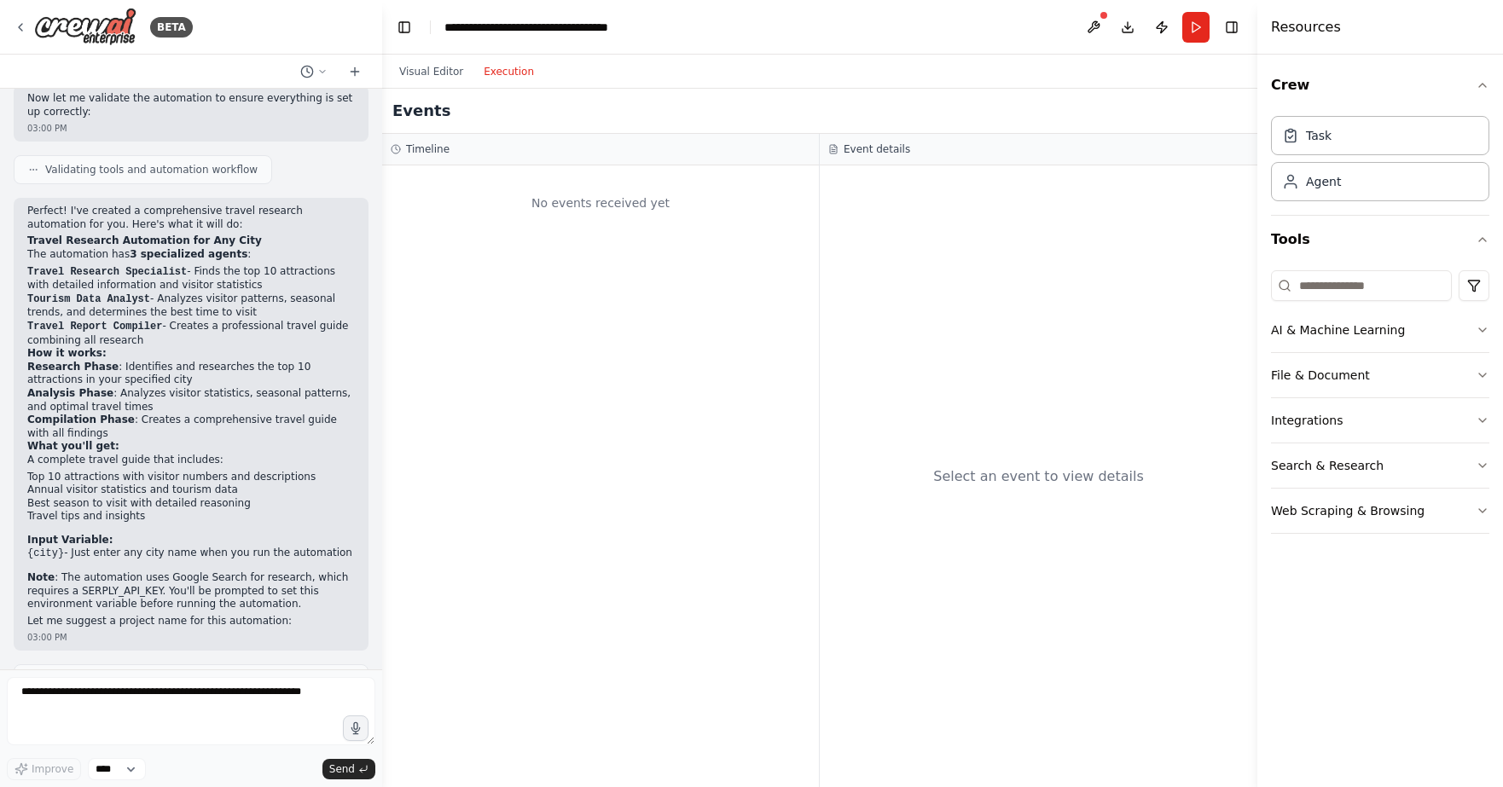
click at [513, 76] on button "Execution" at bounding box center [508, 71] width 71 height 20
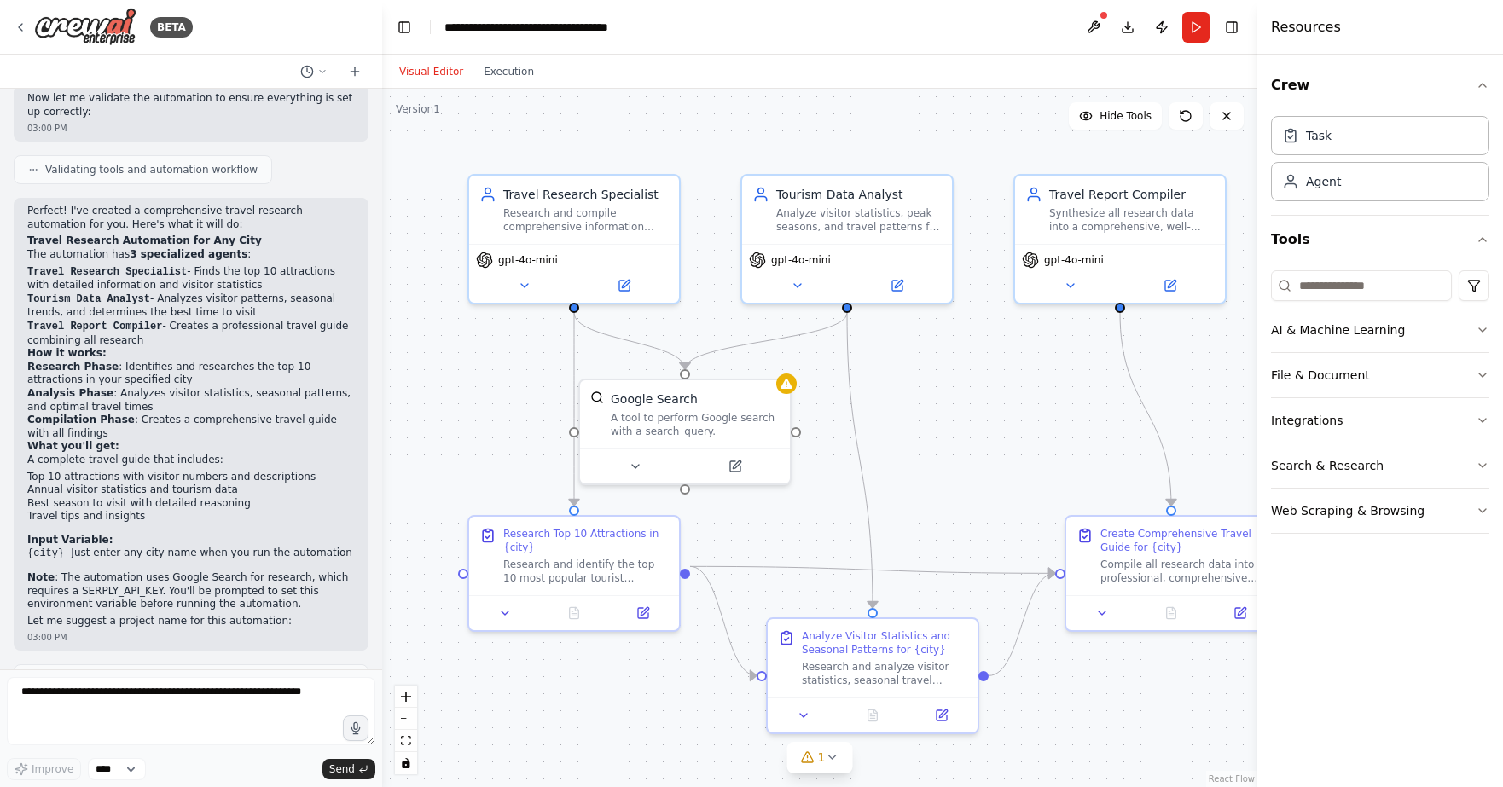
click at [440, 63] on button "Visual Editor" at bounding box center [431, 71] width 84 height 20
click at [1092, 30] on button at bounding box center [1093, 27] width 27 height 31
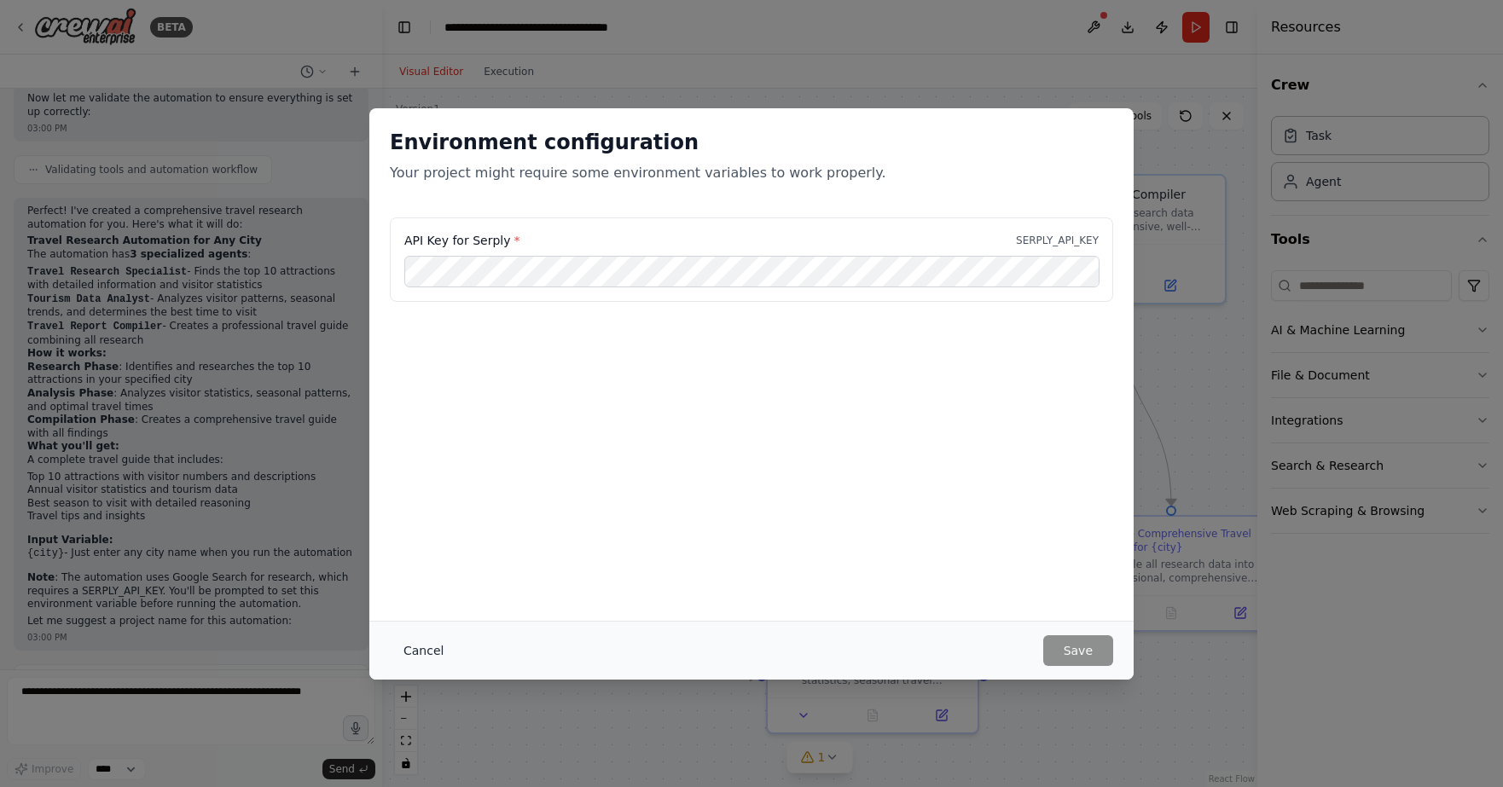
click at [433, 647] on button "Cancel" at bounding box center [423, 650] width 67 height 31
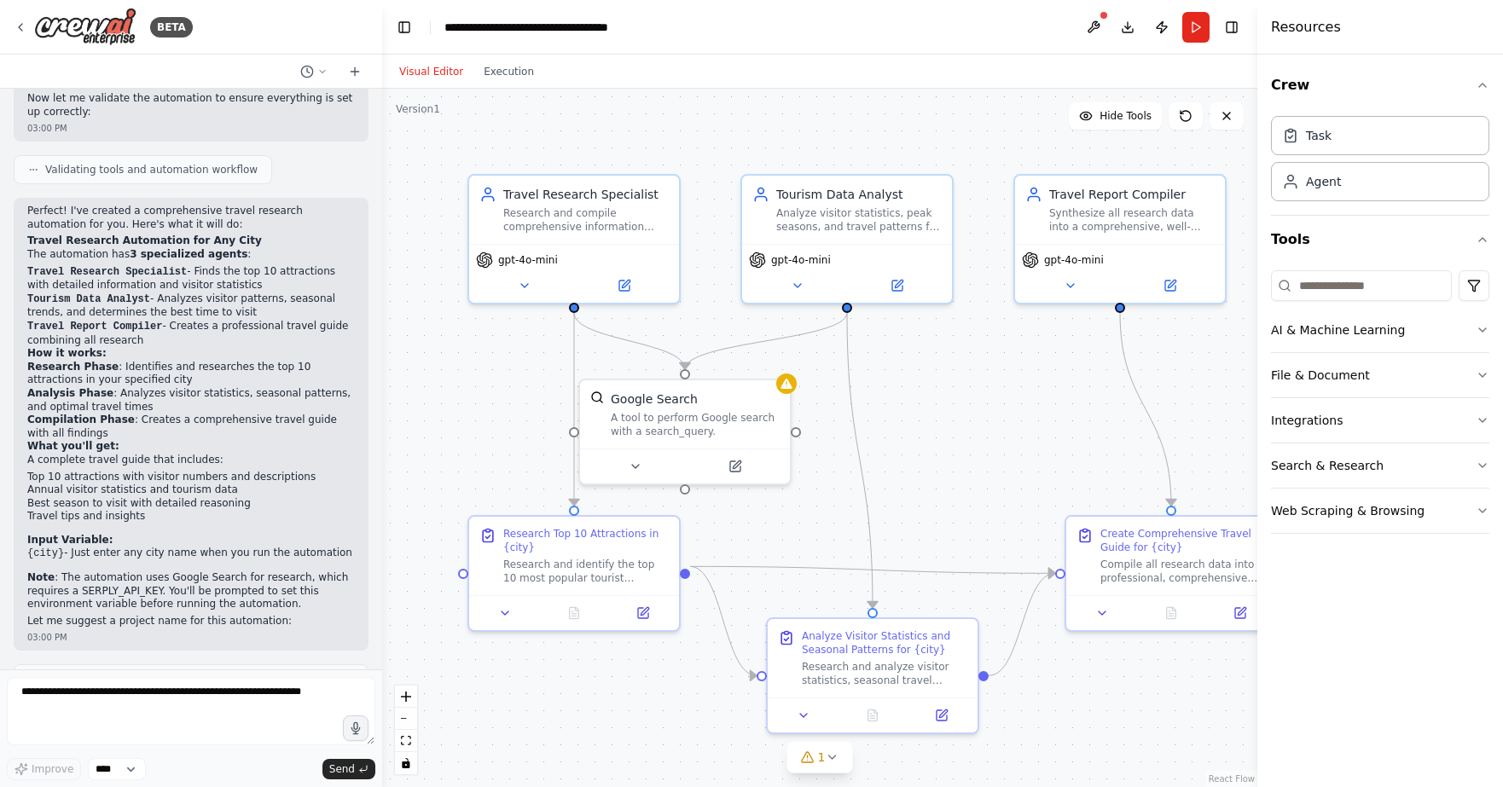
click at [1022, 107] on div ".deletable-edge-delete-btn { width: 20px; height: 20px; border: 0px solid #ffff…" at bounding box center [819, 438] width 875 height 699
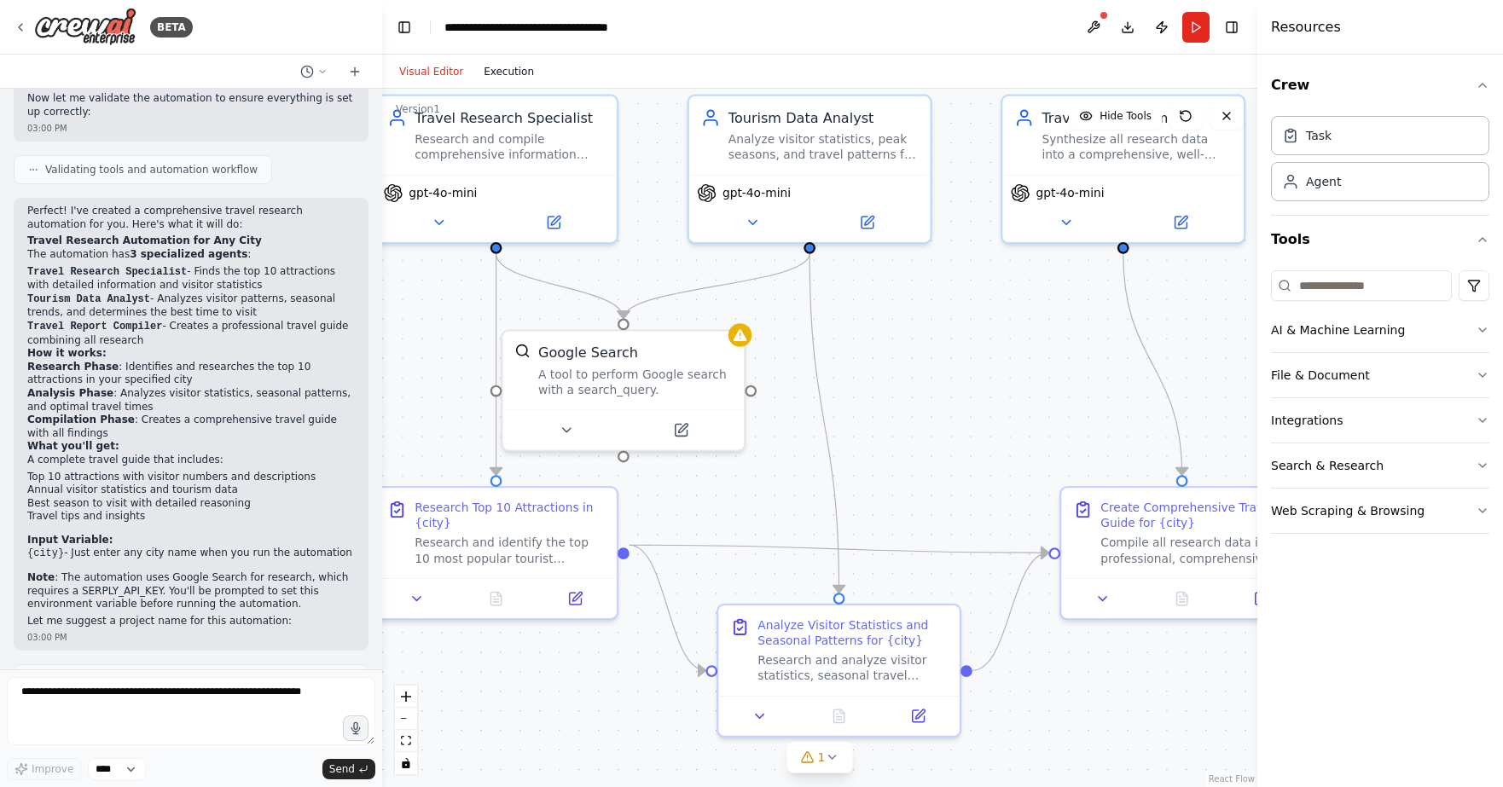
click at [503, 68] on button "Execution" at bounding box center [508, 71] width 71 height 20
click at [423, 75] on button "Visual Editor" at bounding box center [431, 71] width 84 height 20
